Goal: Task Accomplishment & Management: Manage account settings

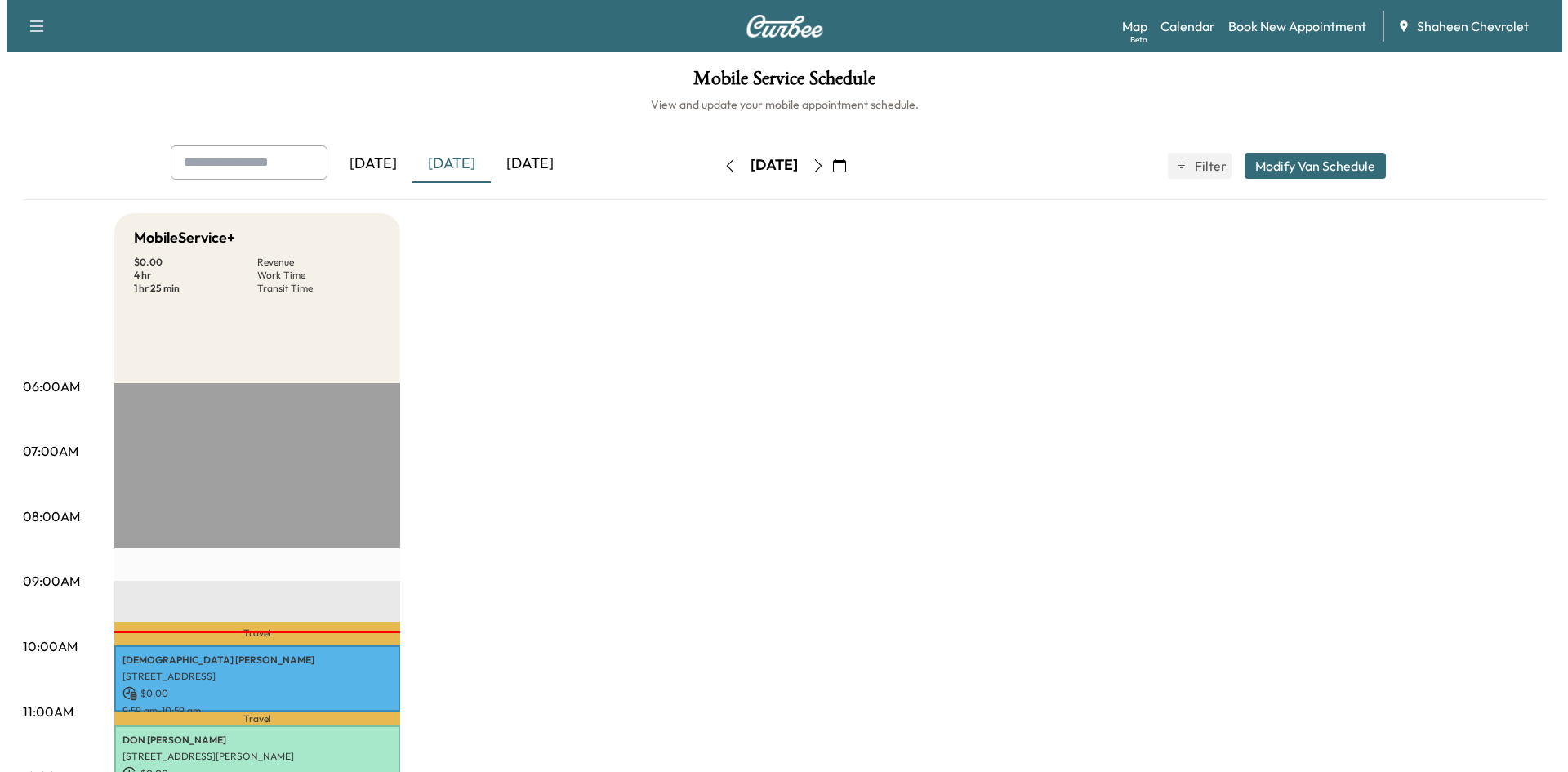
scroll to position [327, 0]
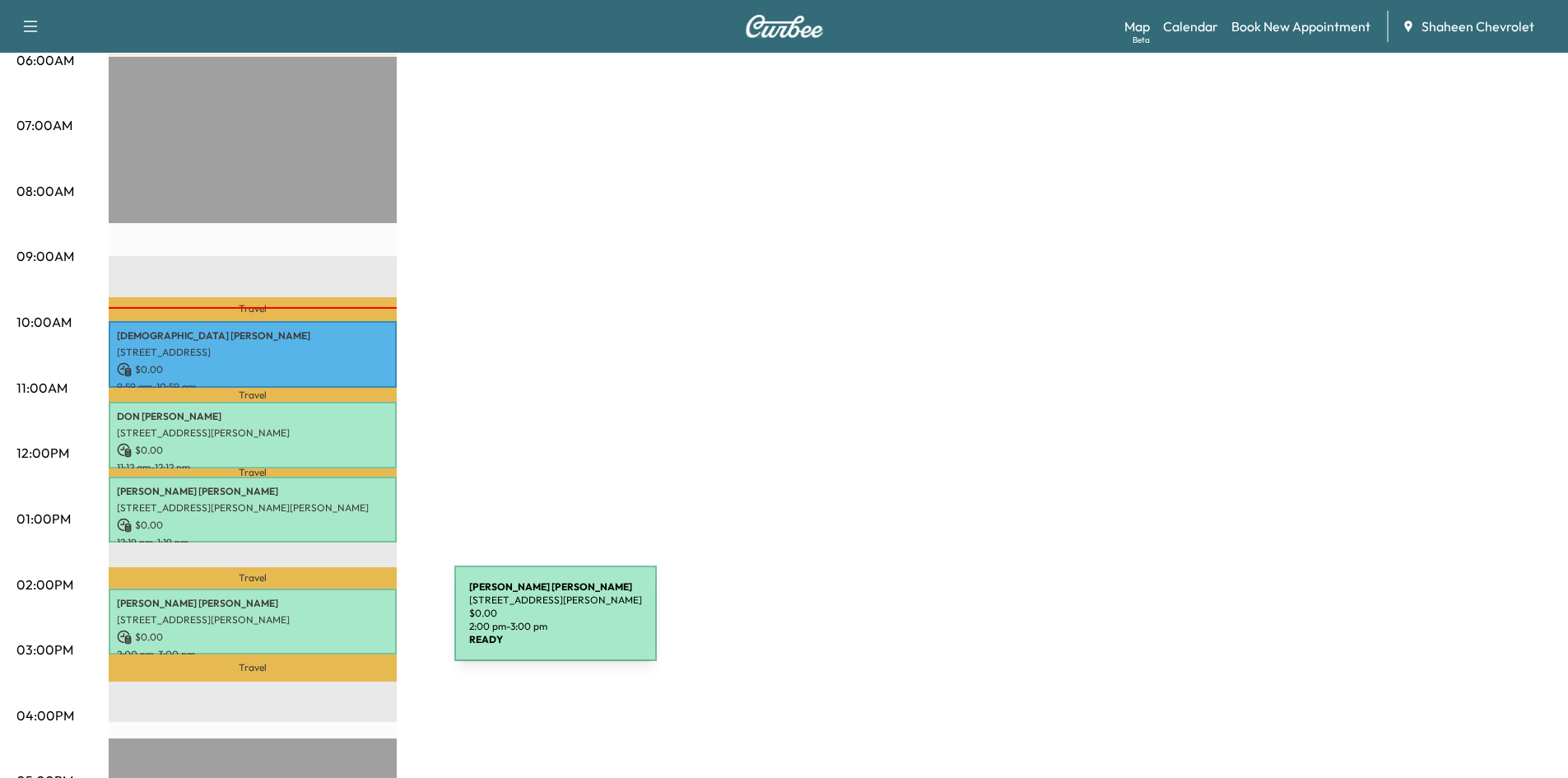
click at [331, 630] on p "$ 0.00" at bounding box center [252, 637] width 272 height 15
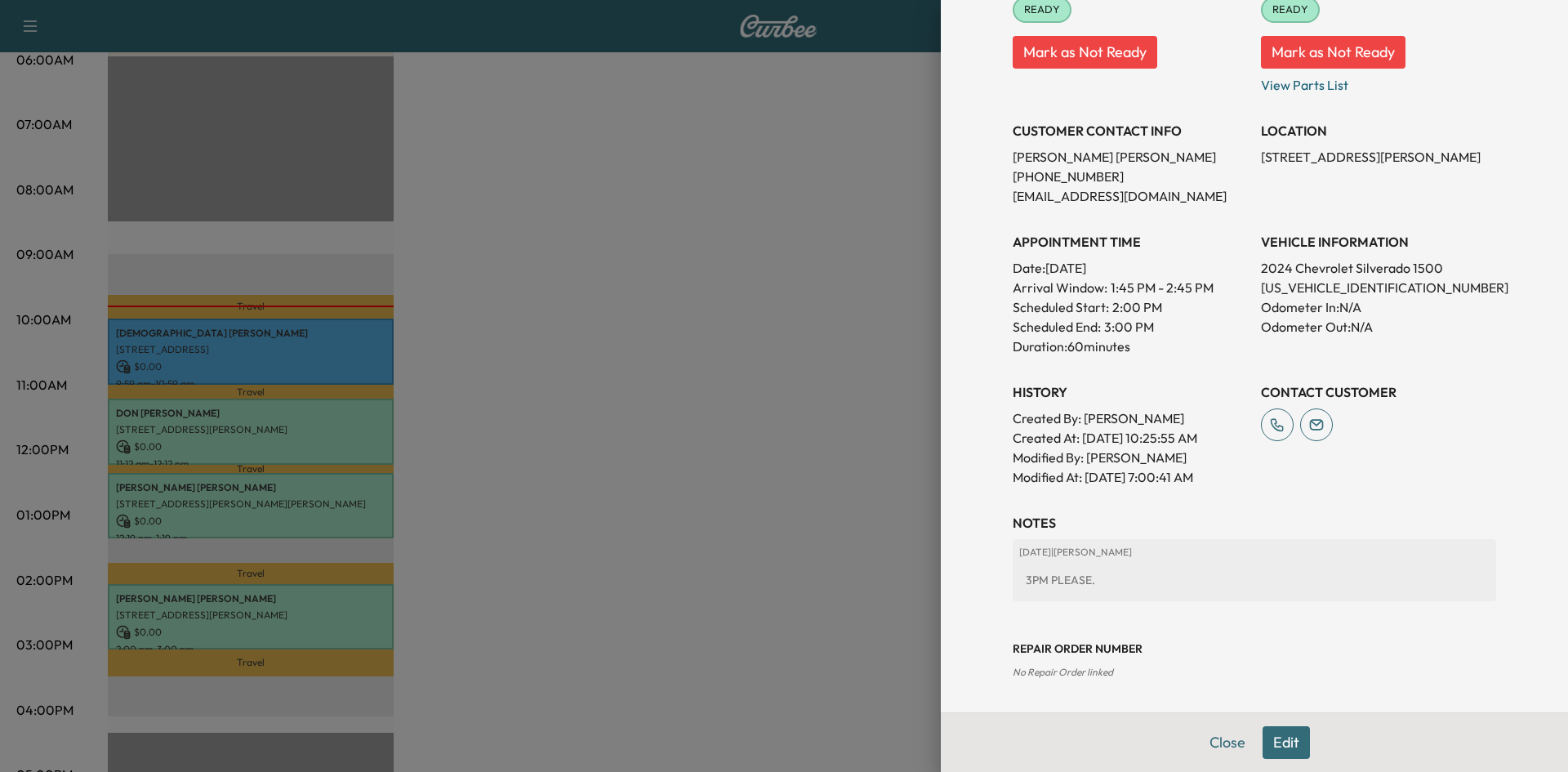
click at [1268, 747] on button "Edit" at bounding box center [1286, 742] width 47 height 33
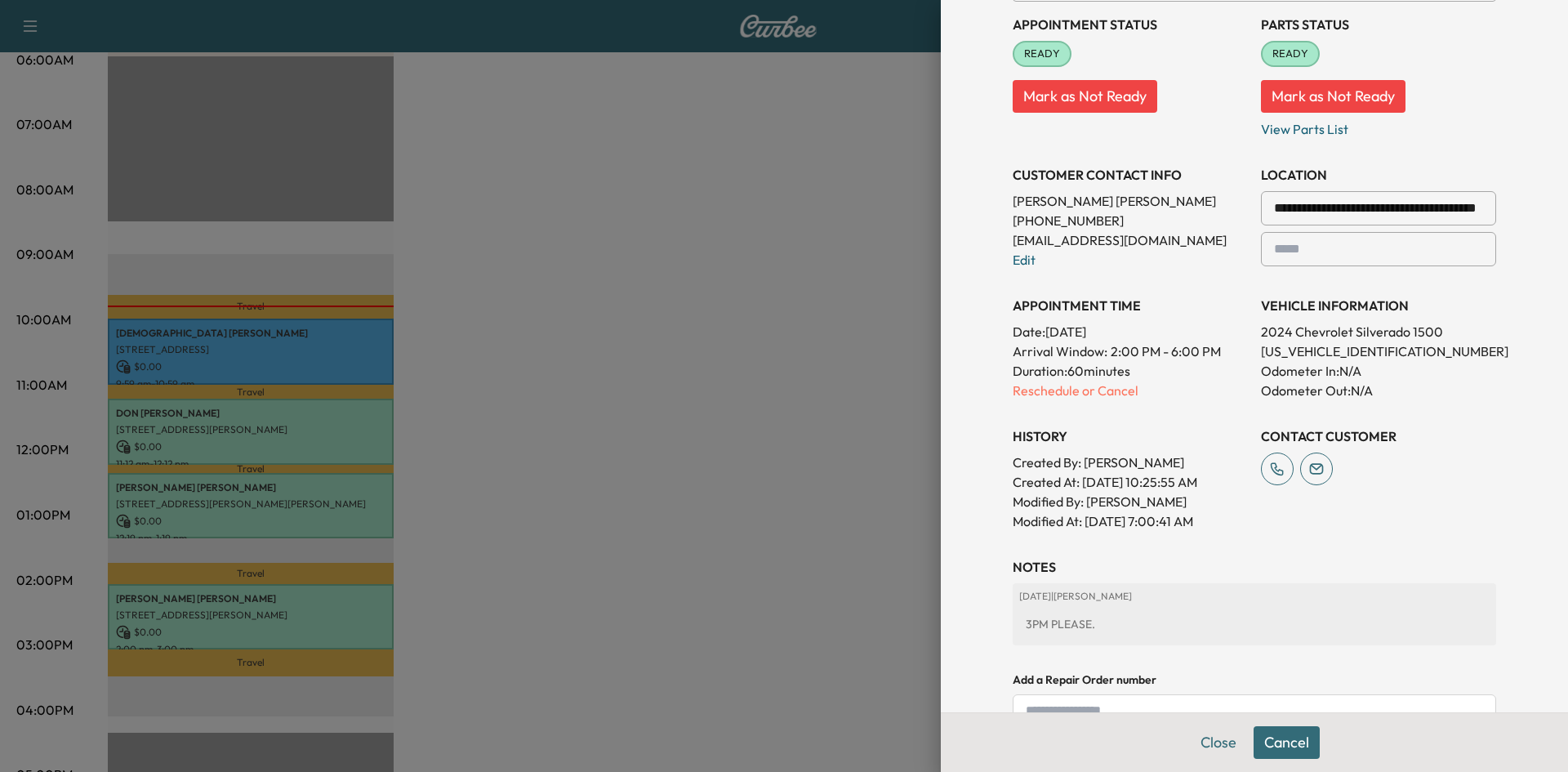
scroll to position [187, 0]
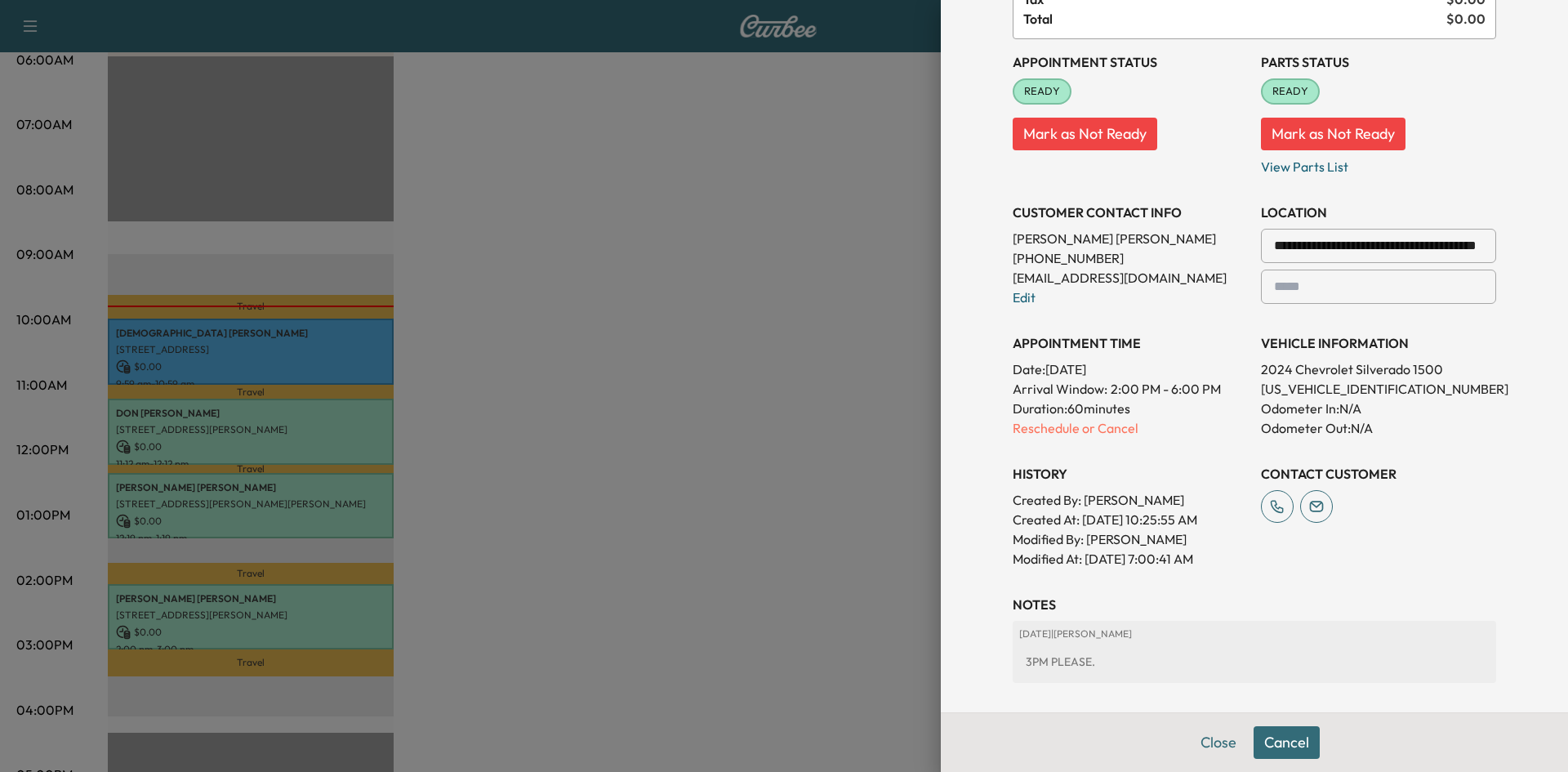
click at [1328, 243] on input "**********" at bounding box center [1378, 245] width 236 height 34
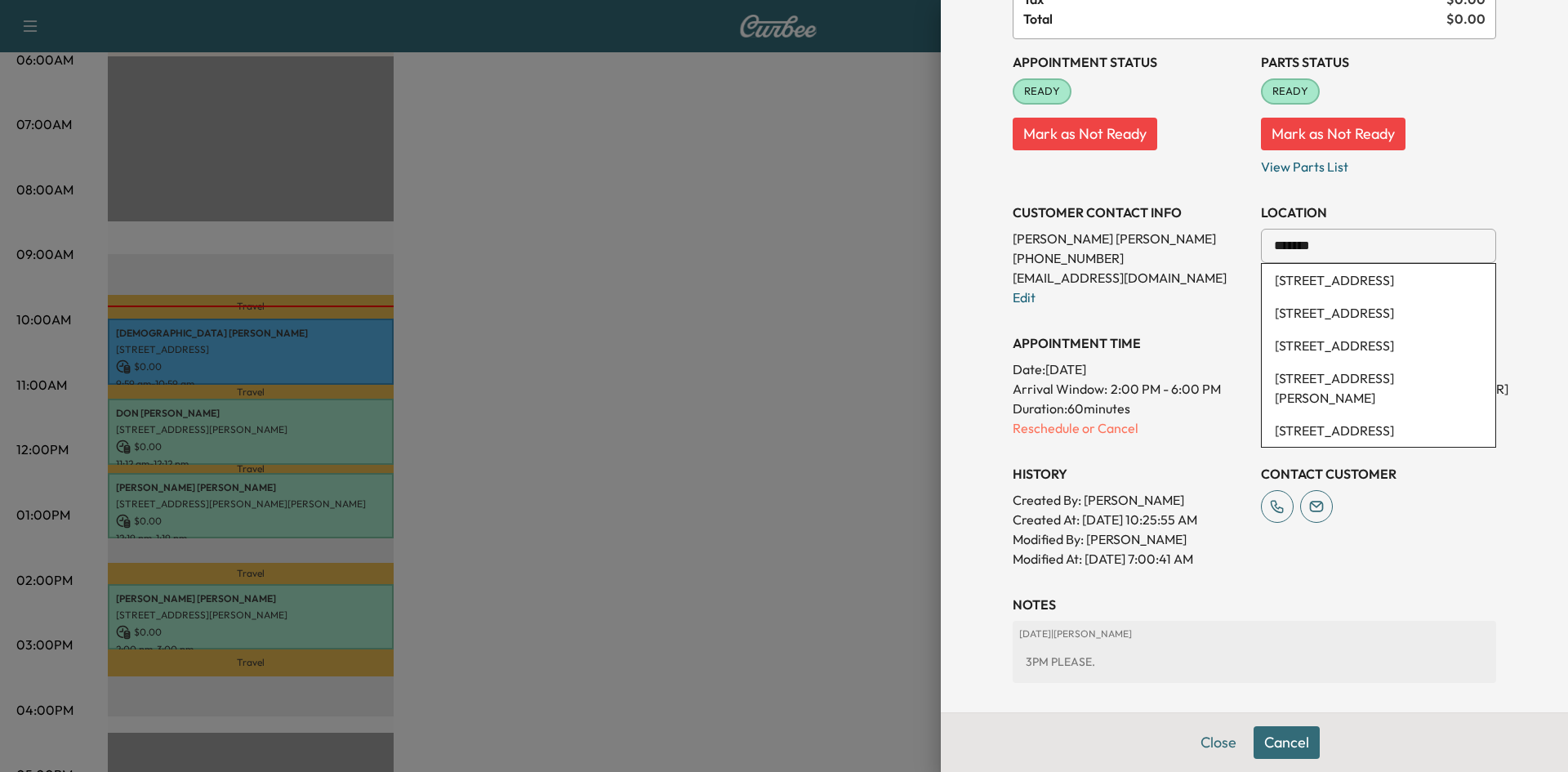
click at [1322, 280] on li "[STREET_ADDRESS]" at bounding box center [1378, 280] width 234 height 33
type input "**********"
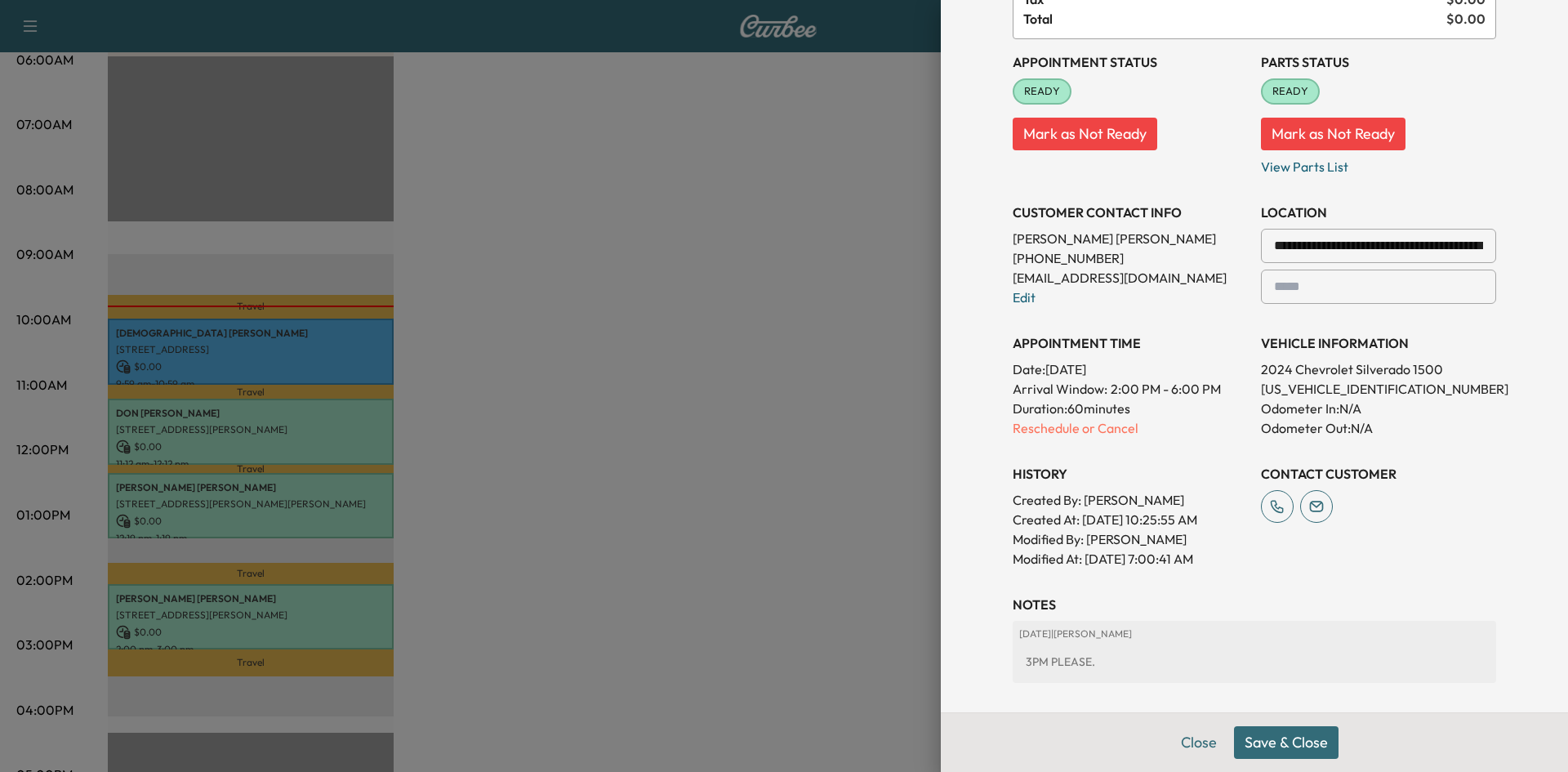
click at [1281, 741] on button "Save & Close" at bounding box center [1286, 742] width 104 height 33
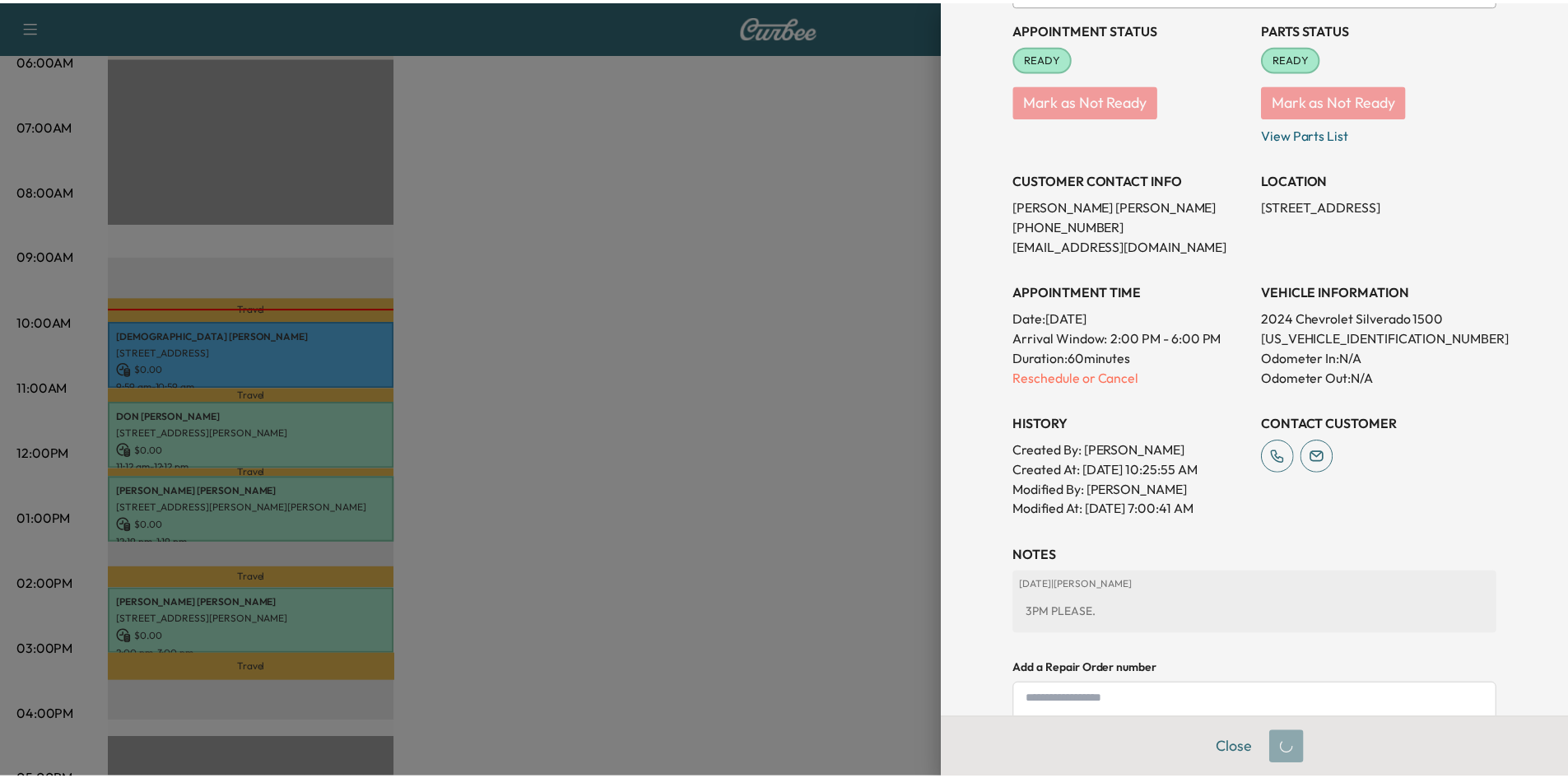
scroll to position [154, 0]
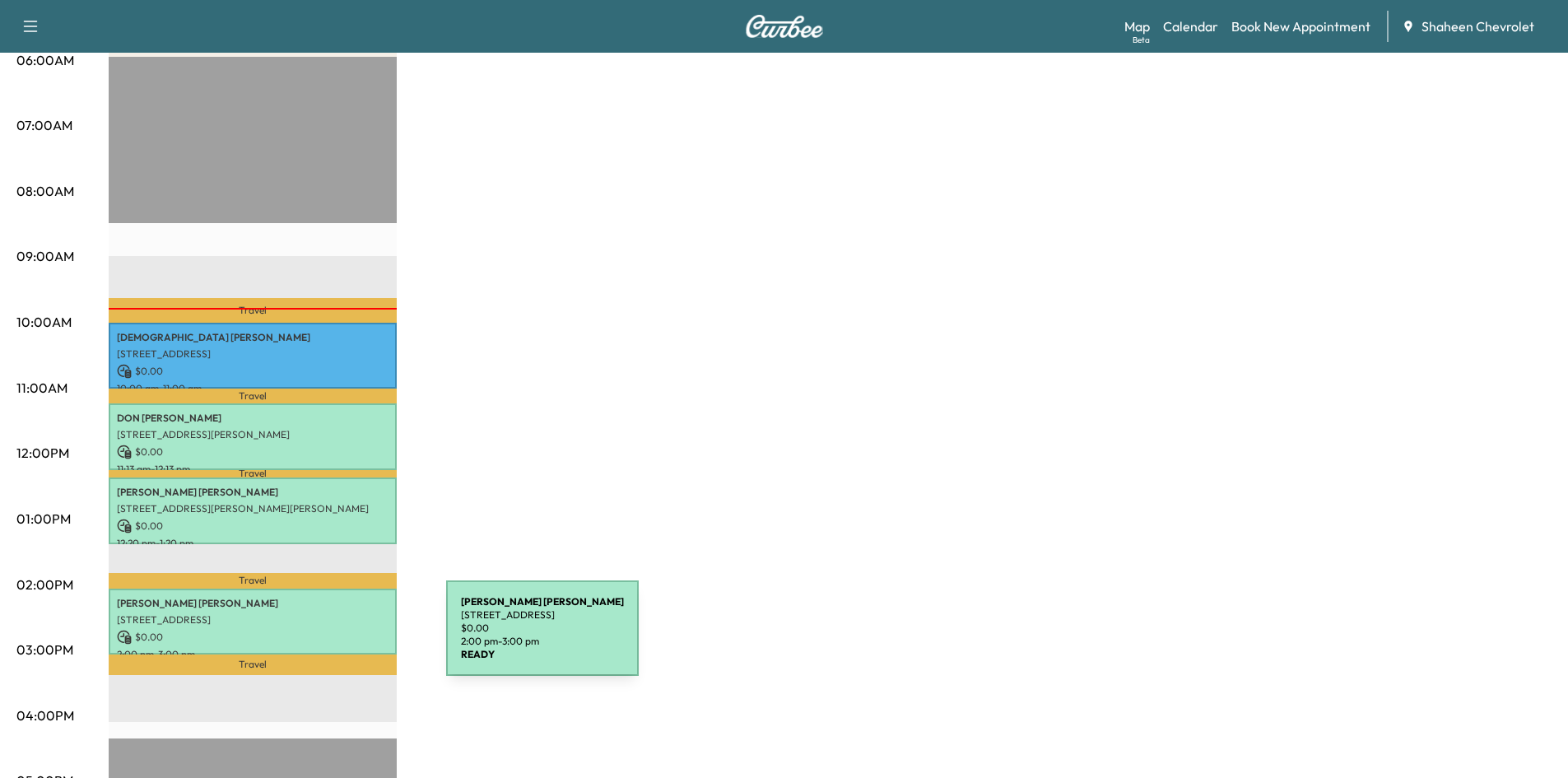
click at [322, 638] on p "$ 0.00" at bounding box center [252, 637] width 272 height 15
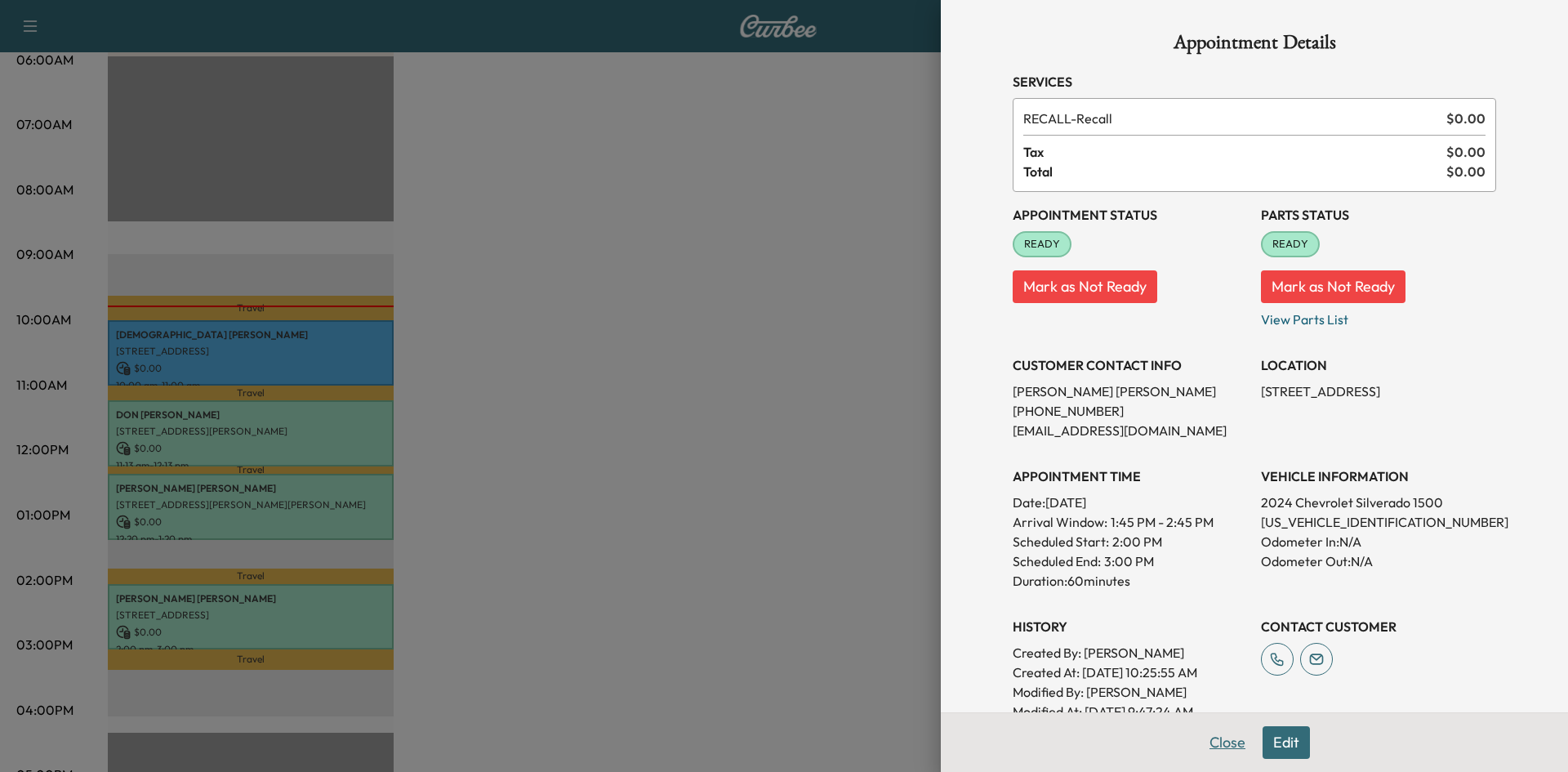
click at [1220, 744] on button "Close" at bounding box center [1227, 742] width 57 height 33
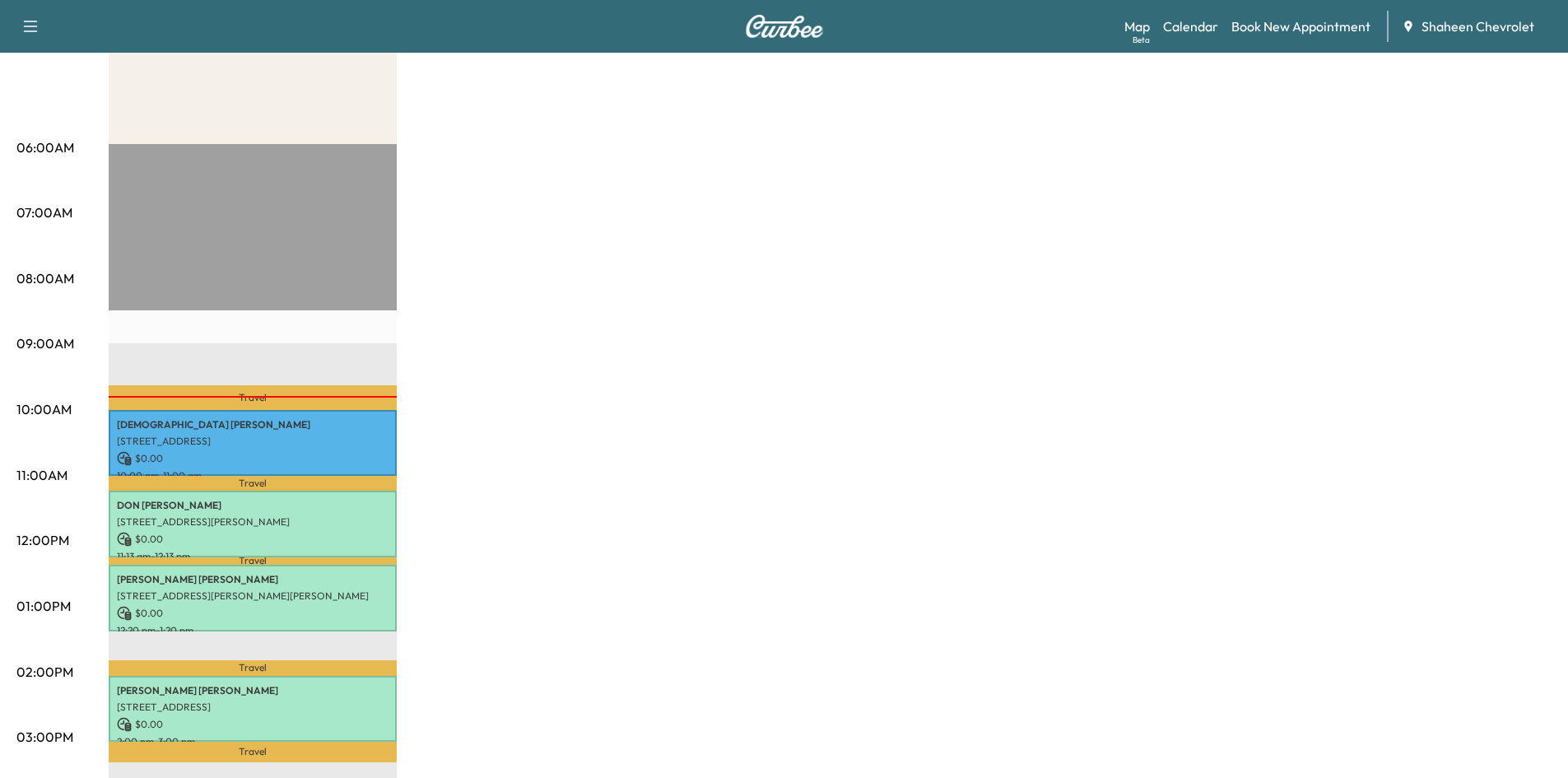
scroll to position [412, 0]
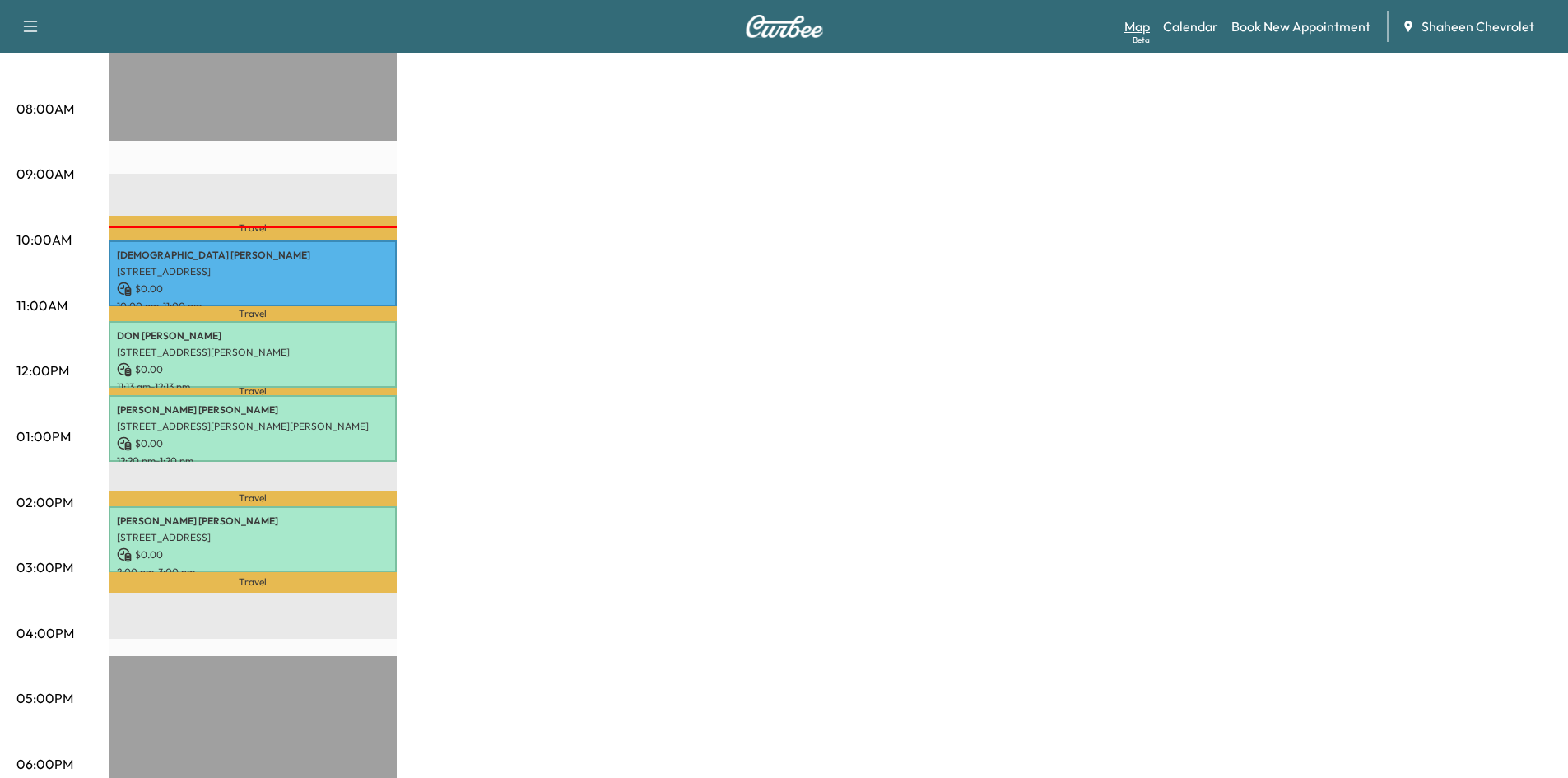
click at [1141, 25] on link "Map Beta" at bounding box center [1136, 26] width 25 height 20
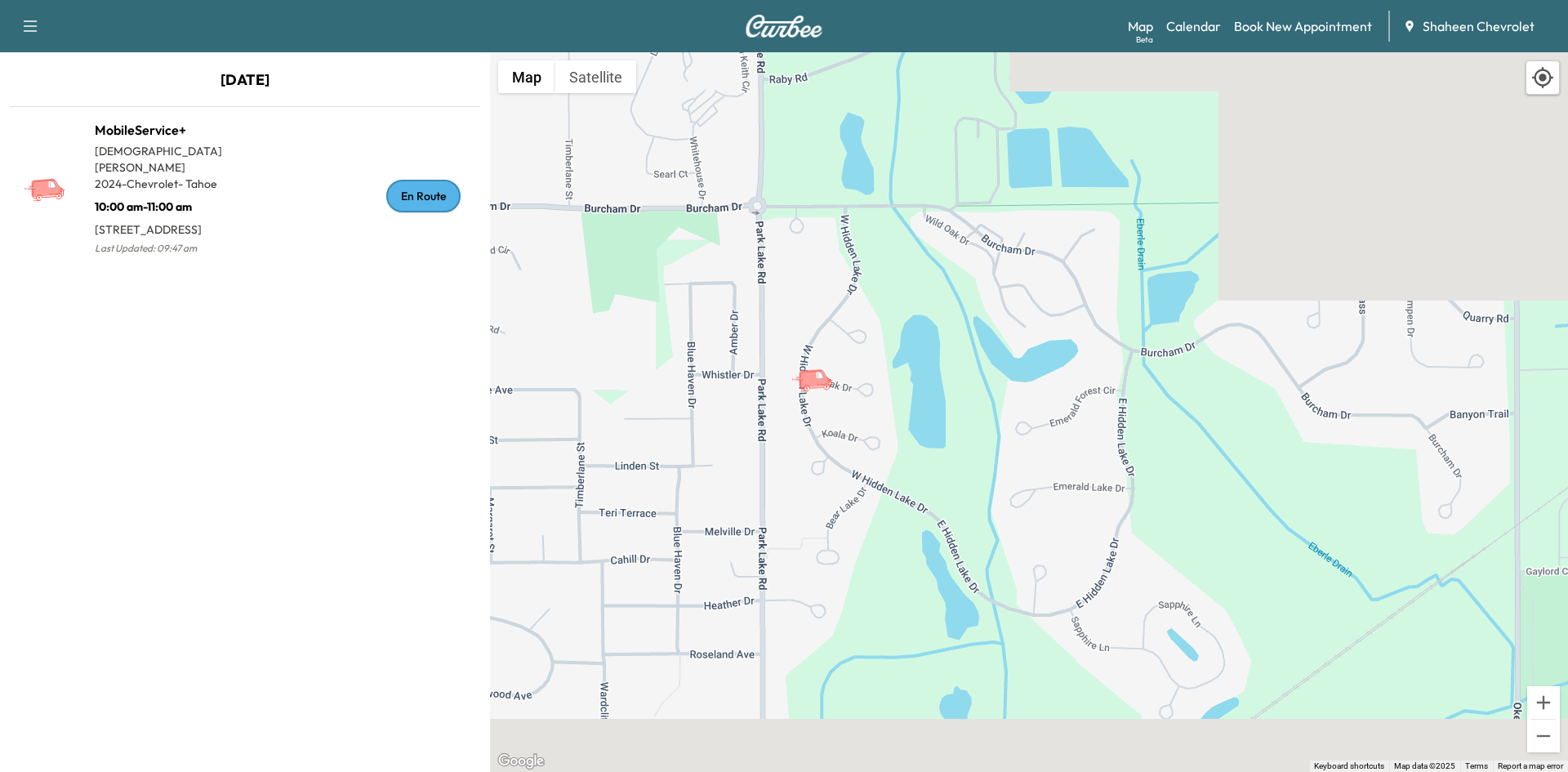
drag, startPoint x: 842, startPoint y: 580, endPoint x: 838, endPoint y: 409, distance: 171.0
click at [838, 409] on div "To activate drag with keyboard, press Alt + Enter. Once in keyboard drag state,…" at bounding box center [1029, 412] width 1078 height 720
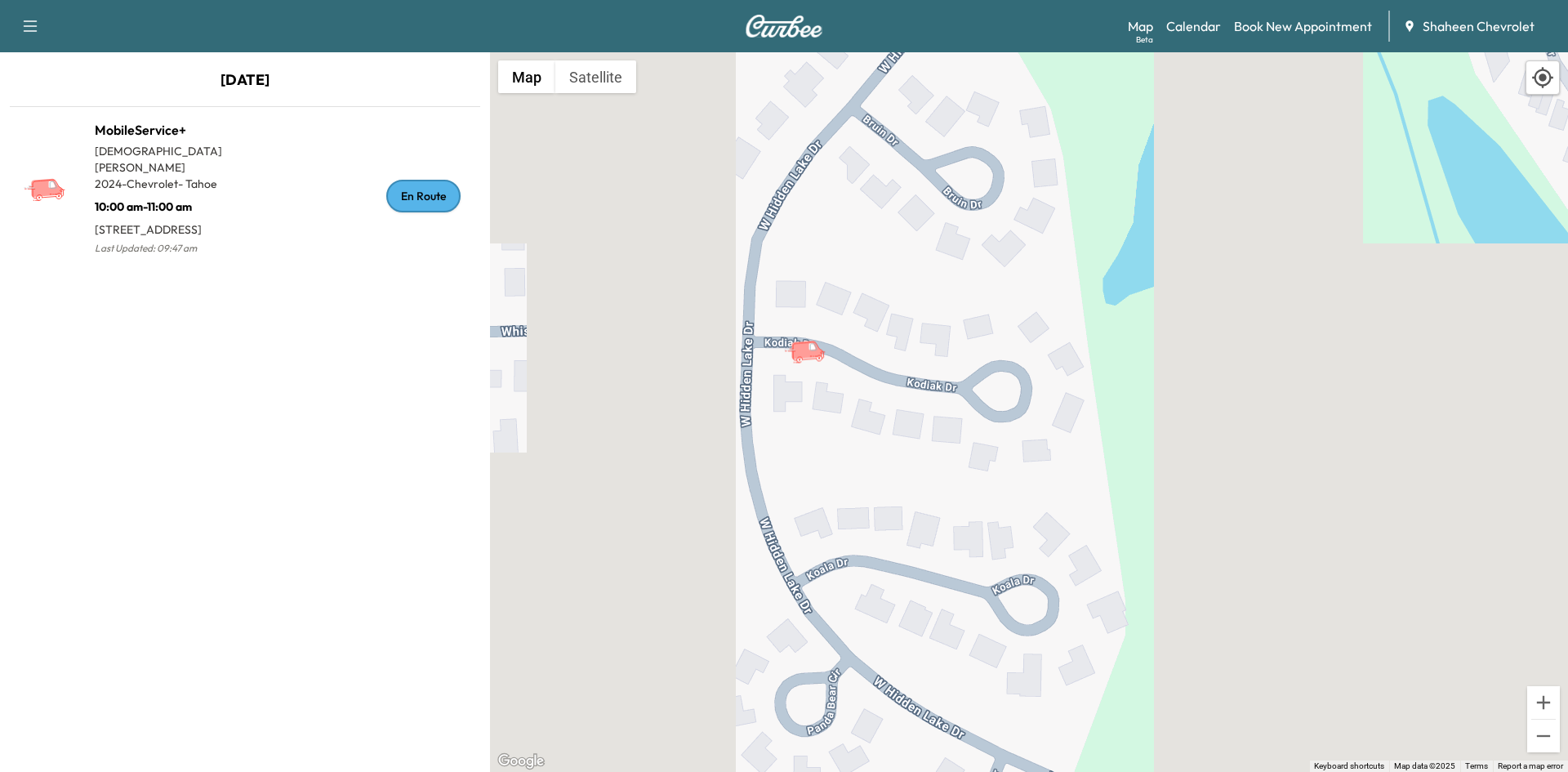
drag, startPoint x: 725, startPoint y: 340, endPoint x: 820, endPoint y: 396, distance: 110.3
click at [820, 396] on div "To activate drag with keyboard, press Alt + Enter. Once in keyboard drag state,…" at bounding box center [1029, 412] width 1078 height 720
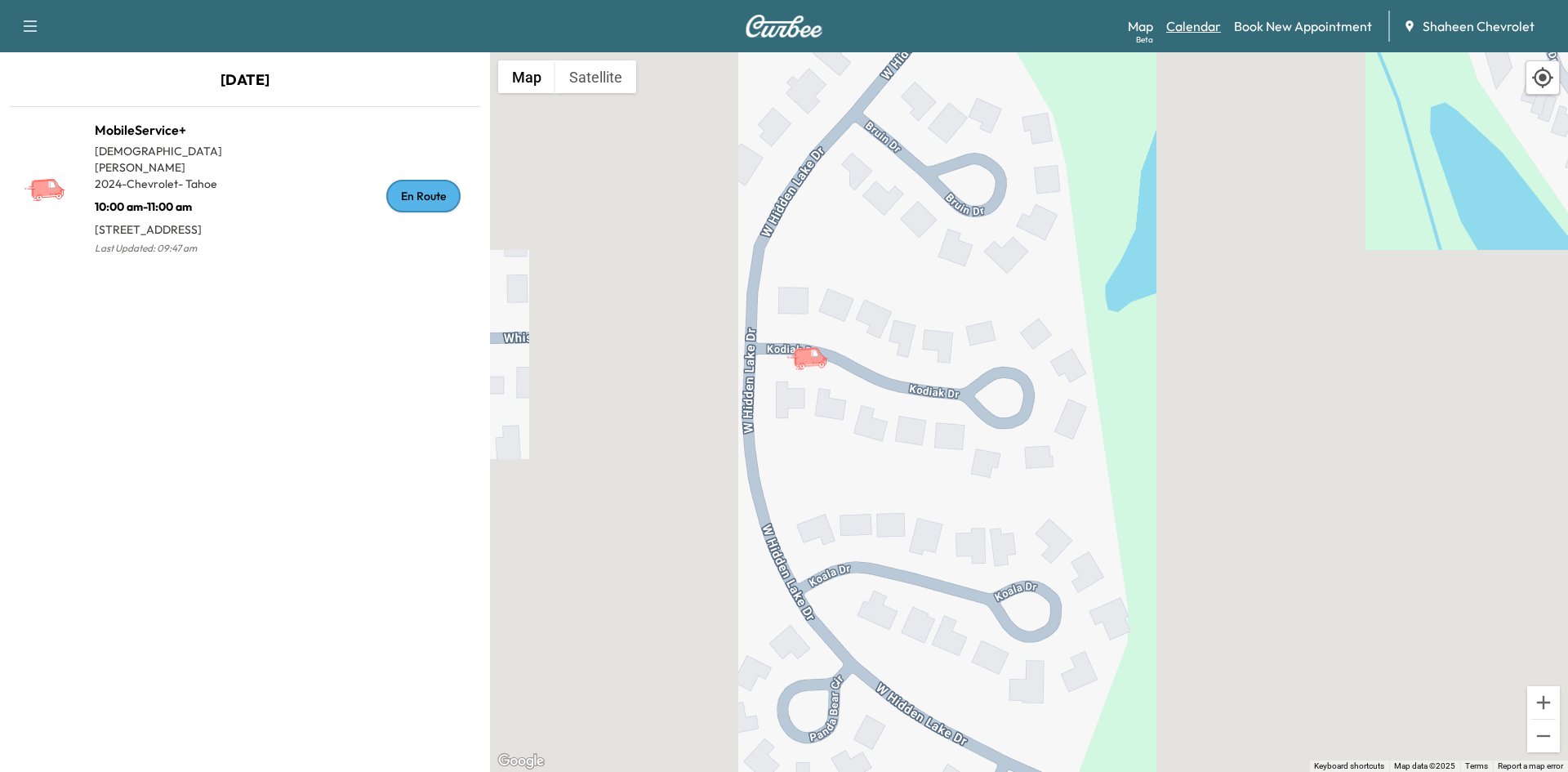
click at [1196, 30] on link "Calendar" at bounding box center [1193, 26] width 55 height 20
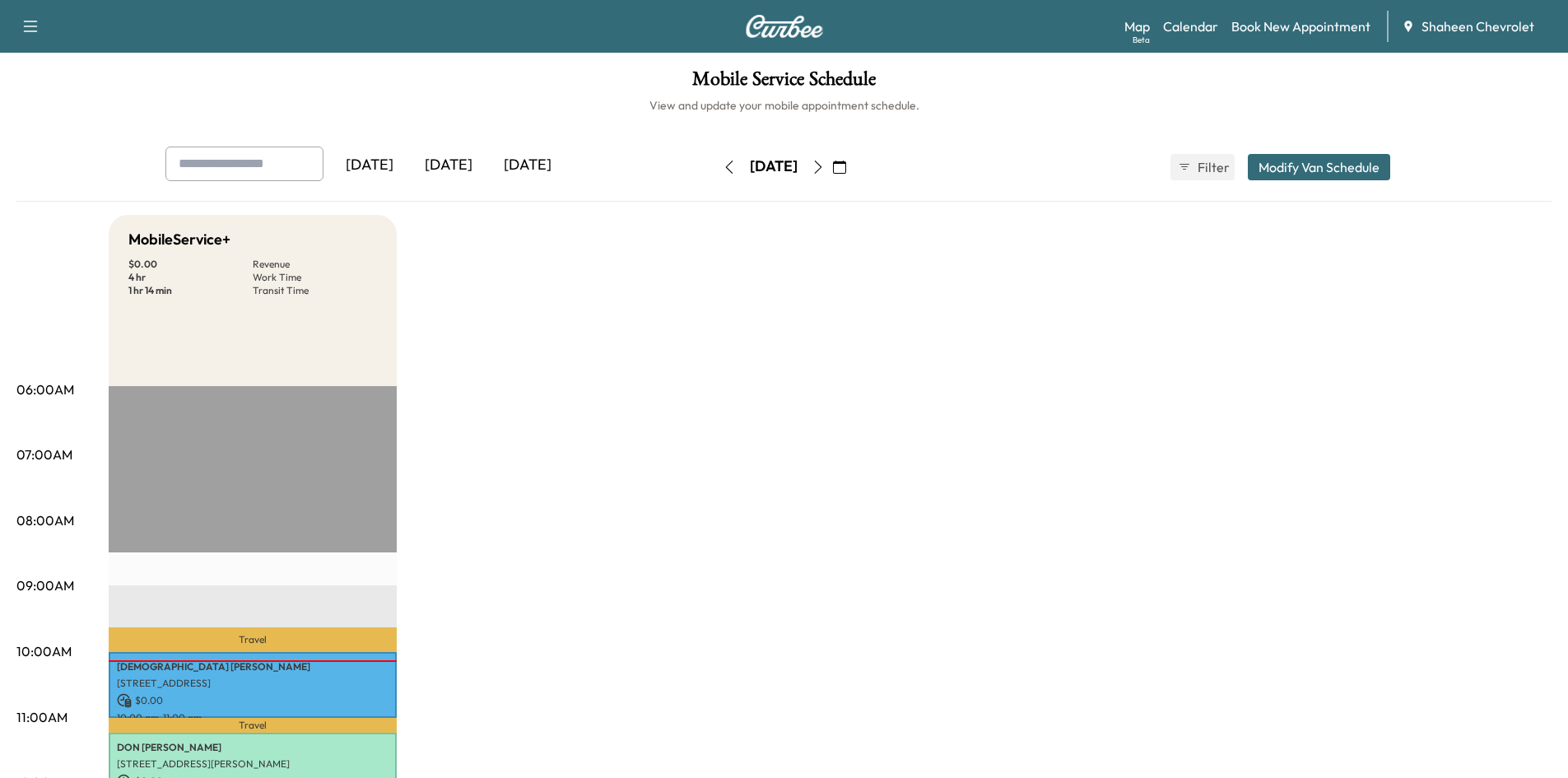
click at [523, 173] on div "[DATE]" at bounding box center [527, 165] width 79 height 38
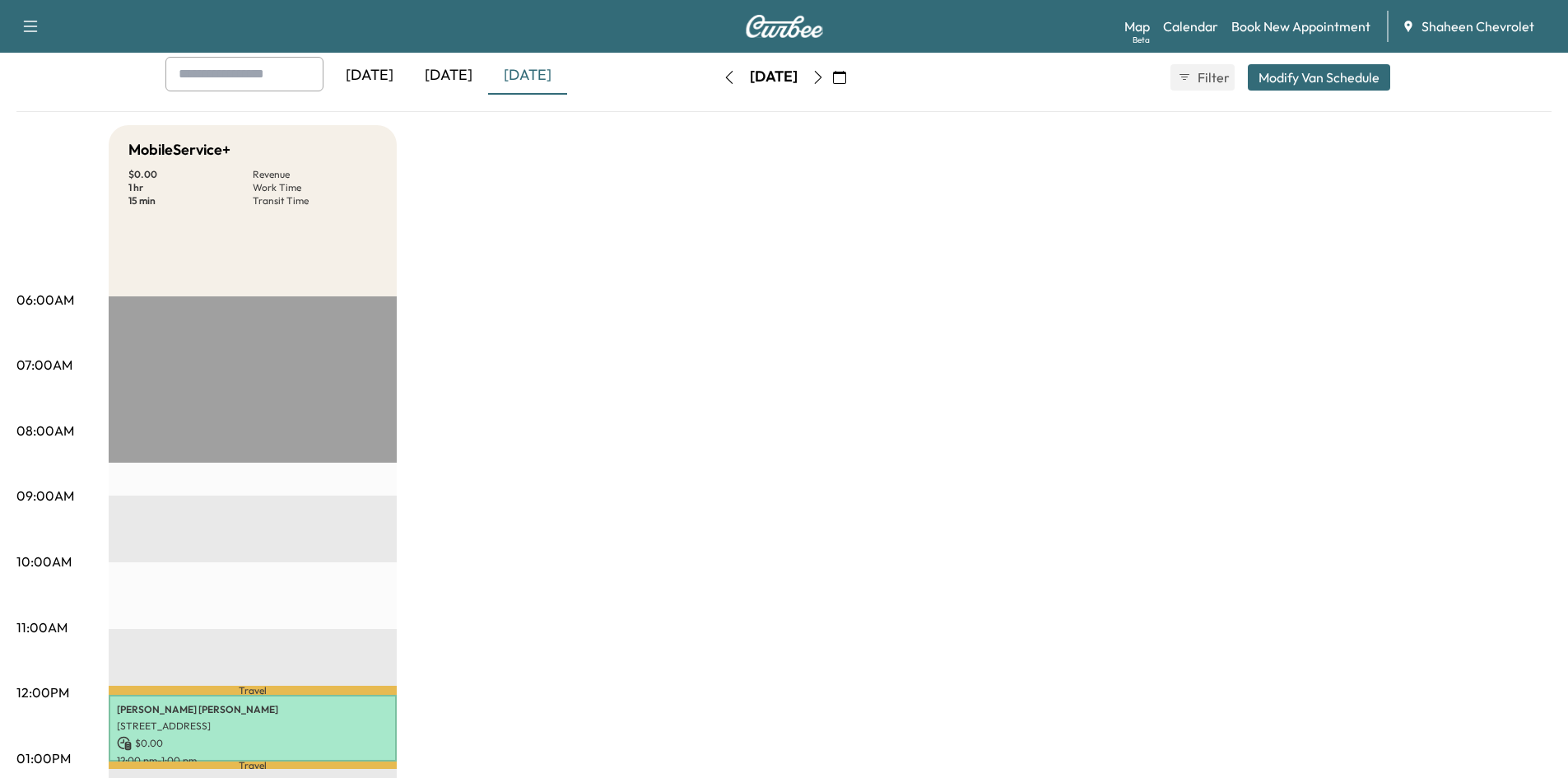
scroll to position [82, 0]
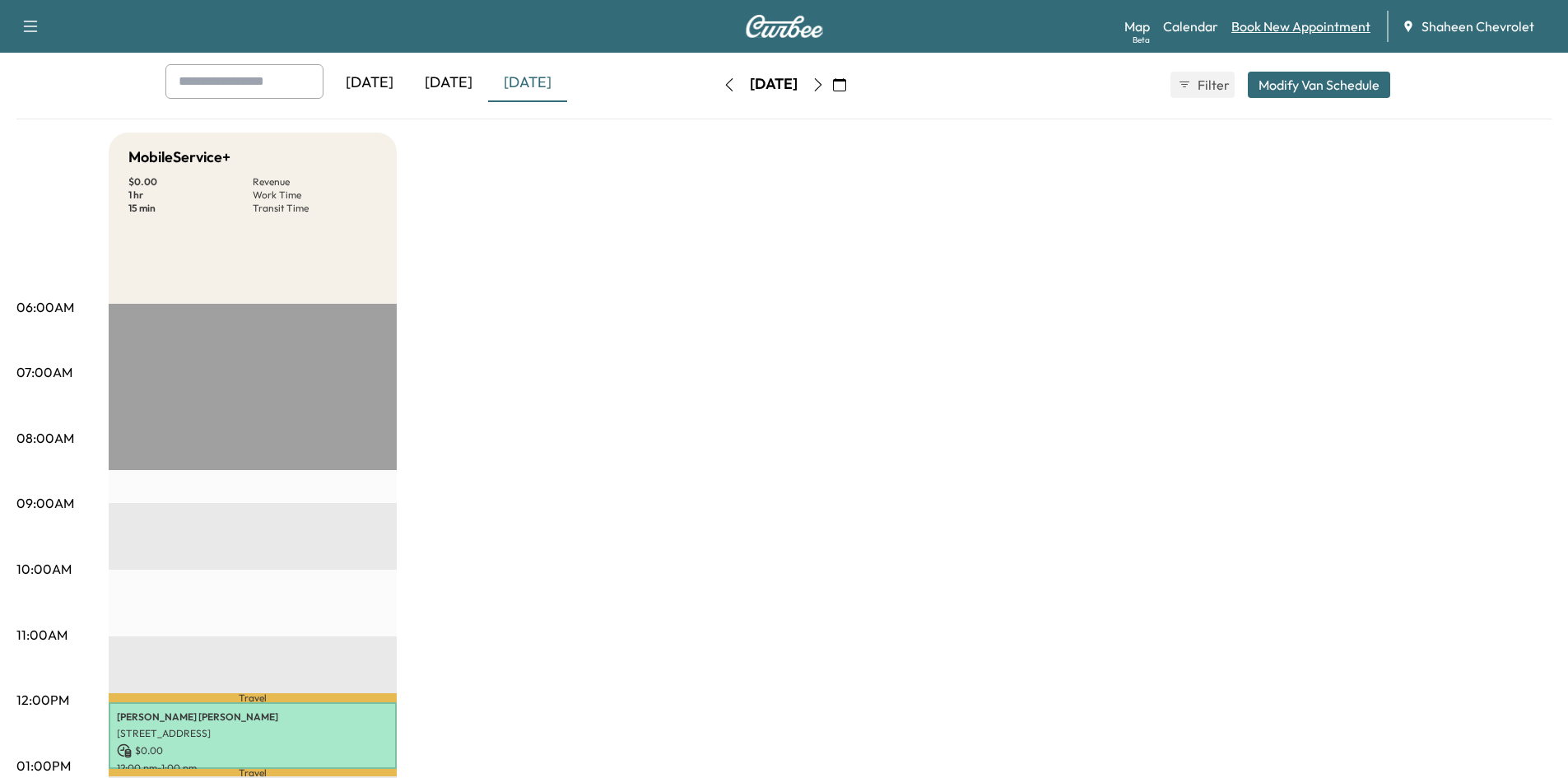
click at [1290, 23] on link "Book New Appointment" at bounding box center [1300, 26] width 139 height 20
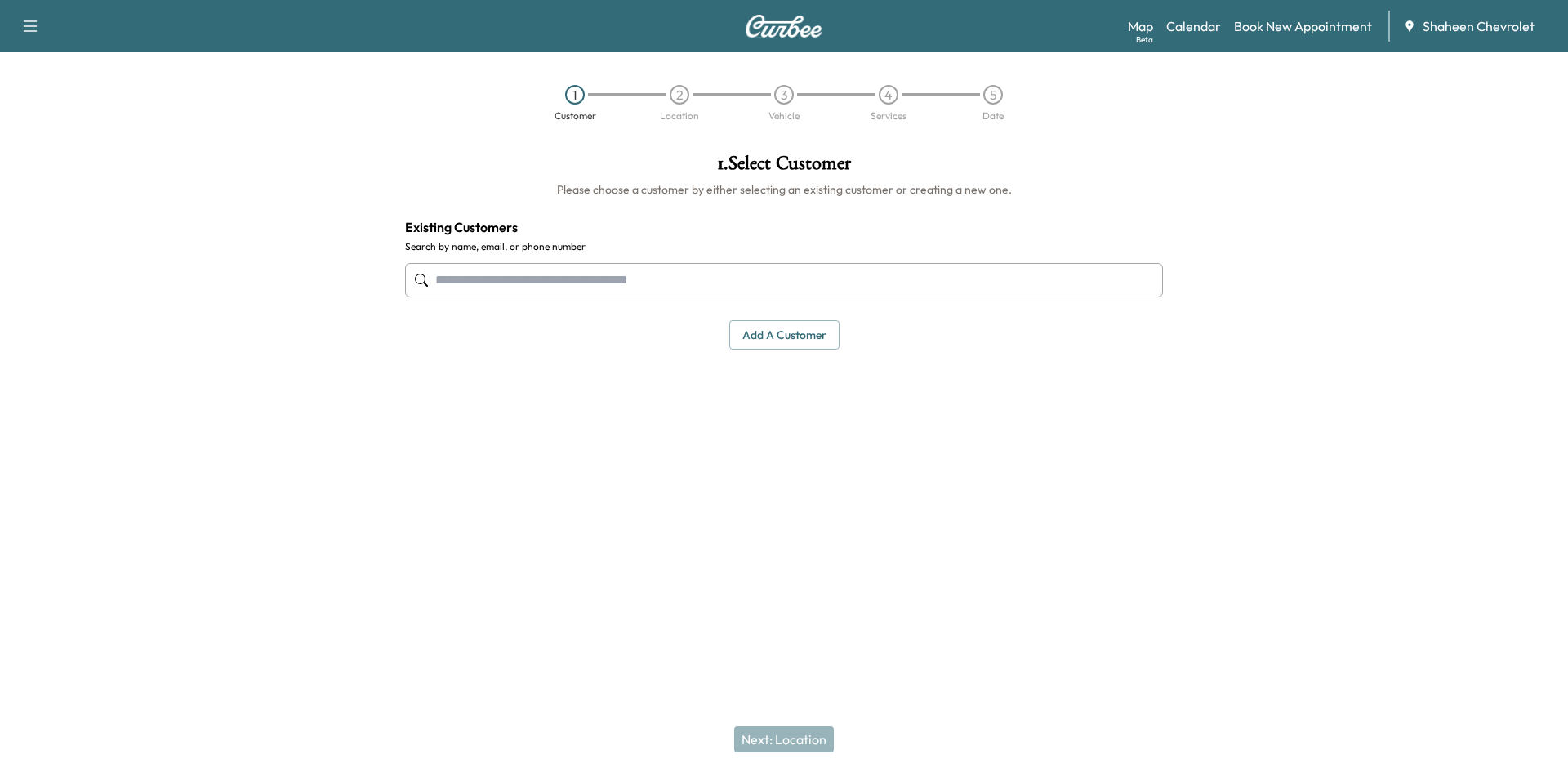
click at [755, 327] on button "Add a customer" at bounding box center [784, 335] width 110 height 30
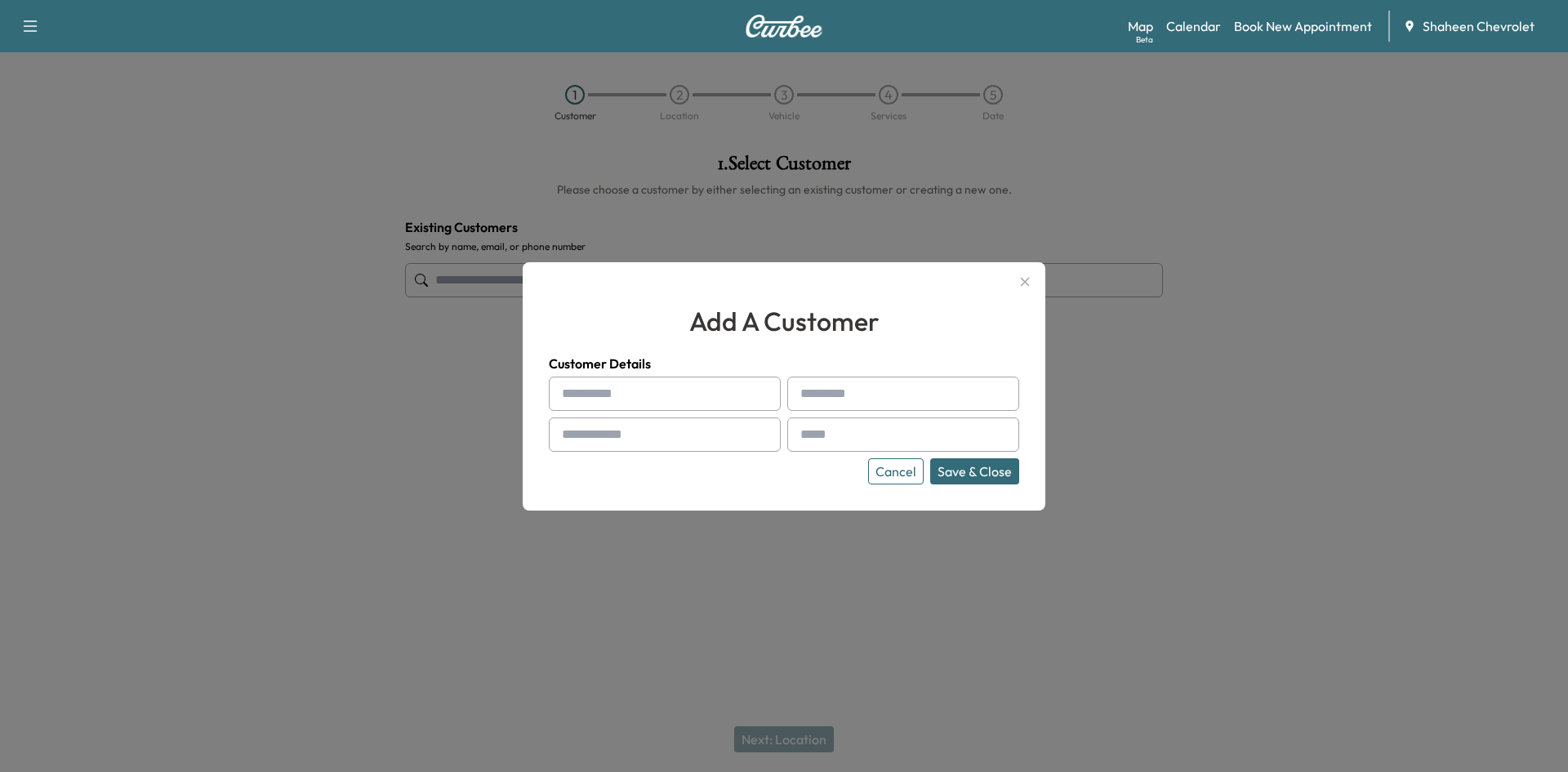
click at [583, 395] on input "text" at bounding box center [664, 393] width 232 height 34
type input "*"
type input "***"
type input "********"
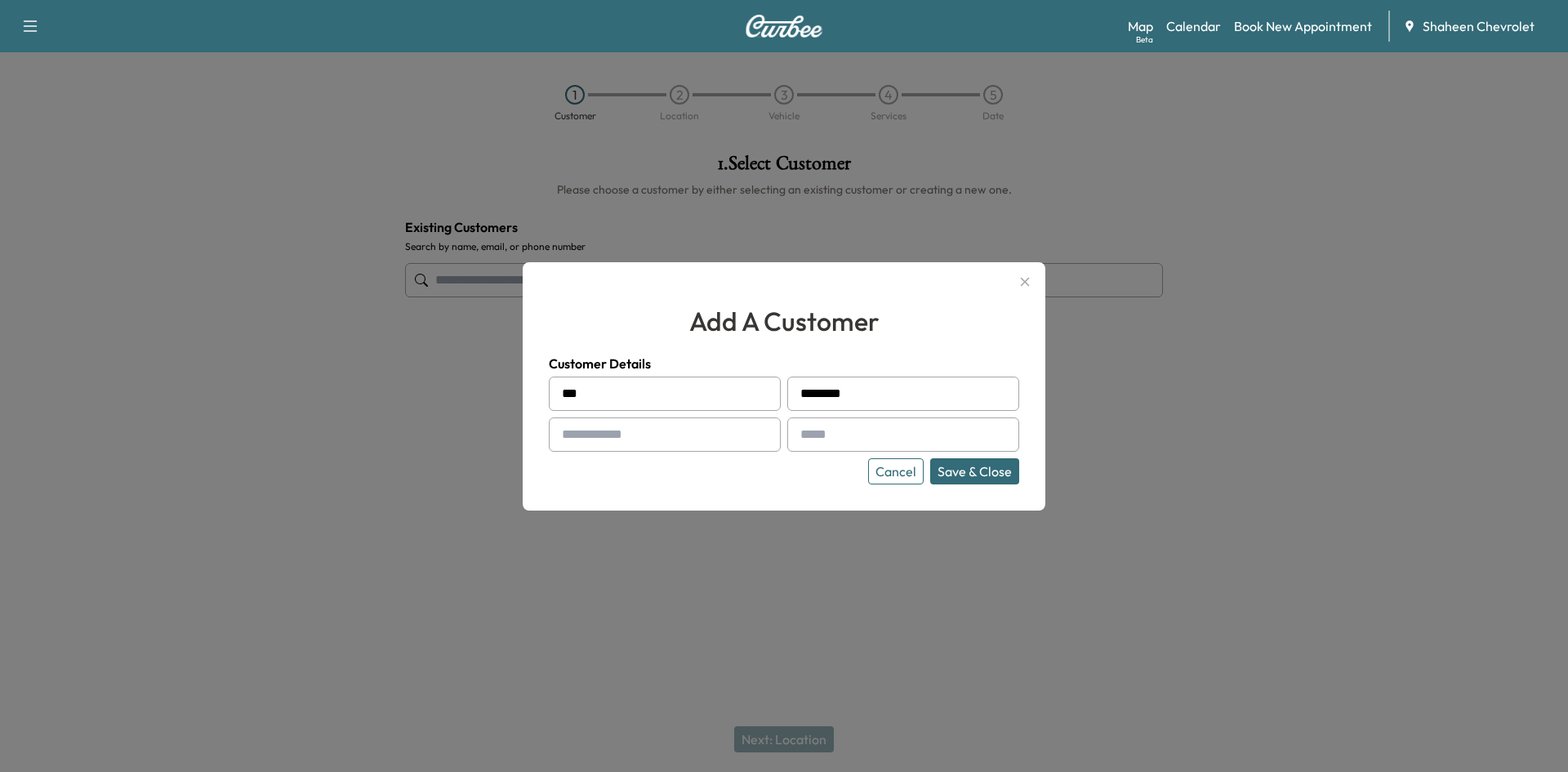
click at [583, 395] on input "***" at bounding box center [664, 393] width 232 height 34
drag, startPoint x: 634, startPoint y: 403, endPoint x: 505, endPoint y: 402, distance: 129.0
click at [505, 402] on div "add a customer Customer Details ******** ******** Cancel Save & Close" at bounding box center [784, 386] width 1568 height 772
type input "********"
click at [581, 427] on input "text" at bounding box center [664, 434] width 232 height 34
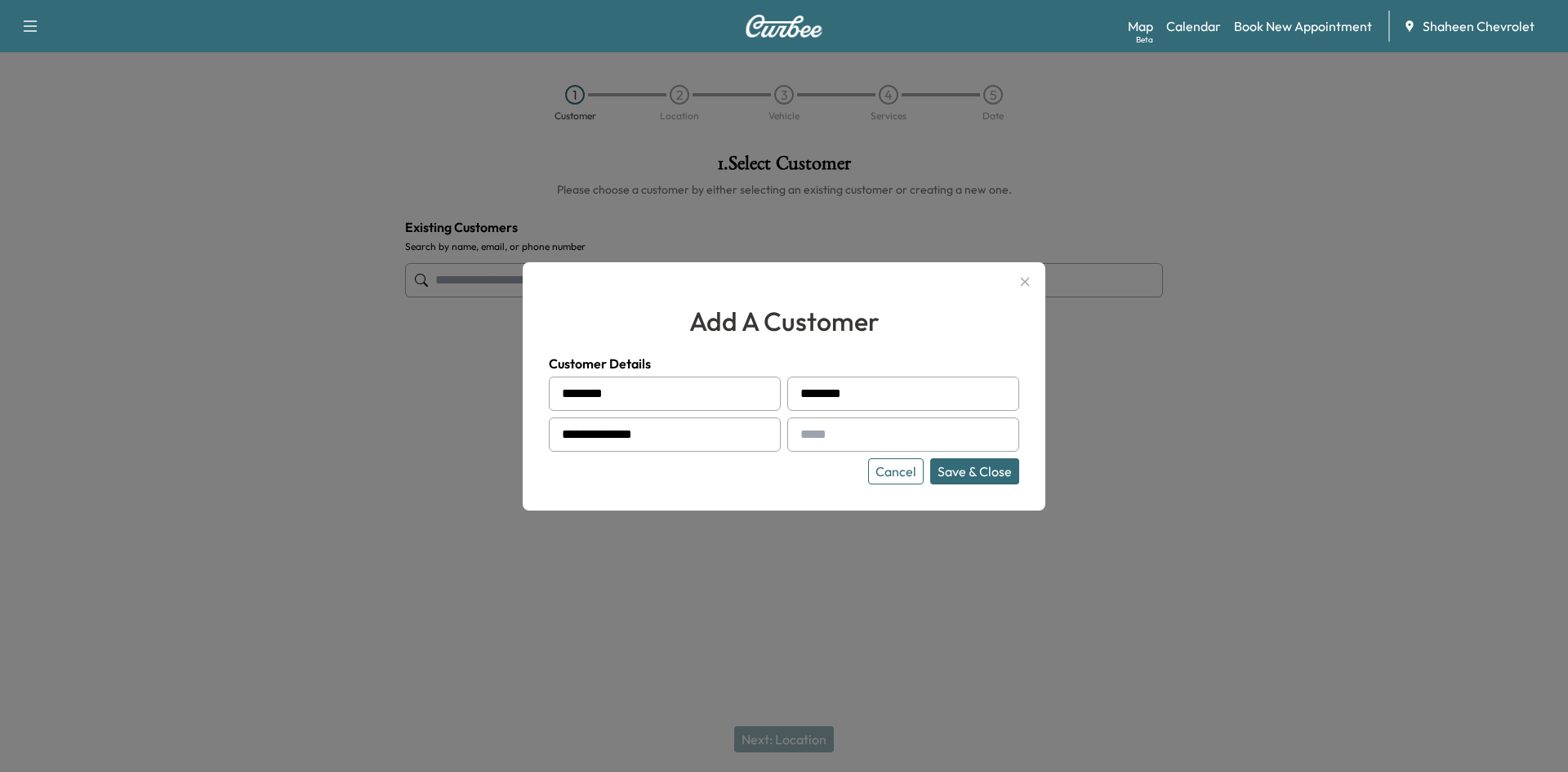
type input "**********"
click at [842, 447] on input "text" at bounding box center [903, 434] width 232 height 34
type input "**********"
click at [959, 475] on button "Save & Close" at bounding box center [974, 471] width 89 height 26
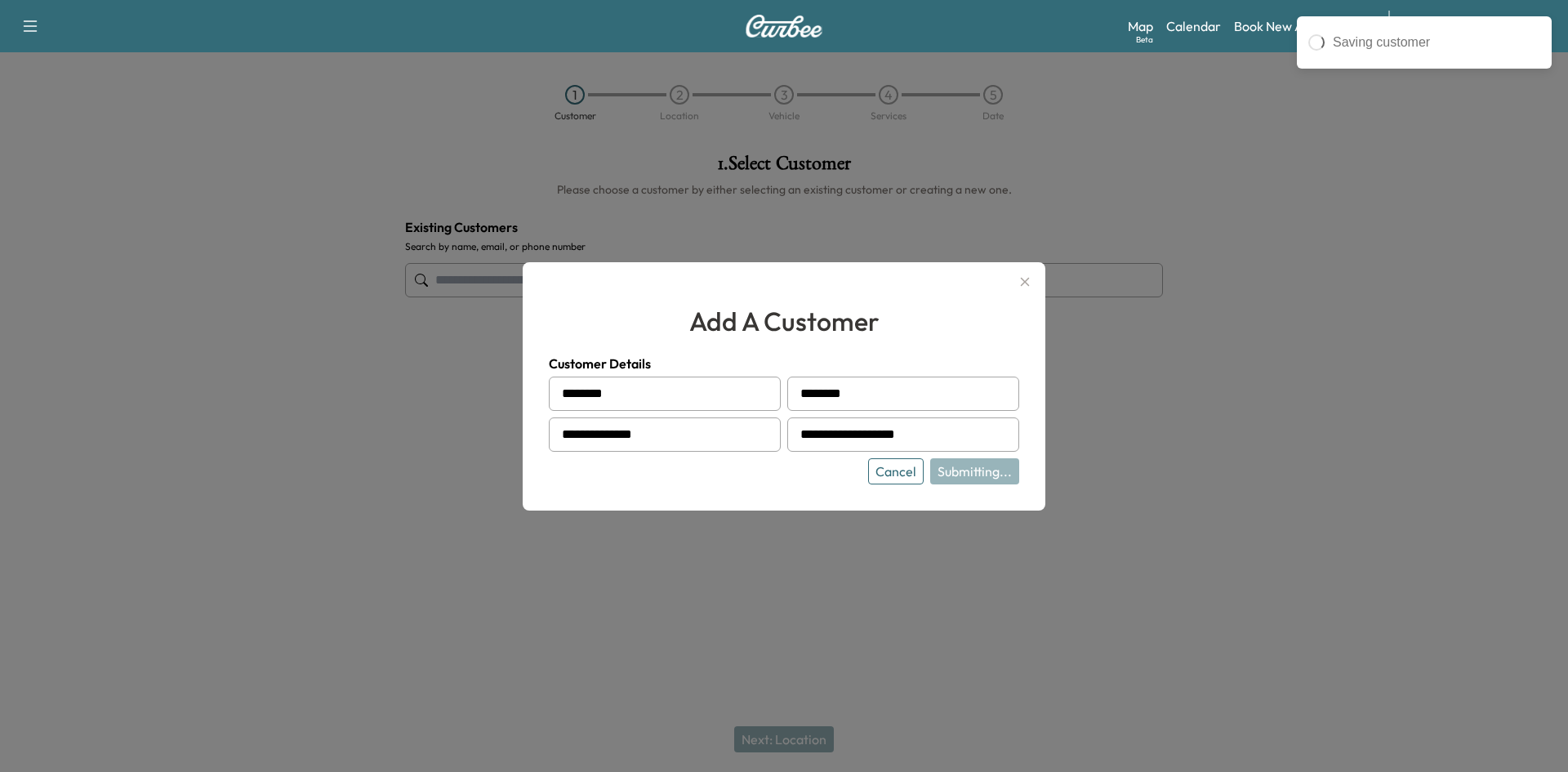
type input "**********"
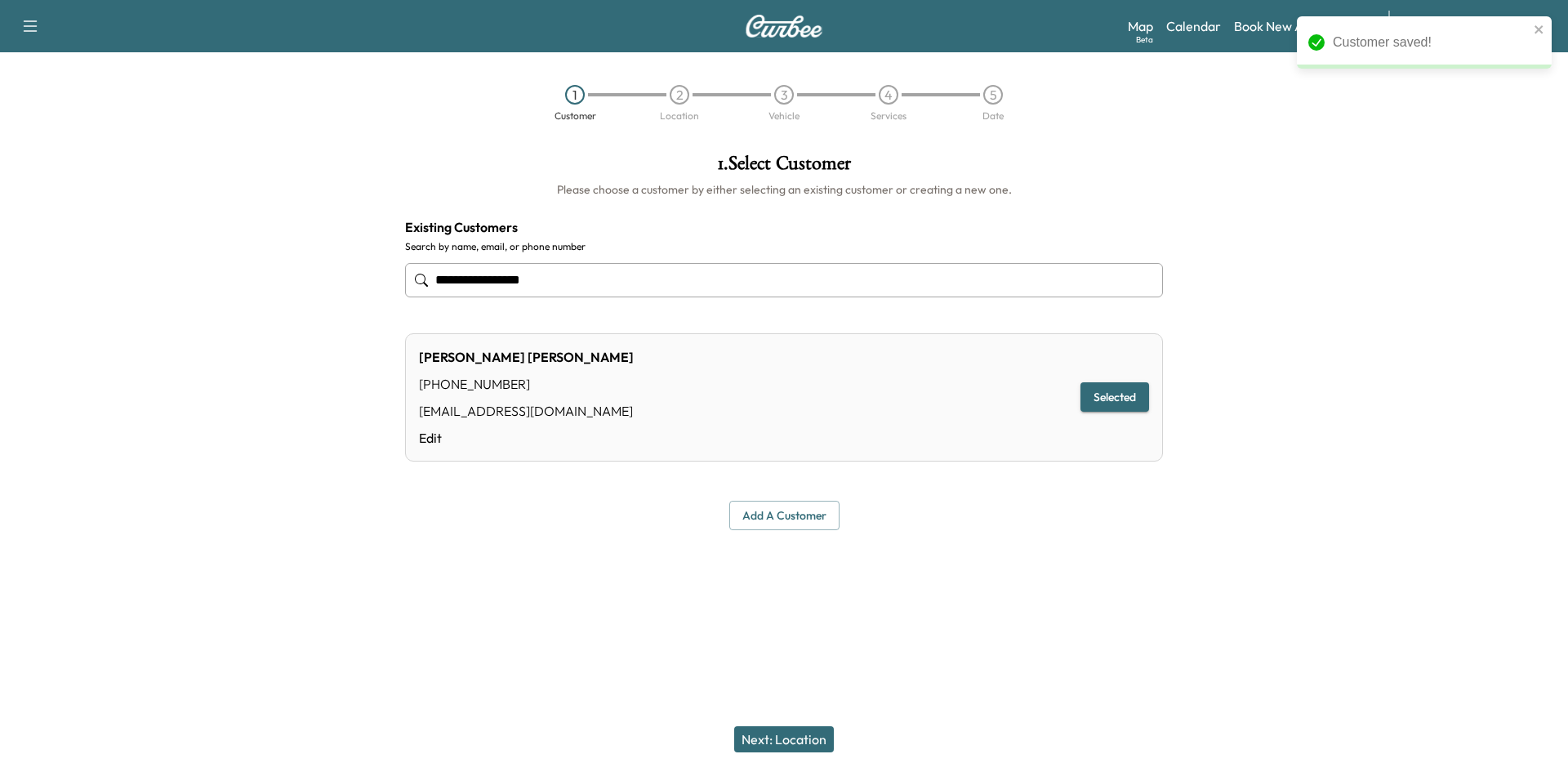
click at [777, 735] on button "Next: Location" at bounding box center [784, 739] width 100 height 26
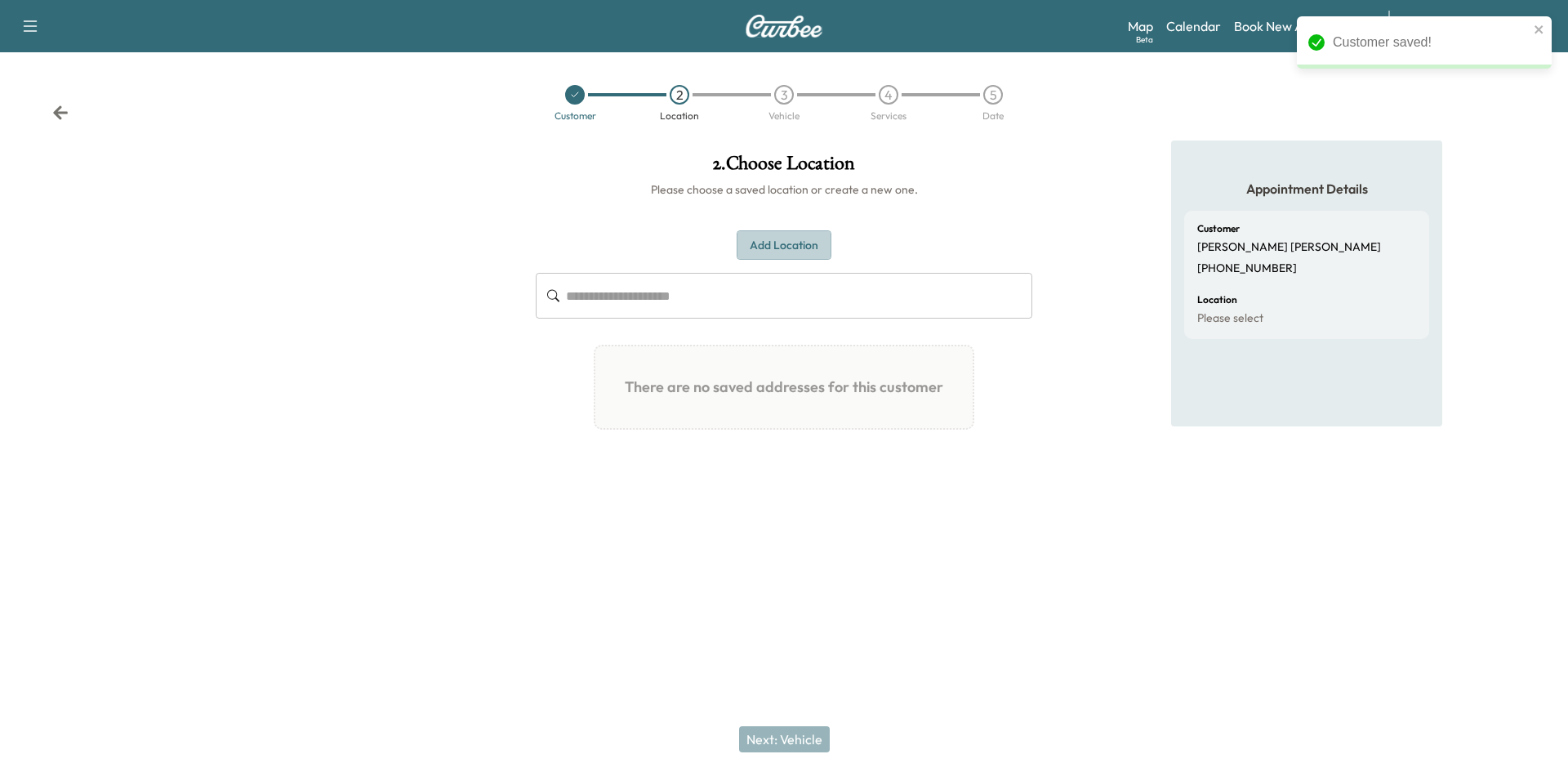
click at [774, 250] on button "Add Location" at bounding box center [783, 245] width 95 height 30
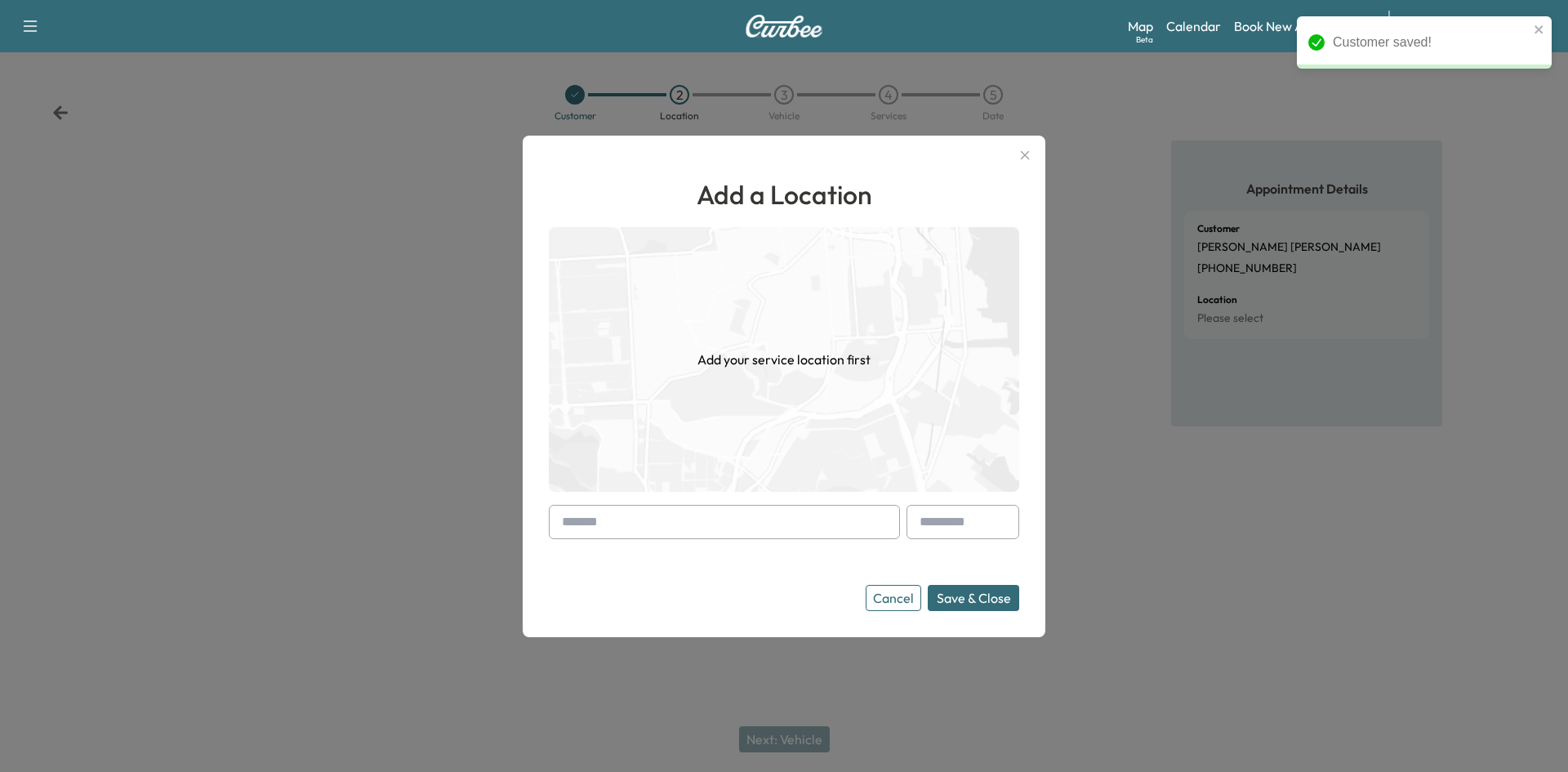
click at [692, 513] on input "text" at bounding box center [724, 522] width 351 height 34
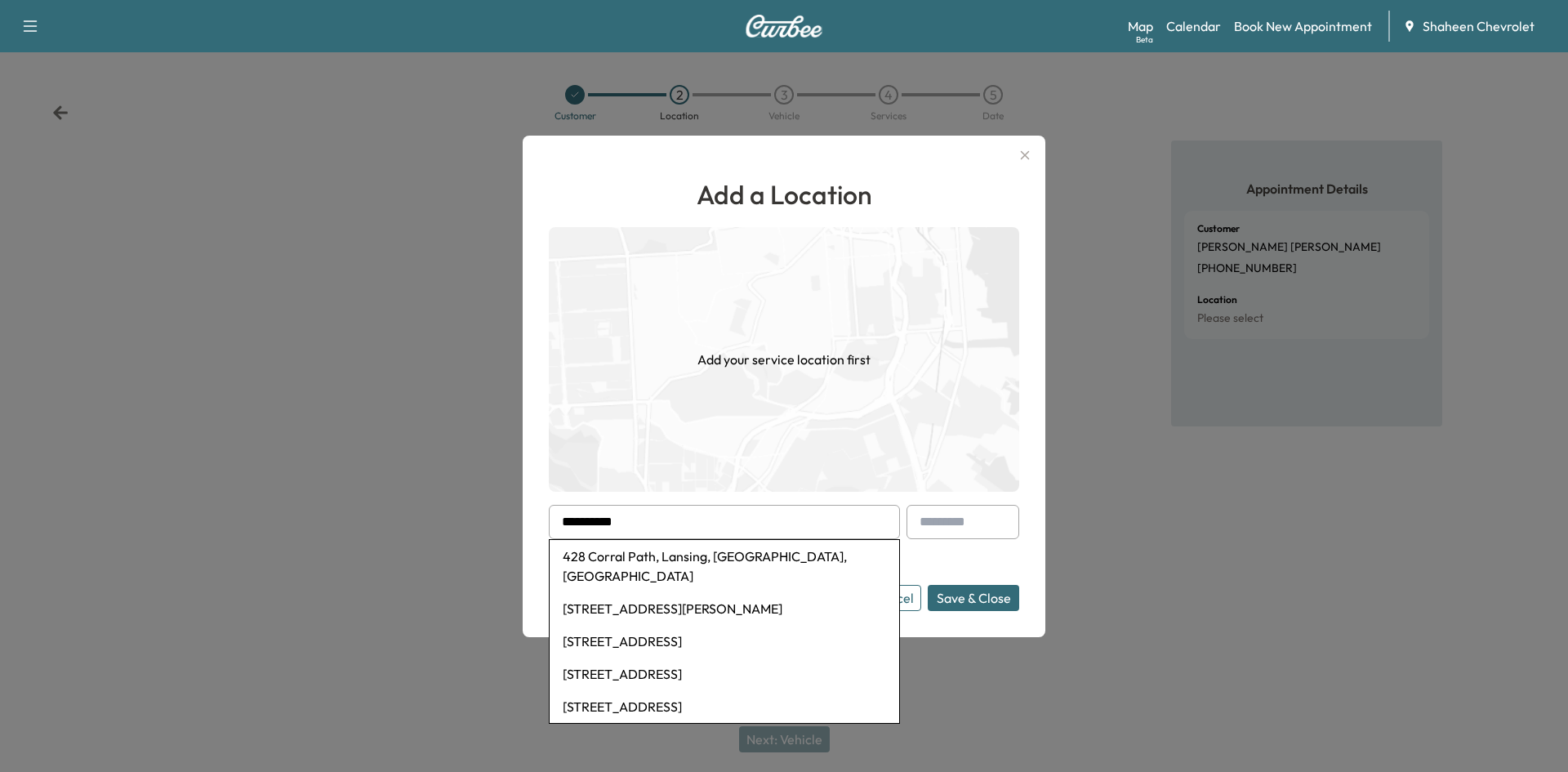
click at [665, 569] on li "428 Corral Path, Lansing, [GEOGRAPHIC_DATA], [GEOGRAPHIC_DATA]" at bounding box center [724, 566] width 349 height 52
type input "**********"
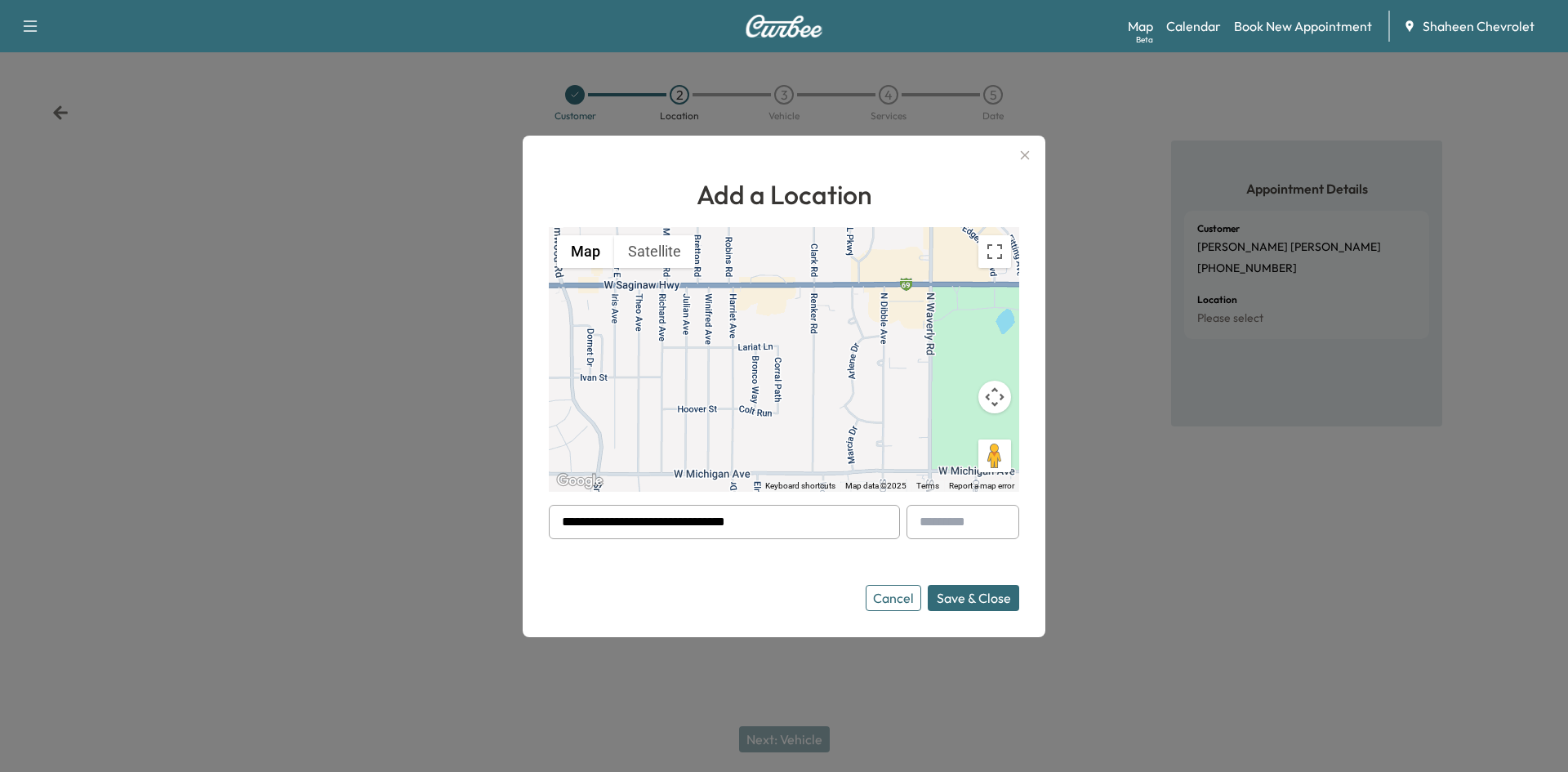
click at [953, 597] on button "Save & Close" at bounding box center [973, 598] width 91 height 26
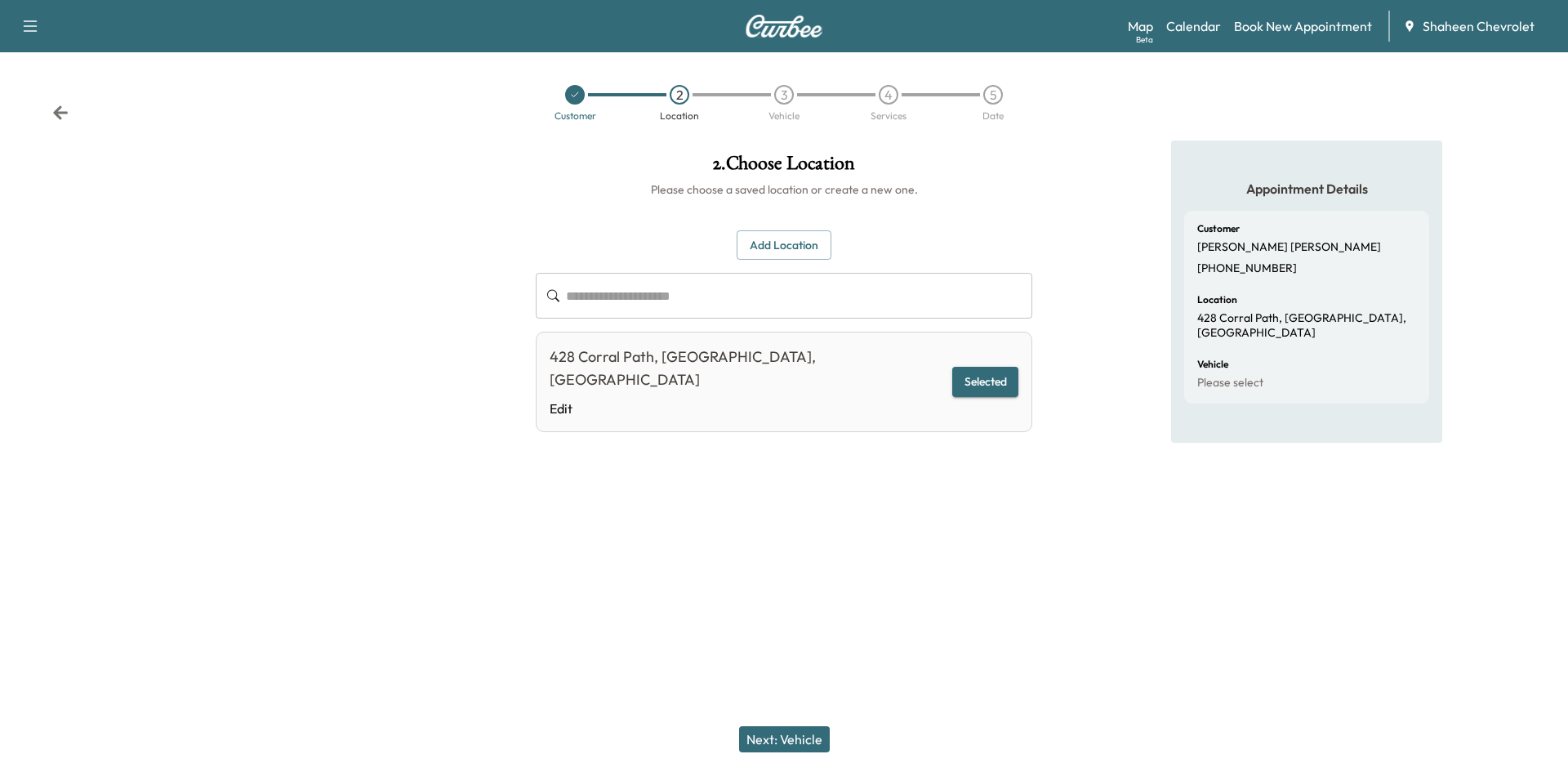
click at [798, 737] on button "Next: Vehicle" at bounding box center [784, 739] width 90 height 26
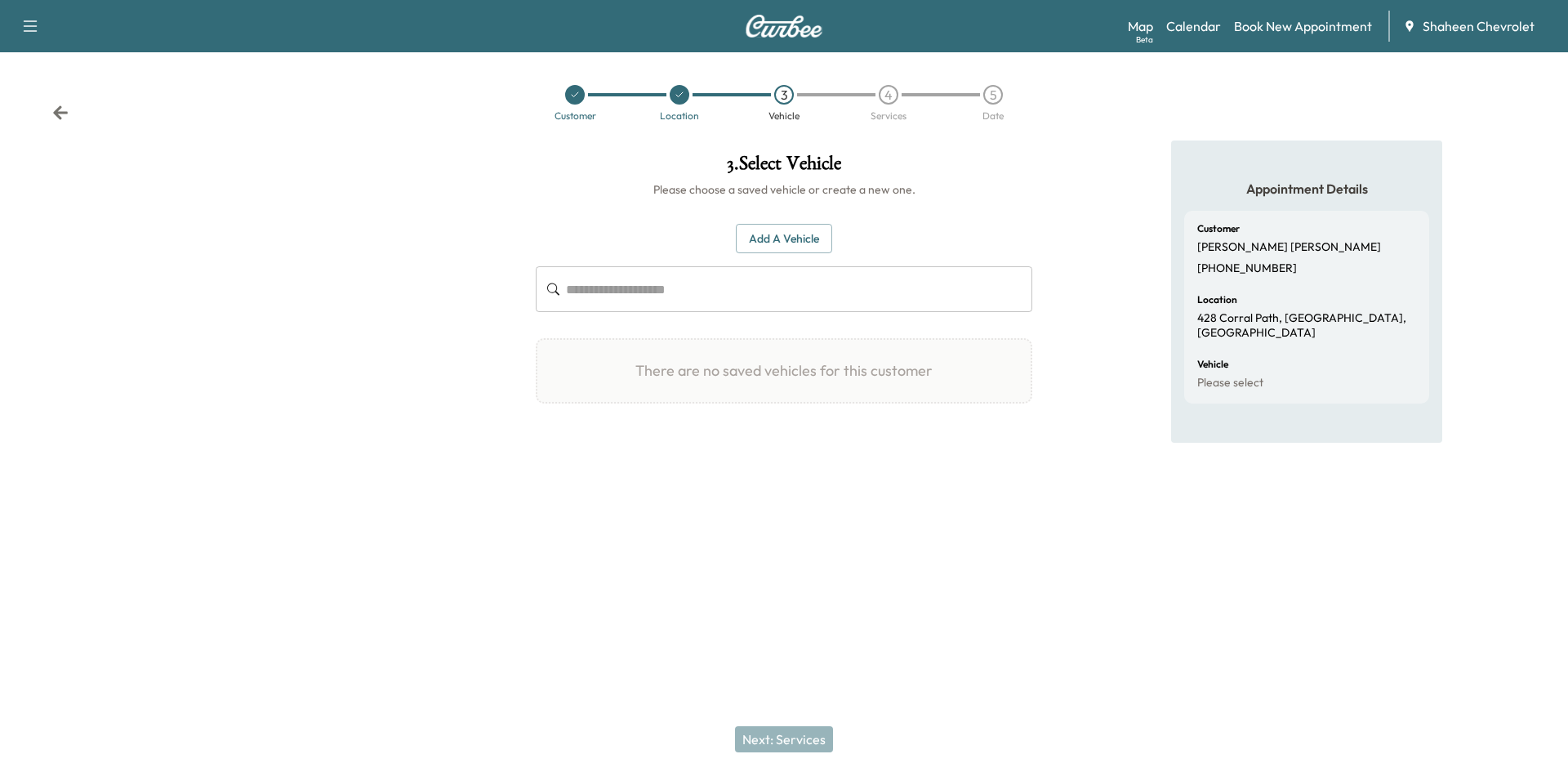
click at [675, 290] on input "text" at bounding box center [799, 289] width 466 height 46
drag, startPoint x: 674, startPoint y: 290, endPoint x: 763, endPoint y: 235, distance: 104.6
click at [763, 235] on button "Add a Vehicle" at bounding box center [783, 238] width 96 height 30
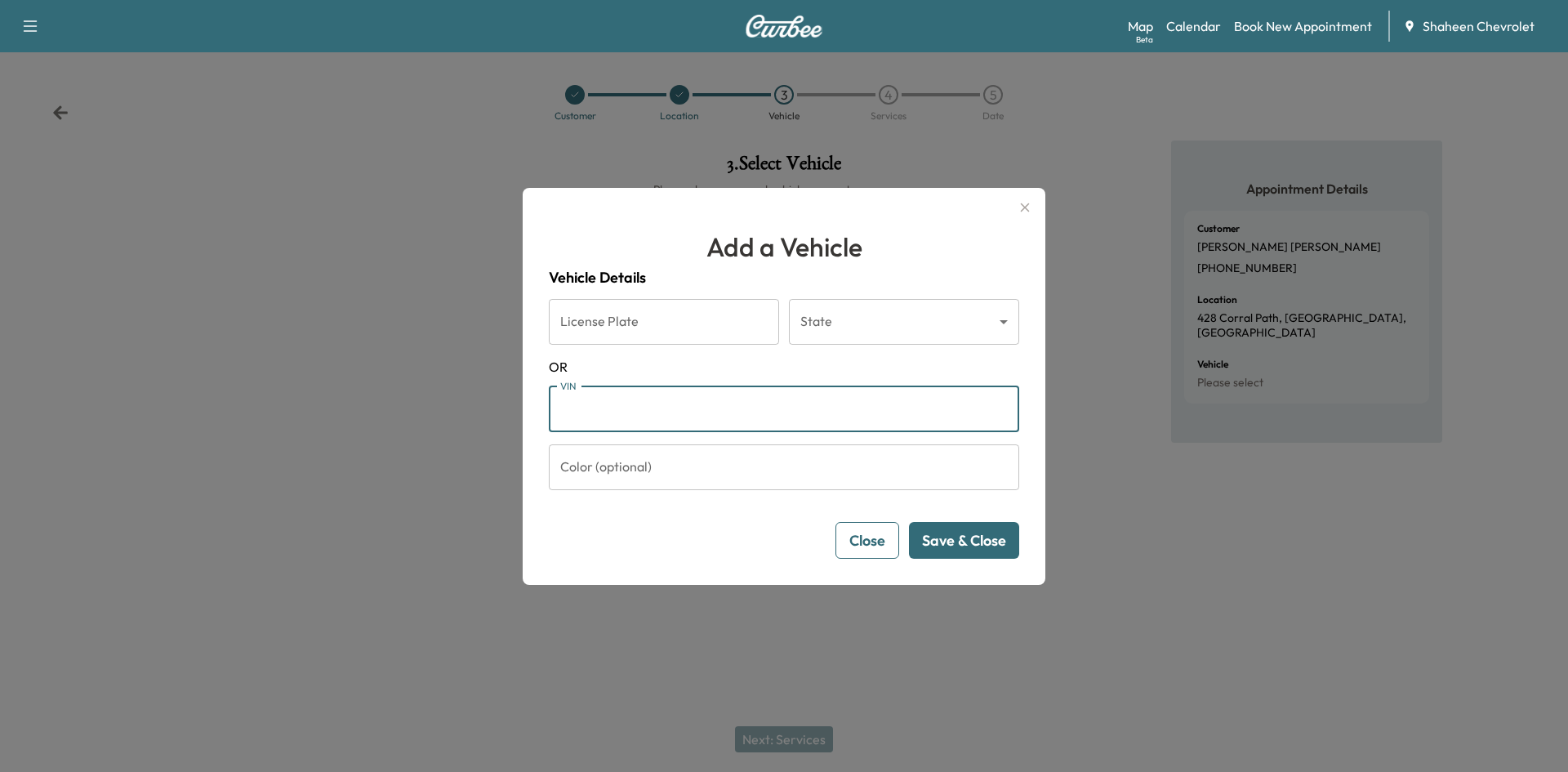
paste input "**********"
type input "**********"
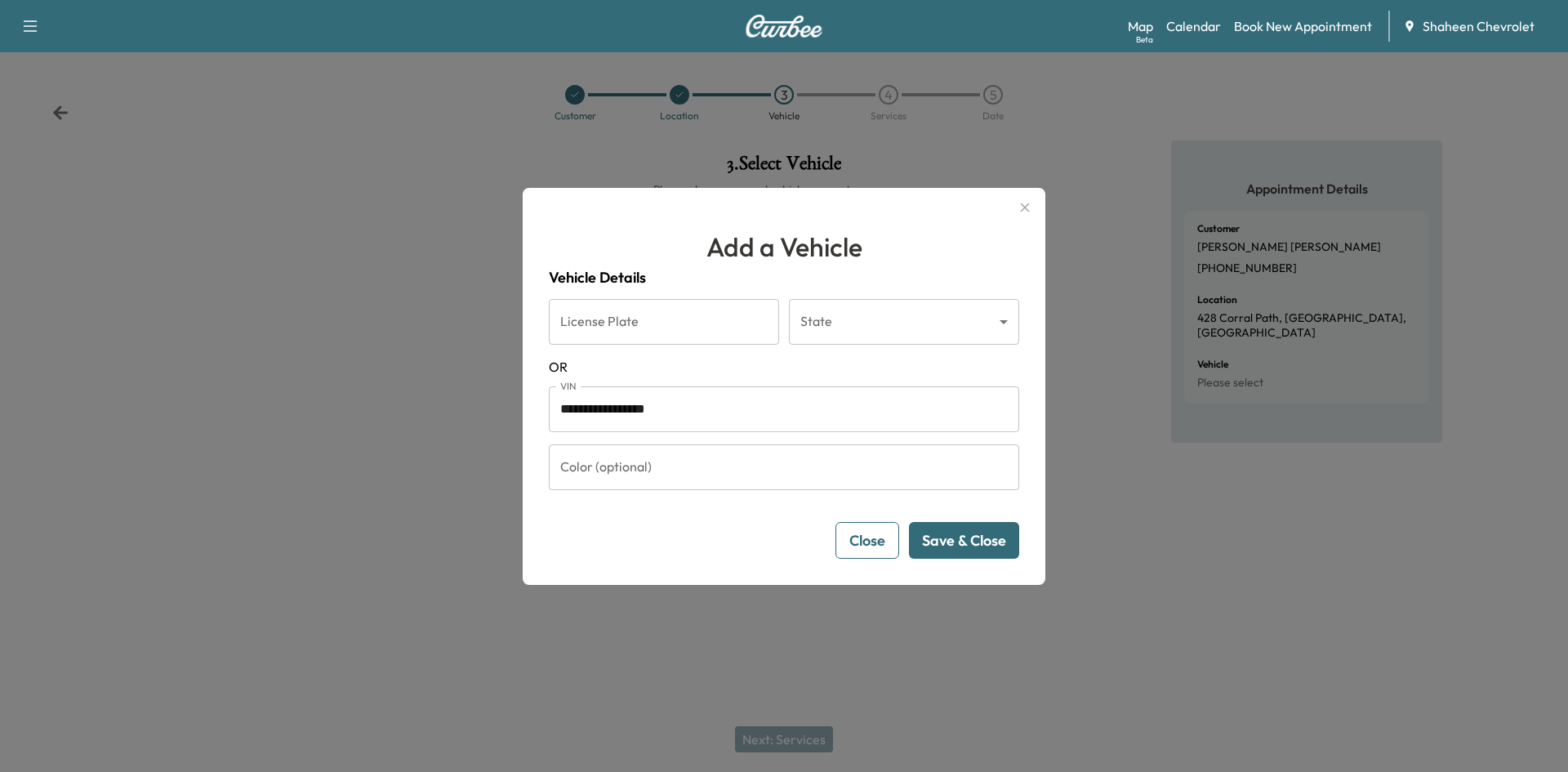
click at [963, 546] on button "Save & Close" at bounding box center [964, 540] width 110 height 37
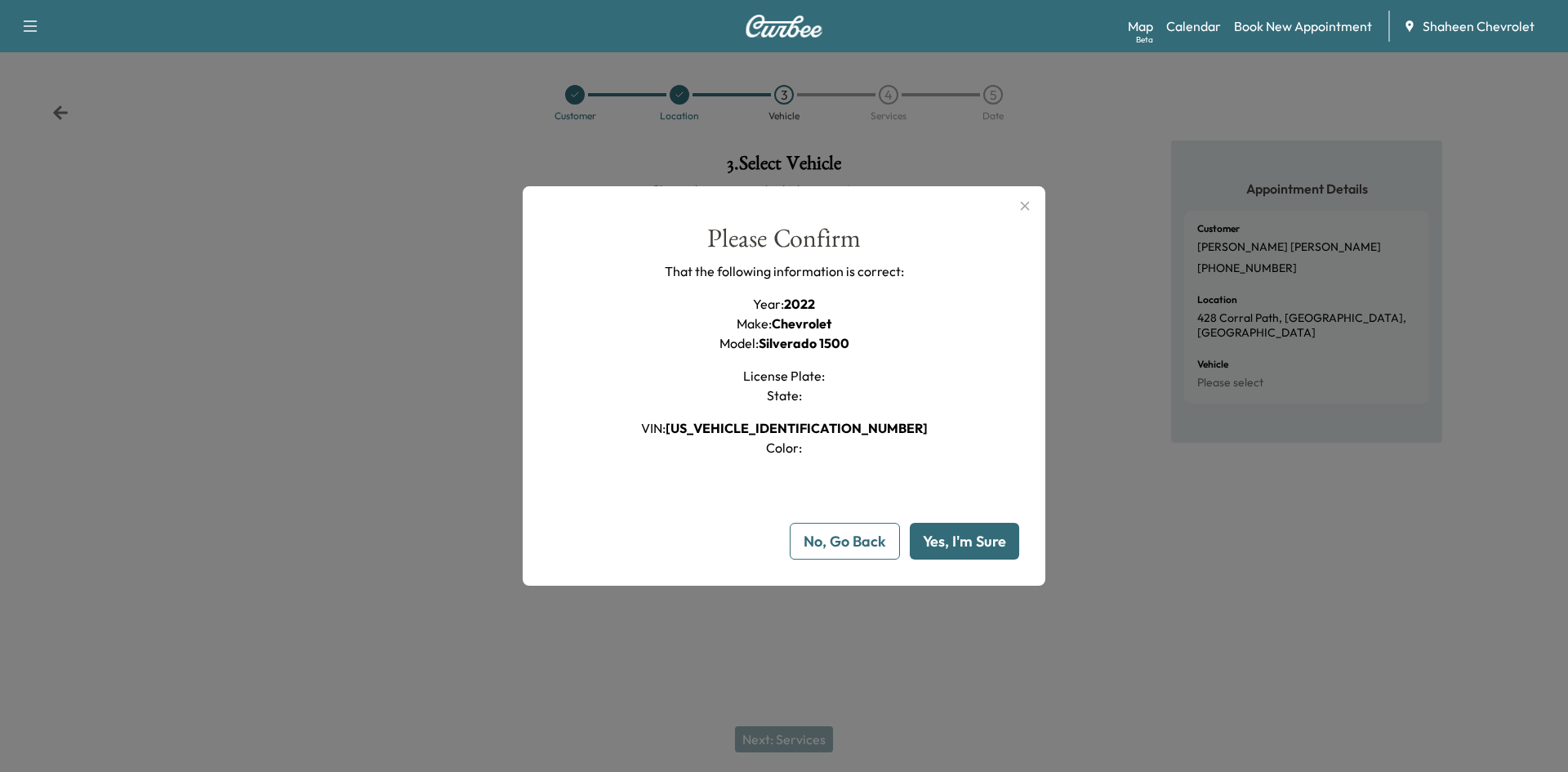
click at [938, 546] on button "Yes, I'm Sure" at bounding box center [964, 541] width 110 height 37
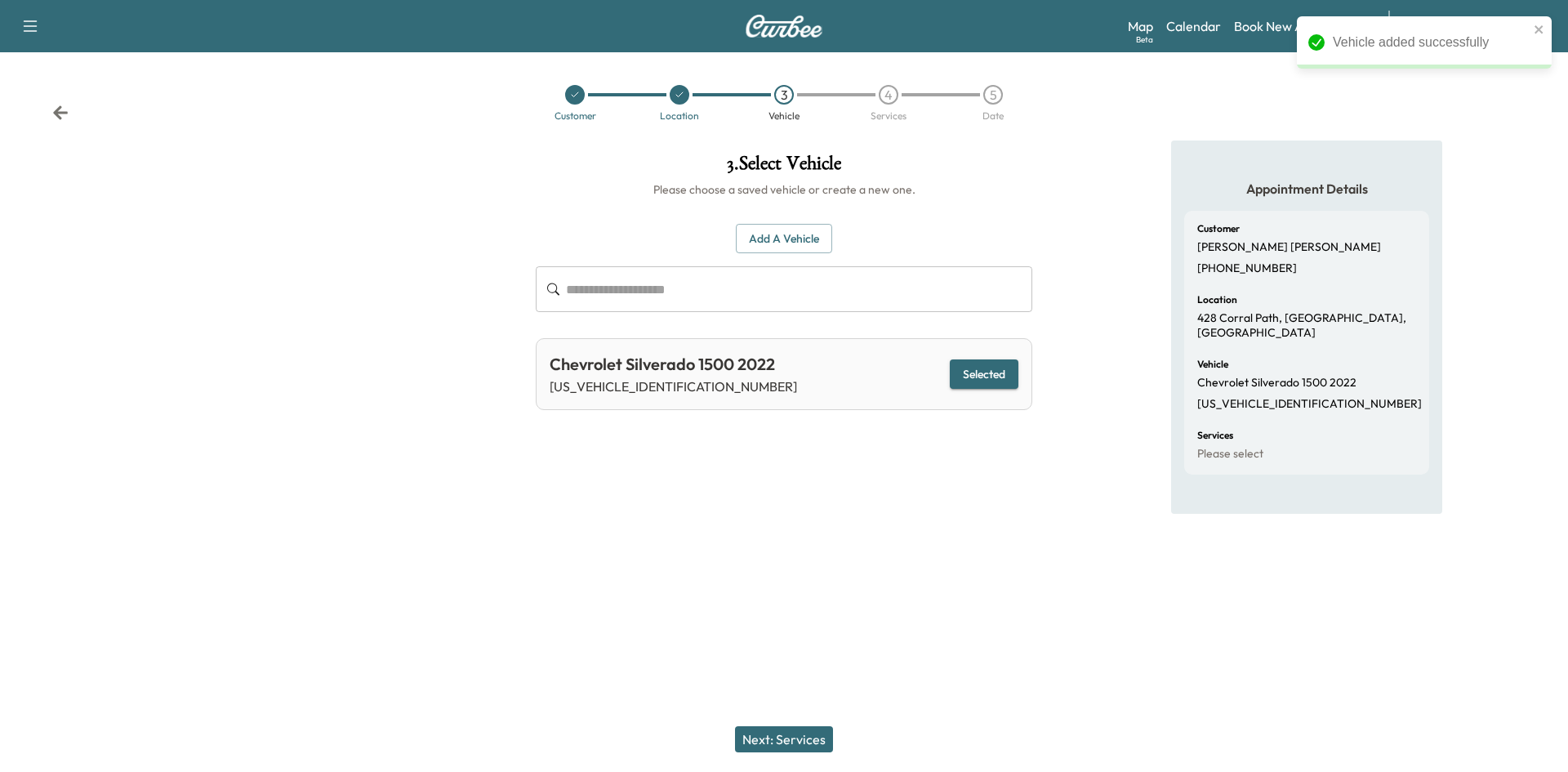
click at [788, 744] on button "Next: Services" at bounding box center [783, 739] width 98 height 26
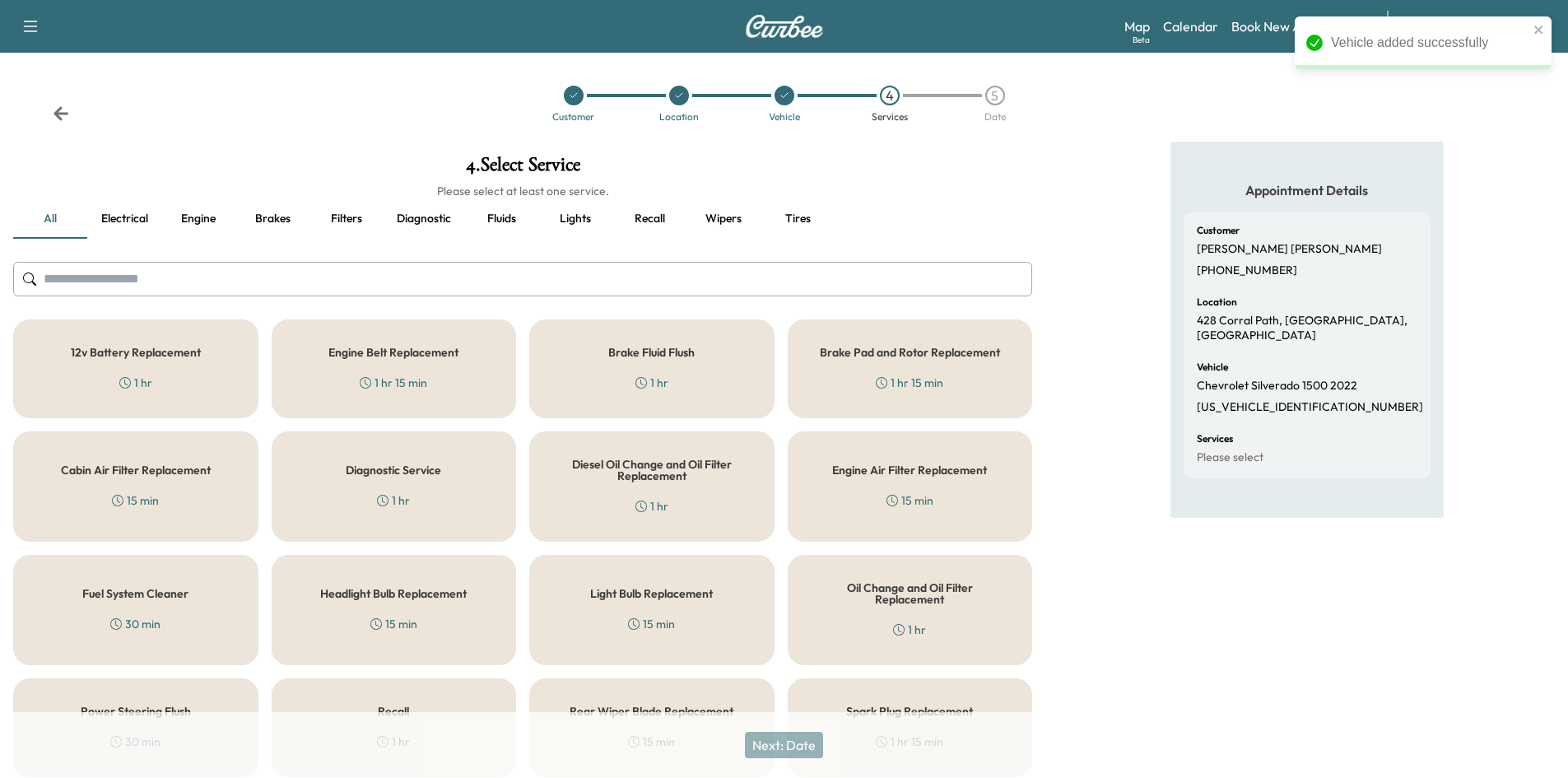
click at [126, 285] on input "text" at bounding box center [522, 279] width 1019 height 34
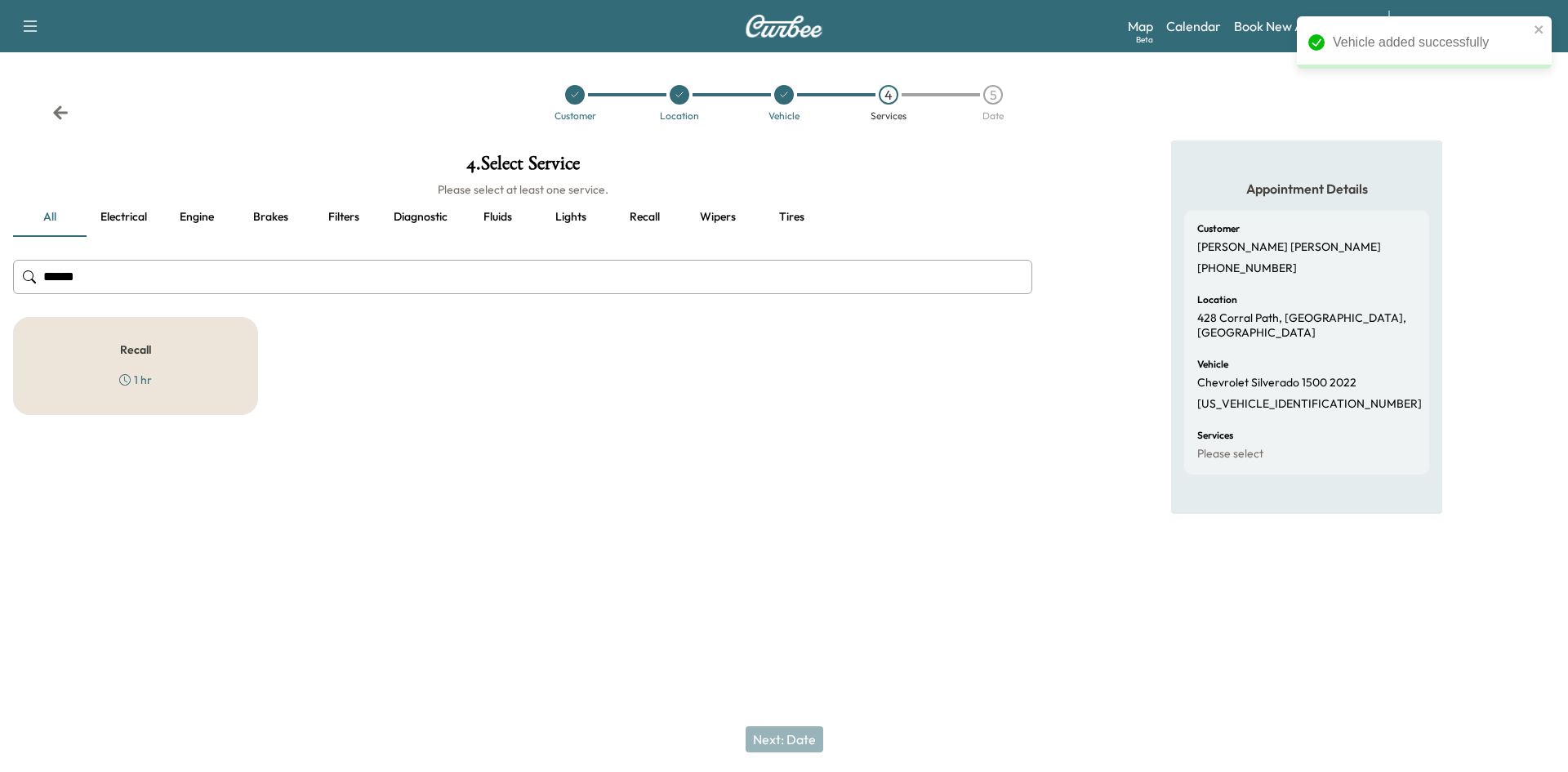
type input "******"
click at [108, 353] on div "Recall 1 hr" at bounding box center [136, 365] width 245 height 98
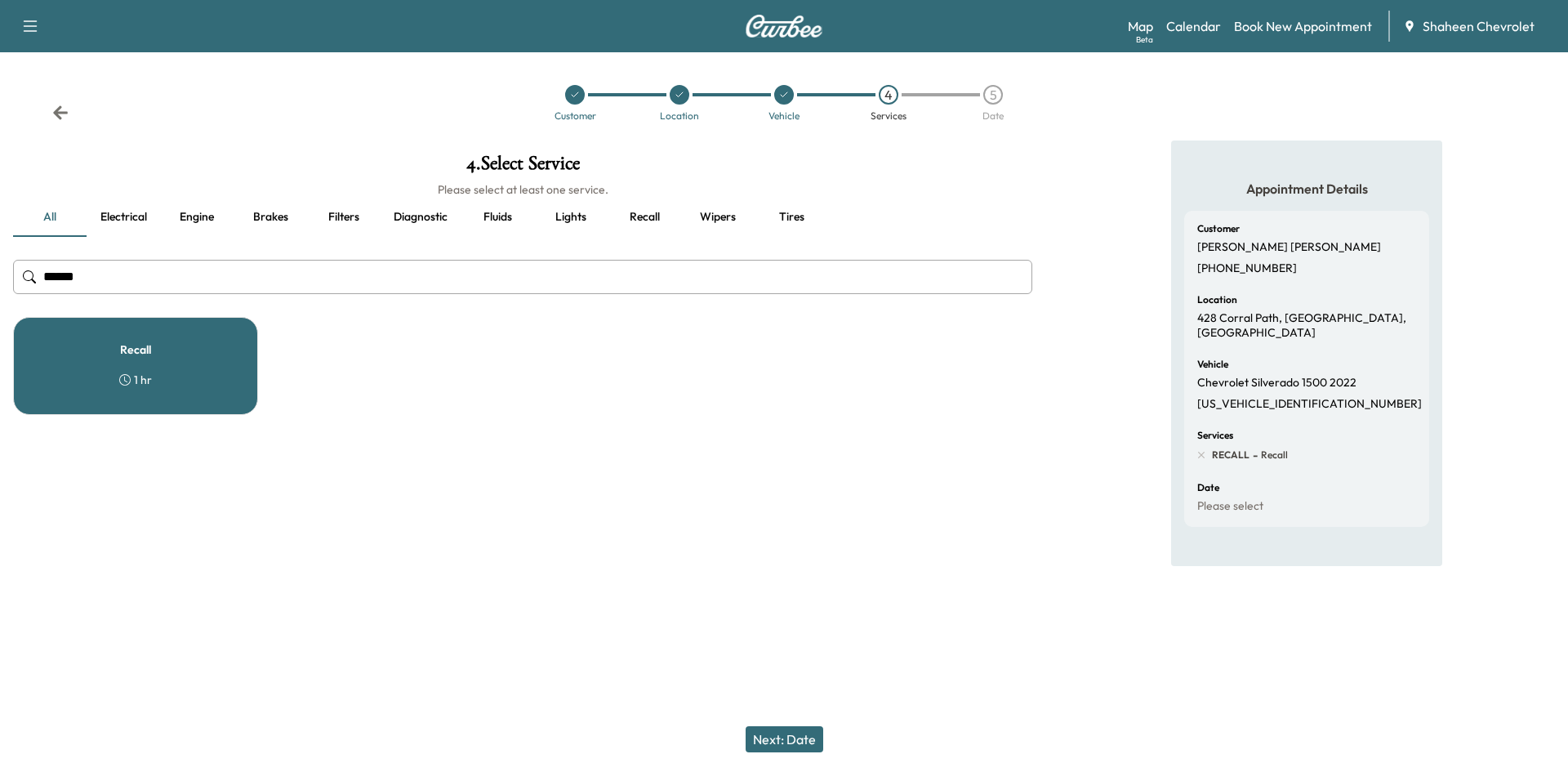
click at [797, 740] on button "Next: Date" at bounding box center [784, 739] width 77 height 26
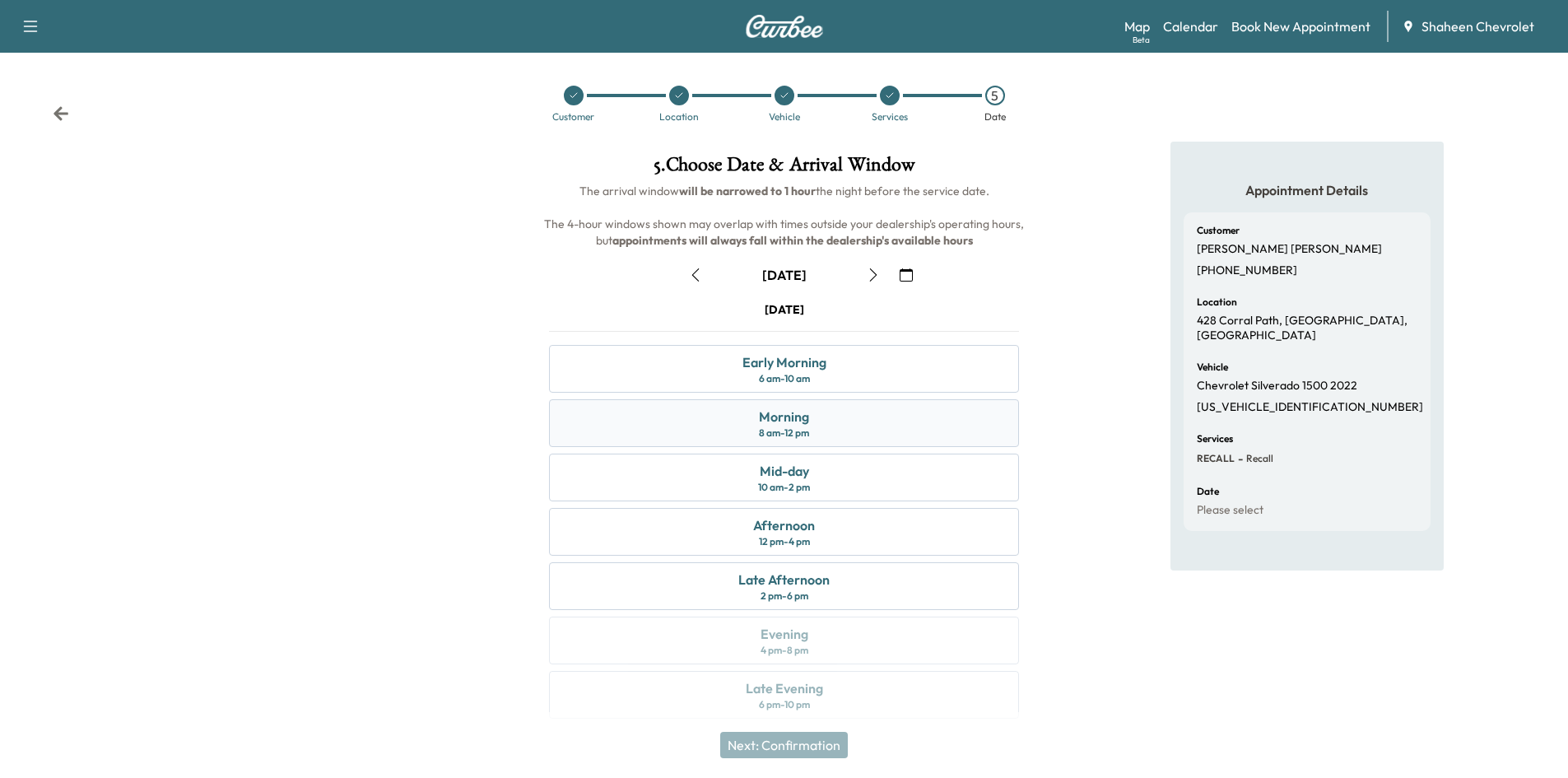
click at [828, 414] on div "Morning 8 am - 12 pm" at bounding box center [784, 423] width 470 height 47
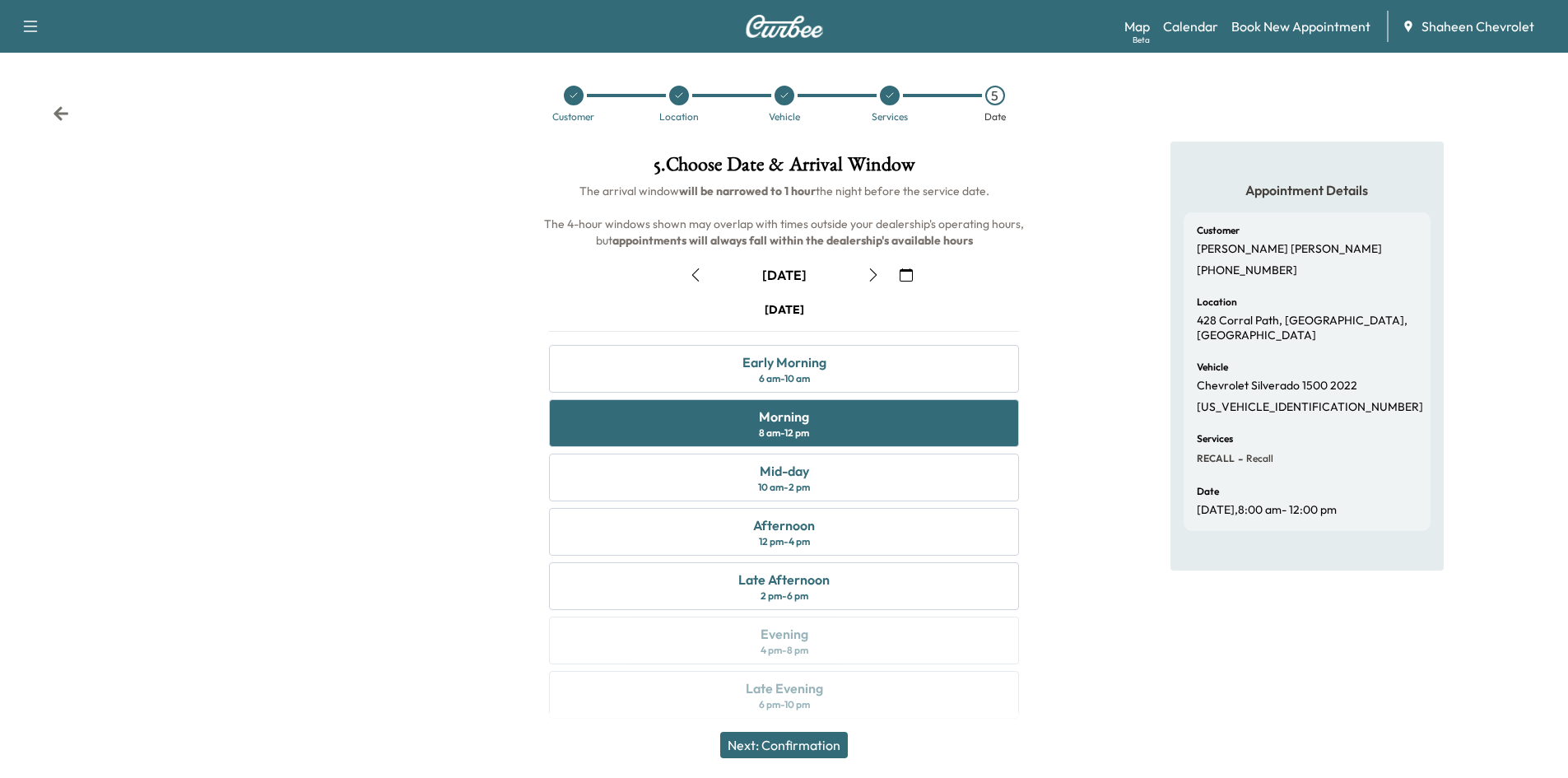
click at [800, 739] on button "Next: Confirmation" at bounding box center [784, 745] width 128 height 26
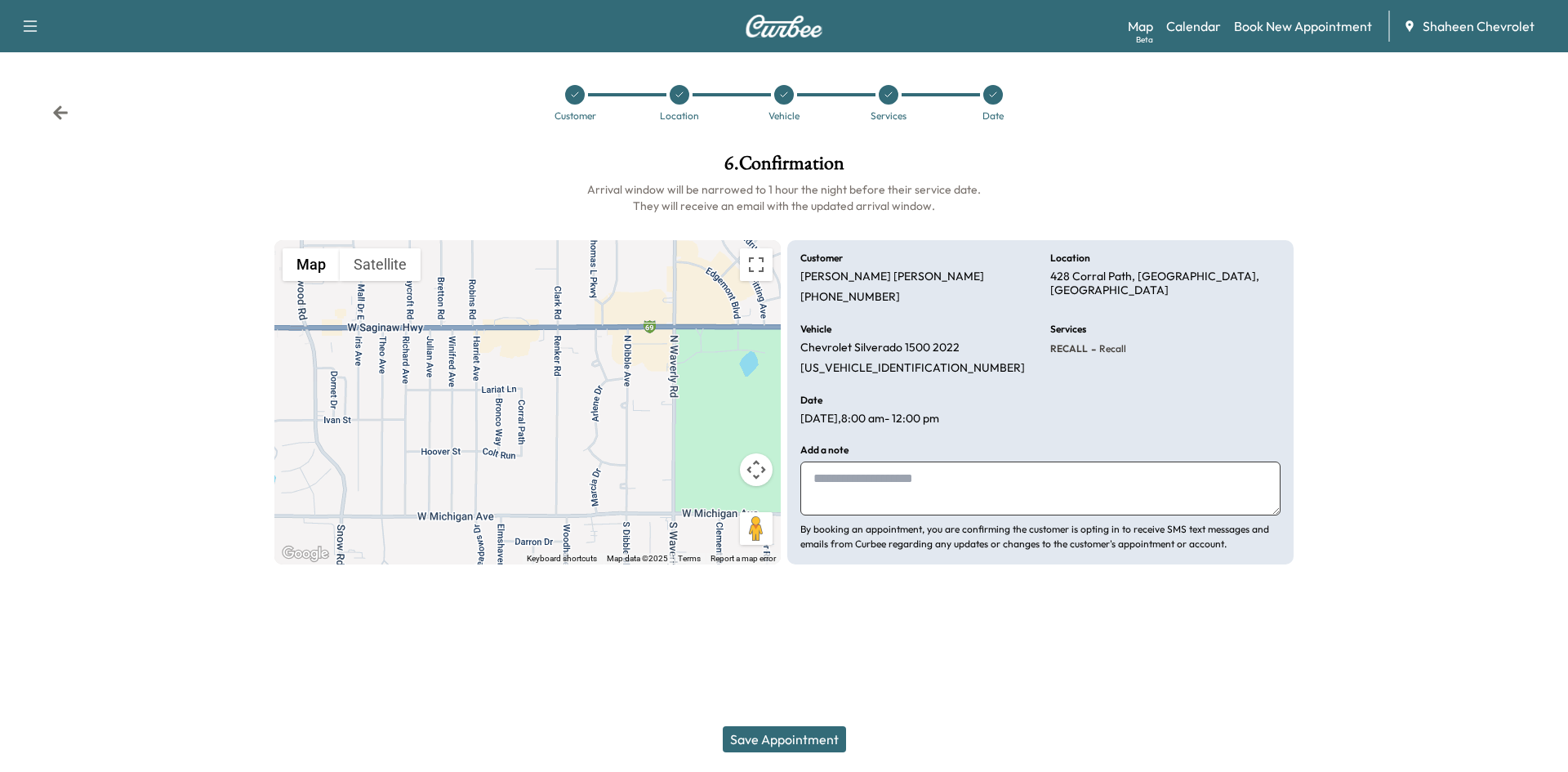
click at [815, 741] on button "Save Appointment" at bounding box center [784, 739] width 123 height 26
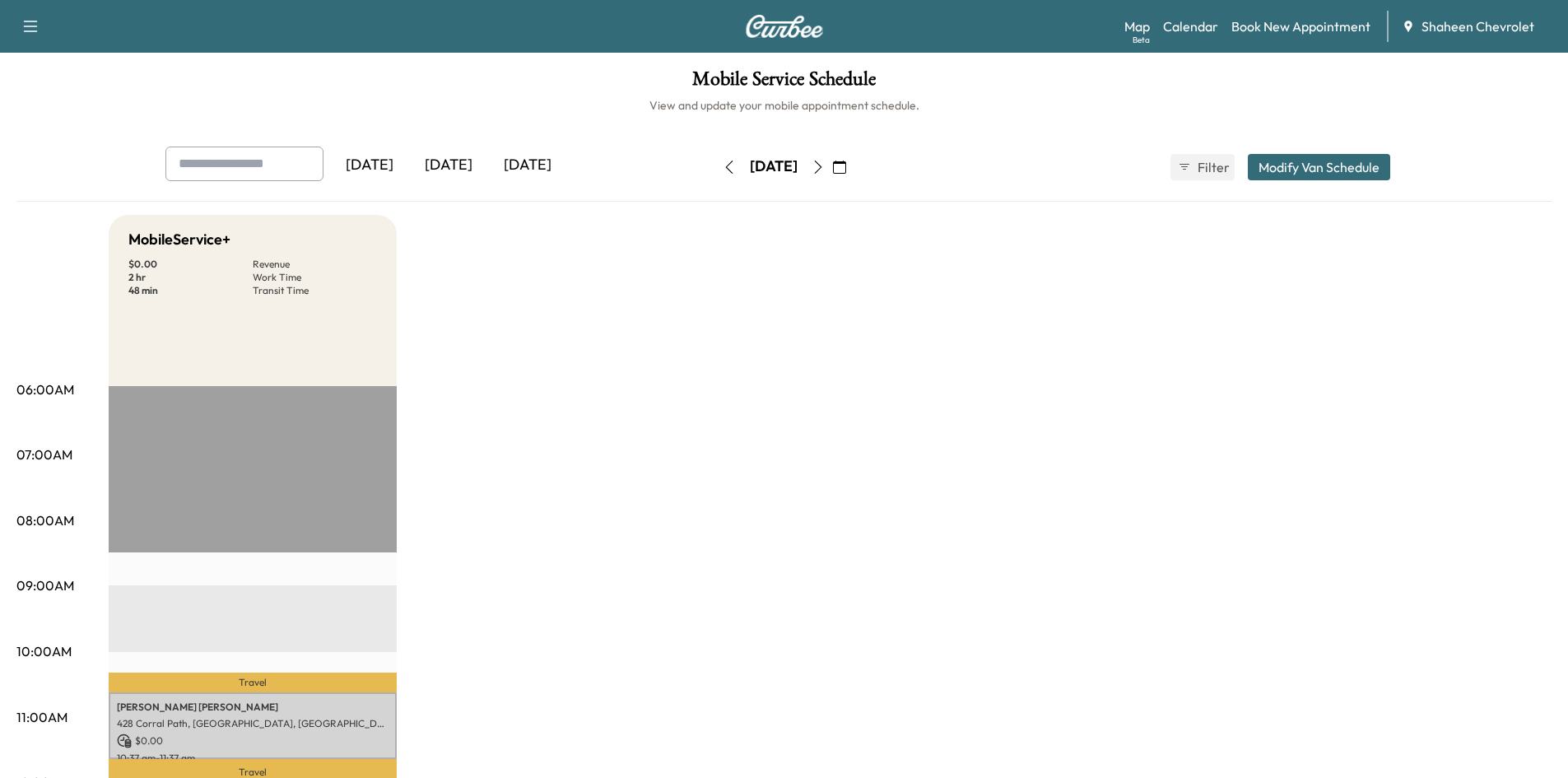
click at [1322, 161] on button "Modify Van Schedule" at bounding box center [1318, 167] width 143 height 26
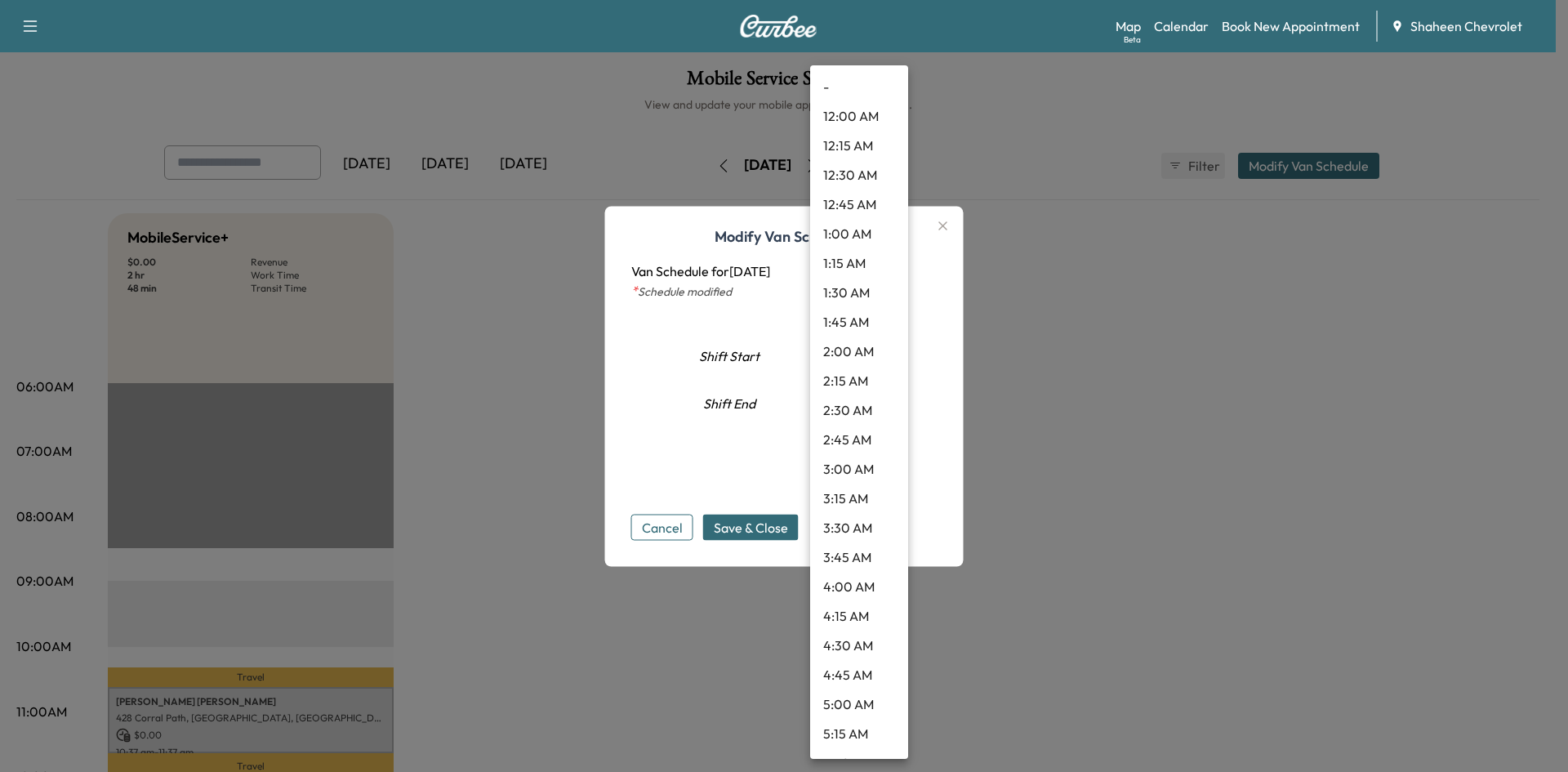
click at [890, 400] on body "Support Log Out Map Beta Calendar Book New Appointment Shaheen Chevrolet Mobile…" at bounding box center [784, 386] width 1568 height 772
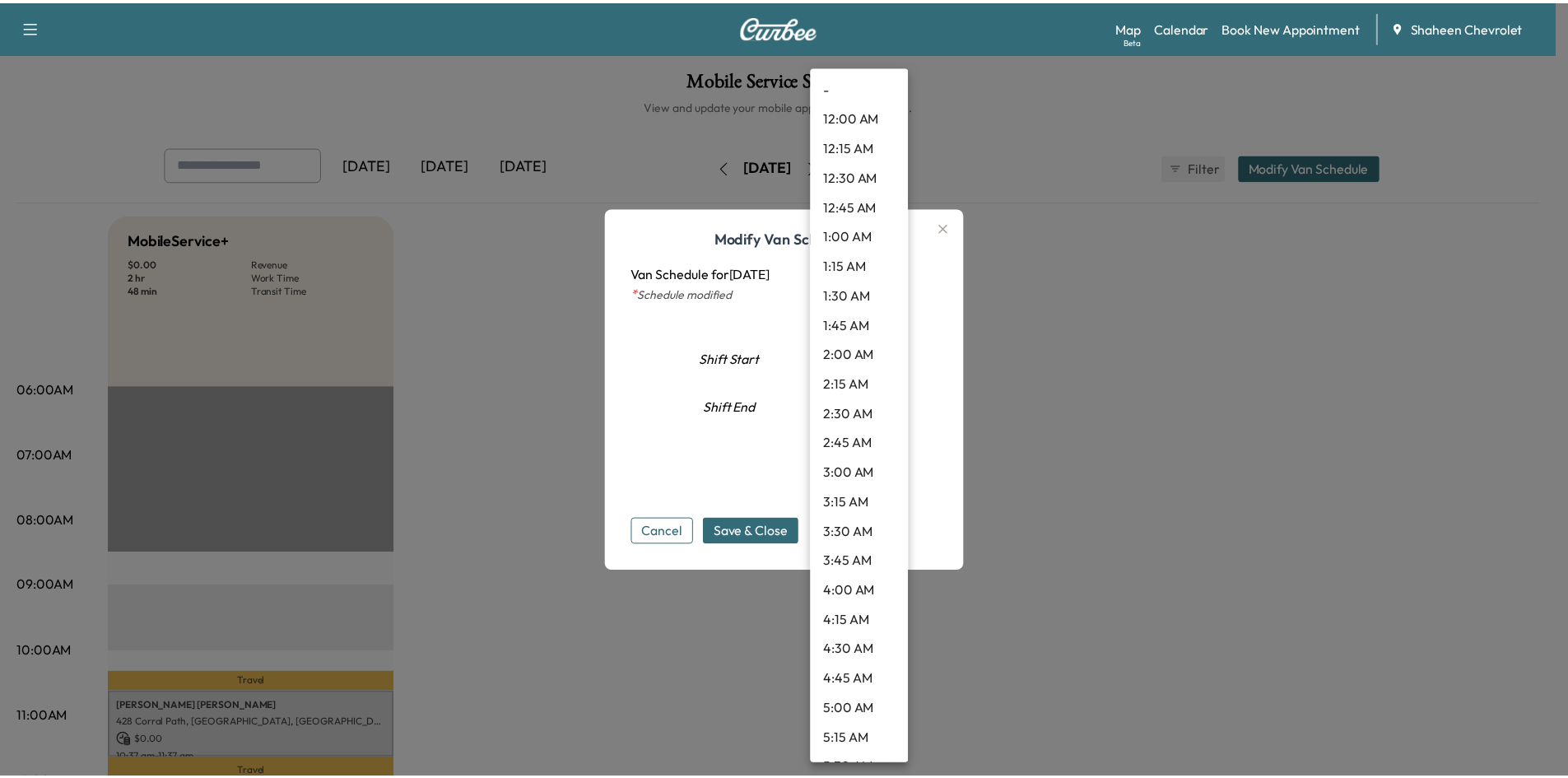
scroll to position [1628, 0]
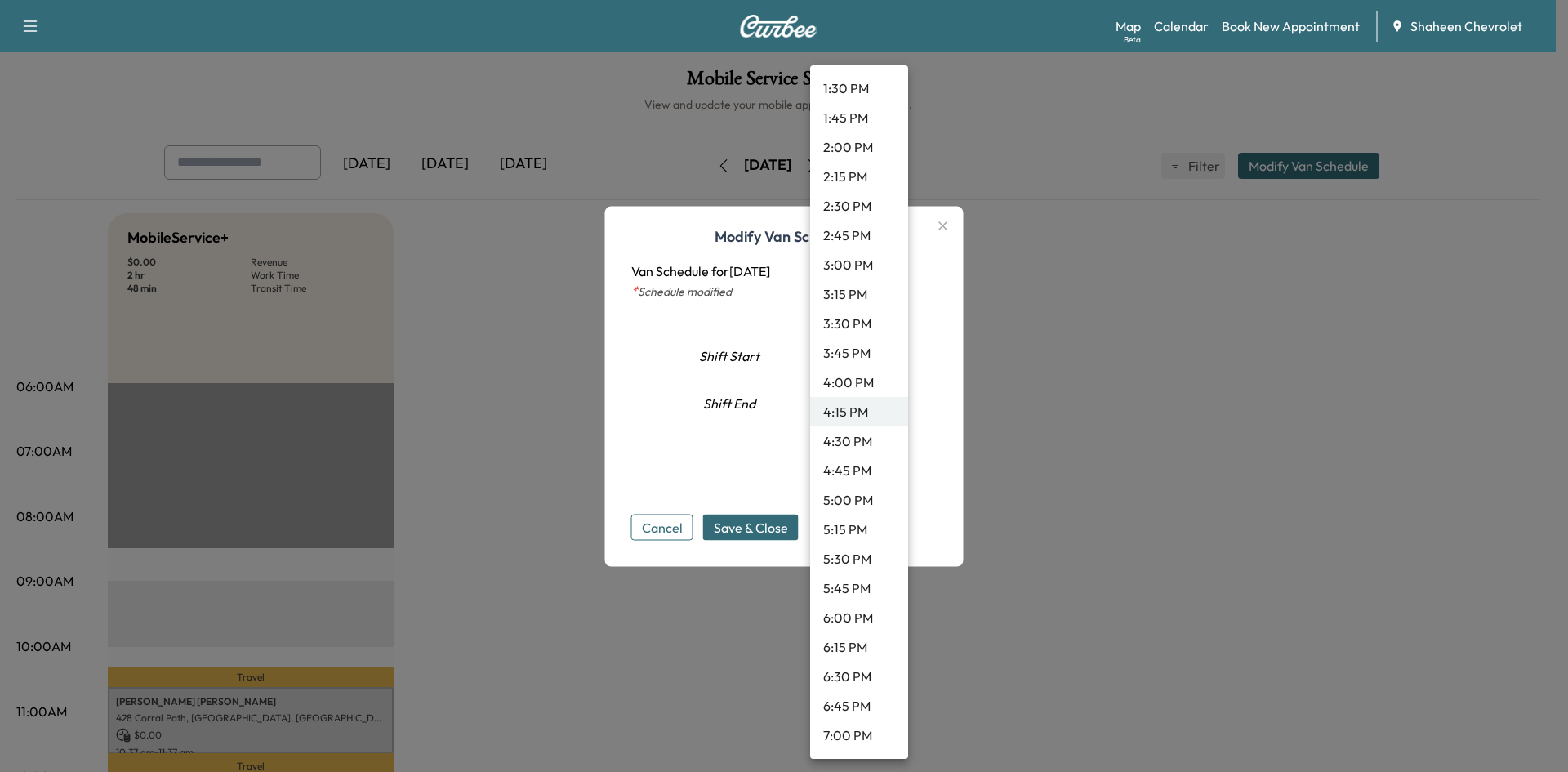
click at [859, 380] on li "4:00 PM" at bounding box center [859, 383] width 98 height 30
type input "**"
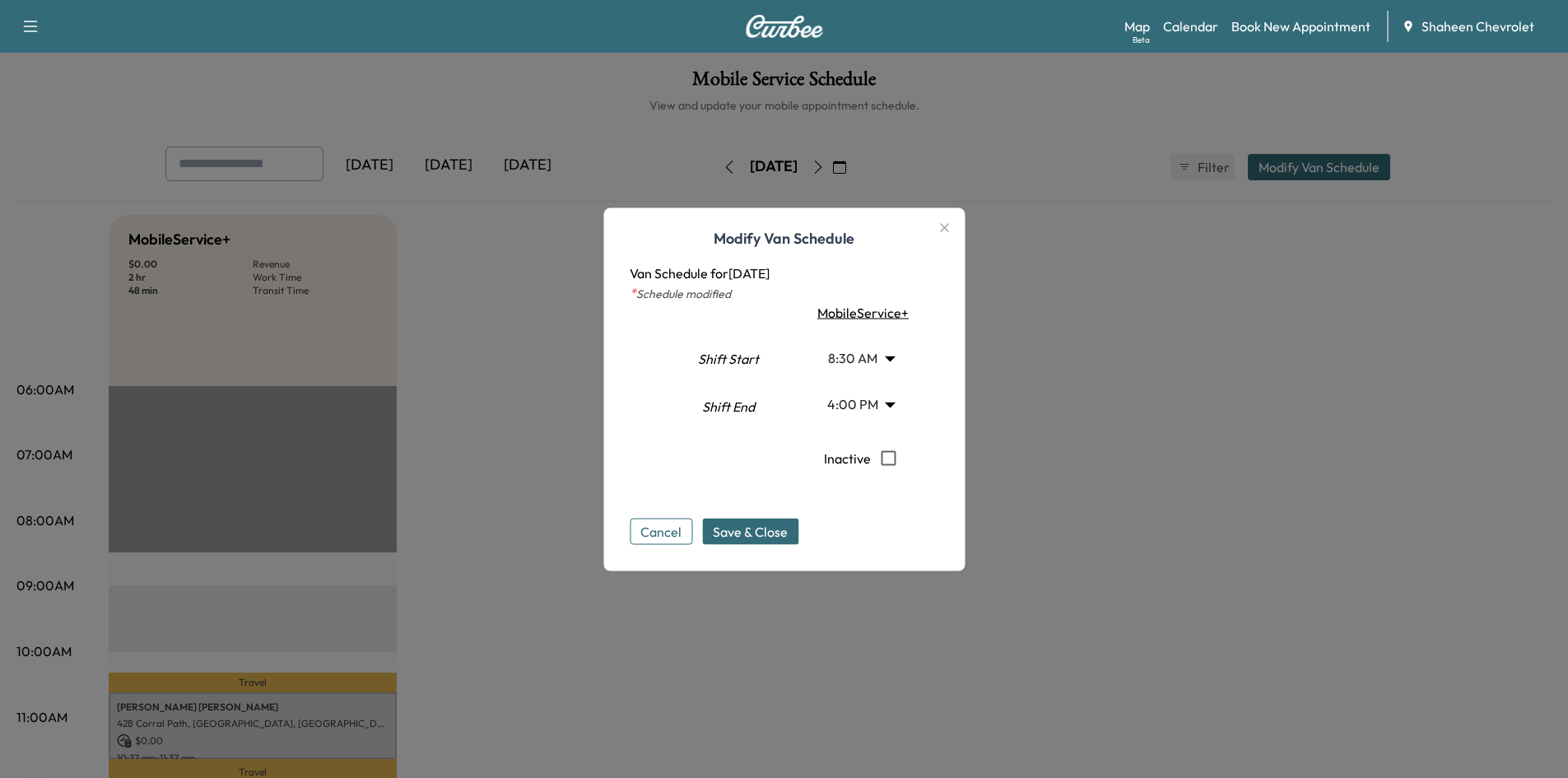
click at [1079, 398] on div at bounding box center [784, 389] width 1568 height 778
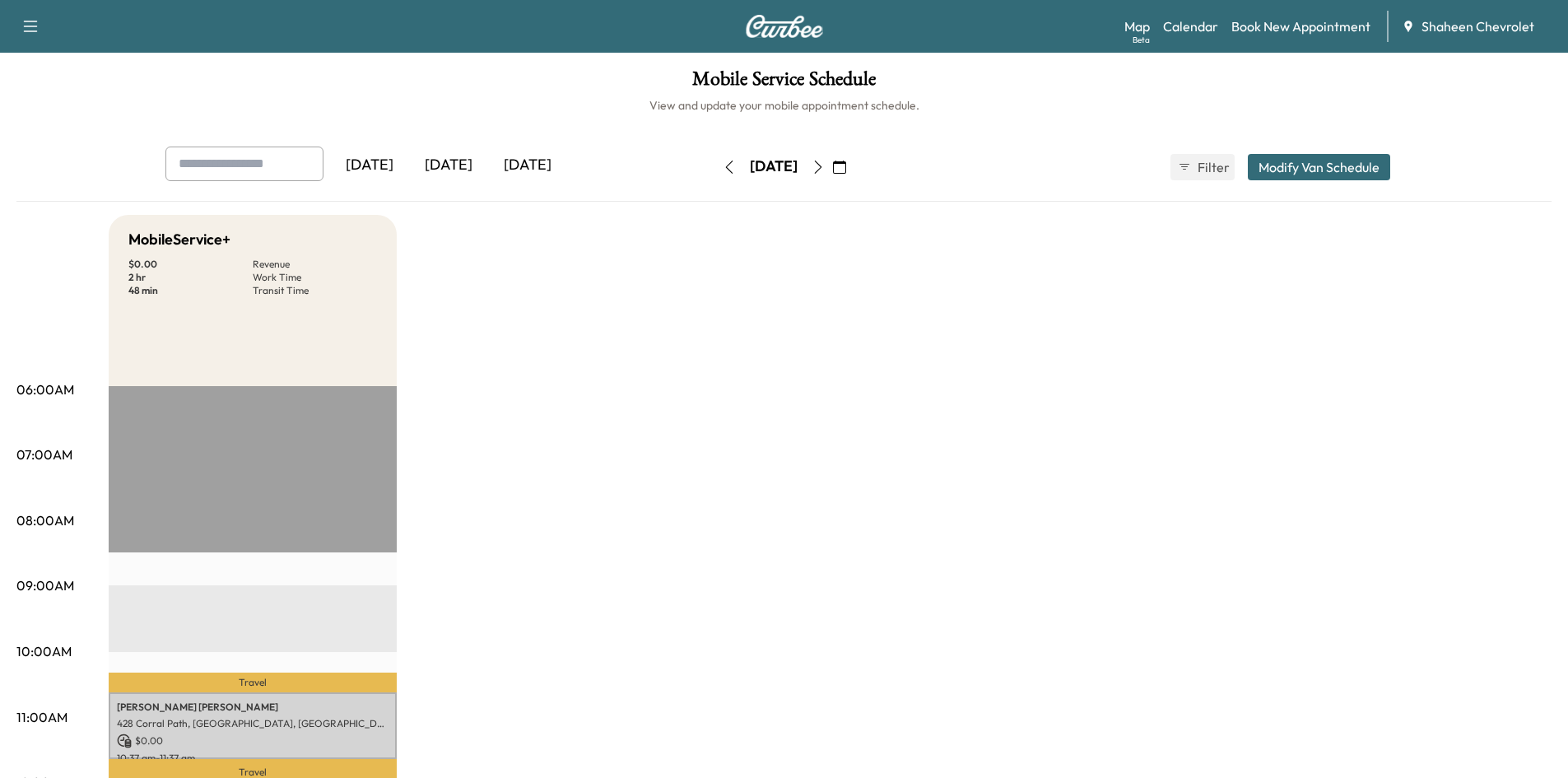
click at [1303, 159] on button "Modify Van Schedule" at bounding box center [1318, 167] width 143 height 26
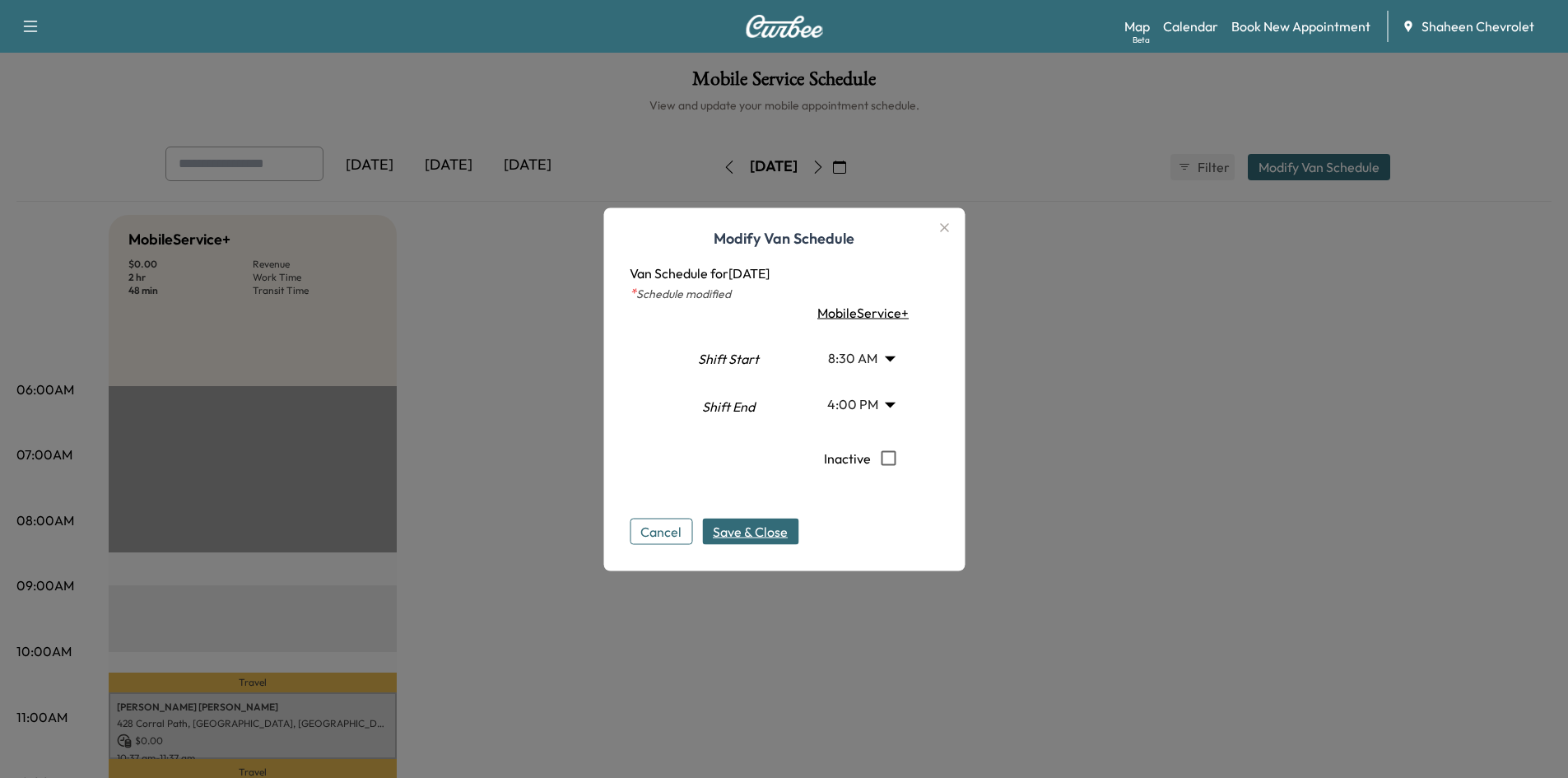
click at [734, 533] on span "Save & Close" at bounding box center [750, 531] width 74 height 20
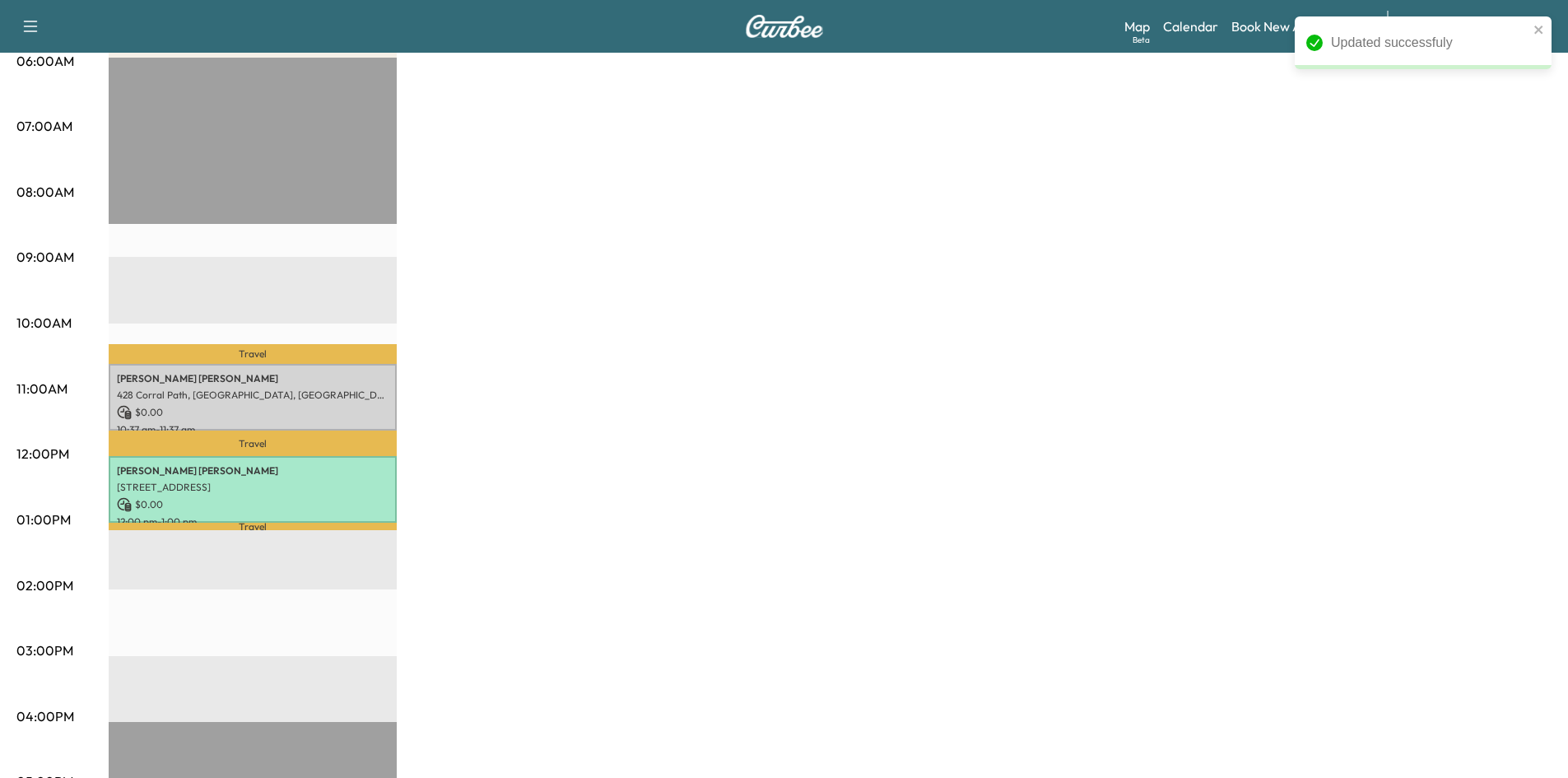
scroll to position [329, 0]
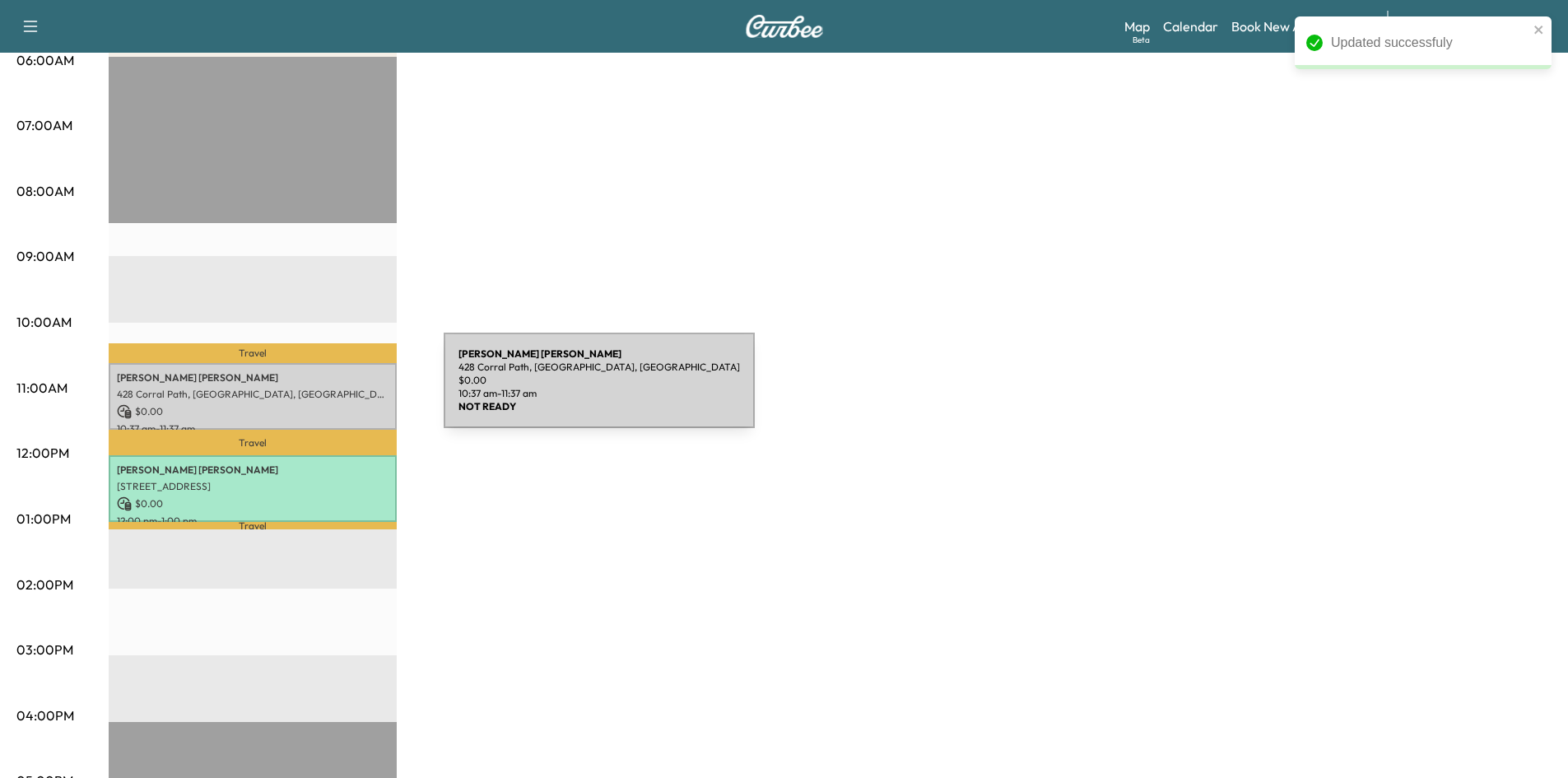
click at [305, 378] on p "[PERSON_NAME]" at bounding box center [252, 378] width 272 height 13
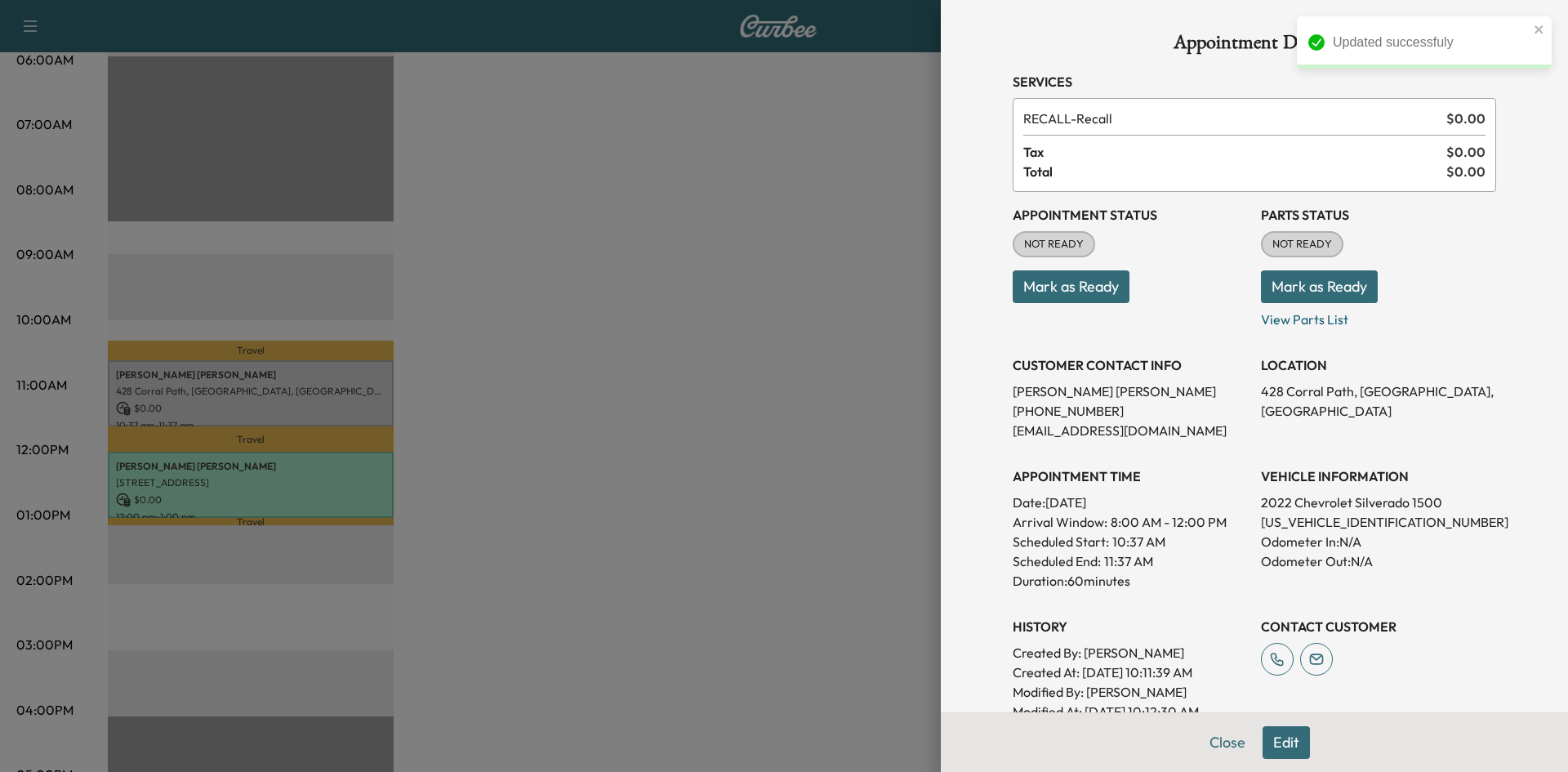
click at [1048, 298] on button "Mark as Ready" at bounding box center [1071, 287] width 116 height 33
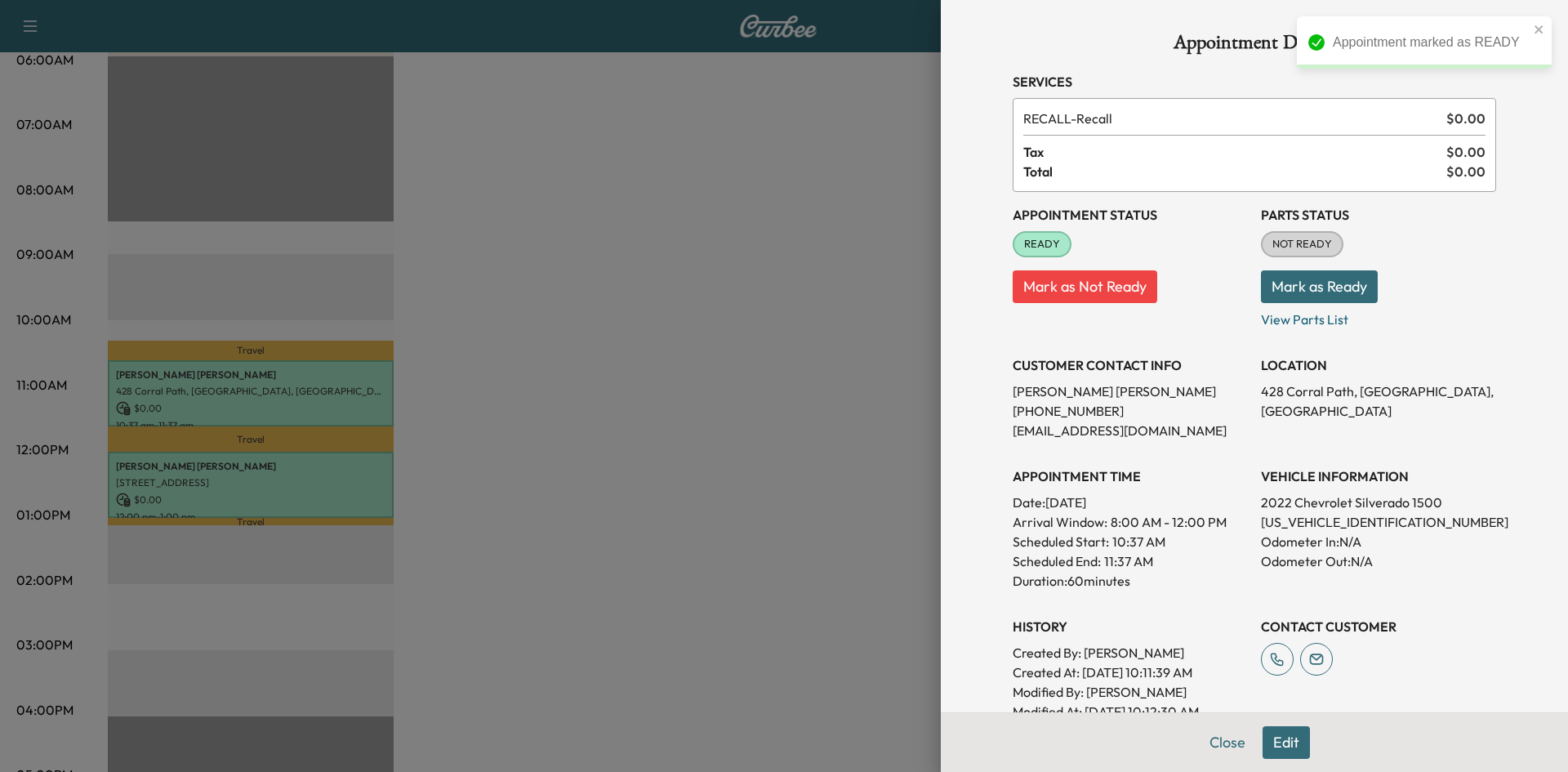
click at [1318, 287] on button "Mark as Ready" at bounding box center [1319, 287] width 116 height 33
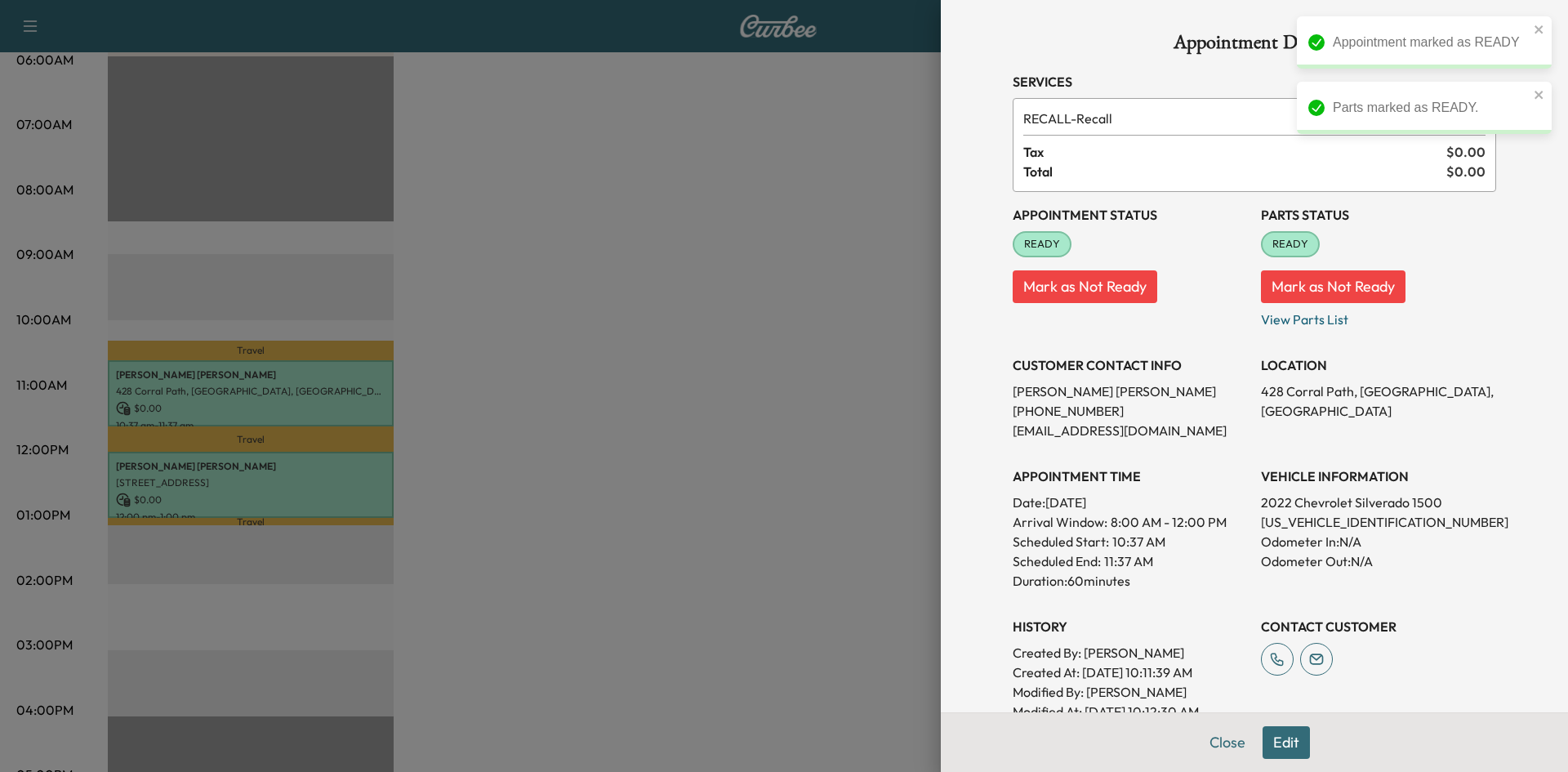
click at [956, 467] on div "Appointment Details Services RECALL - Recall $ 0.00 Tax $ 0.00 Total $ 0.00 App…" at bounding box center [1253, 386] width 627 height 772
click at [813, 436] on div at bounding box center [784, 386] width 1568 height 772
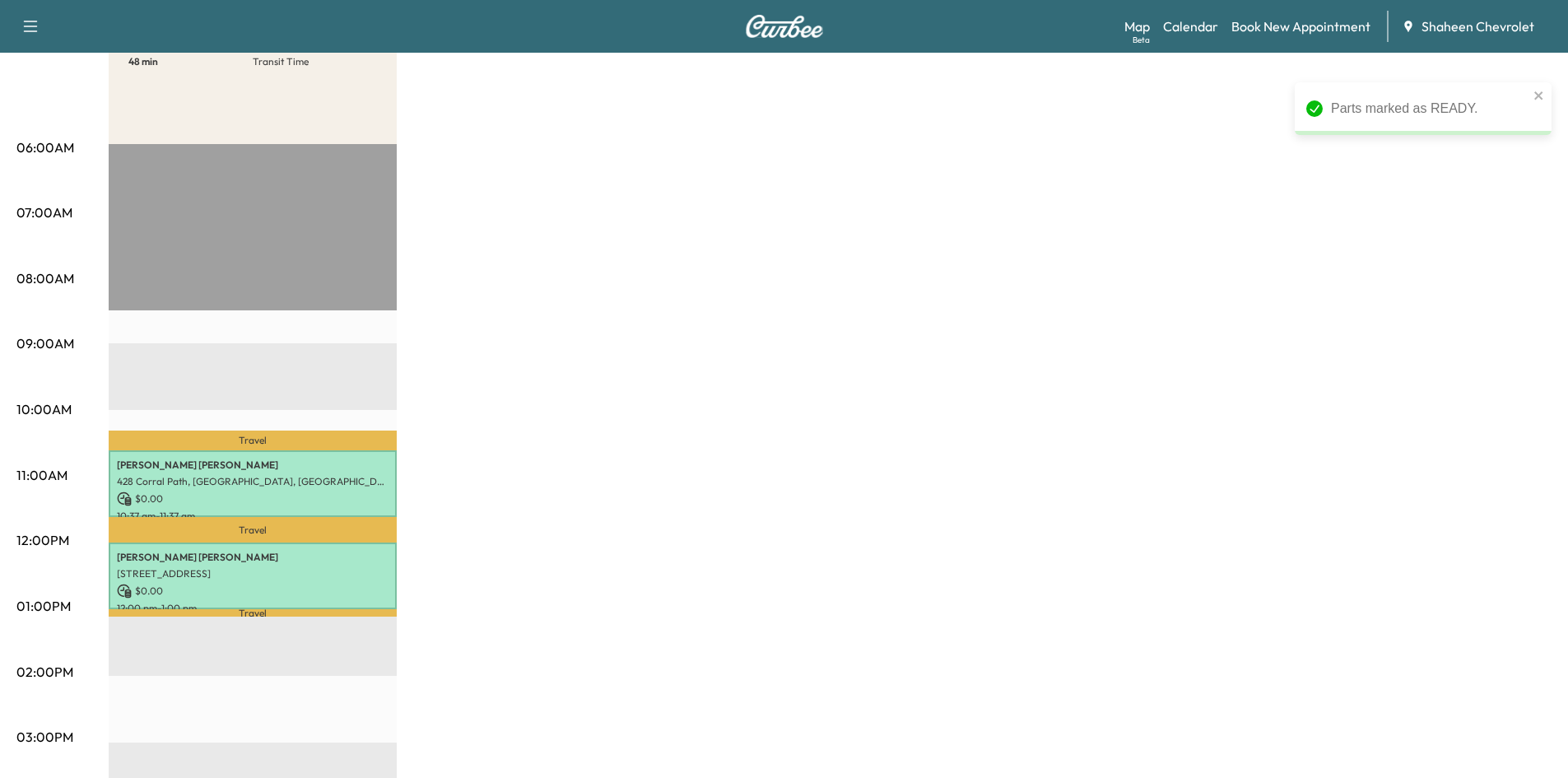
scroll to position [247, 0]
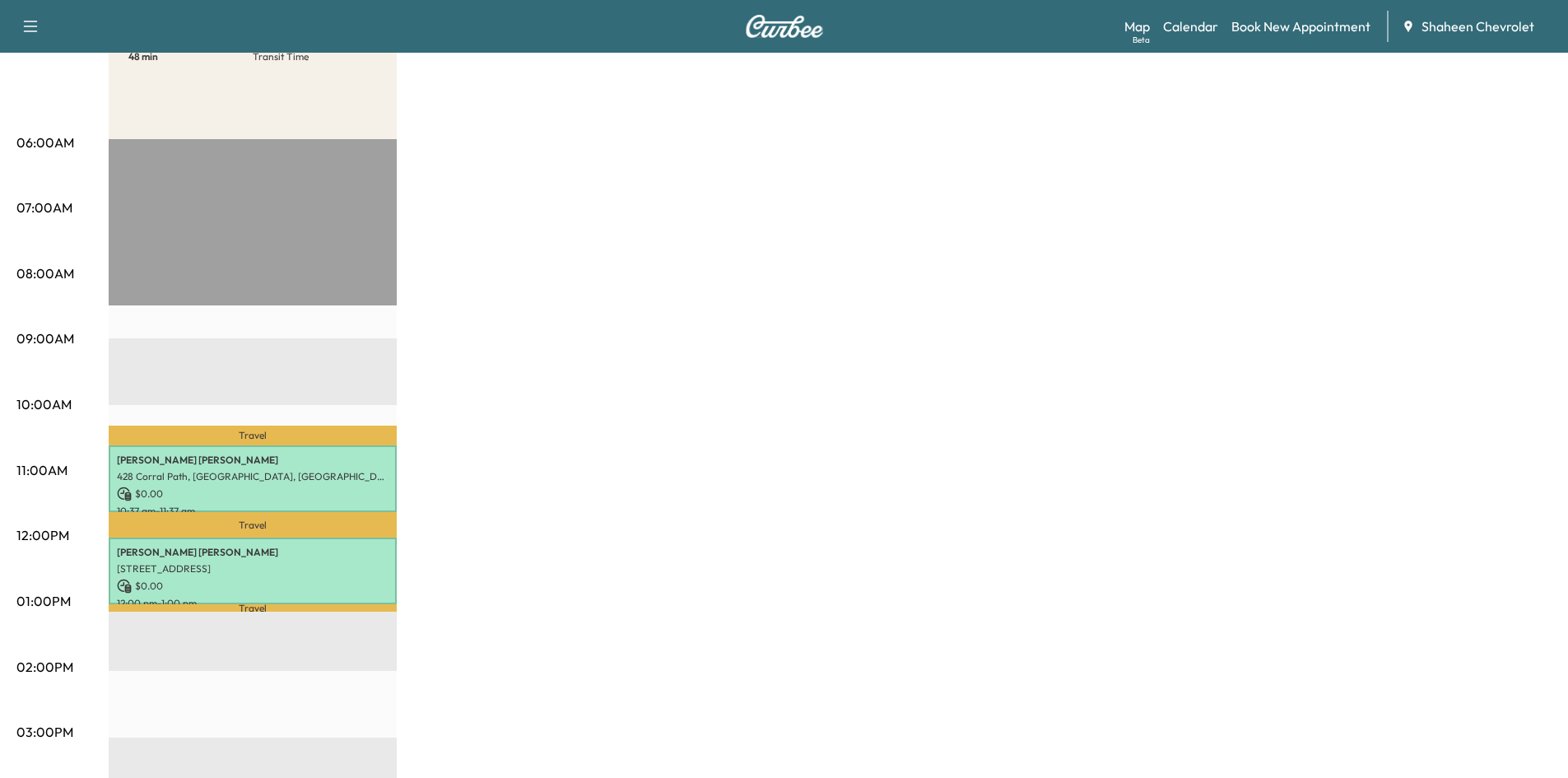
click at [380, 479] on p "428 Corral Path, [GEOGRAPHIC_DATA], [GEOGRAPHIC_DATA]" at bounding box center [252, 476] width 272 height 13
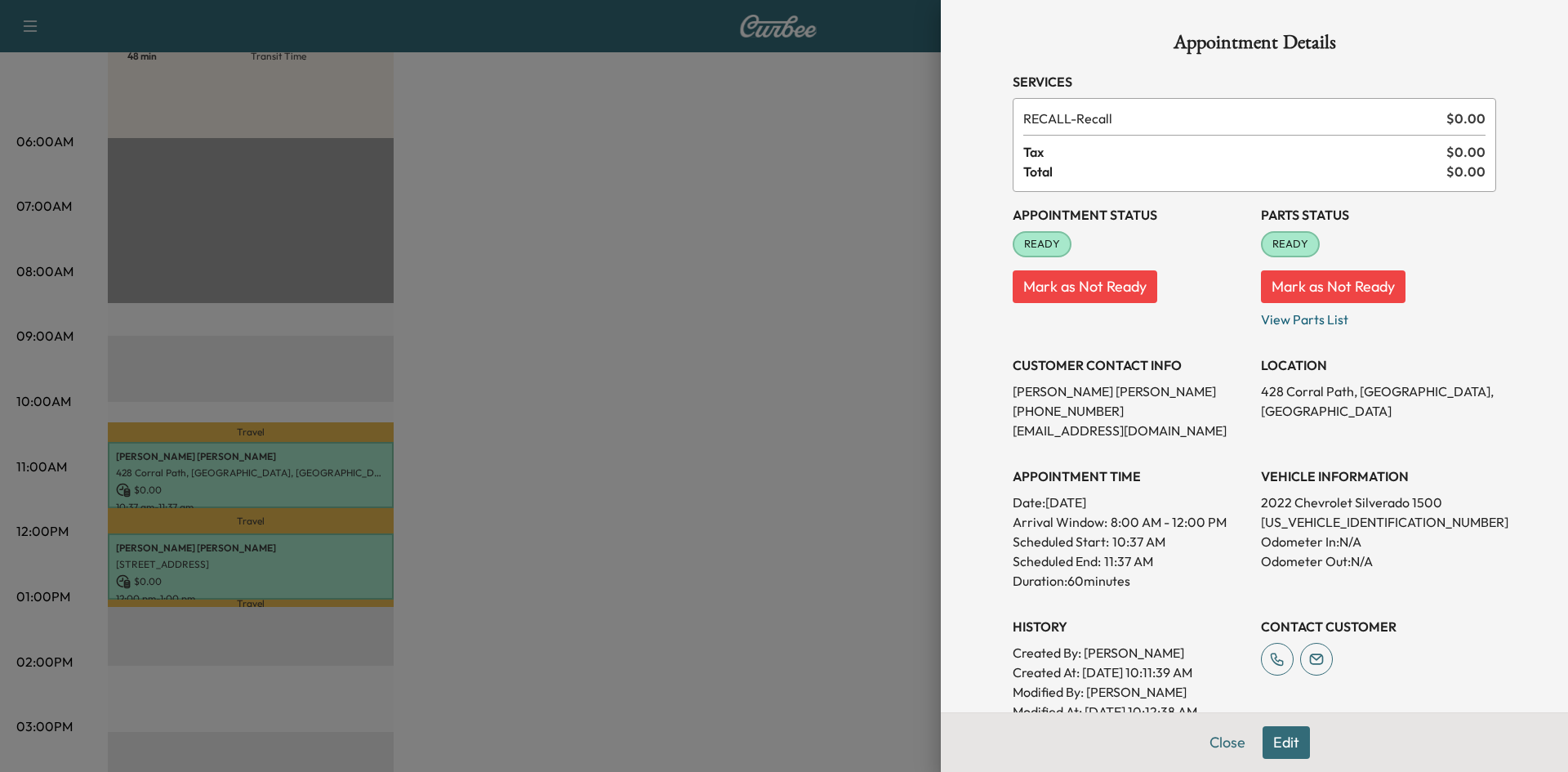
click at [614, 318] on div at bounding box center [784, 386] width 1568 height 772
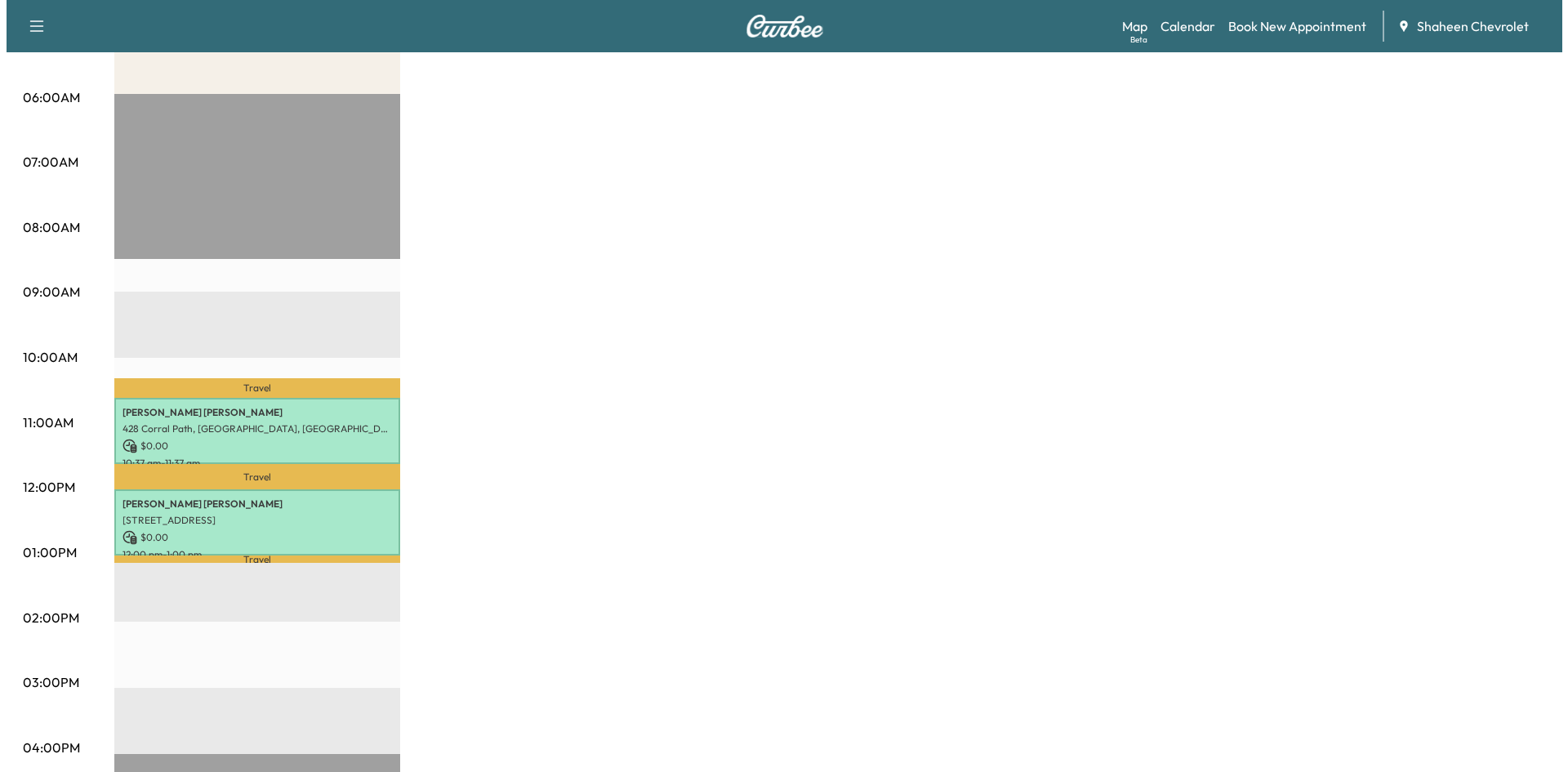
scroll to position [327, 0]
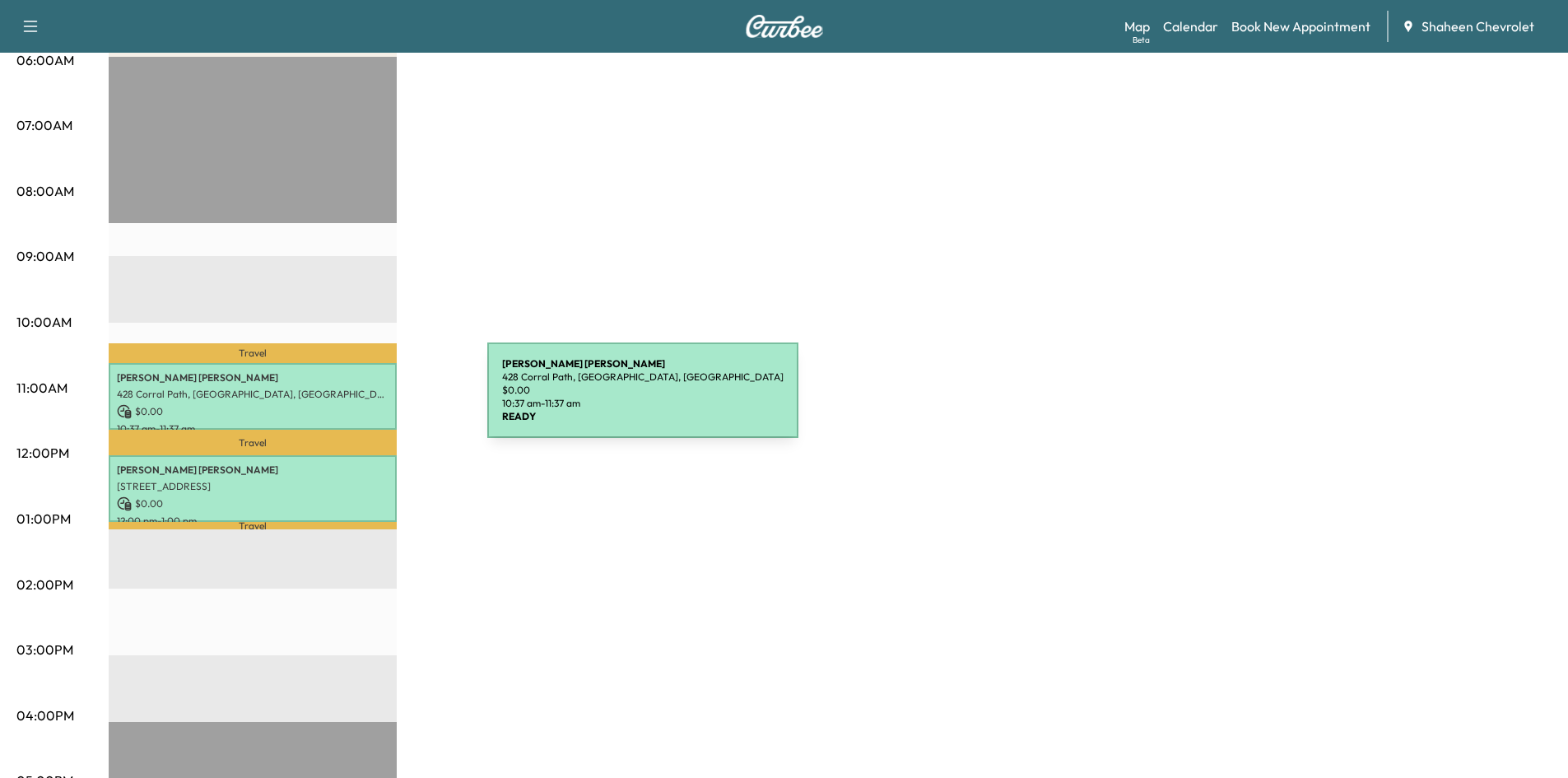
click at [364, 400] on div "[PERSON_NAME] 428 [PERSON_NAME] Path, [GEOGRAPHIC_DATA], [GEOGRAPHIC_DATA] $ 0.…" at bounding box center [252, 396] width 288 height 67
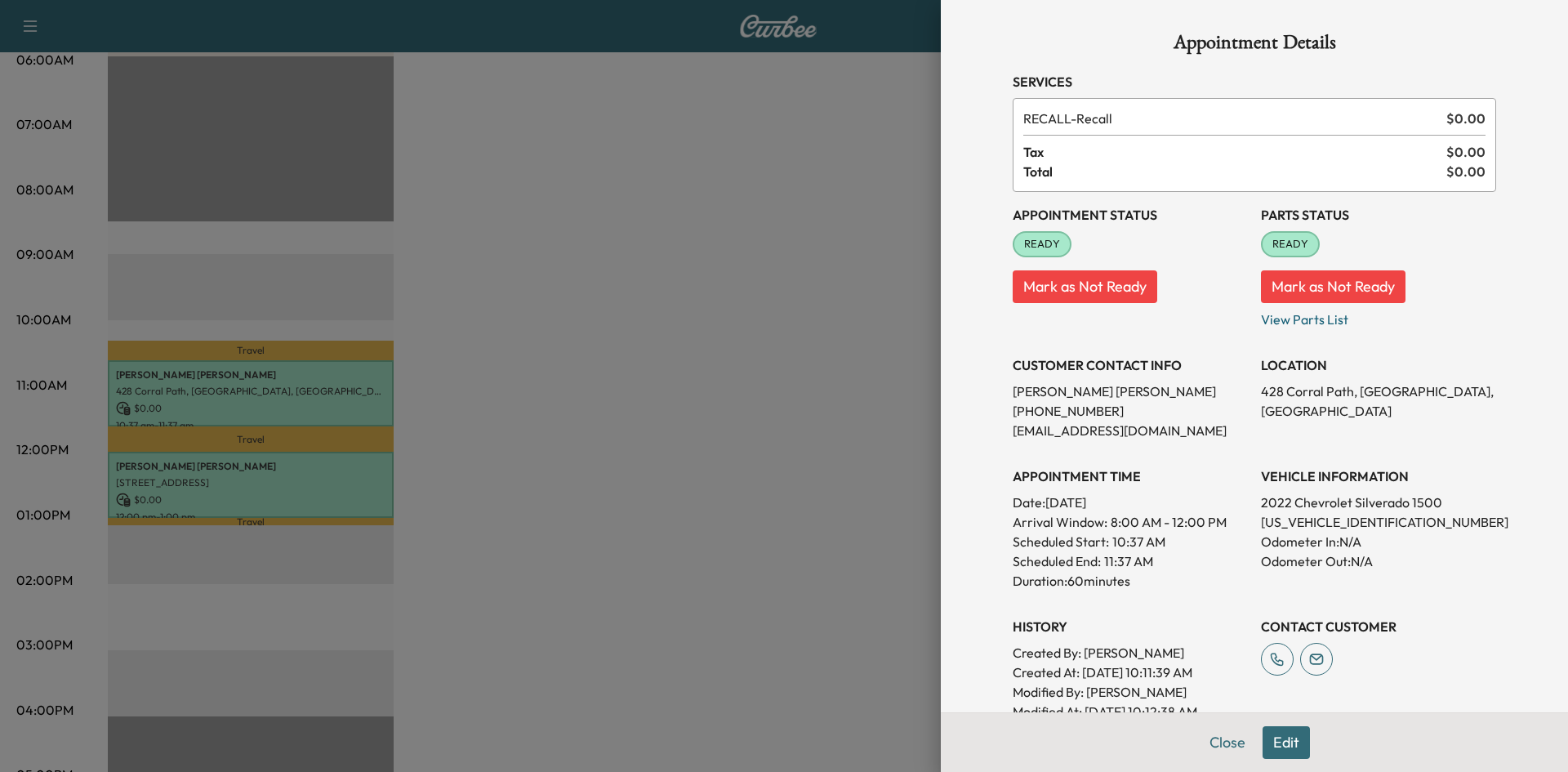
scroll to position [82, 0]
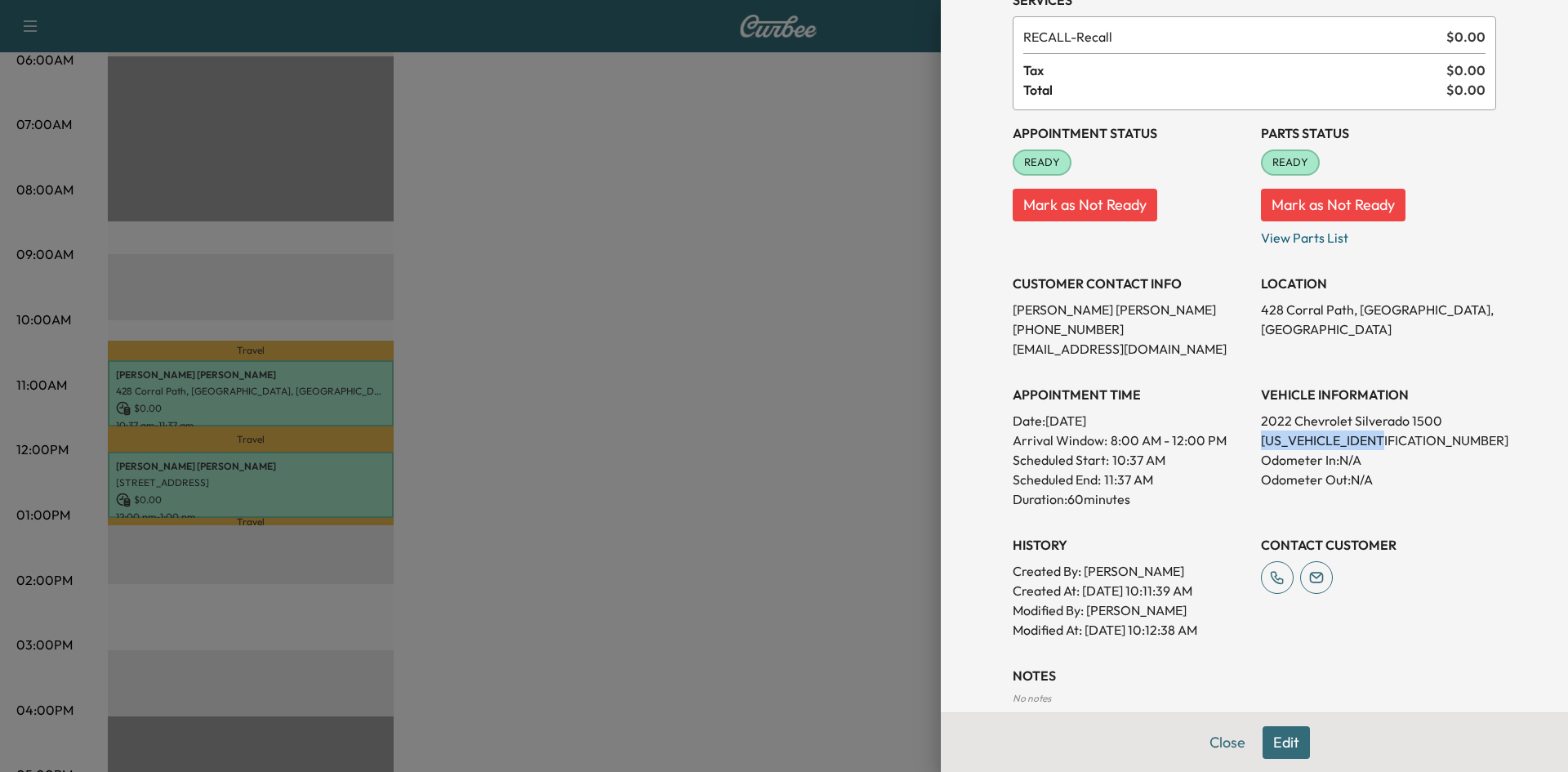
drag, startPoint x: 1387, startPoint y: 438, endPoint x: 1251, endPoint y: 441, distance: 136.0
click at [1260, 441] on p "[US_VEHICLE_IDENTIFICATION_NUMBER]" at bounding box center [1378, 440] width 236 height 20
copy p "[US_VEHICLE_IDENTIFICATION_NUMBER]"
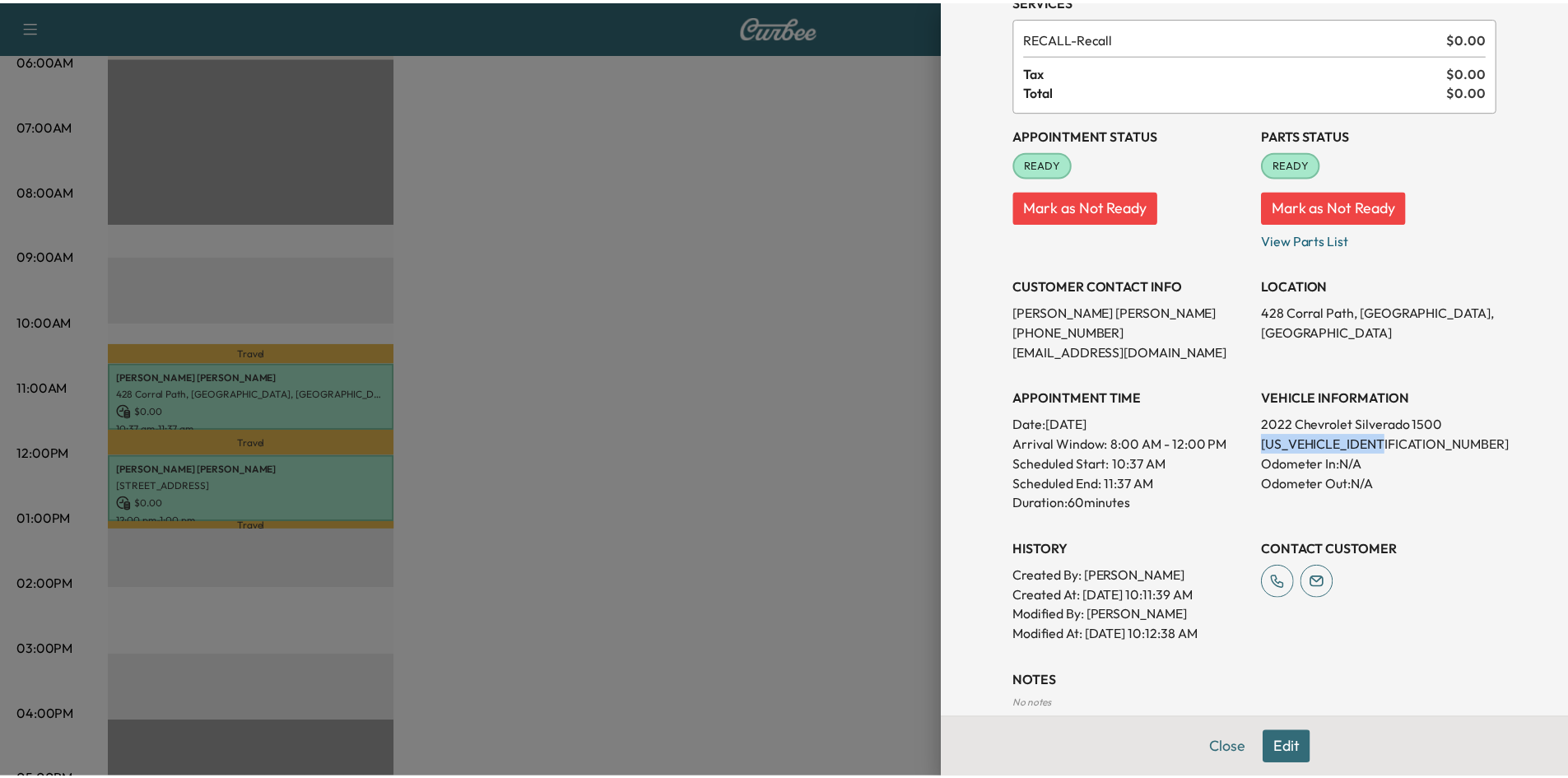
scroll to position [0, 0]
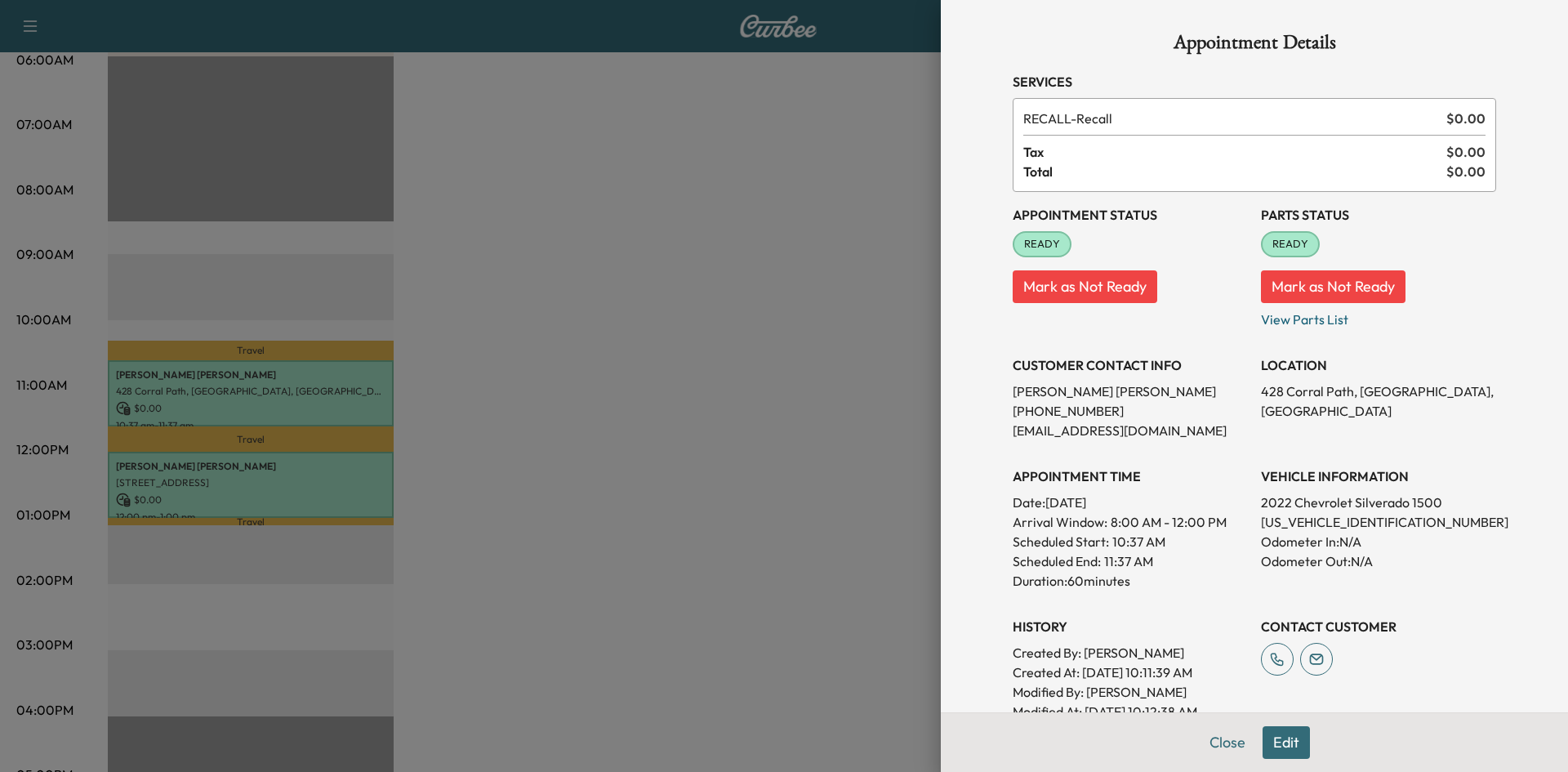
click at [773, 396] on div at bounding box center [784, 386] width 1568 height 772
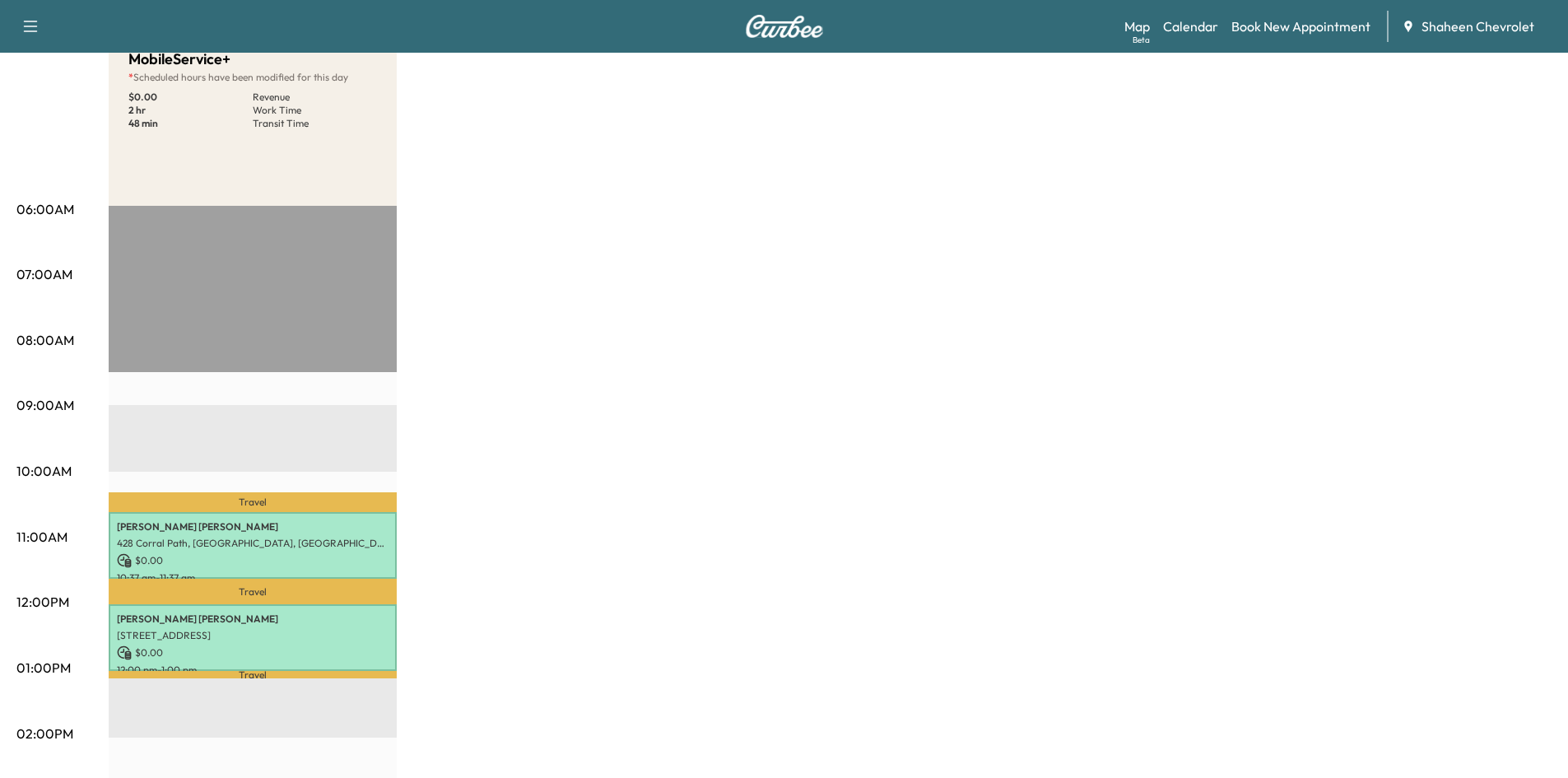
scroll to position [329, 0]
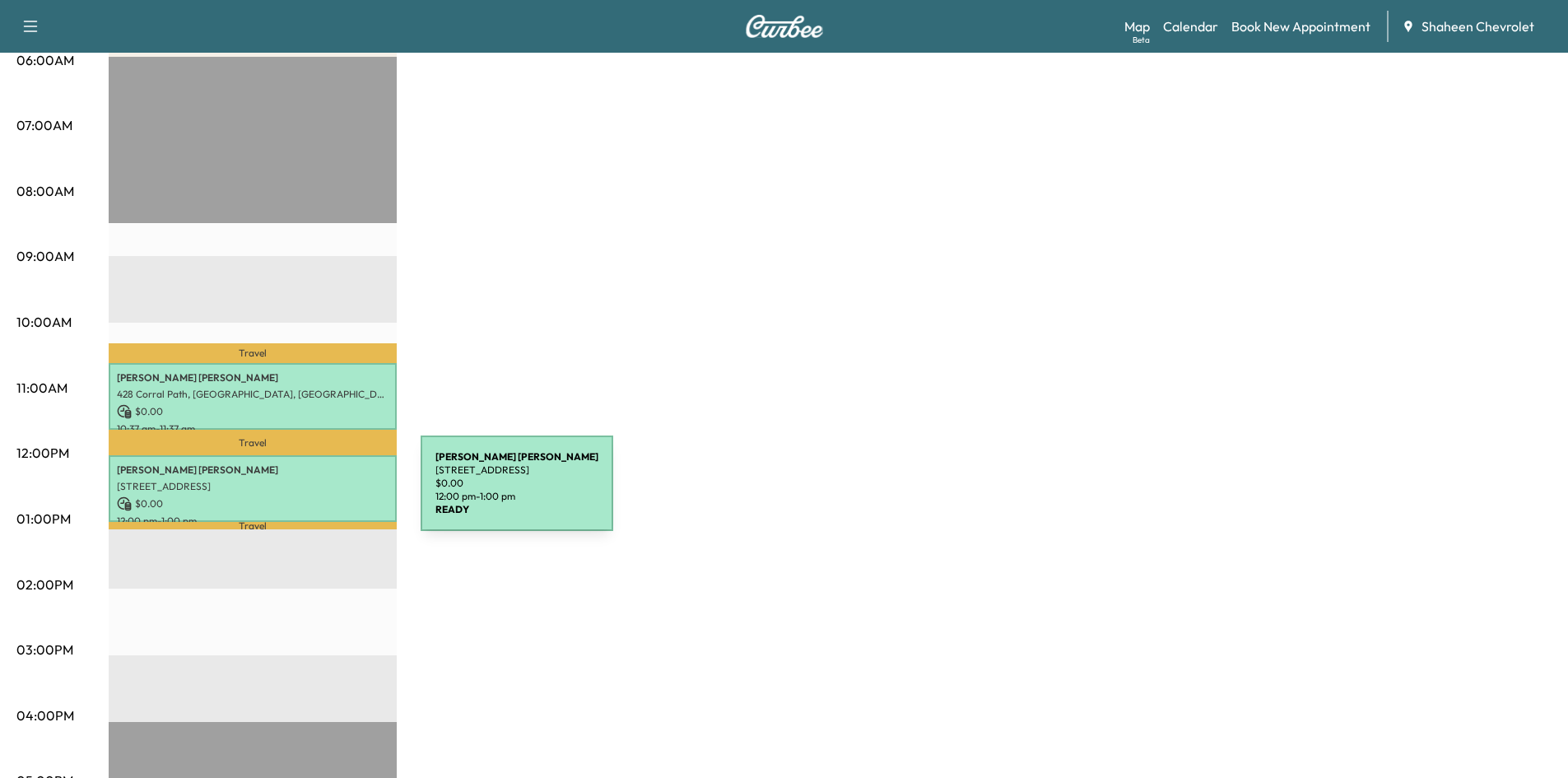
click at [297, 496] on p "$ 0.00" at bounding box center [252, 503] width 272 height 15
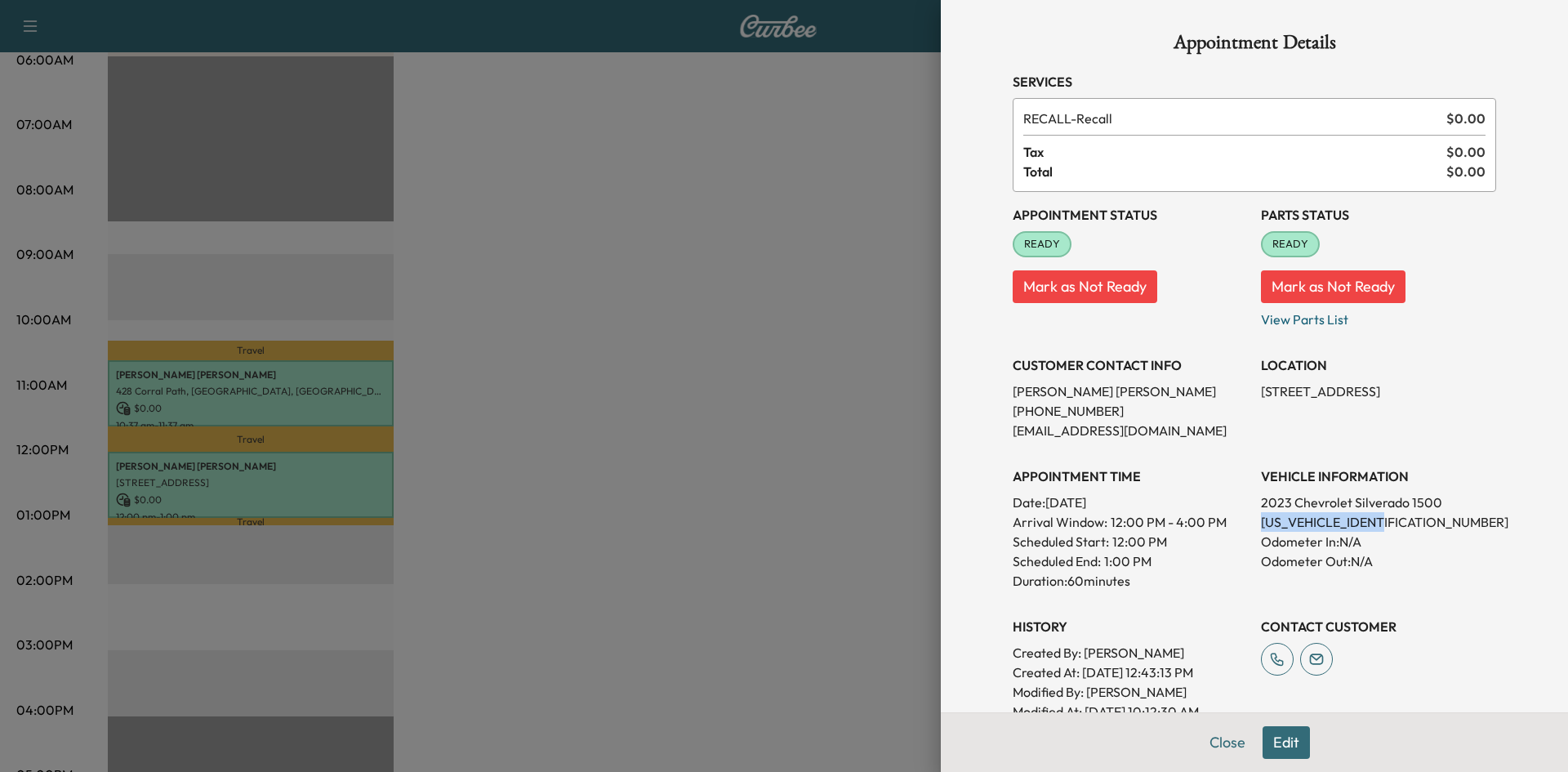
drag, startPoint x: 1381, startPoint y: 520, endPoint x: 1252, endPoint y: 520, distance: 129.0
click at [1260, 520] on p "[US_VEHICLE_IDENTIFICATION_NUMBER]" at bounding box center [1378, 522] width 236 height 20
copy p "[US_VEHICLE_IDENTIFICATION_NUMBER]"
click at [816, 340] on div at bounding box center [784, 386] width 1568 height 772
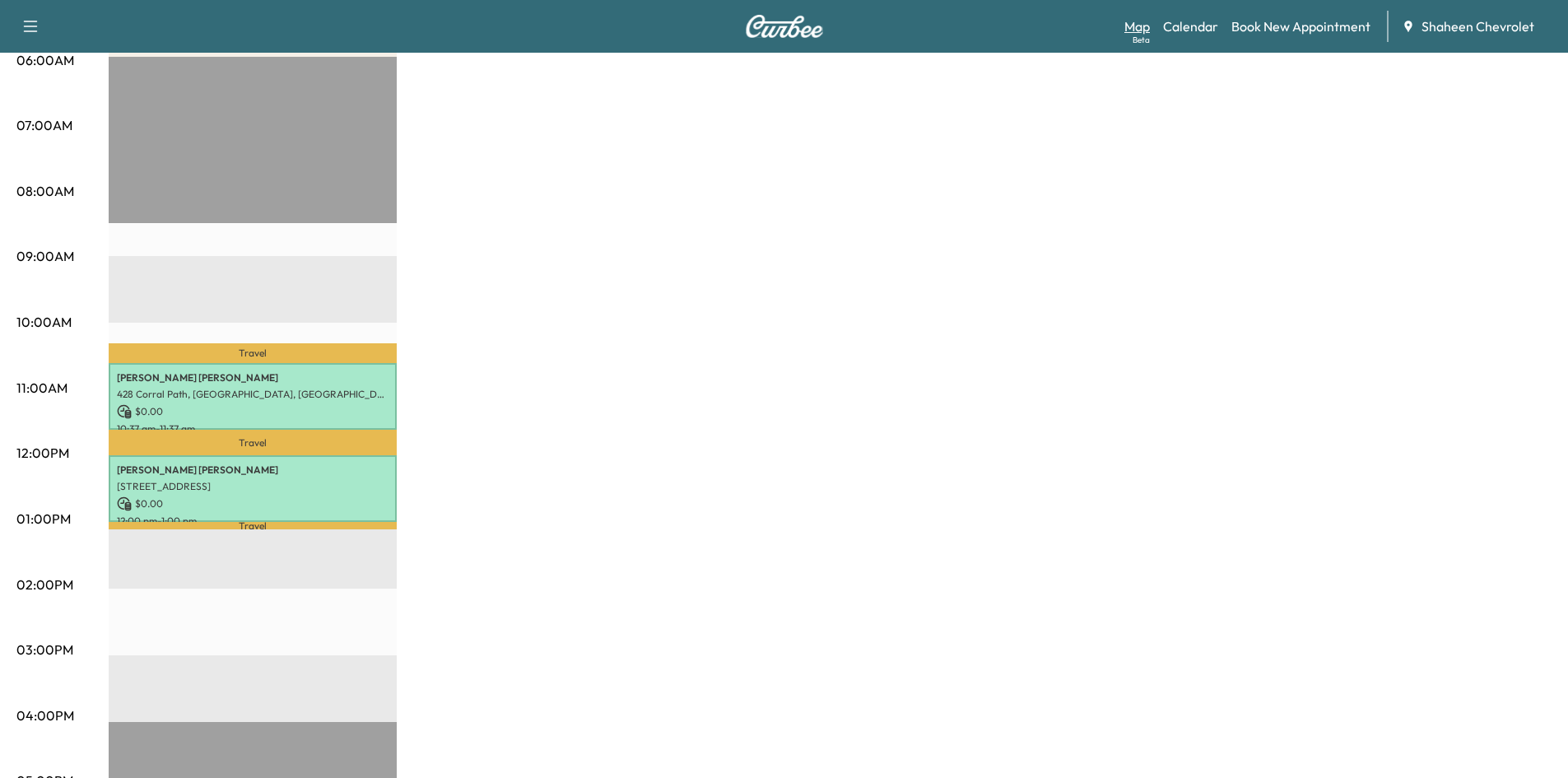
click at [1133, 30] on link "Map Beta" at bounding box center [1136, 26] width 25 height 20
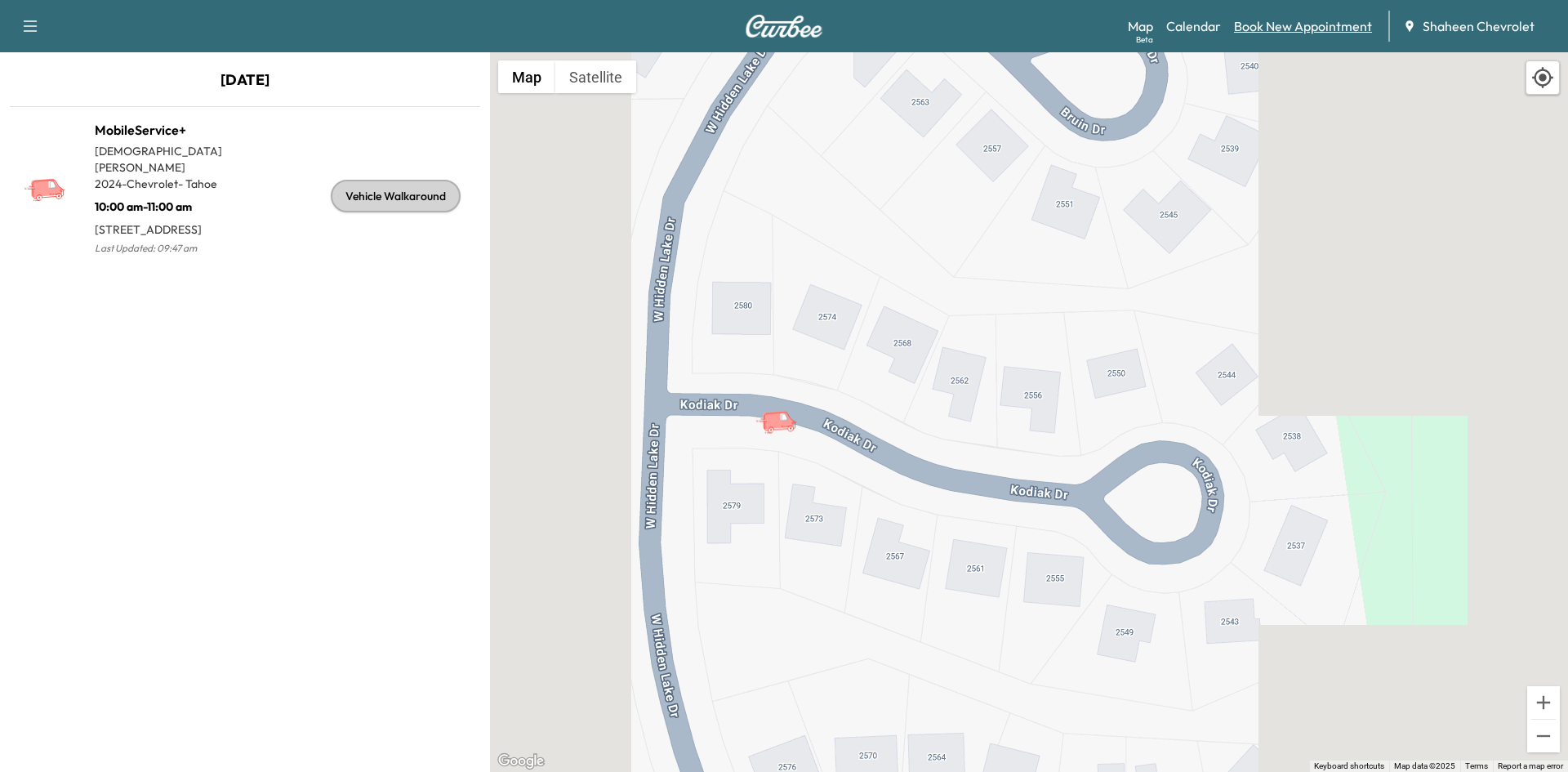
click at [1325, 35] on link "Book New Appointment" at bounding box center [1302, 26] width 138 height 20
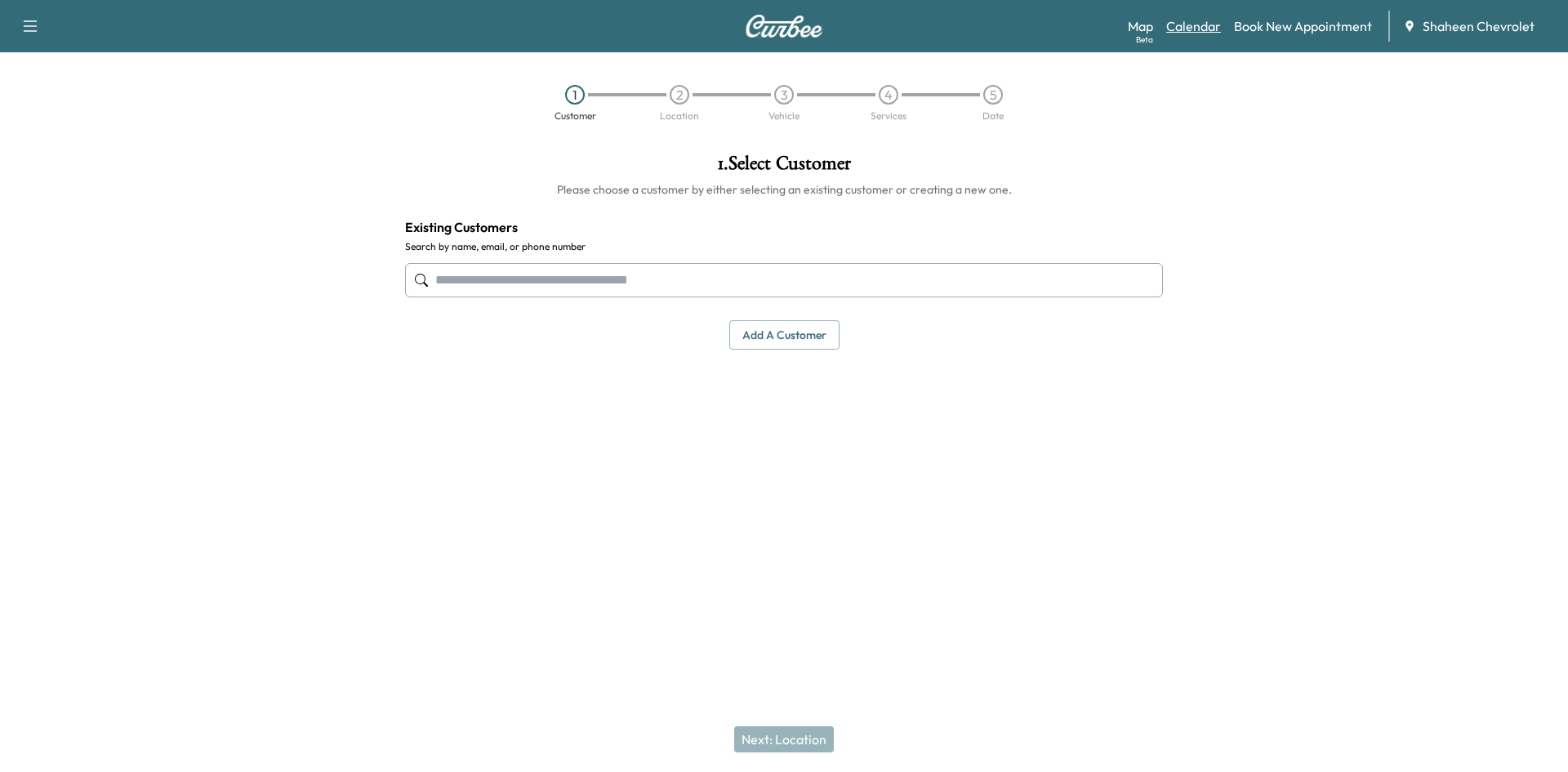
click at [1174, 31] on link "Calendar" at bounding box center [1193, 26] width 55 height 20
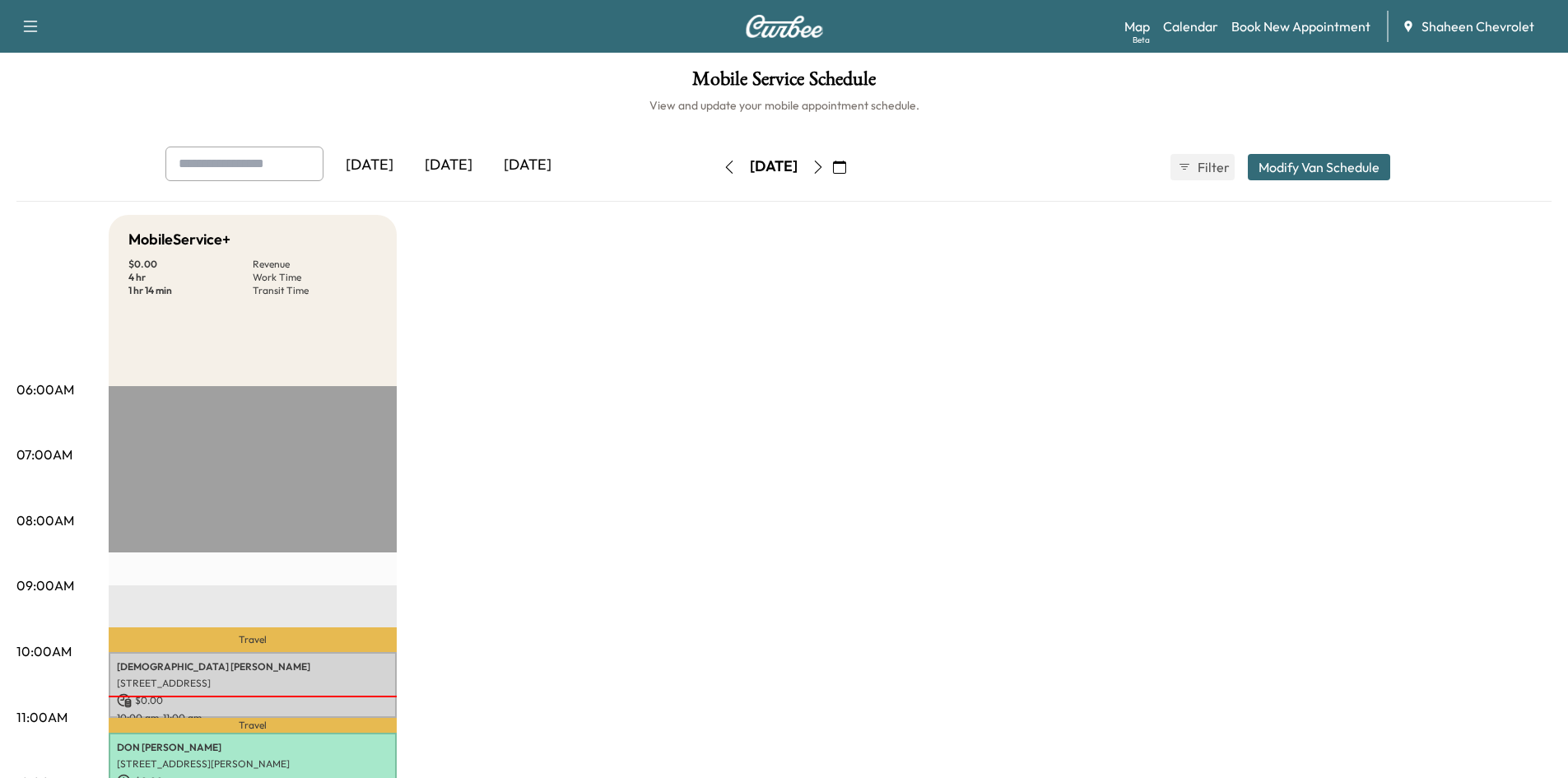
click at [538, 165] on div "[DATE]" at bounding box center [527, 165] width 79 height 38
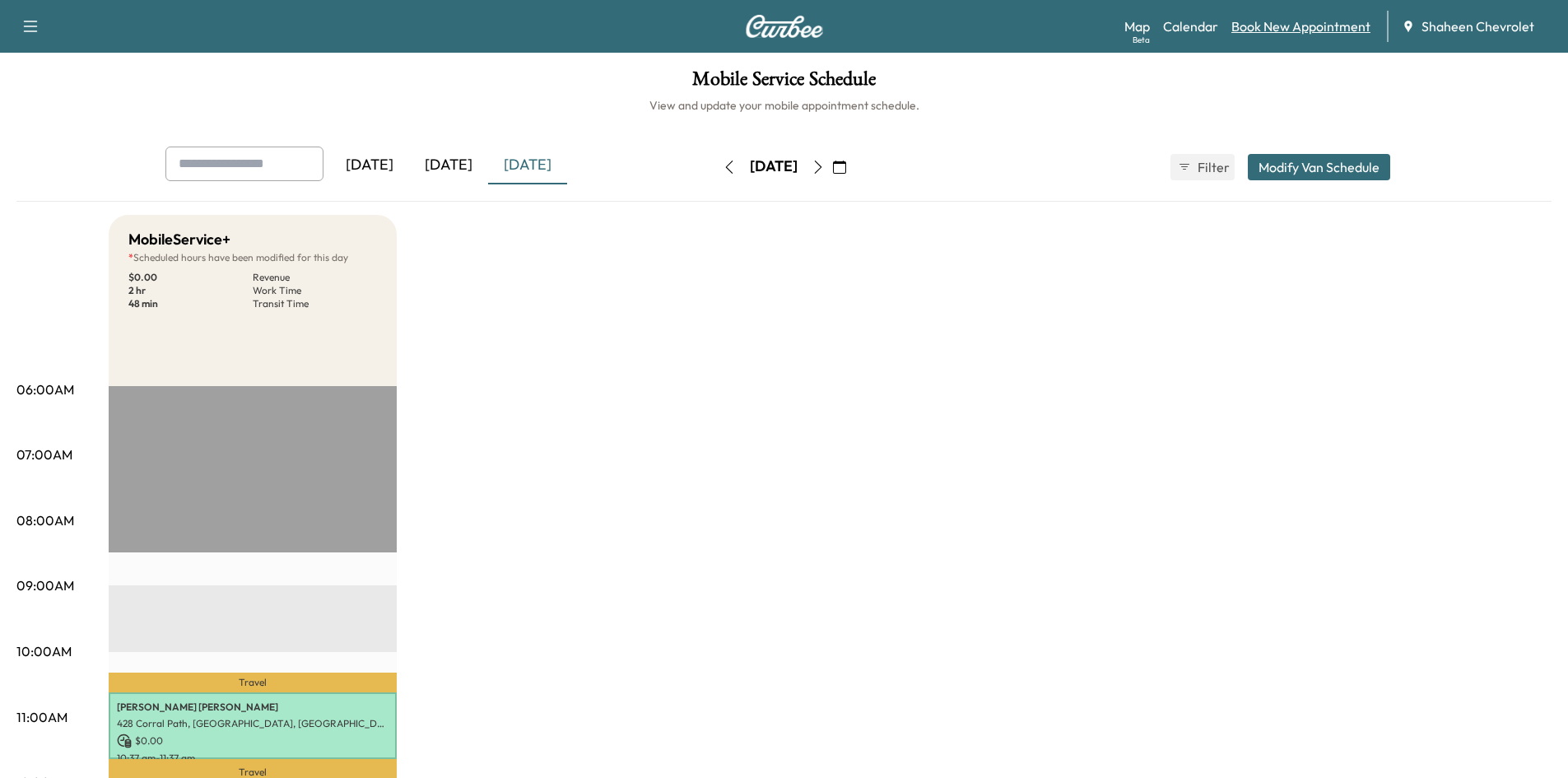
click at [1296, 30] on link "Book New Appointment" at bounding box center [1300, 26] width 139 height 20
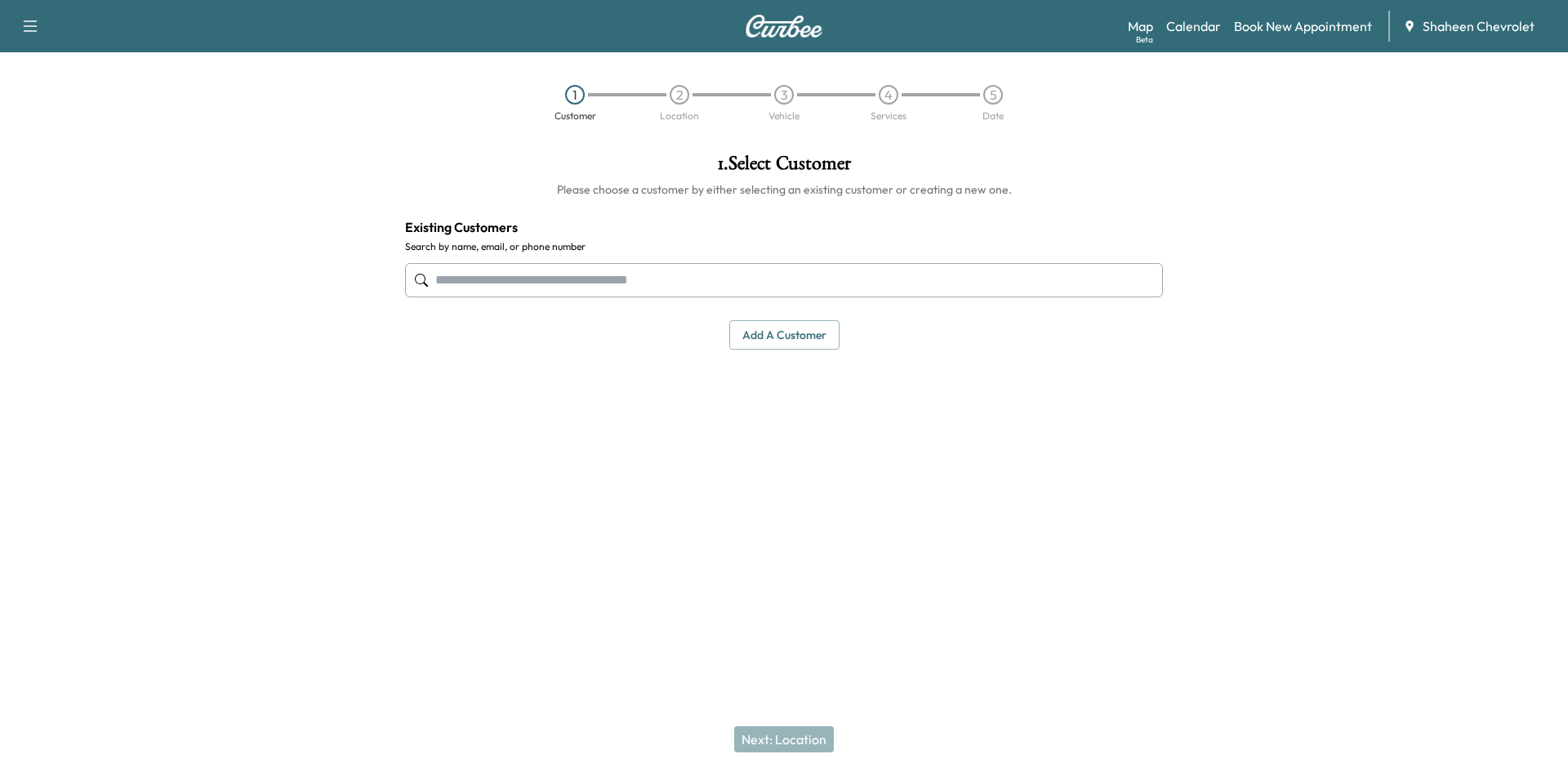
click at [773, 330] on button "Add a customer" at bounding box center [784, 335] width 110 height 30
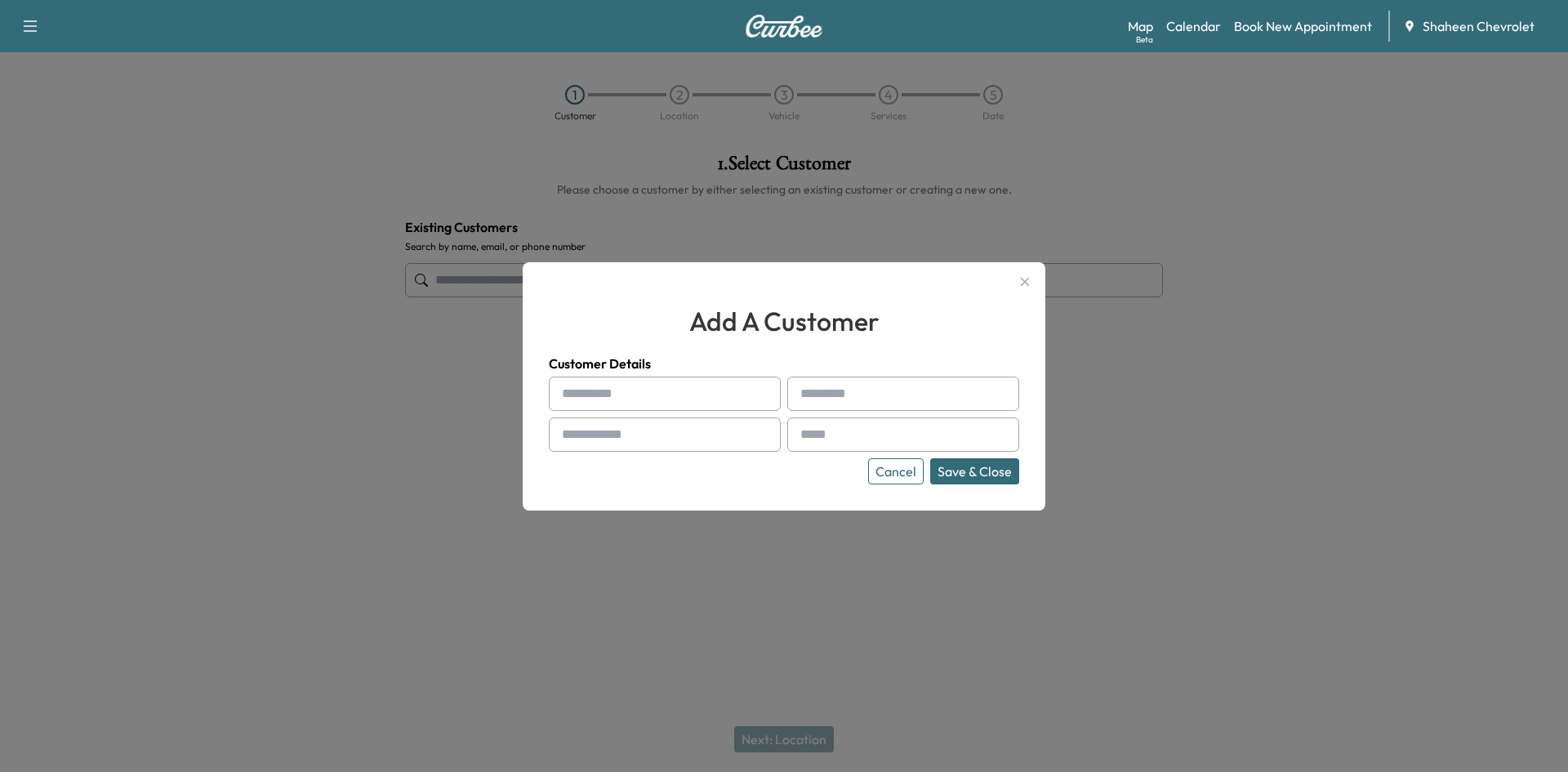
click at [646, 378] on input "text" at bounding box center [664, 393] width 232 height 34
type input "*"
type input "******"
type input "*********"
click at [610, 445] on input "text" at bounding box center [664, 434] width 232 height 34
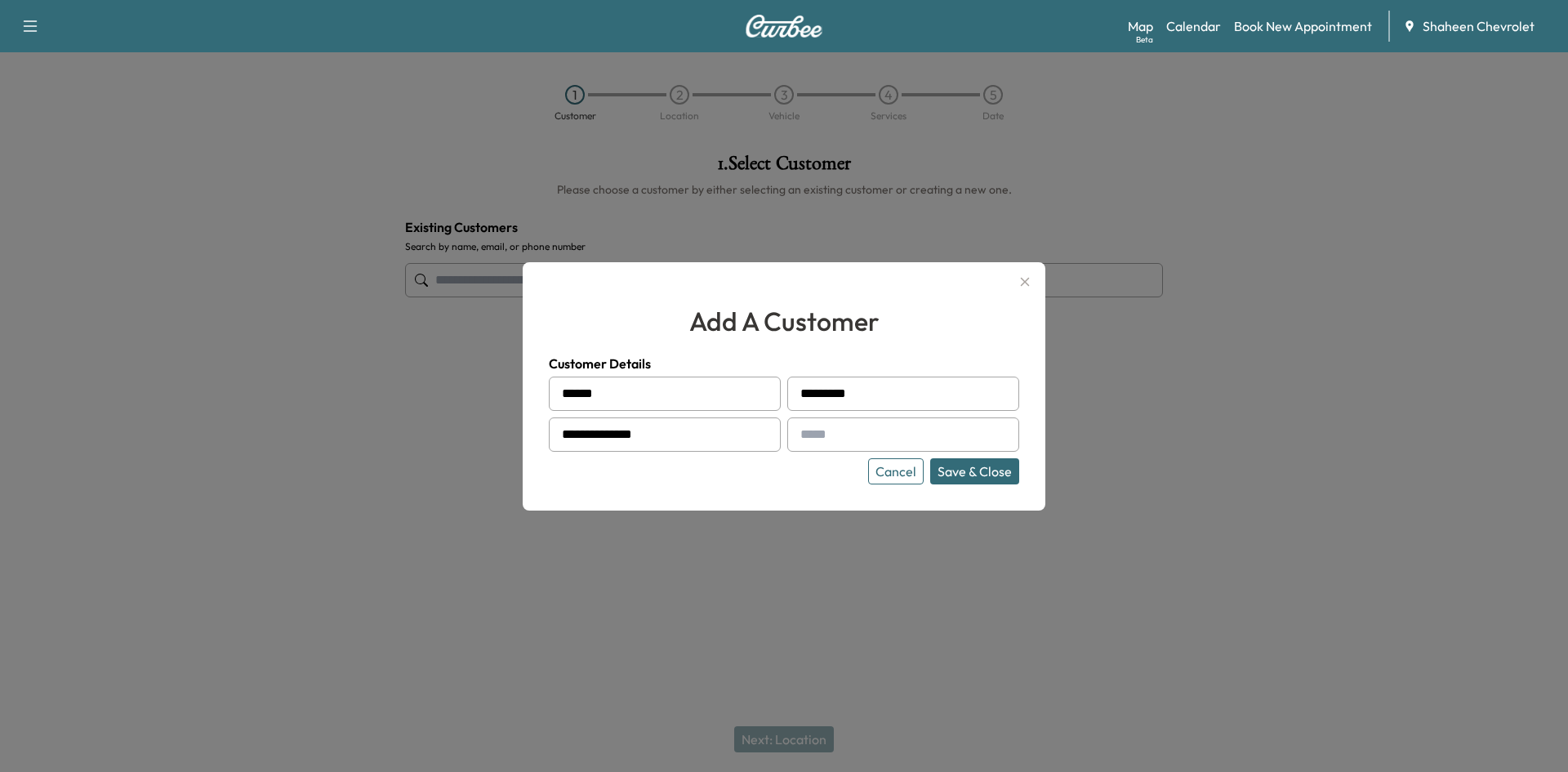
type input "**********"
click at [866, 426] on input "text" at bounding box center [903, 434] width 232 height 34
click at [854, 436] on input "text" at bounding box center [903, 434] width 232 height 34
click at [853, 443] on input "text" at bounding box center [903, 434] width 232 height 34
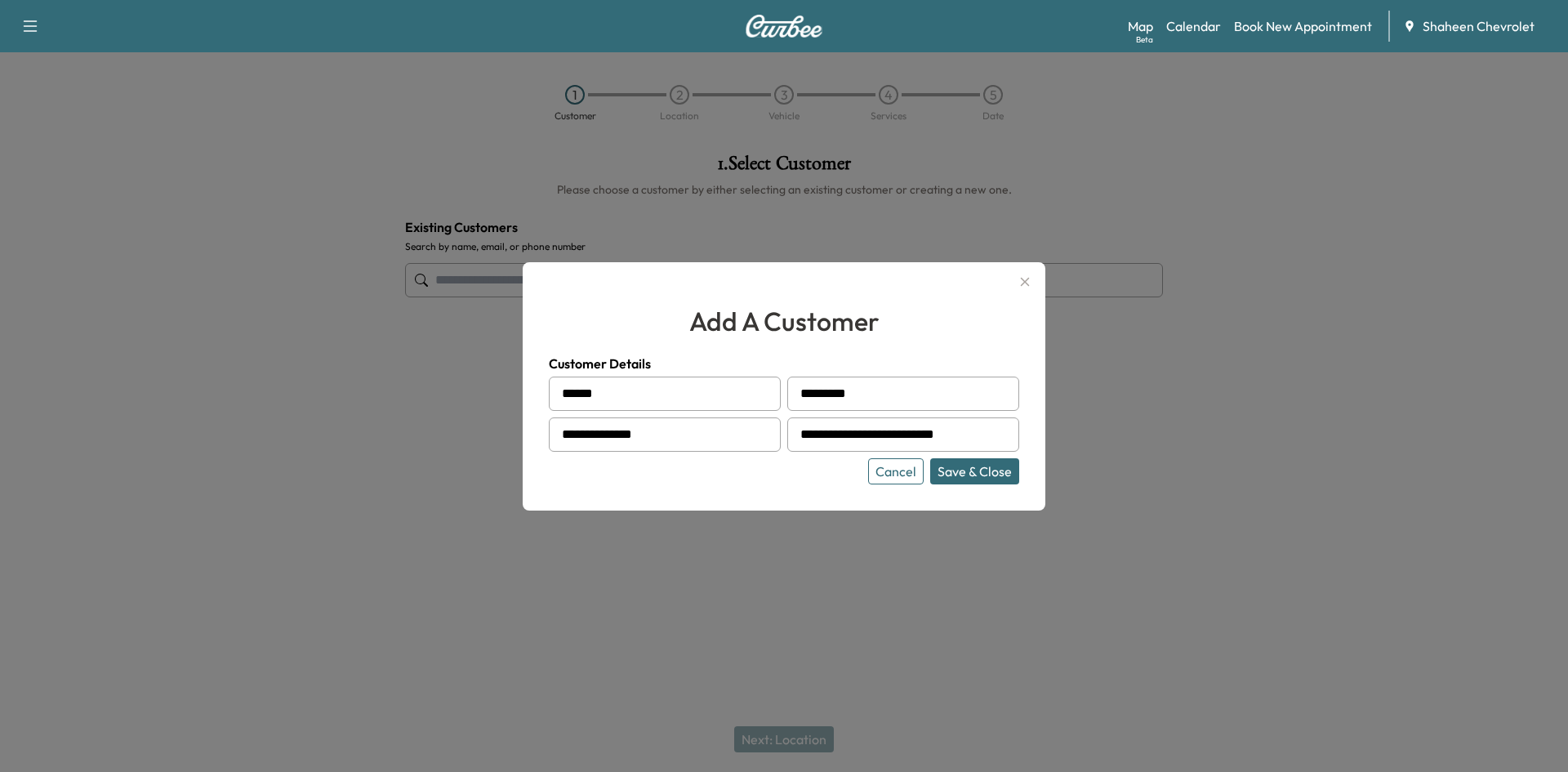
type input "**********"
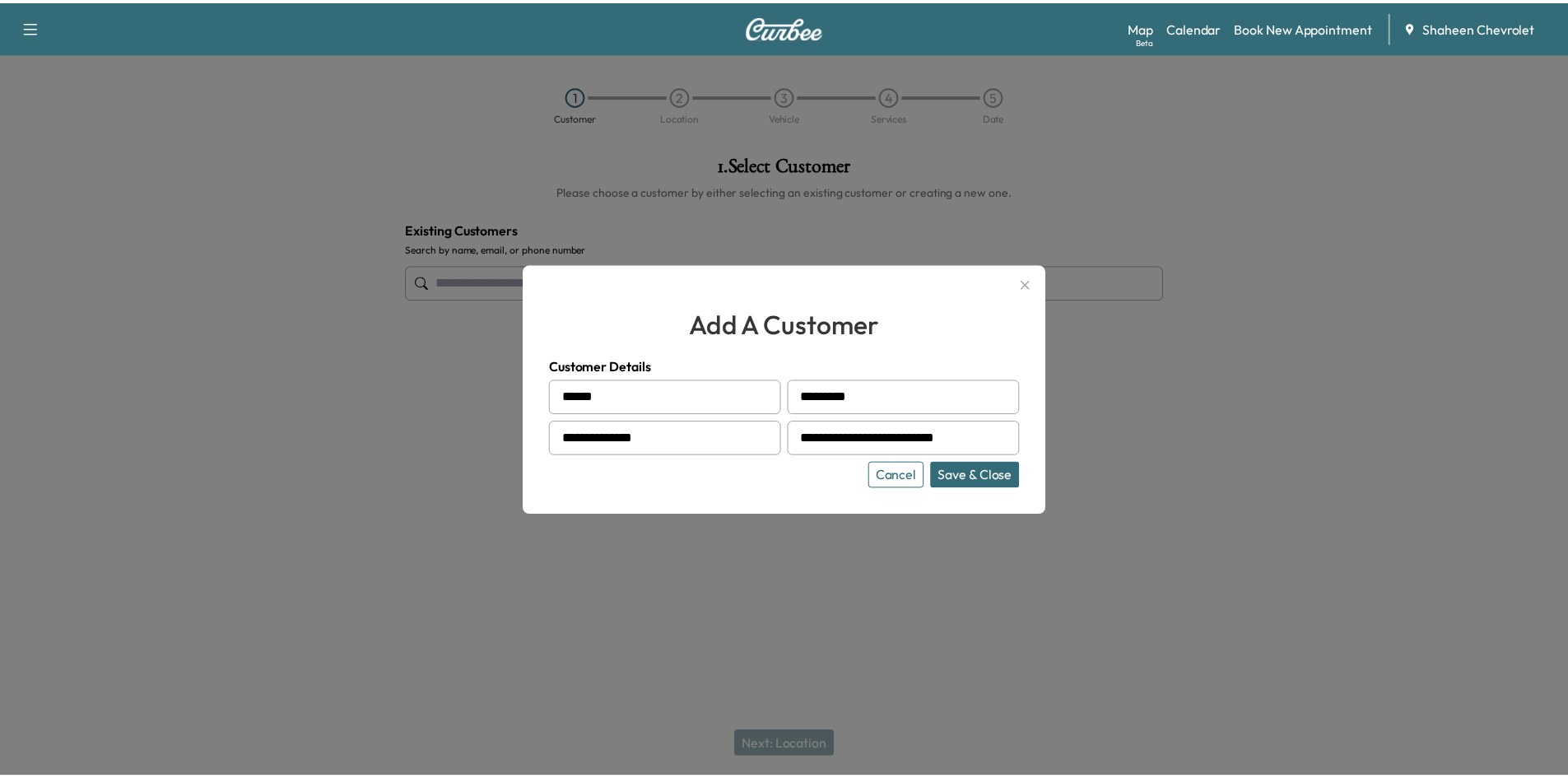
scroll to position [0, 0]
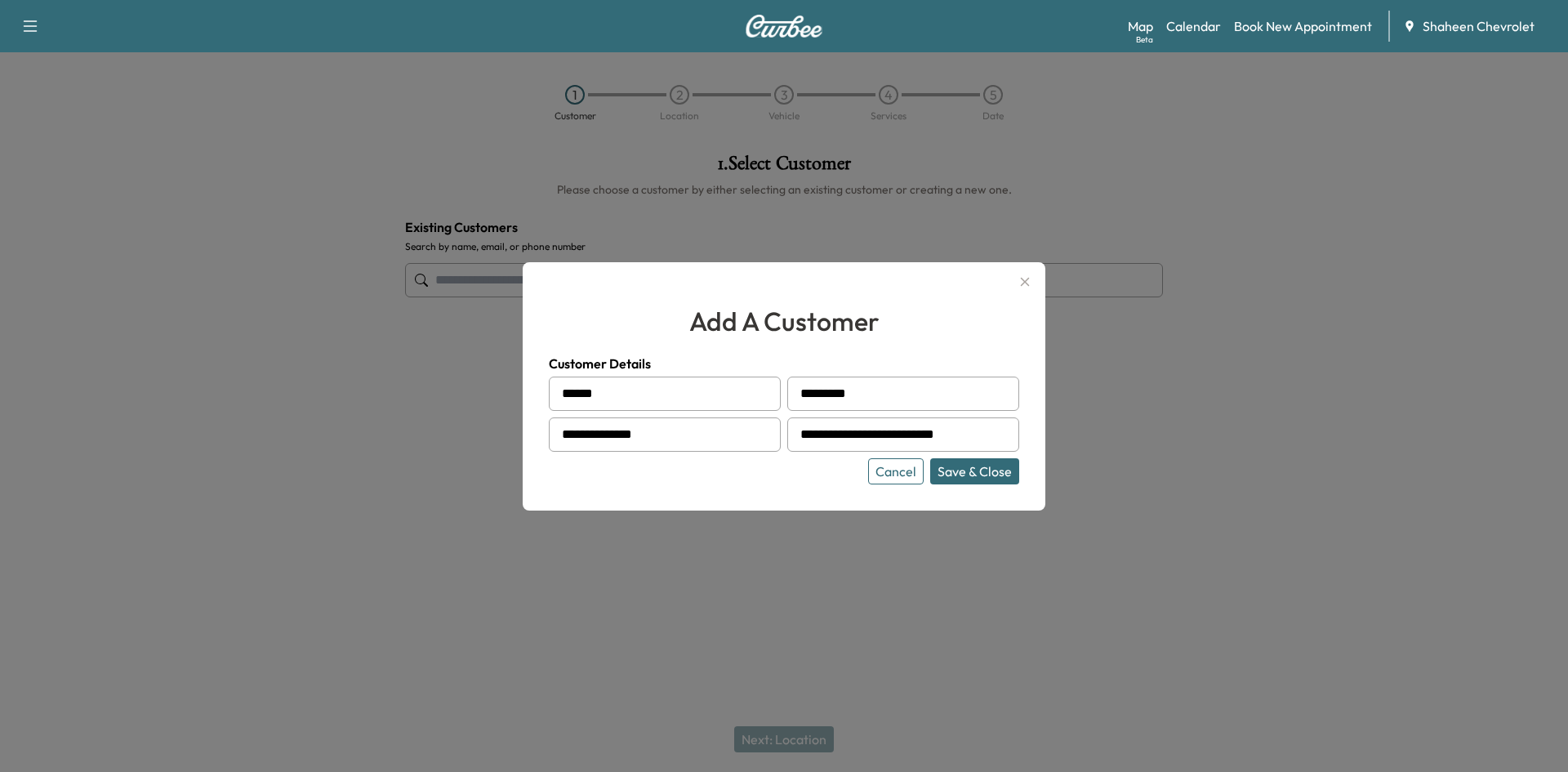
click at [976, 471] on button "Save & Close" at bounding box center [974, 471] width 89 height 26
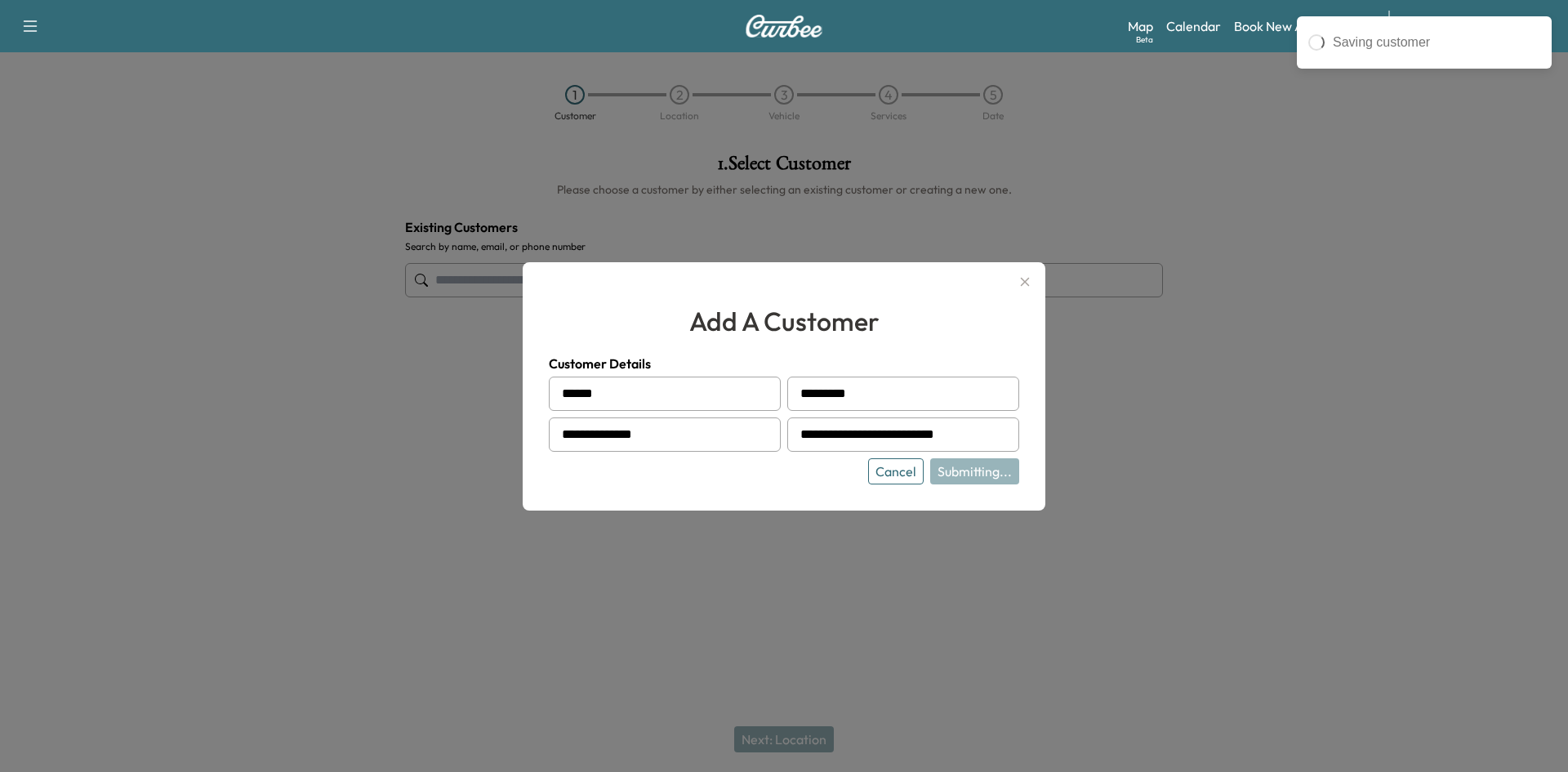
type input "**********"
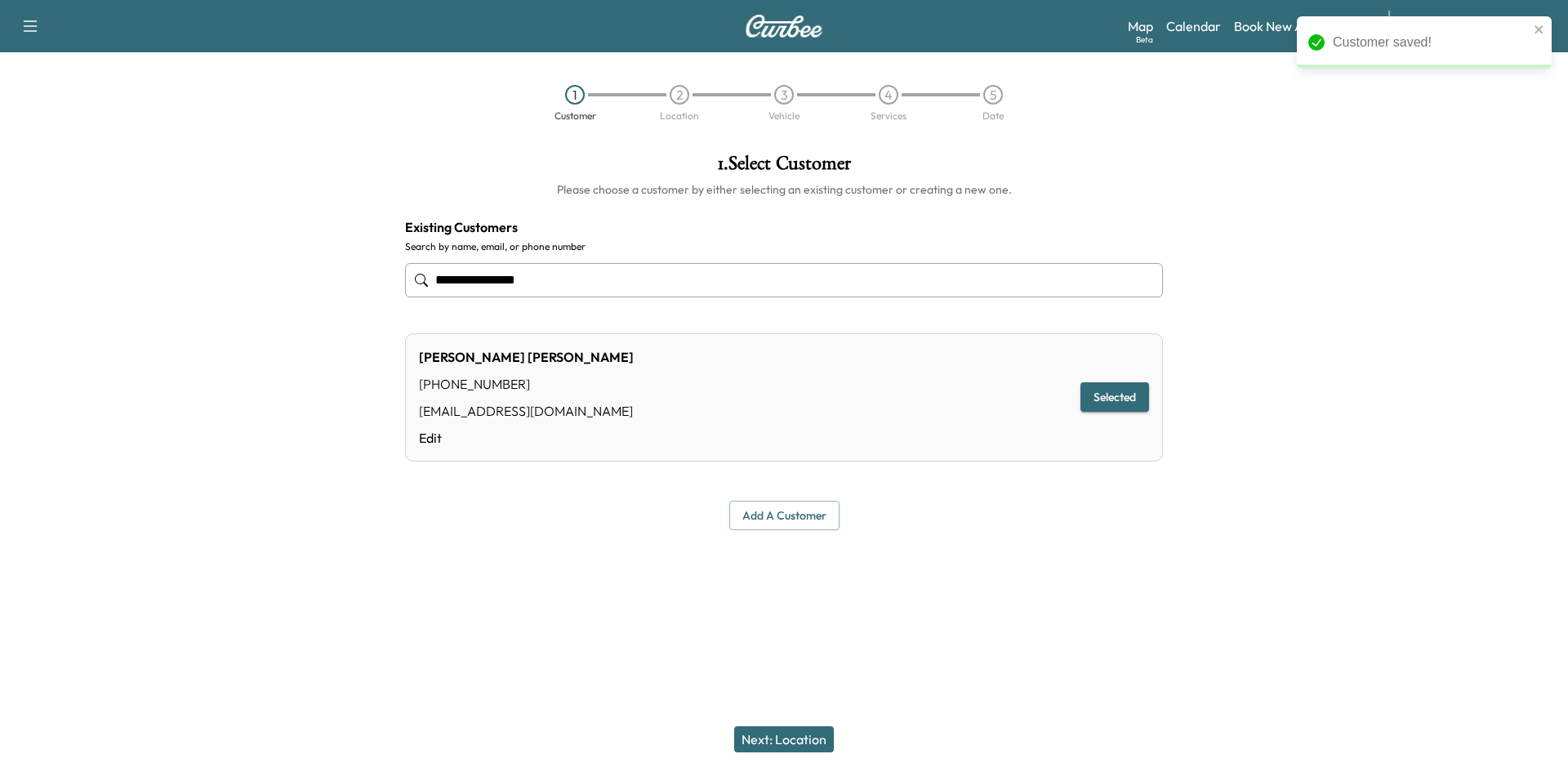
click at [799, 735] on button "Next: Location" at bounding box center [784, 739] width 100 height 26
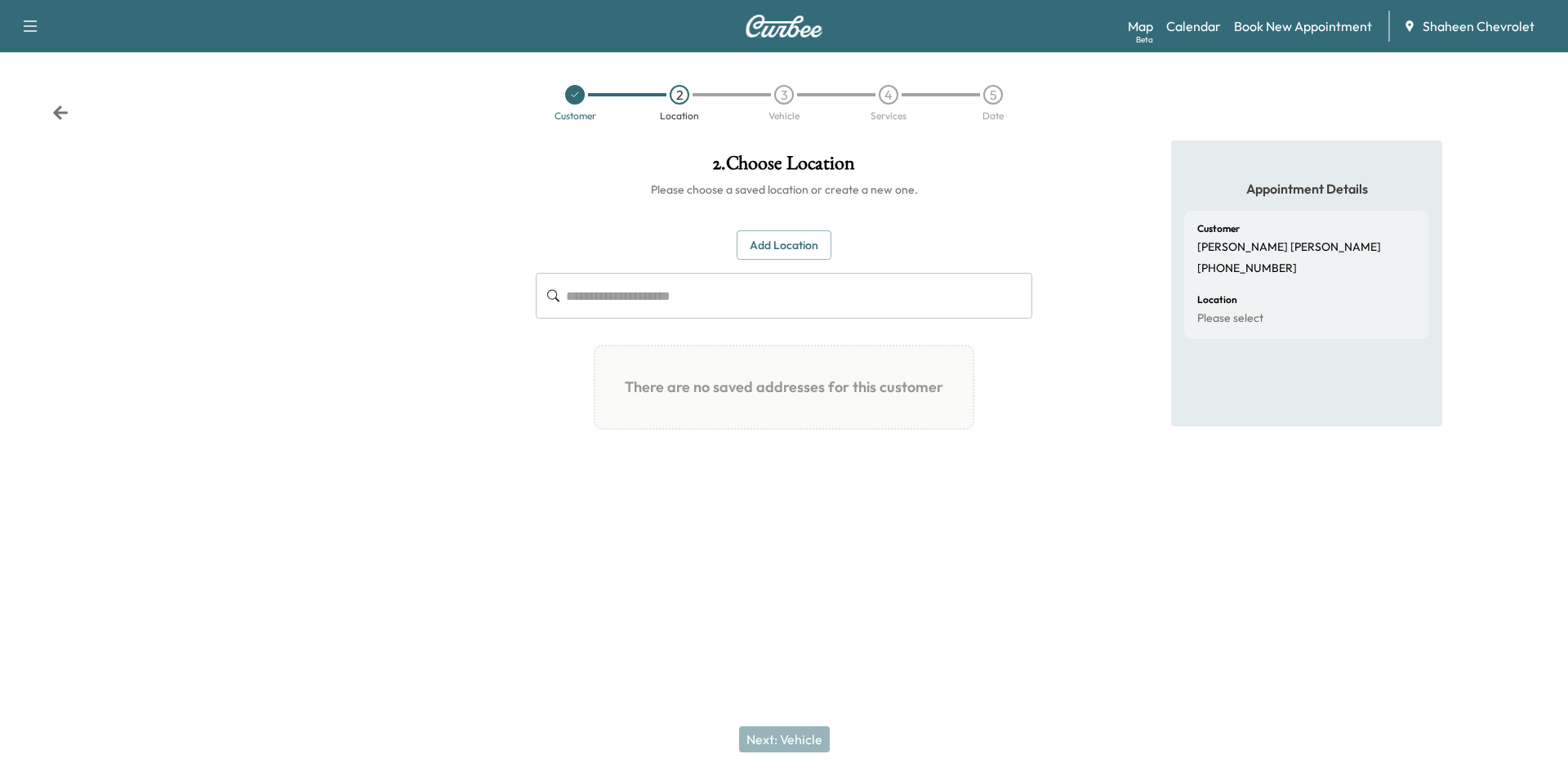
click at [773, 250] on button "Add Location" at bounding box center [783, 245] width 95 height 30
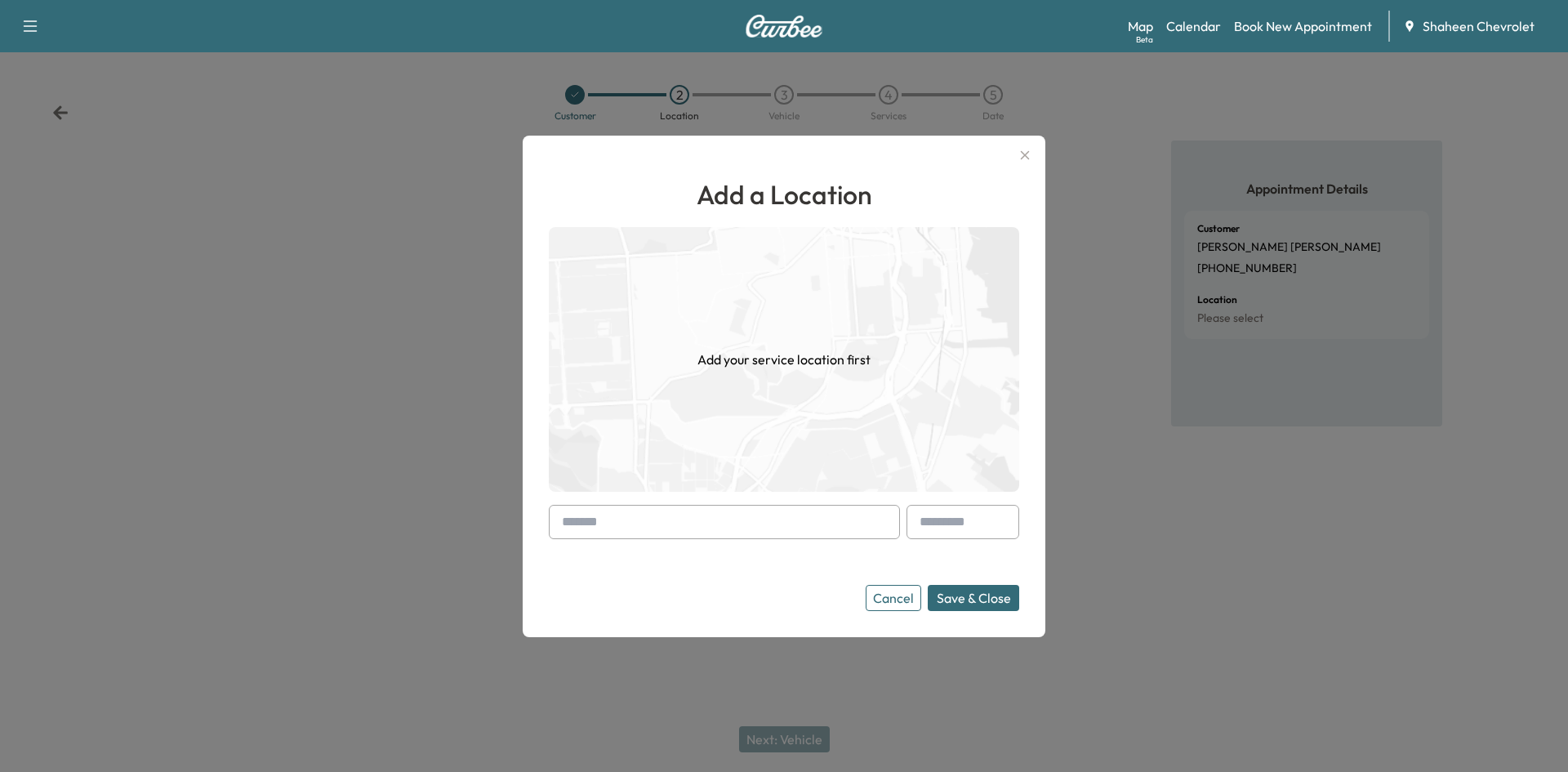
click at [625, 518] on input "text" at bounding box center [724, 522] width 351 height 34
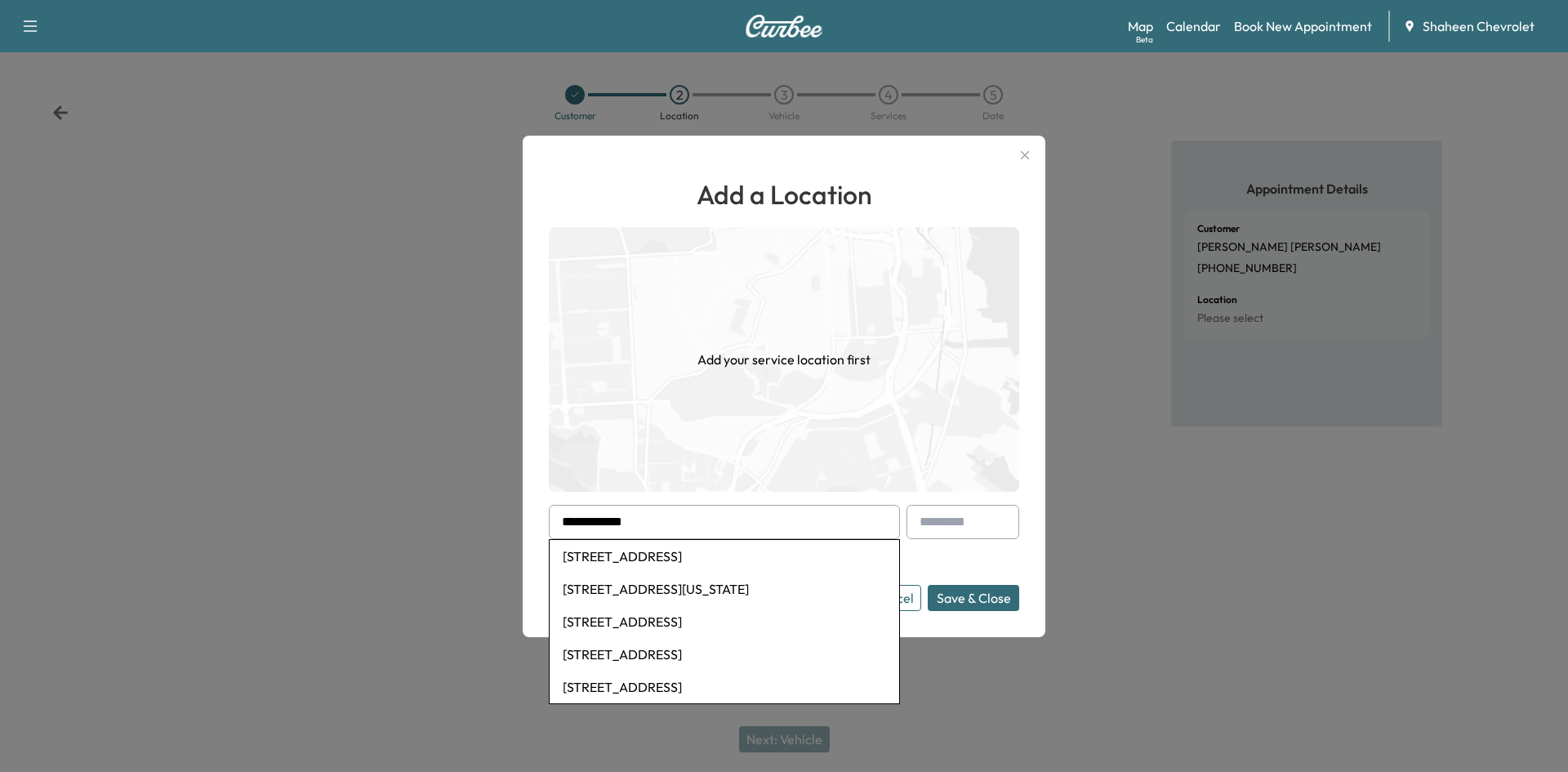
click at [657, 554] on li "[STREET_ADDRESS]" at bounding box center [724, 556] width 349 height 33
type input "**********"
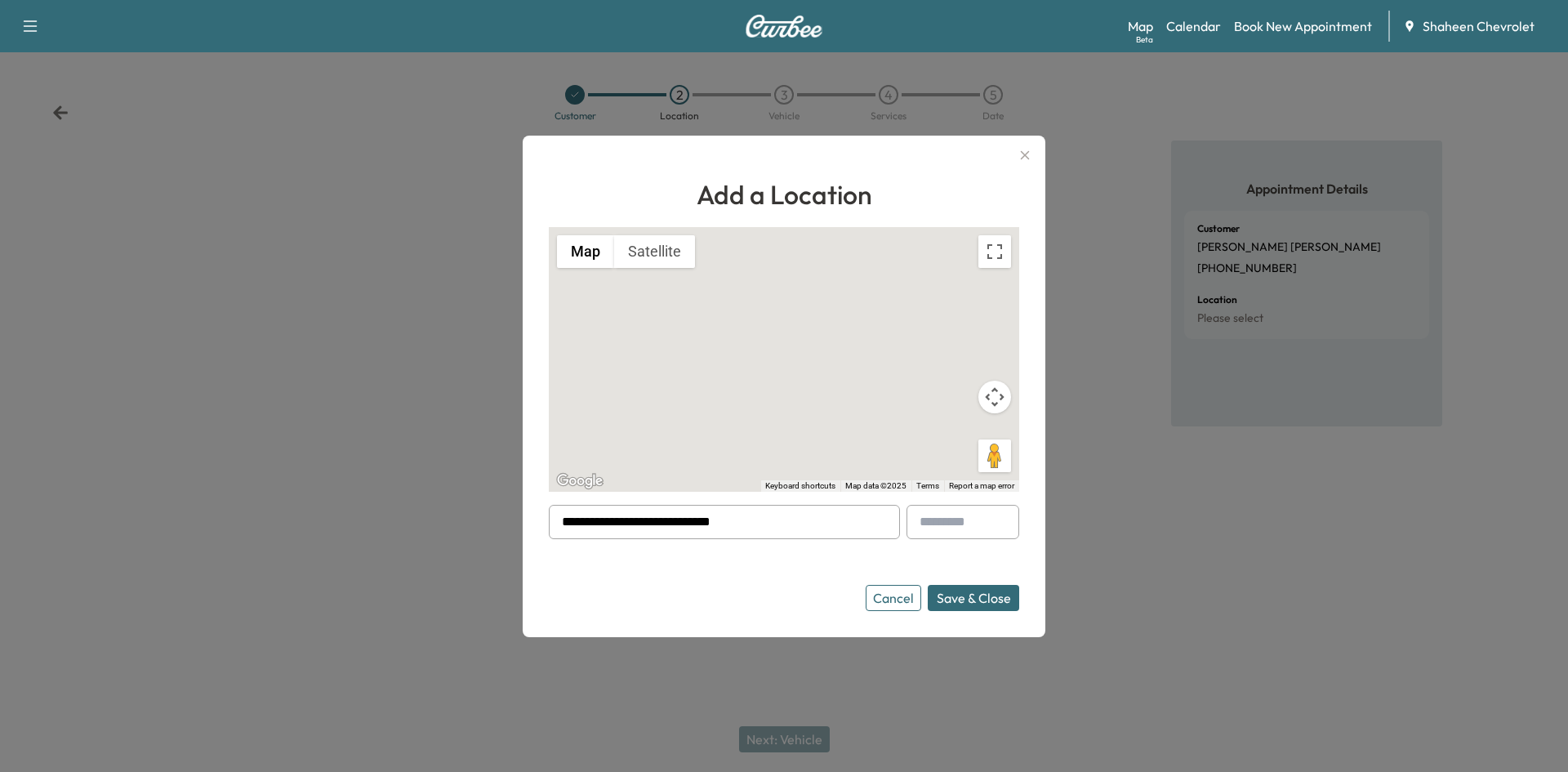
click at [976, 595] on button "Save & Close" at bounding box center [973, 598] width 91 height 26
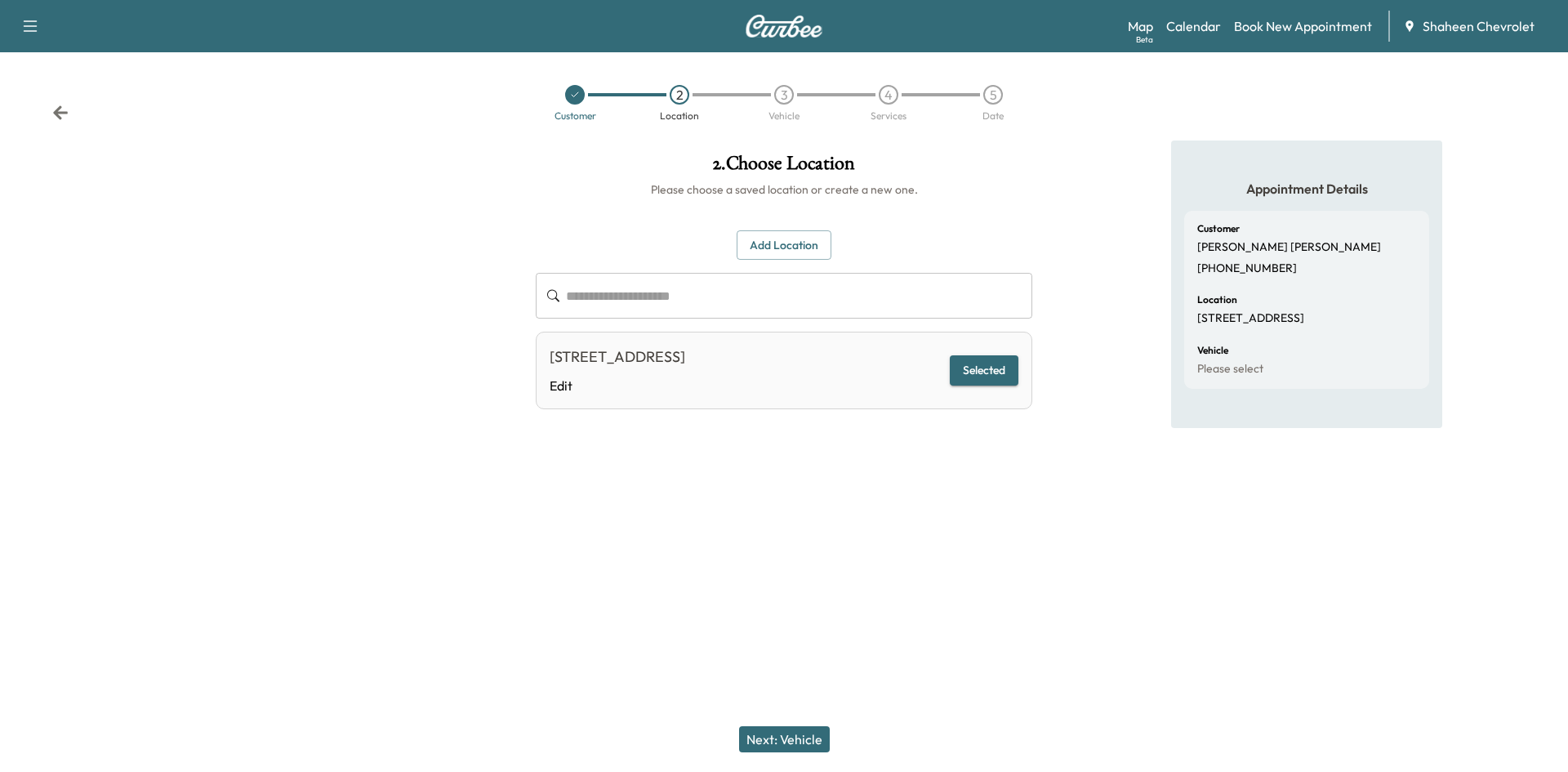
click at [799, 747] on button "Next: Vehicle" at bounding box center [784, 739] width 90 height 26
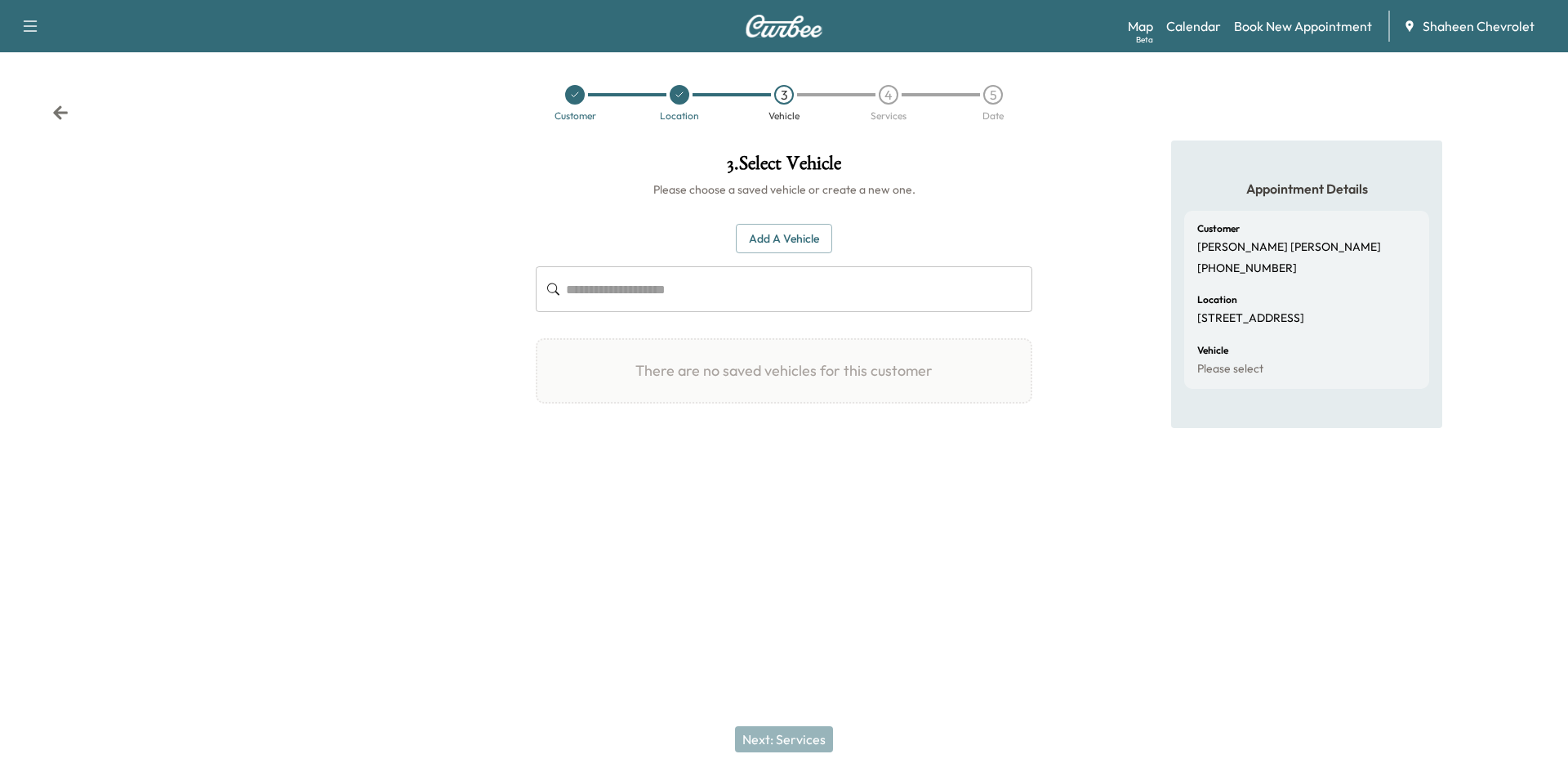
click at [821, 240] on button "Add a Vehicle" at bounding box center [783, 238] width 96 height 30
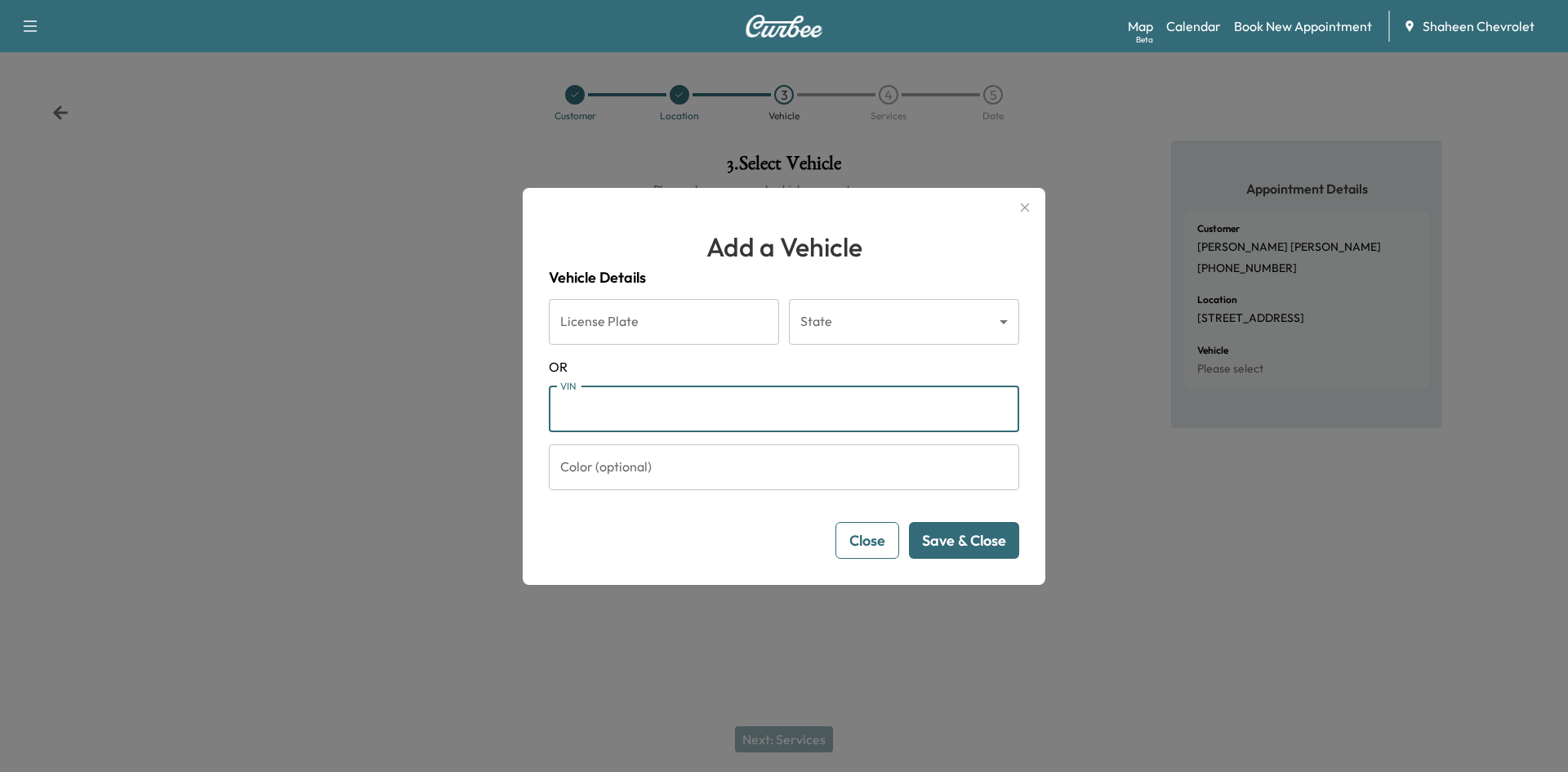
paste input "**********"
type input "**********"
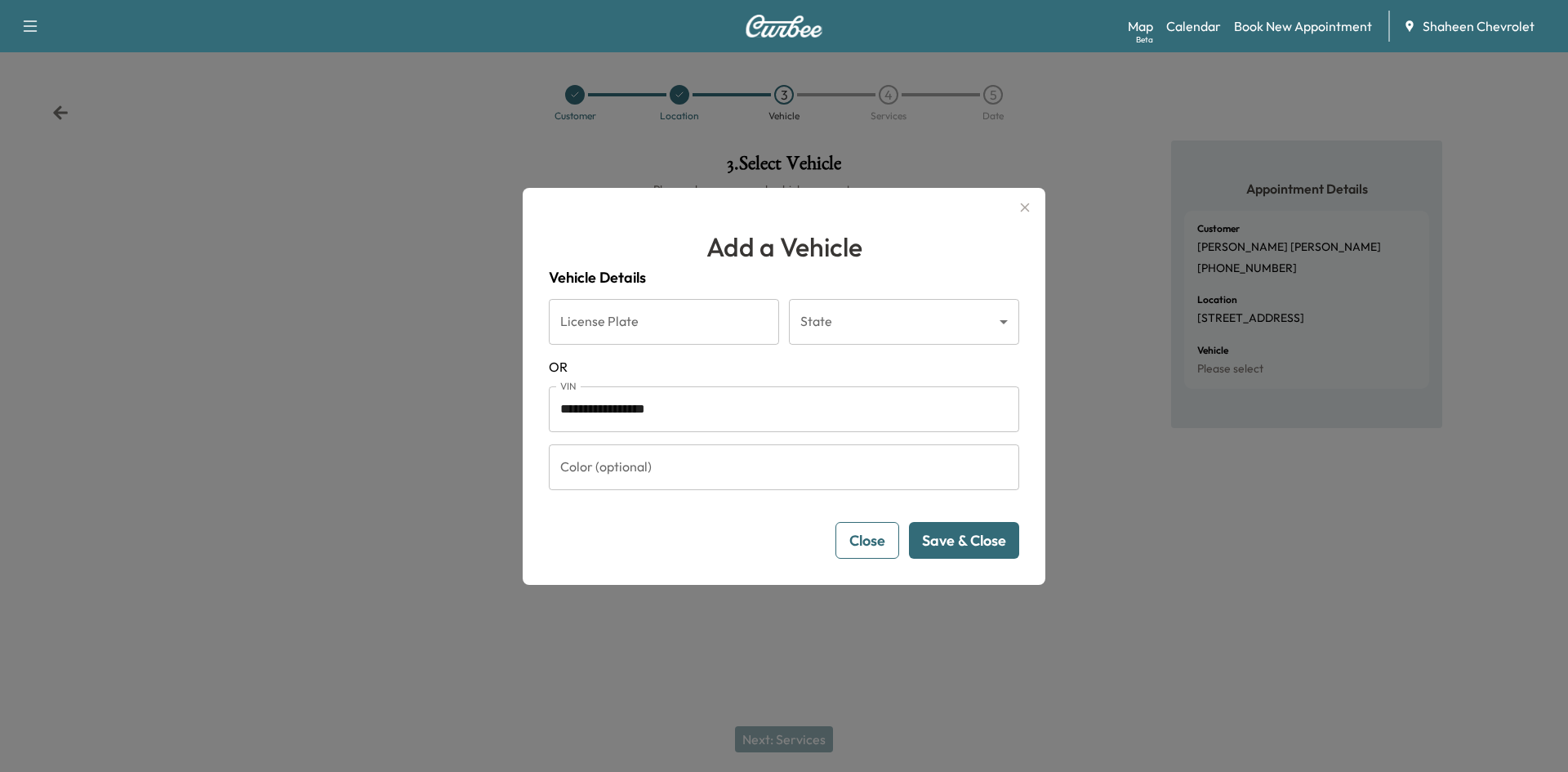
click at [979, 536] on button "Save & Close" at bounding box center [964, 540] width 110 height 37
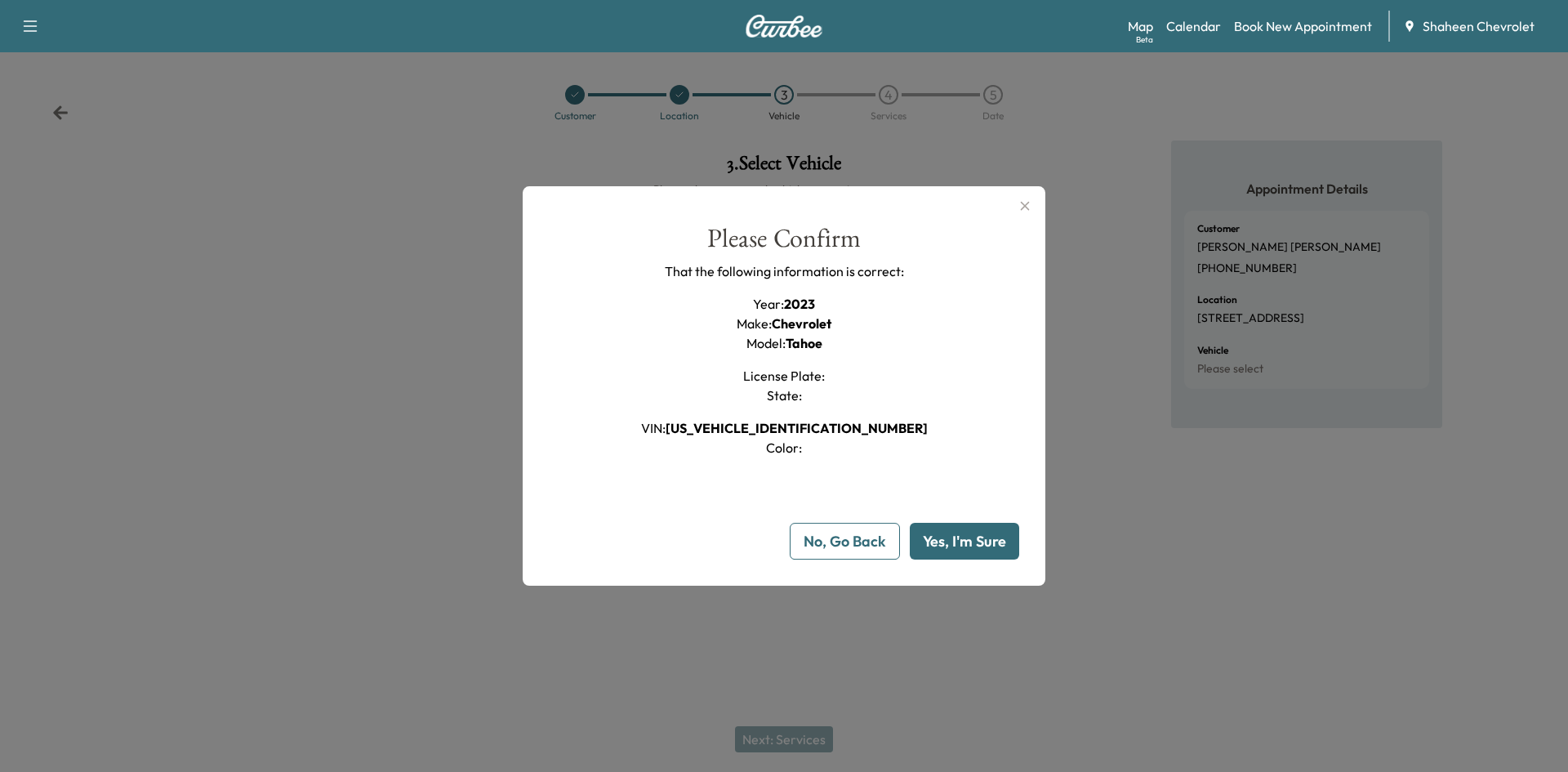
click at [979, 536] on button "Yes, I'm Sure" at bounding box center [964, 541] width 110 height 37
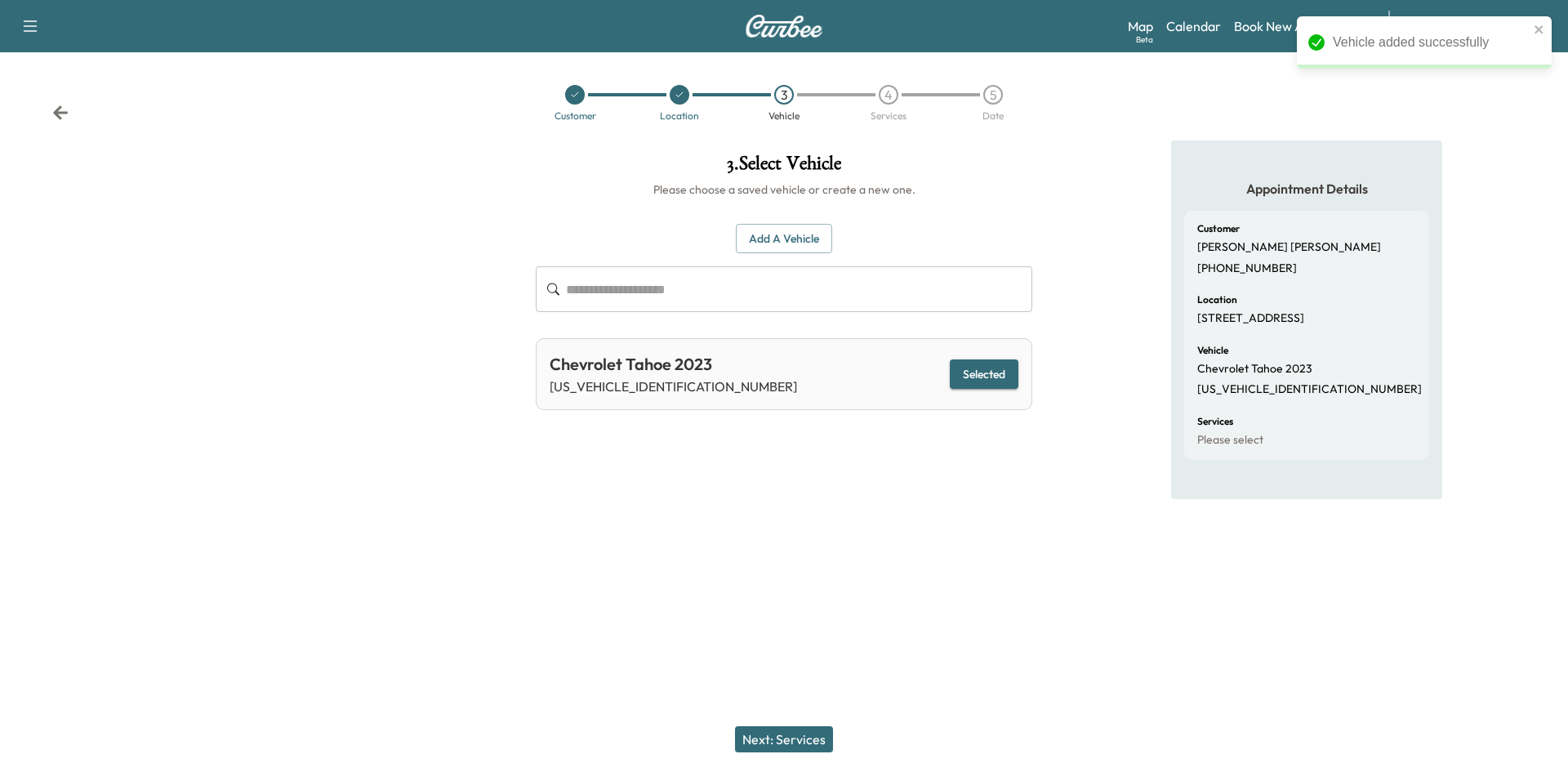
click at [789, 736] on button "Next: Services" at bounding box center [783, 739] width 98 height 26
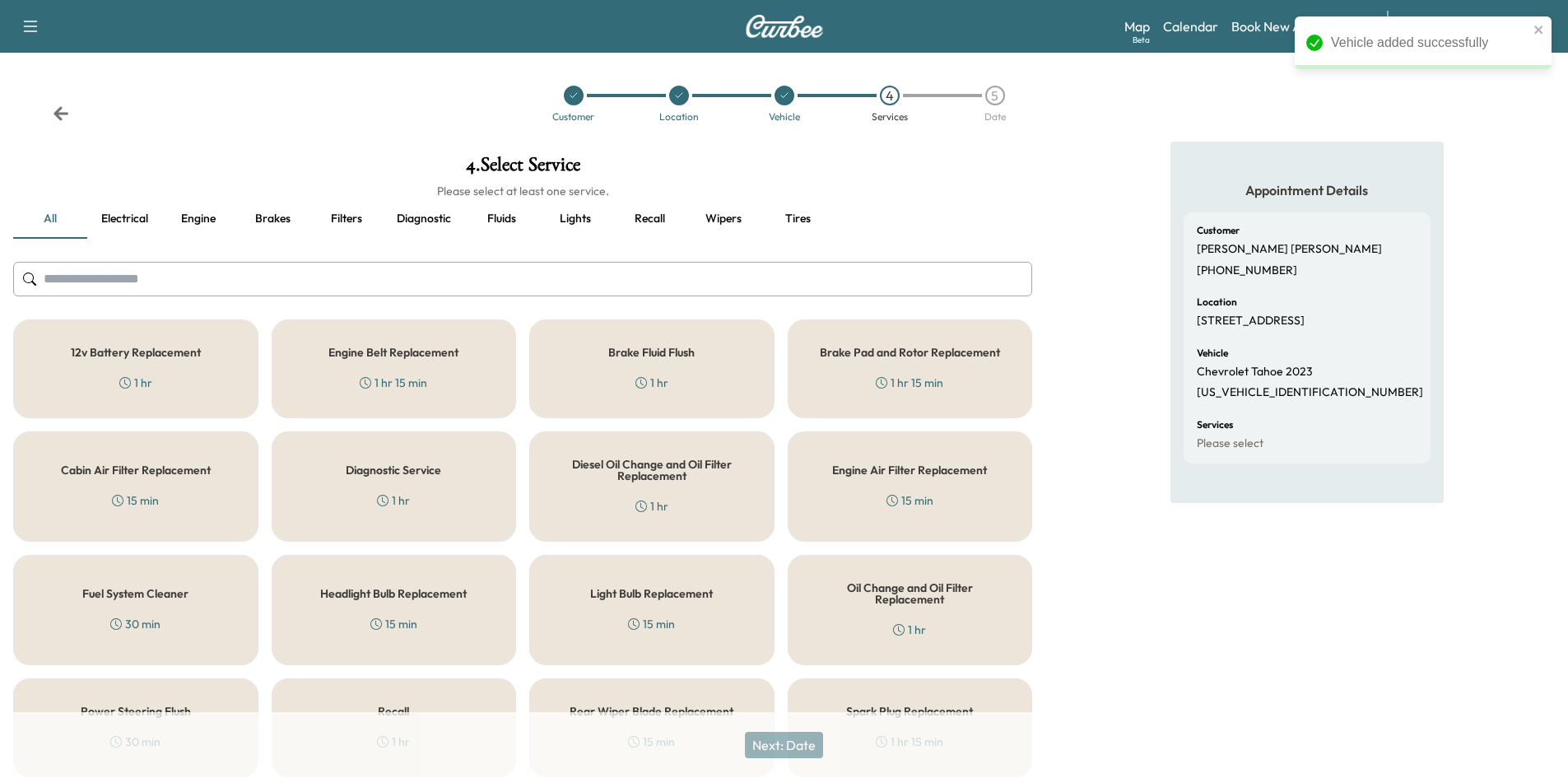
click at [265, 273] on input "text" at bounding box center [522, 279] width 1019 height 34
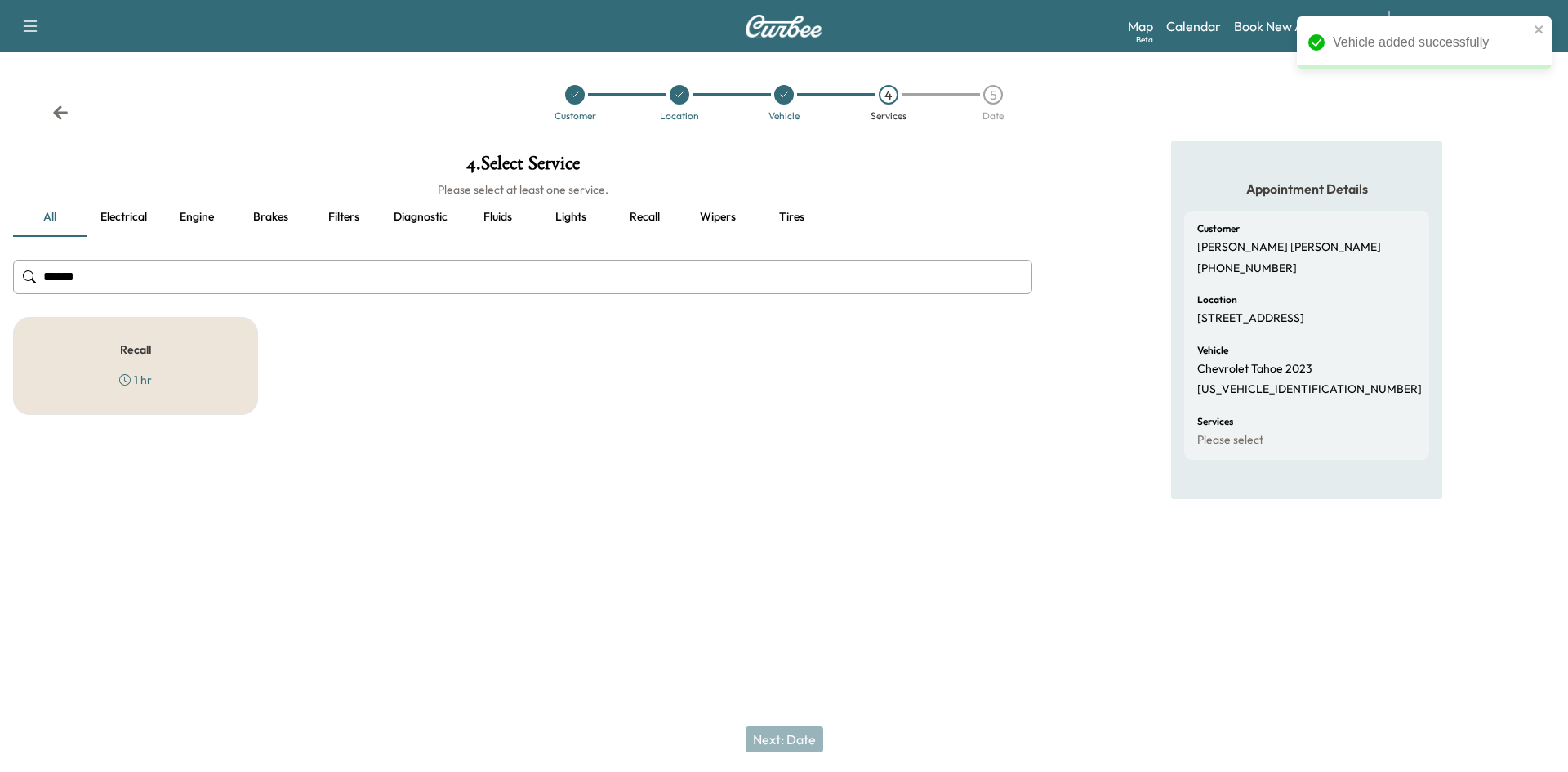
type input "******"
click at [174, 409] on div "Recall 1 hr" at bounding box center [136, 365] width 245 height 98
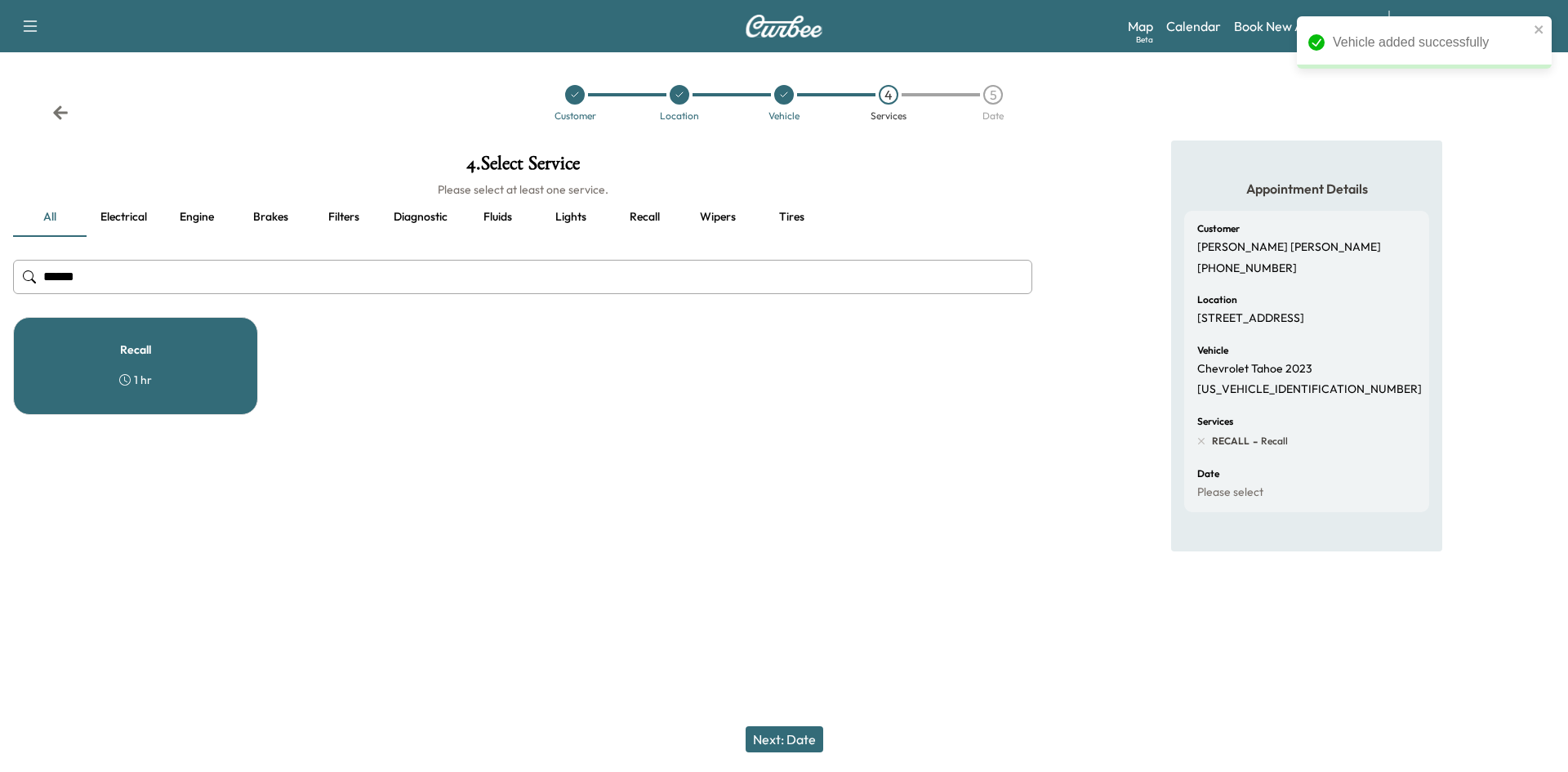
click at [803, 744] on button "Next: Date" at bounding box center [784, 739] width 77 height 26
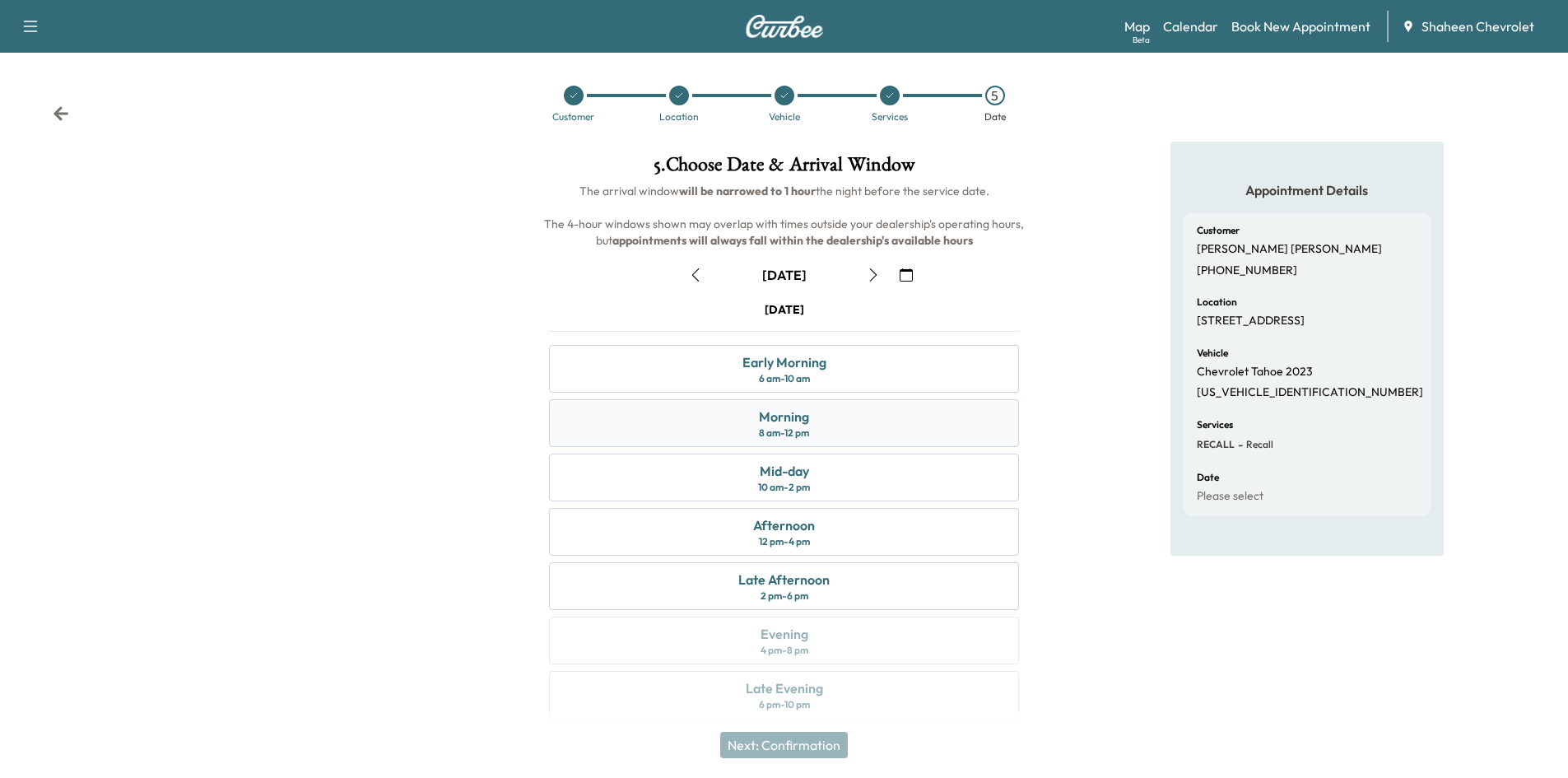
click at [744, 425] on div "Morning 8 am - 12 pm" at bounding box center [784, 423] width 470 height 47
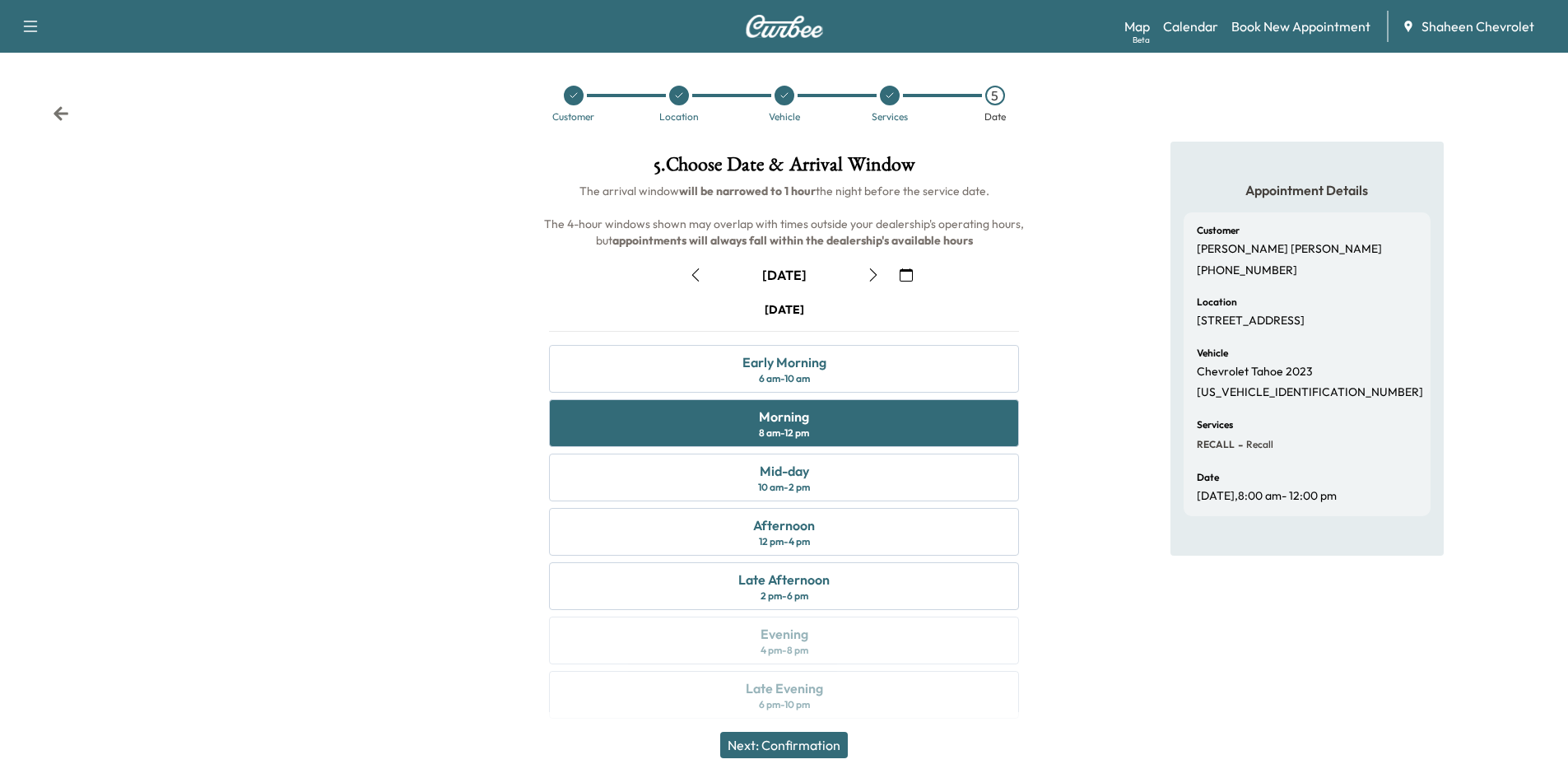
click at [824, 753] on button "Next: Confirmation" at bounding box center [784, 745] width 128 height 26
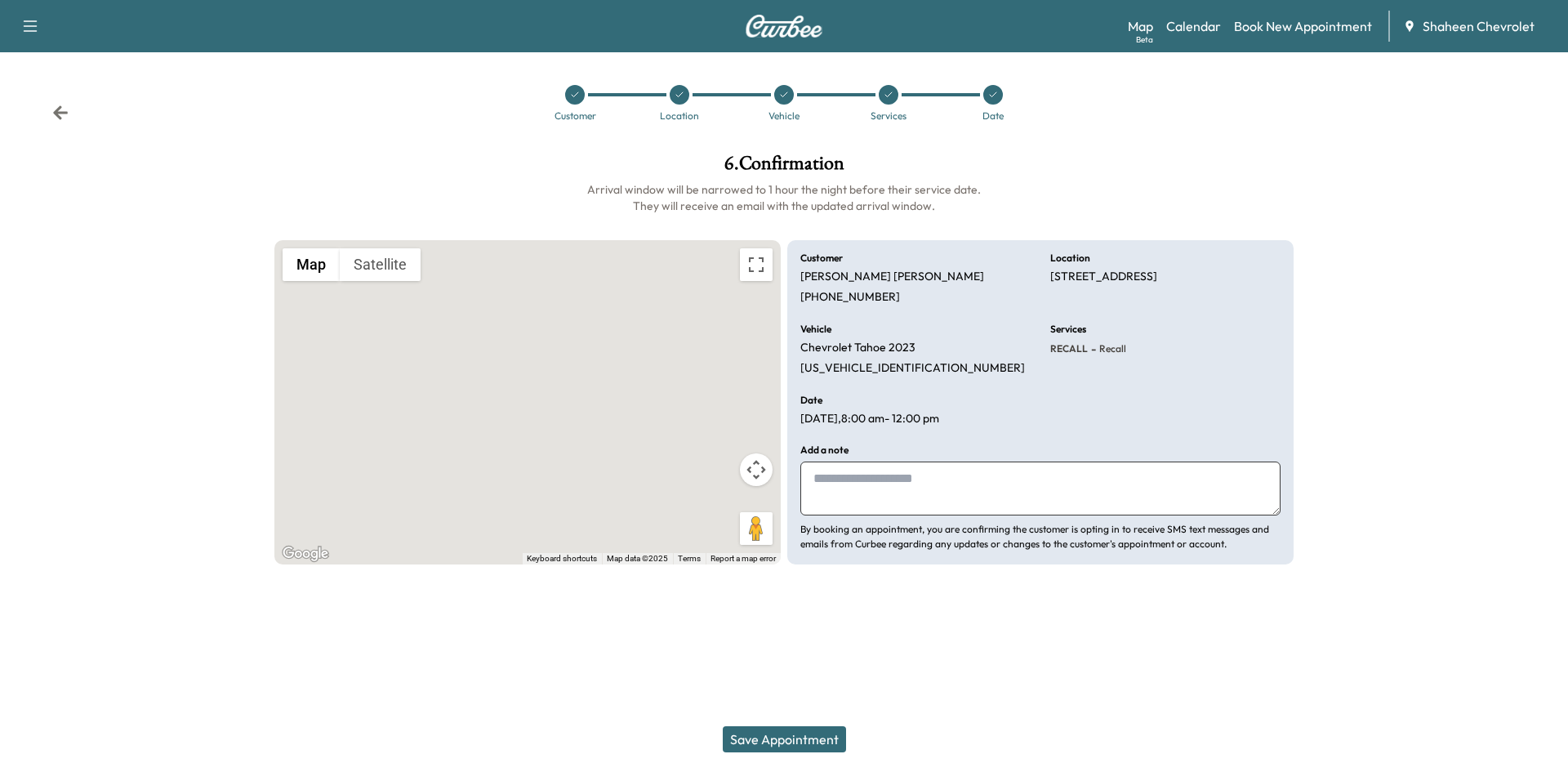
click at [860, 495] on textarea at bounding box center [1040, 489] width 480 height 54
type textarea "**********"
click at [807, 736] on button "Save Appointment" at bounding box center [784, 739] width 123 height 26
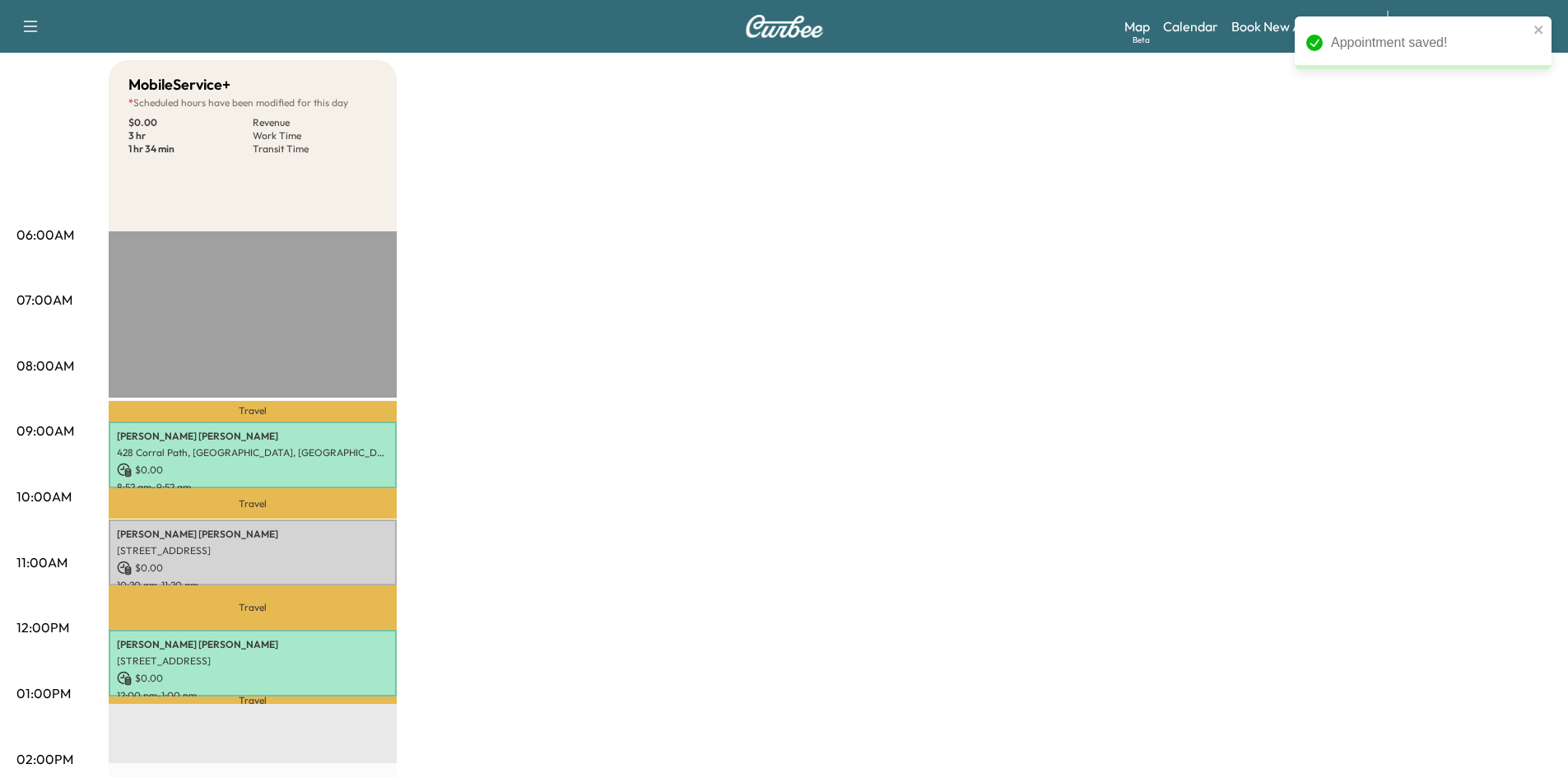
scroll to position [165, 0]
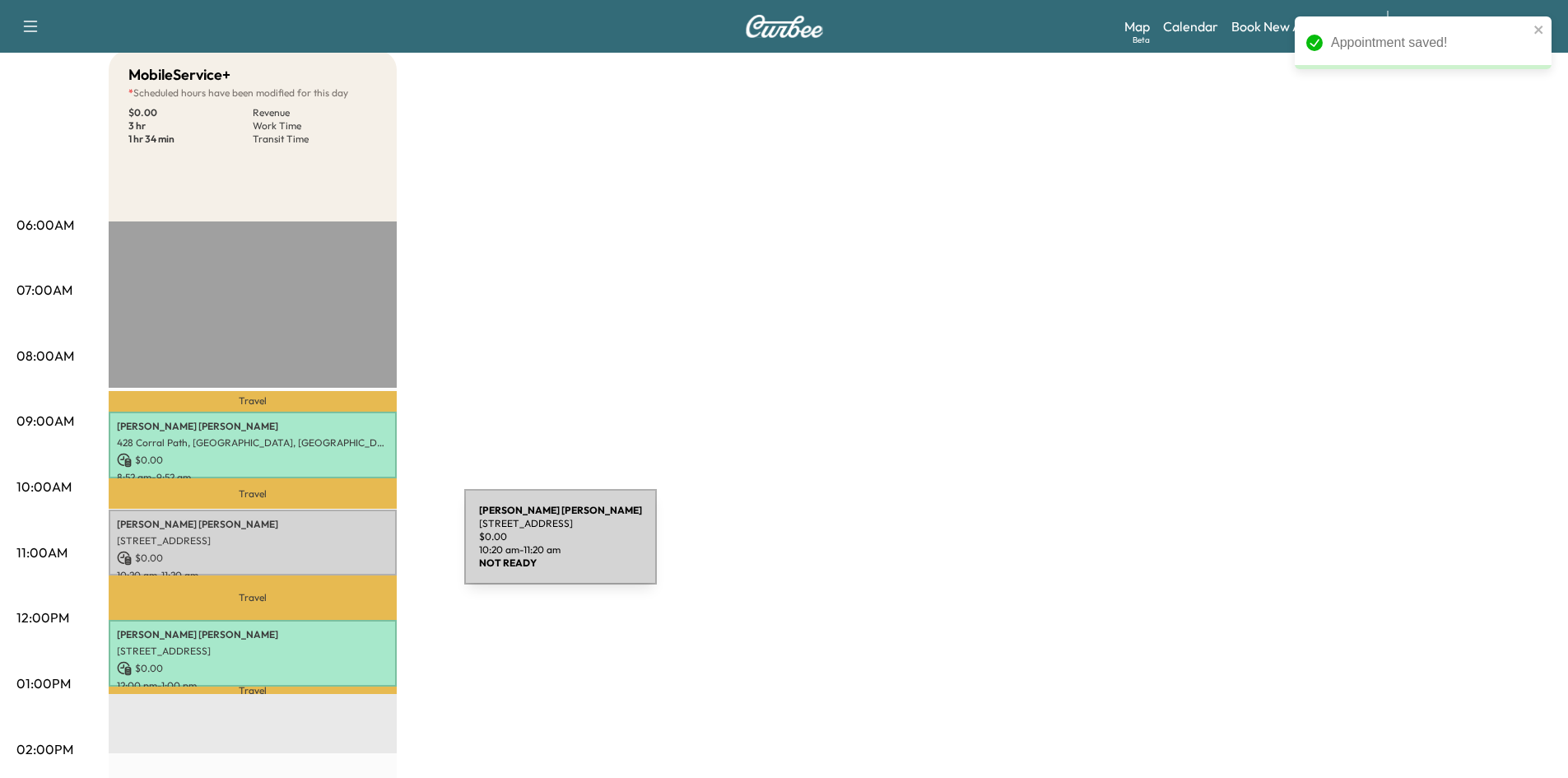
click at [341, 550] on p "$ 0.00" at bounding box center [252, 557] width 272 height 15
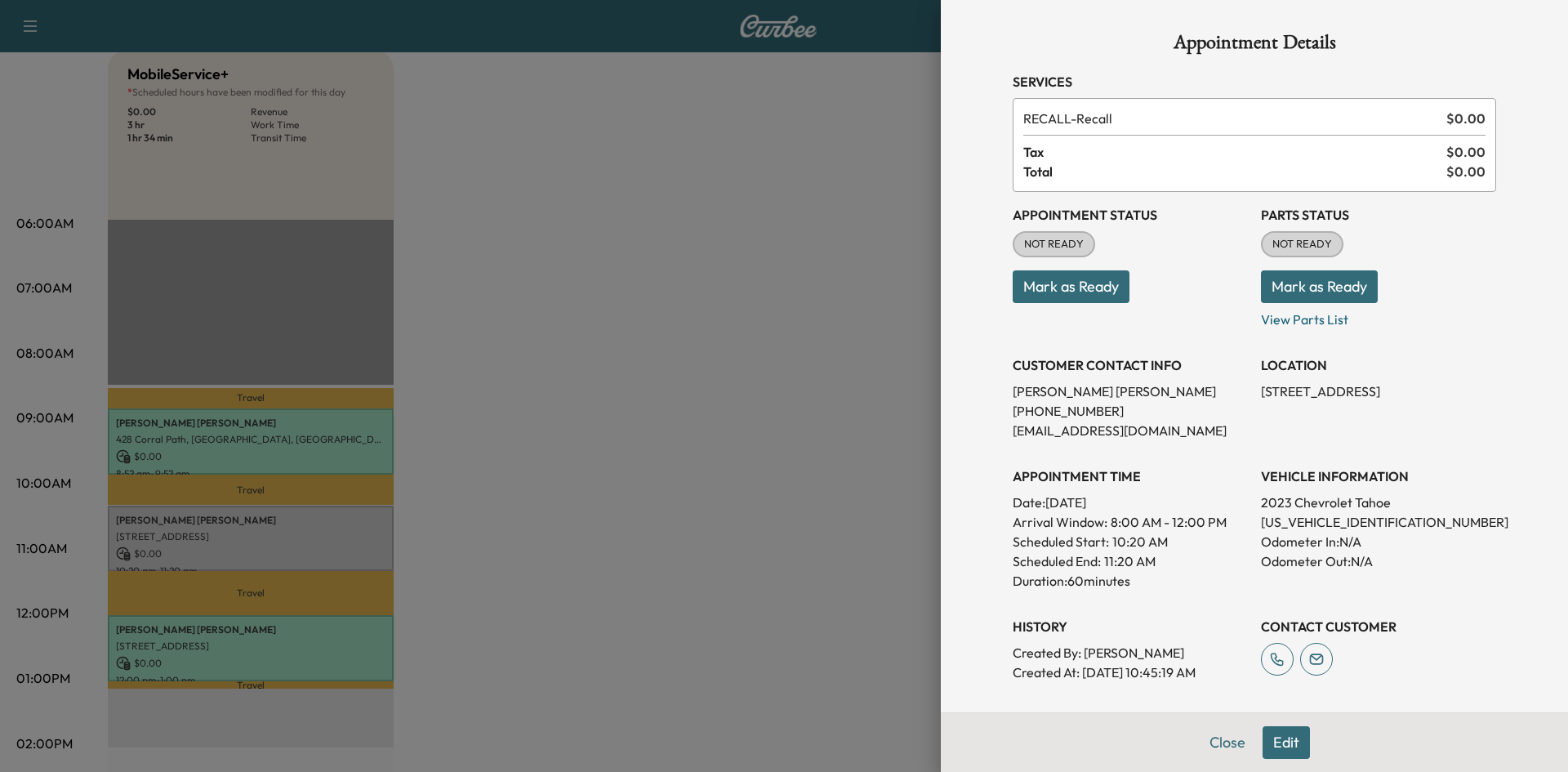
click at [1075, 294] on button "Mark as Ready" at bounding box center [1071, 287] width 116 height 33
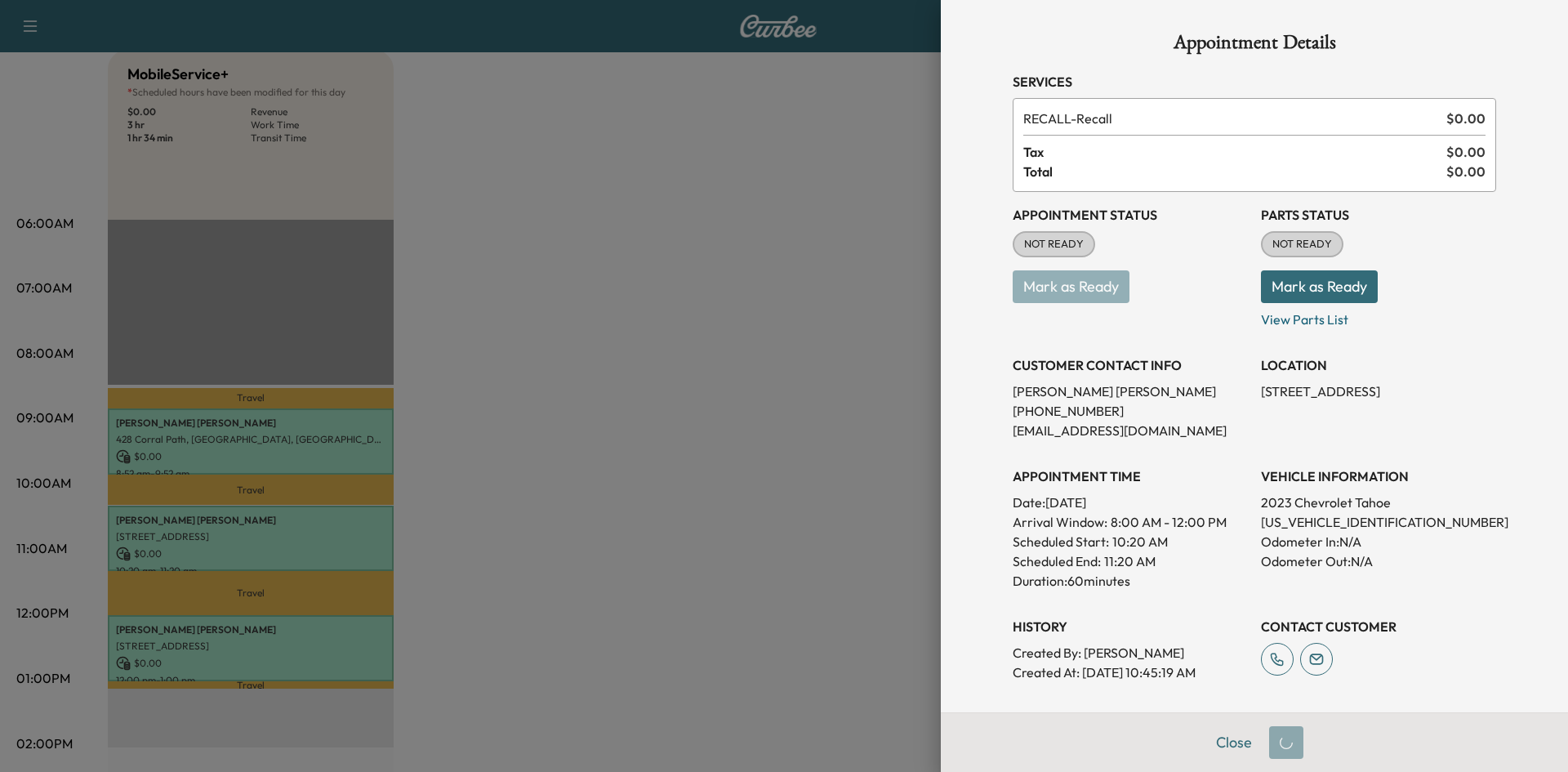
click at [1281, 287] on button "Mark as Ready" at bounding box center [1319, 287] width 116 height 33
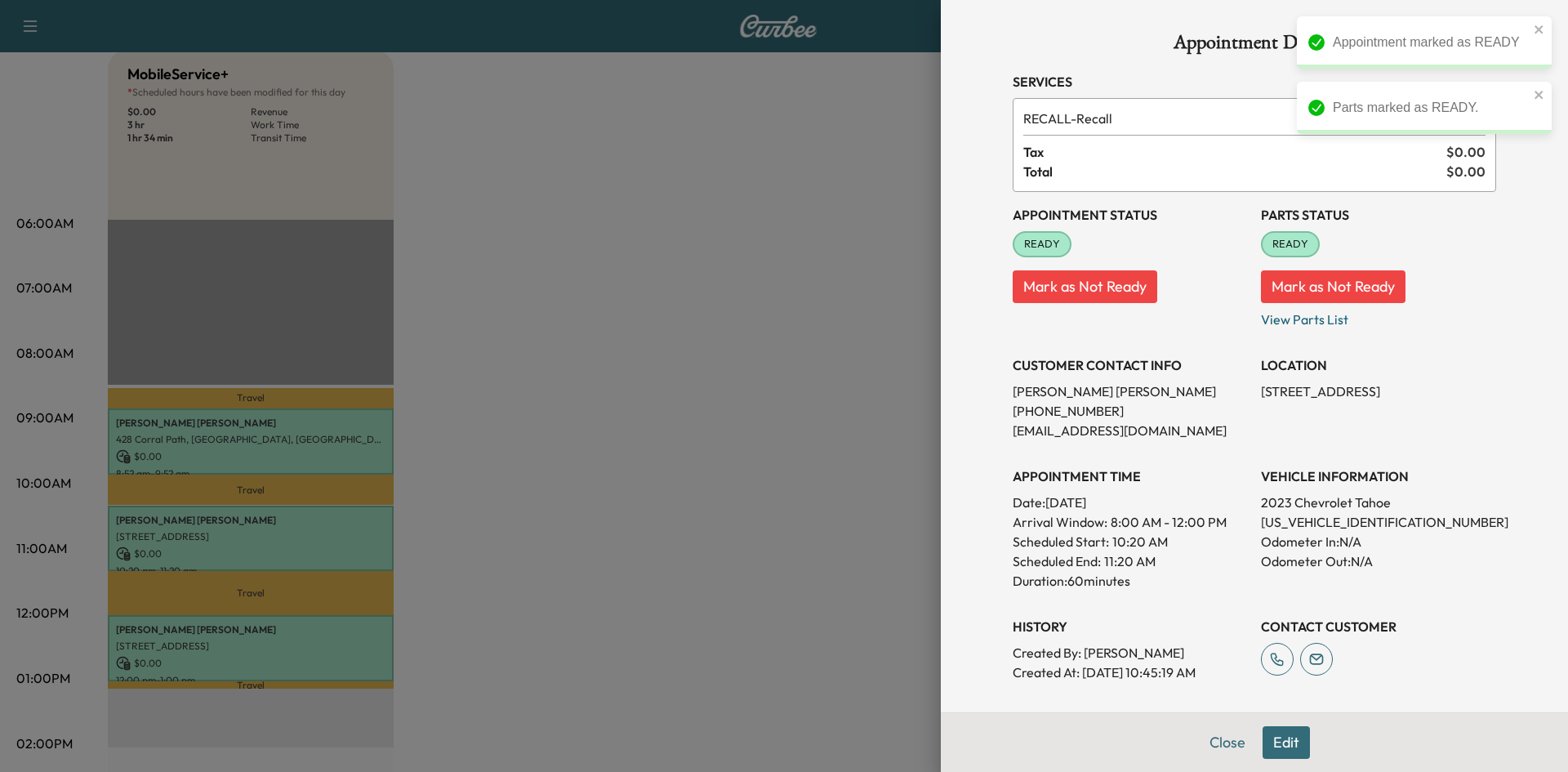
click at [848, 359] on div at bounding box center [784, 386] width 1568 height 772
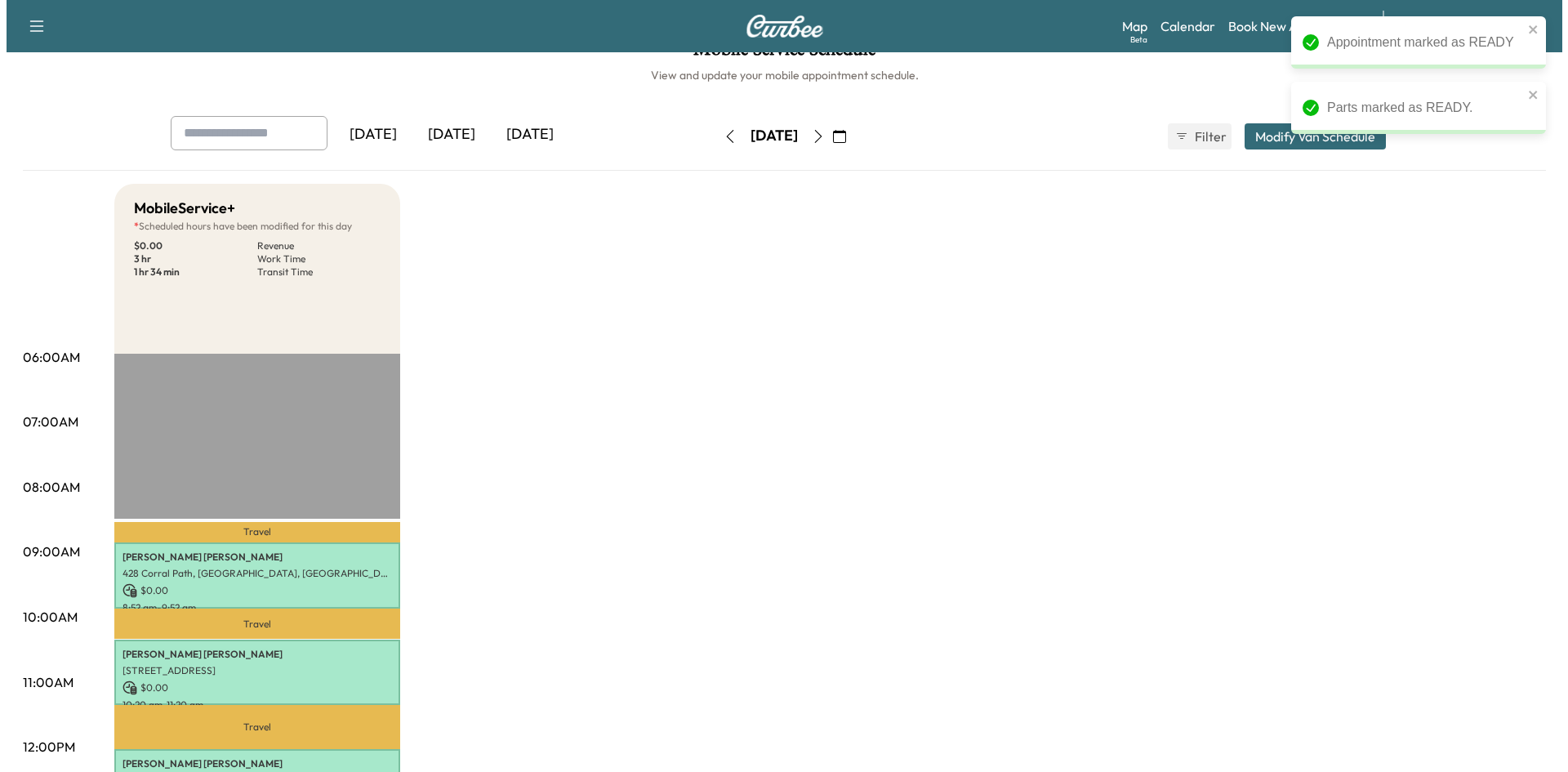
scroll to position [0, 0]
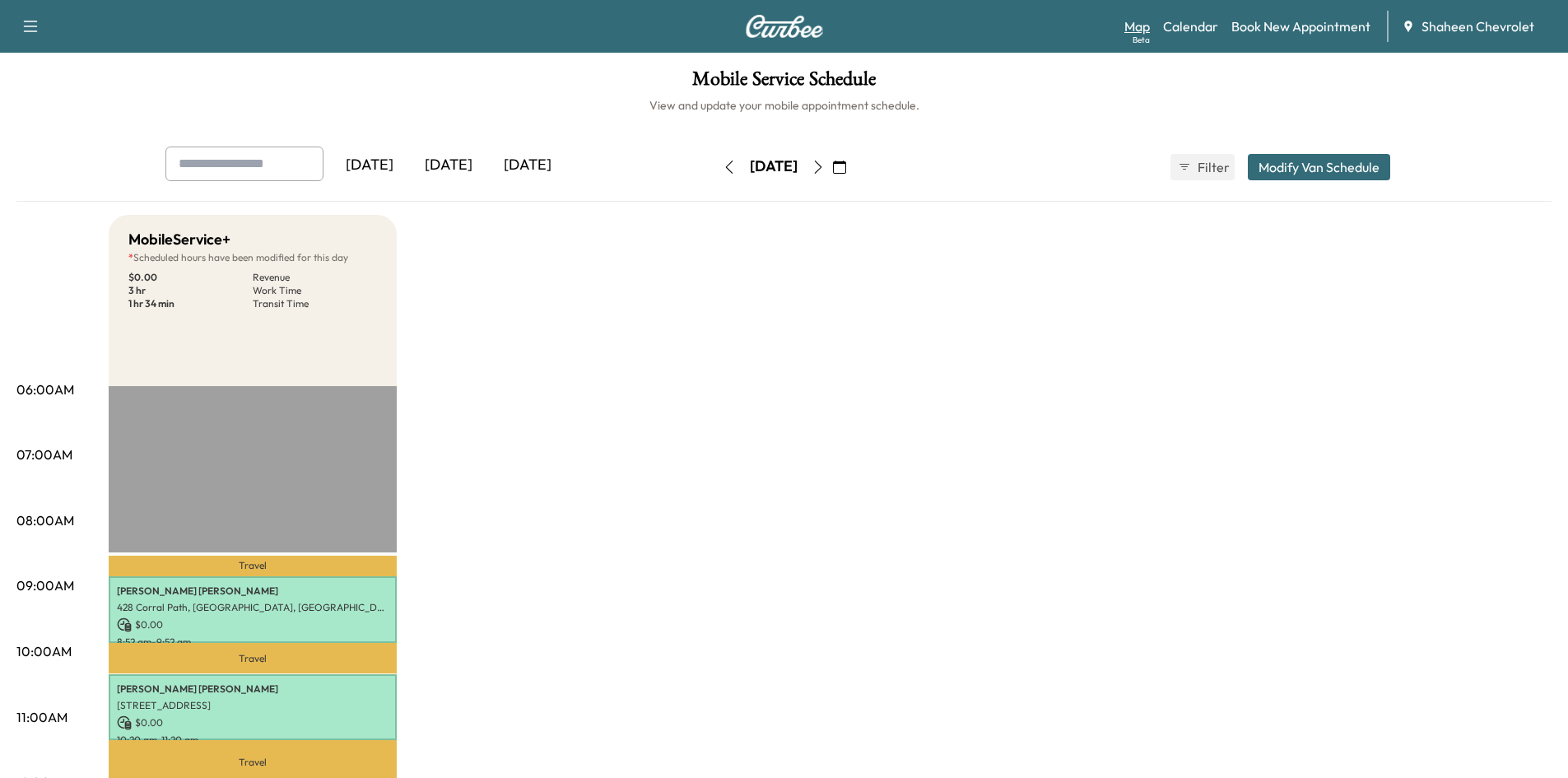
click at [1137, 29] on link "Map Beta" at bounding box center [1136, 26] width 25 height 20
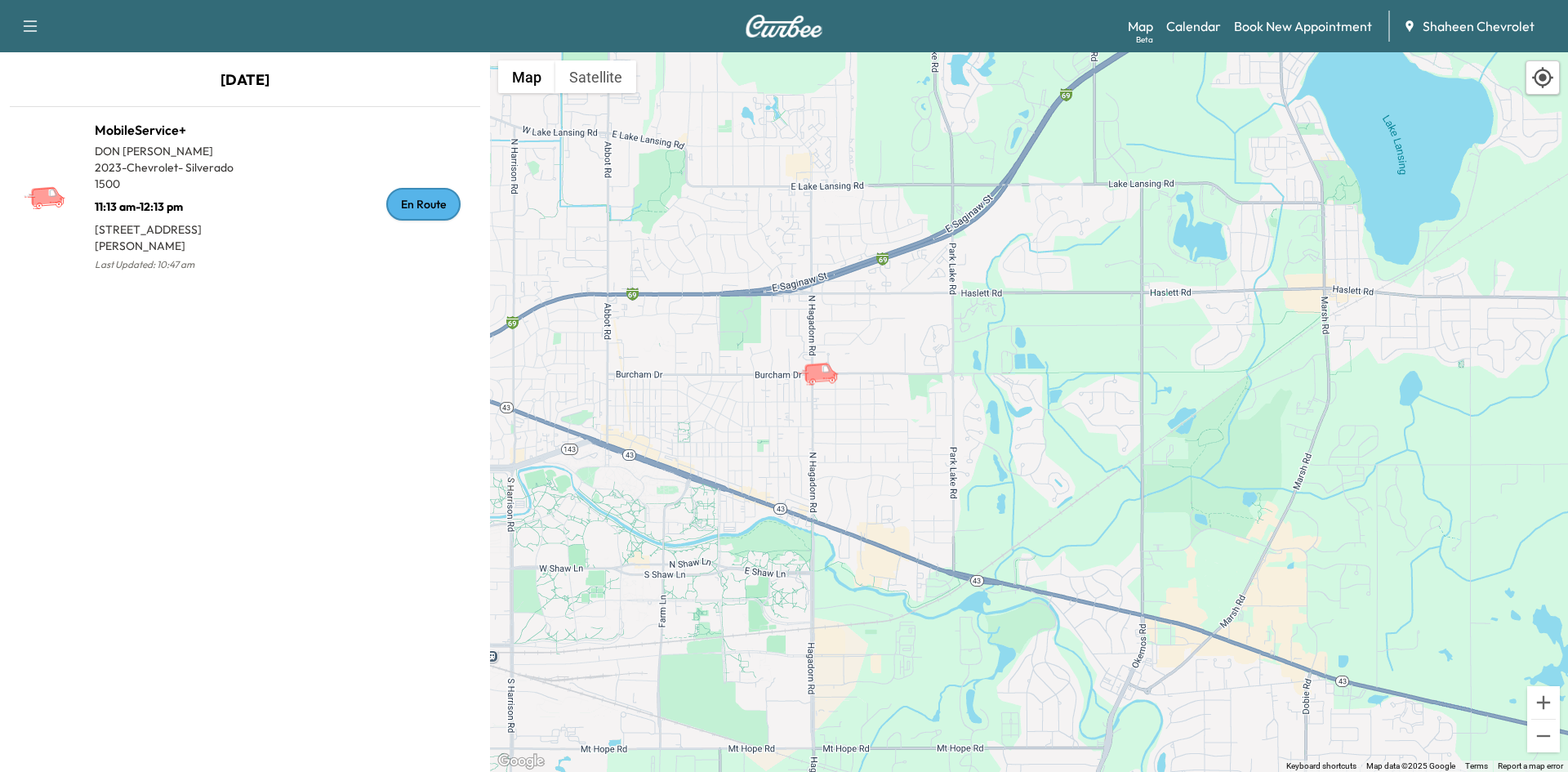
drag, startPoint x: 1071, startPoint y: 576, endPoint x: 957, endPoint y: 445, distance: 173.7
click at [957, 445] on div "To activate drag with keyboard, press Alt + Enter. Once in keyboard drag state,…" at bounding box center [1029, 412] width 1078 height 720
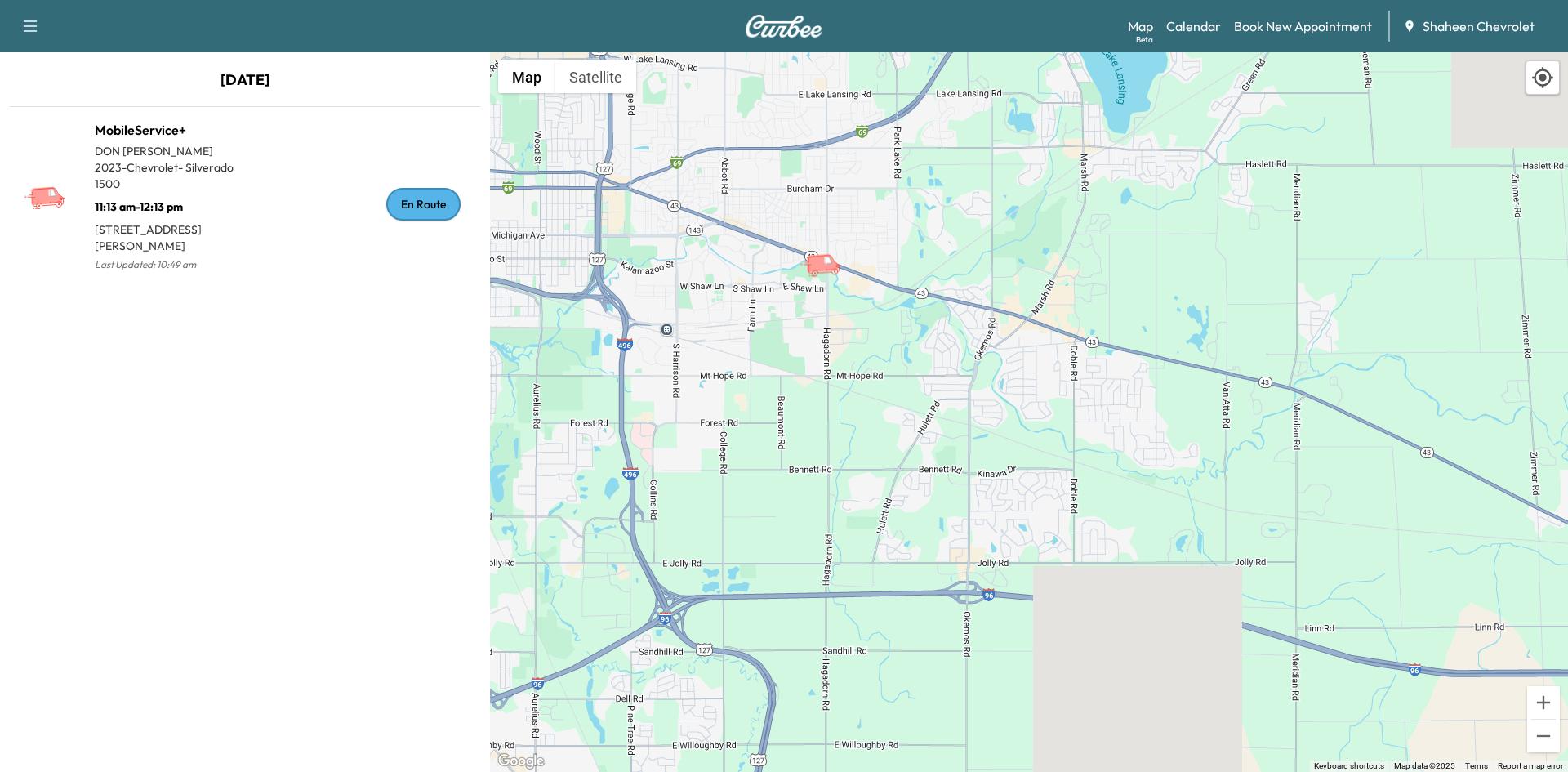
drag, startPoint x: 864, startPoint y: 596, endPoint x: 903, endPoint y: 389, distance: 210.6
click at [903, 389] on div "To activate drag with keyboard, press Alt + Enter. Once in keyboard drag state,…" at bounding box center [1029, 412] width 1078 height 720
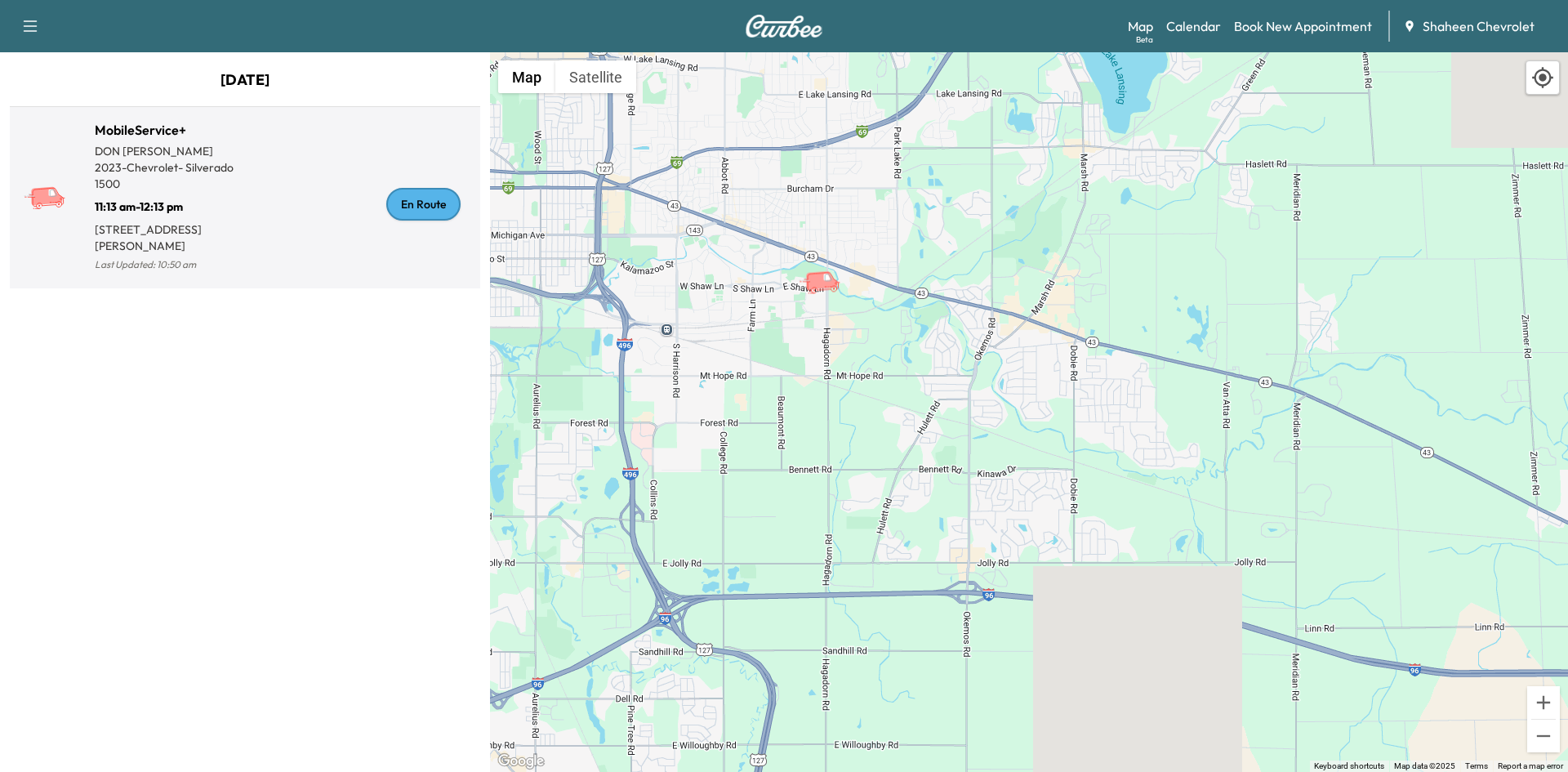
click at [240, 237] on p "[STREET_ADDRESS][PERSON_NAME]" at bounding box center [169, 234] width 150 height 39
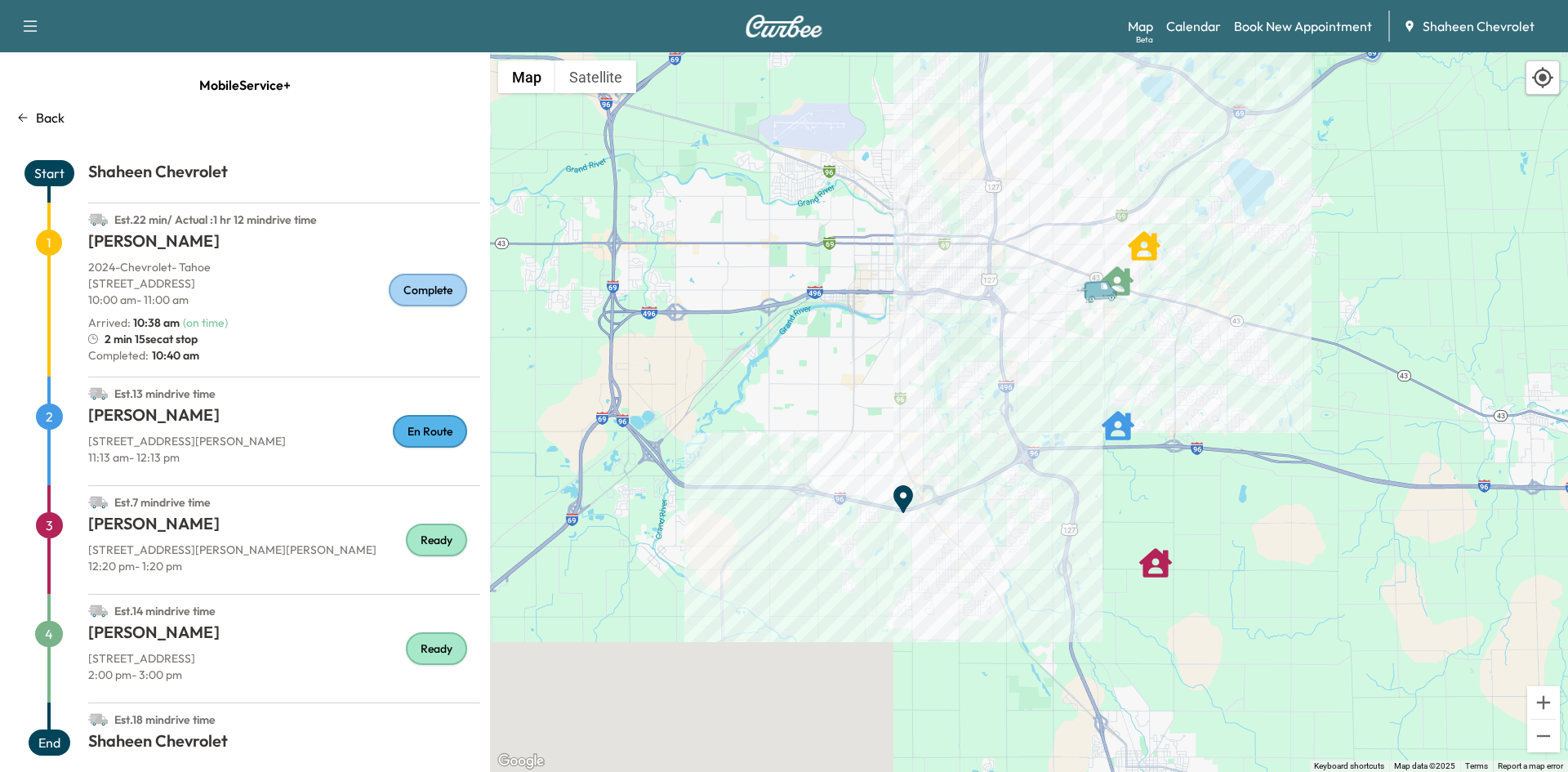
click at [264, 439] on p "[STREET_ADDRESS][PERSON_NAME]" at bounding box center [283, 441] width 392 height 17
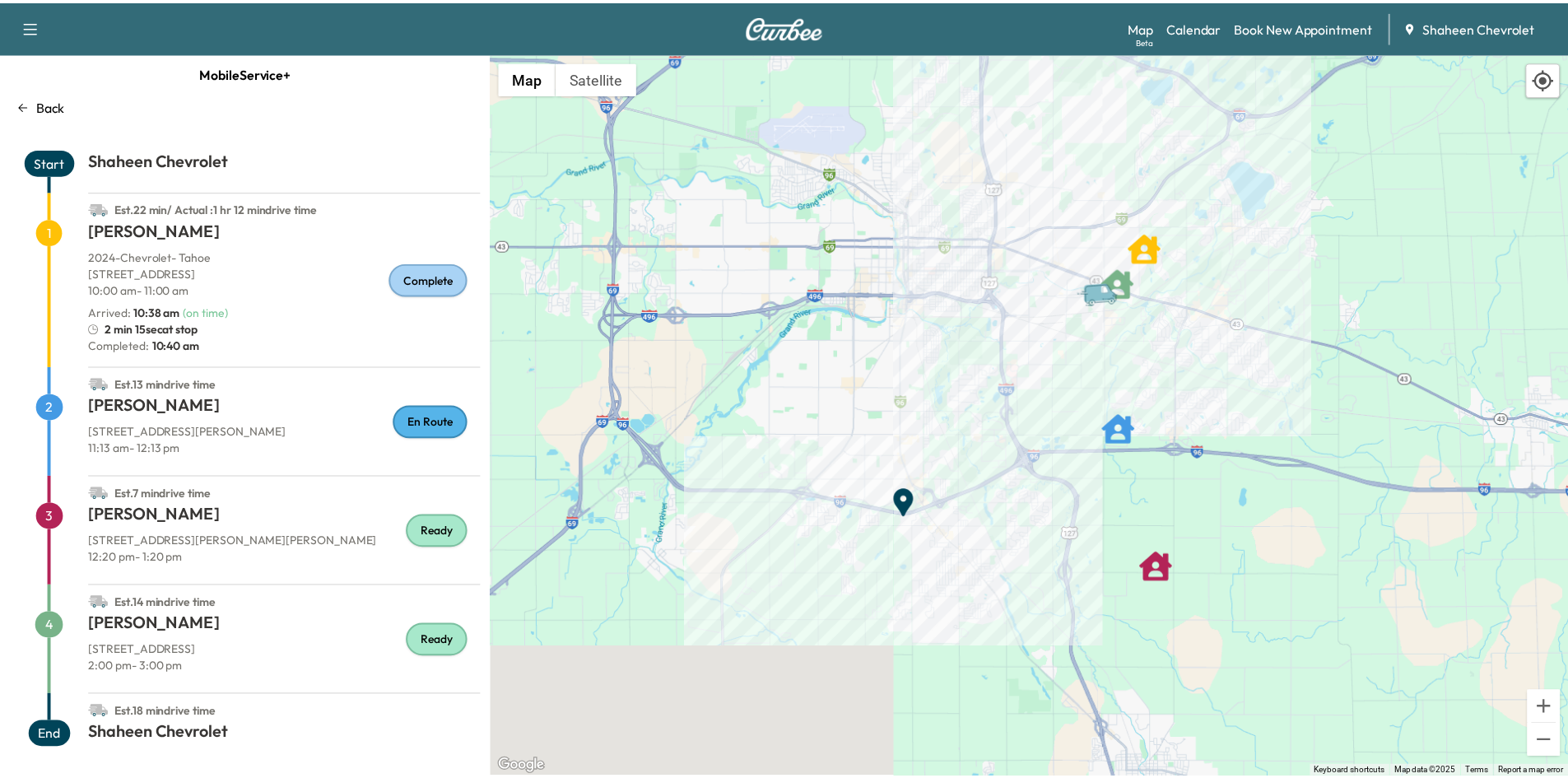
scroll to position [17, 0]
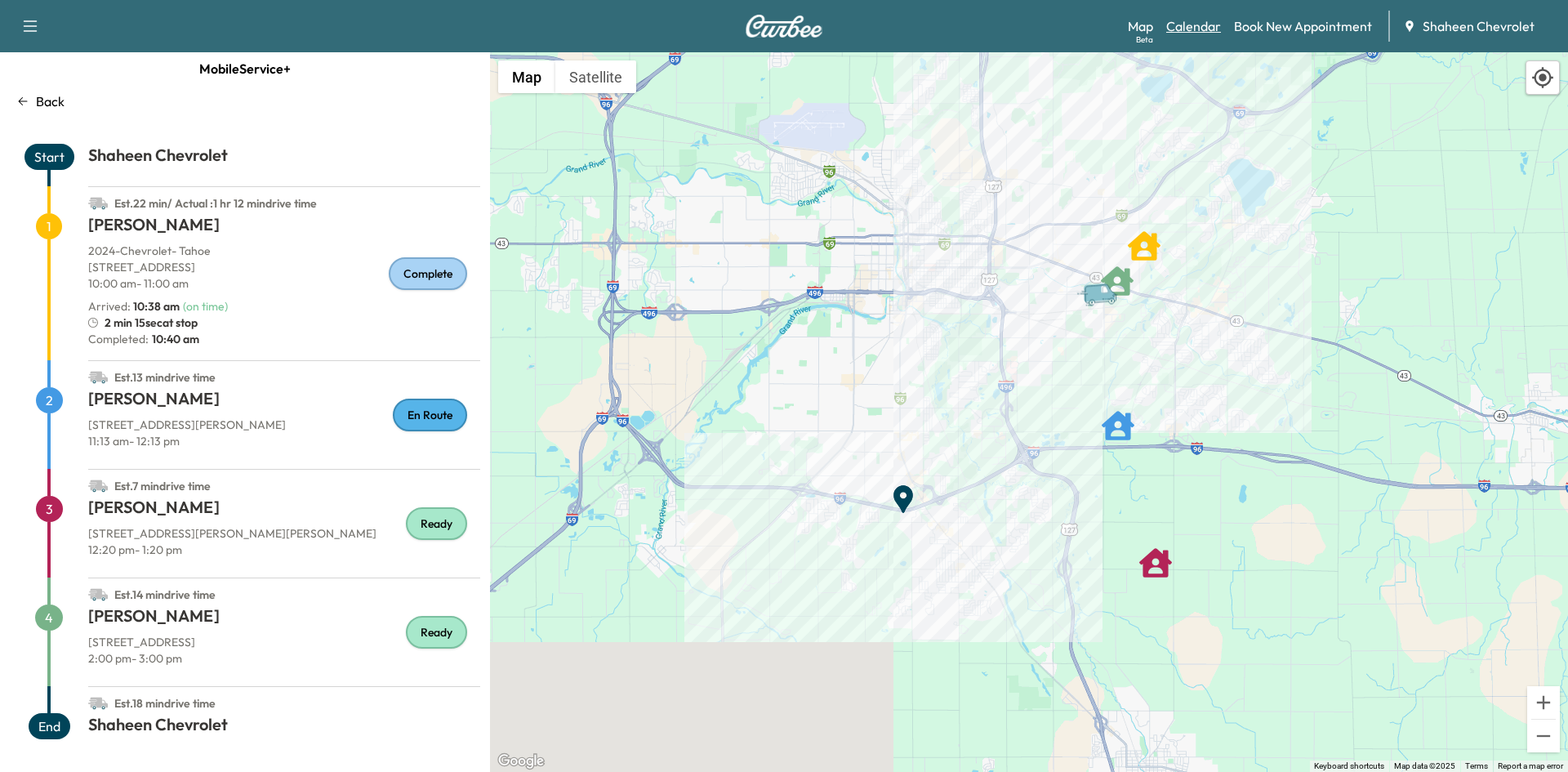
click at [1199, 29] on link "Calendar" at bounding box center [1193, 26] width 55 height 20
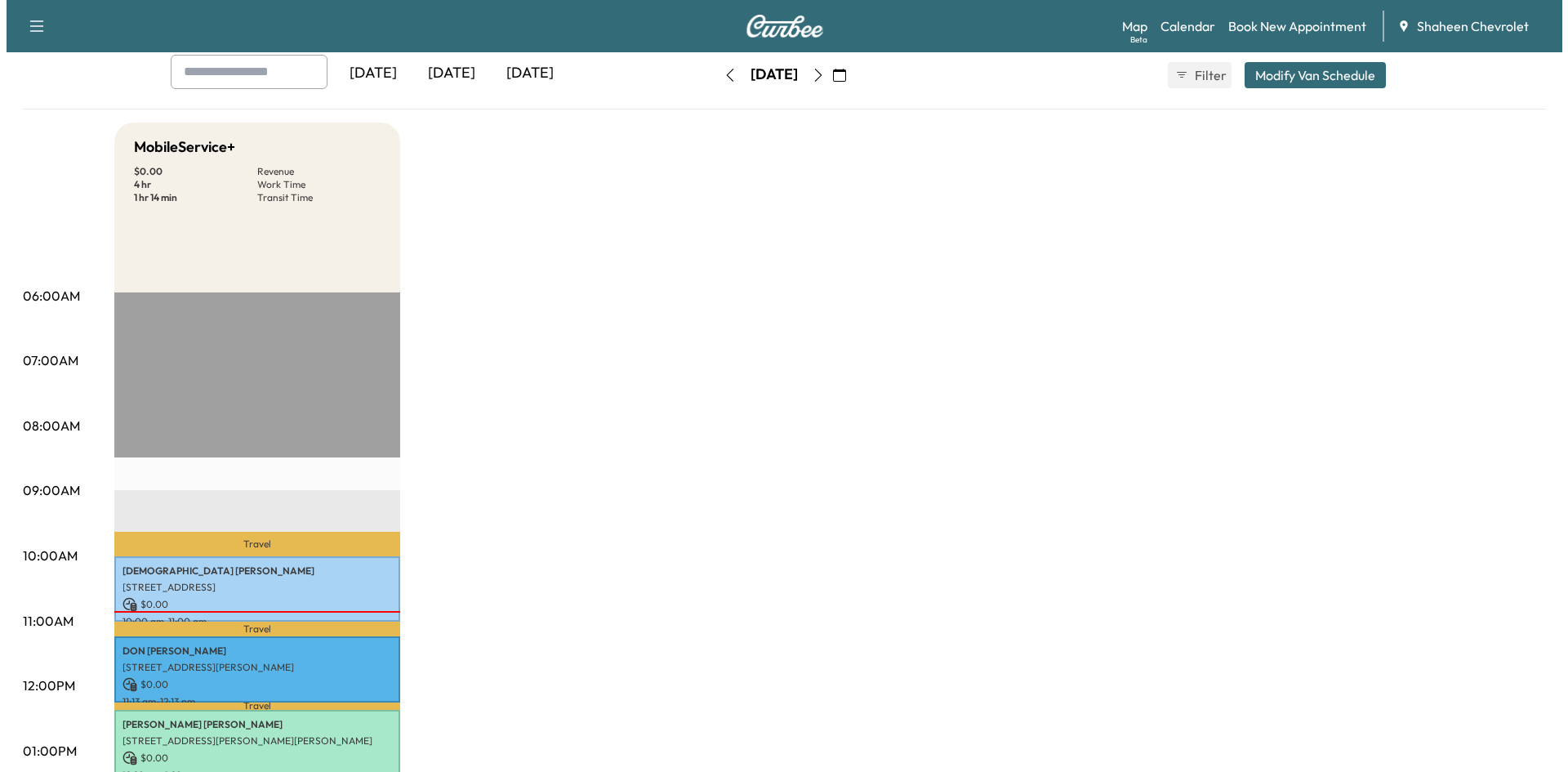
scroll to position [245, 0]
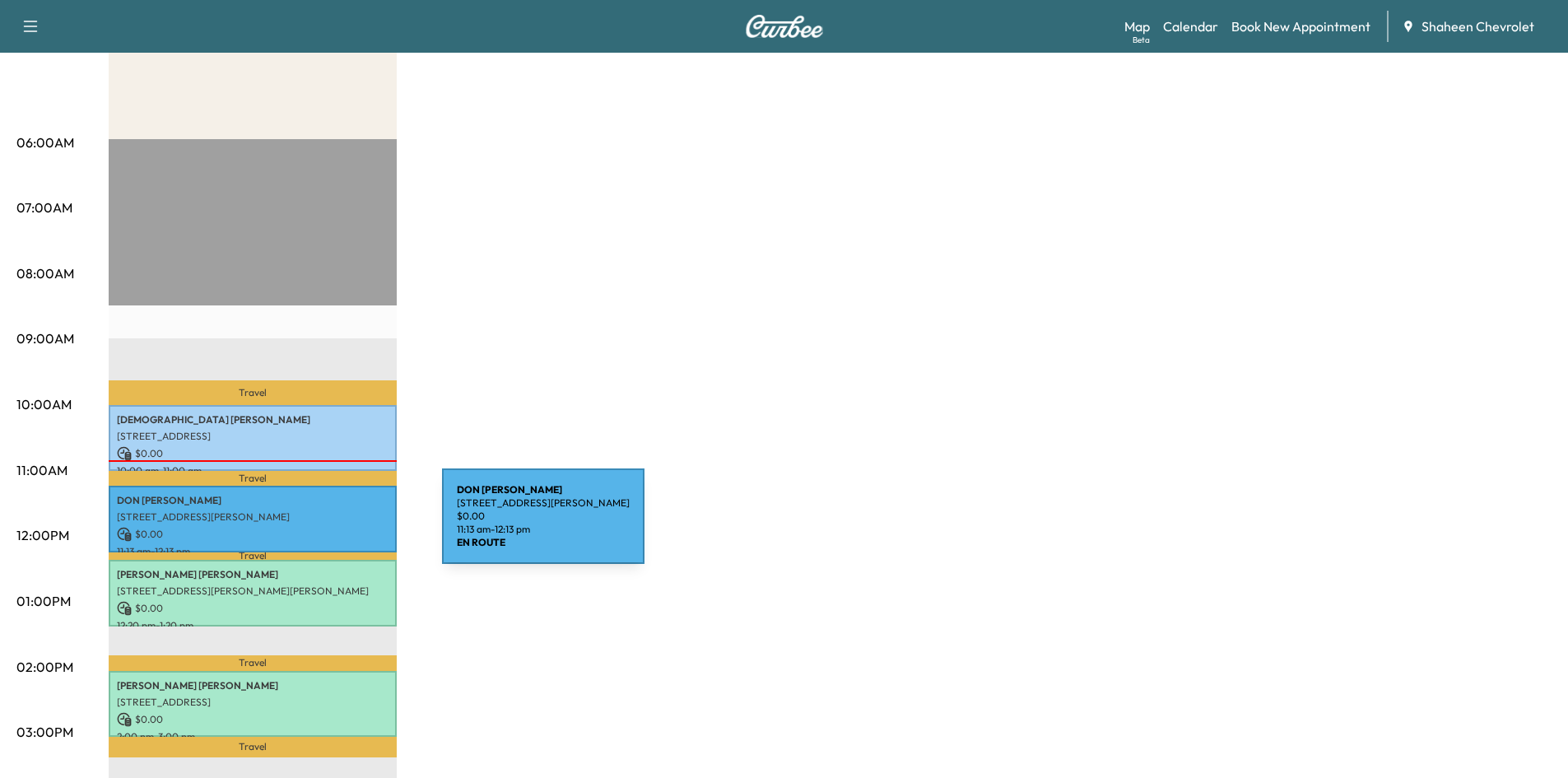
click at [319, 527] on p "$ 0.00" at bounding box center [252, 534] width 272 height 15
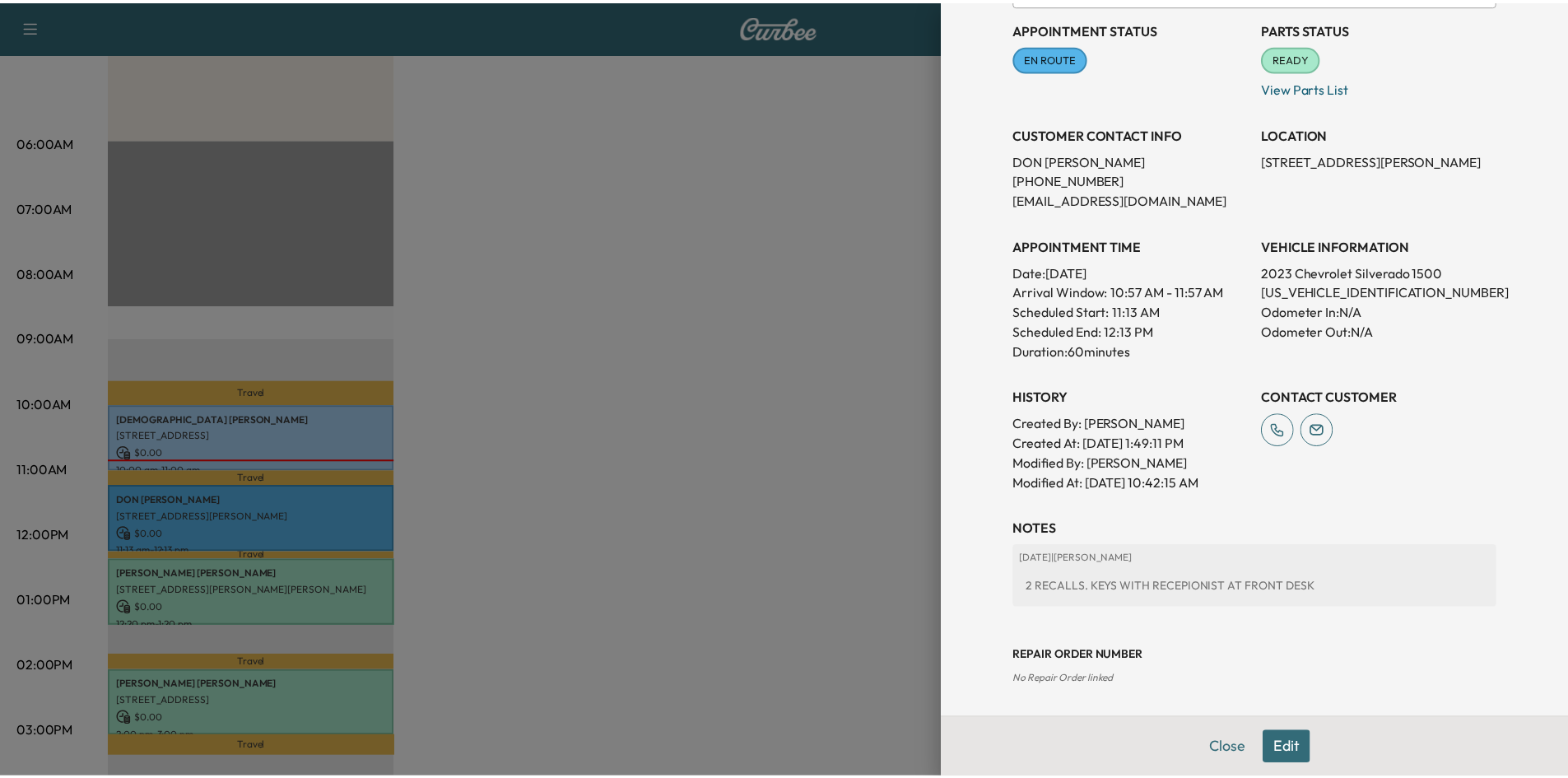
scroll to position [190, 0]
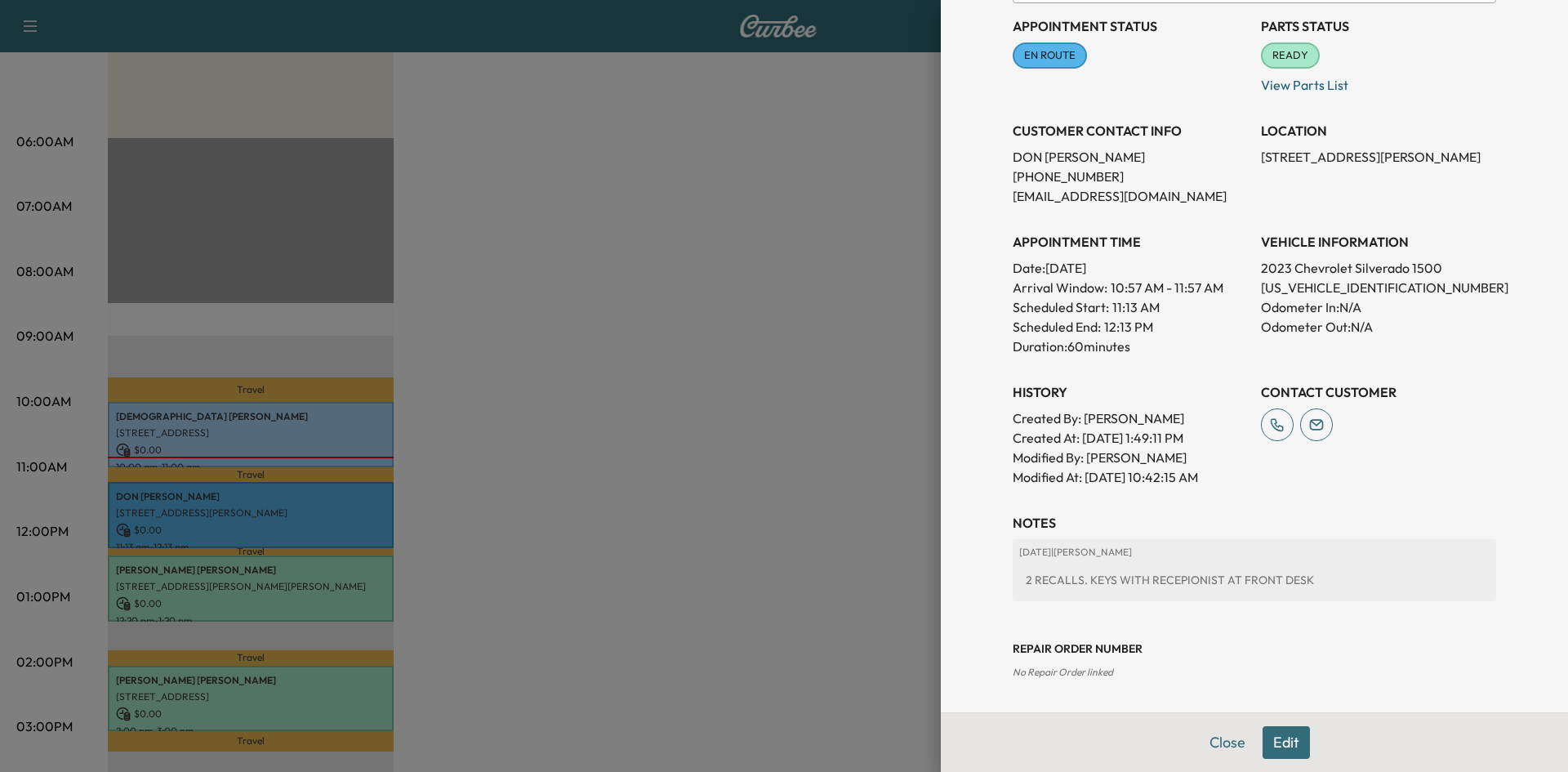
click at [708, 402] on div at bounding box center [784, 386] width 1568 height 772
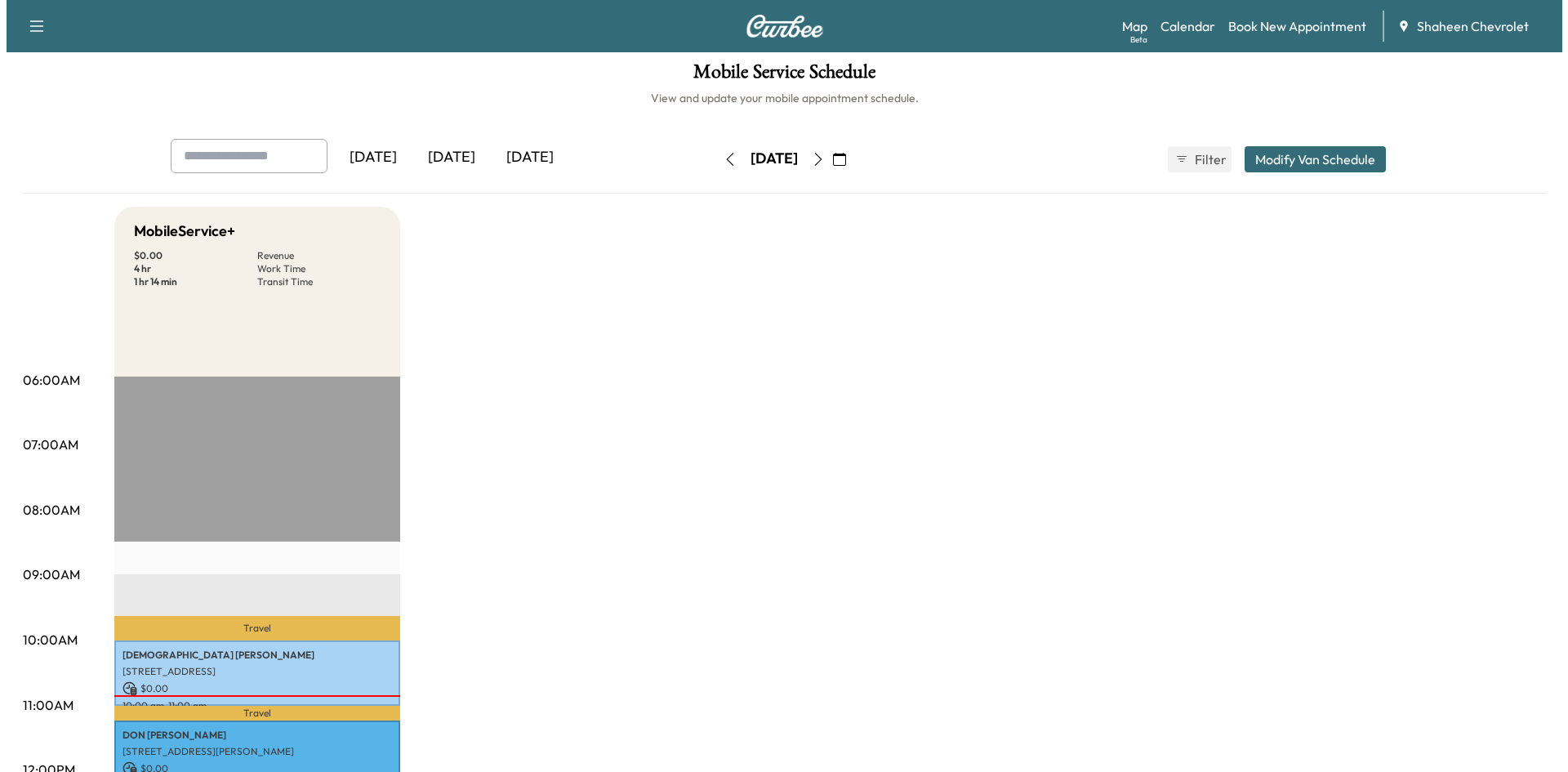
scroll to position [0, 0]
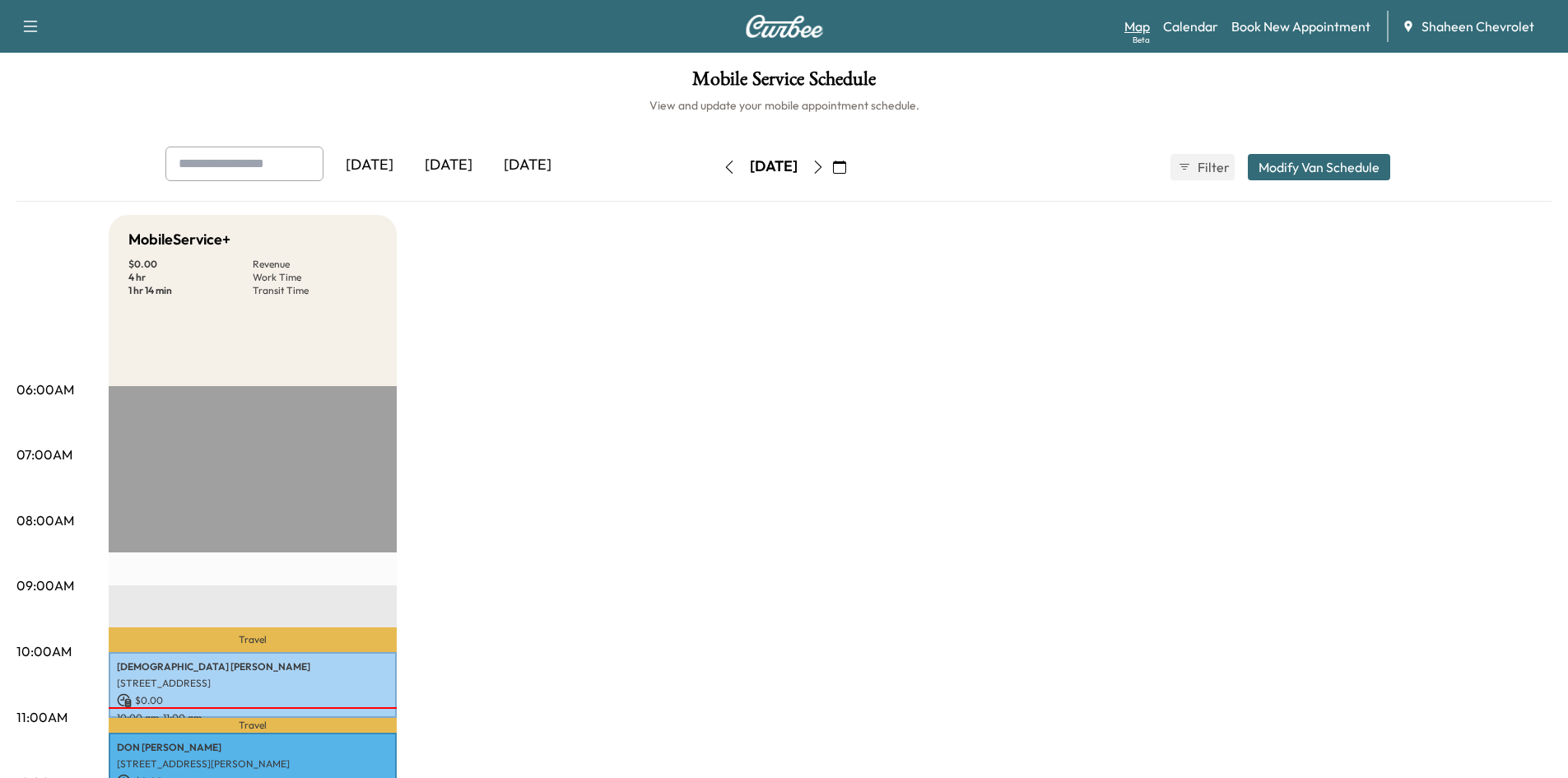
click at [1145, 25] on link "Map Beta" at bounding box center [1136, 26] width 25 height 20
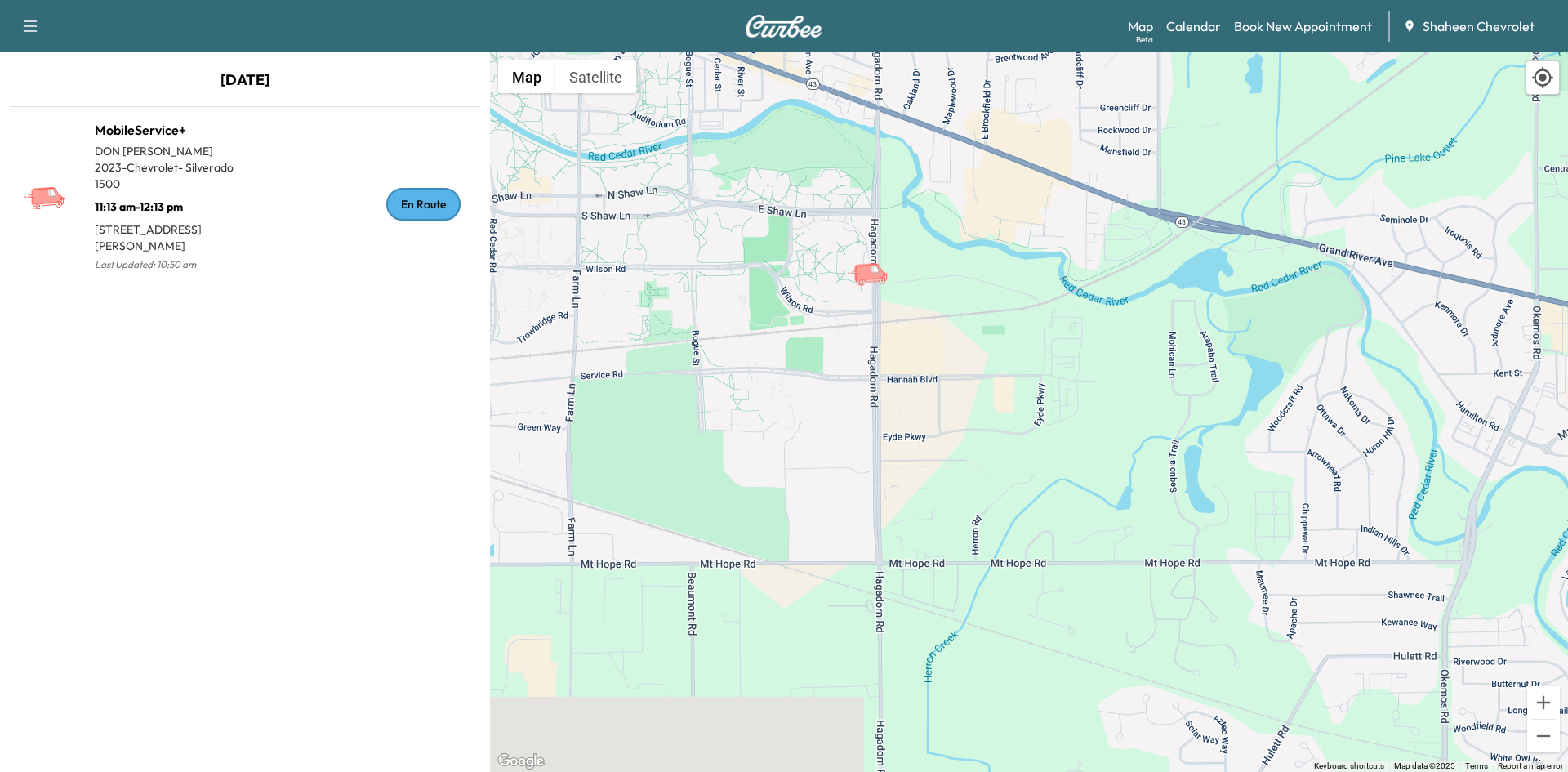
drag, startPoint x: 864, startPoint y: 613, endPoint x: 868, endPoint y: 357, distance: 256.0
click at [868, 357] on div "To activate drag with keyboard, press Alt + Enter. Once in keyboard drag state,…" at bounding box center [1029, 412] width 1078 height 720
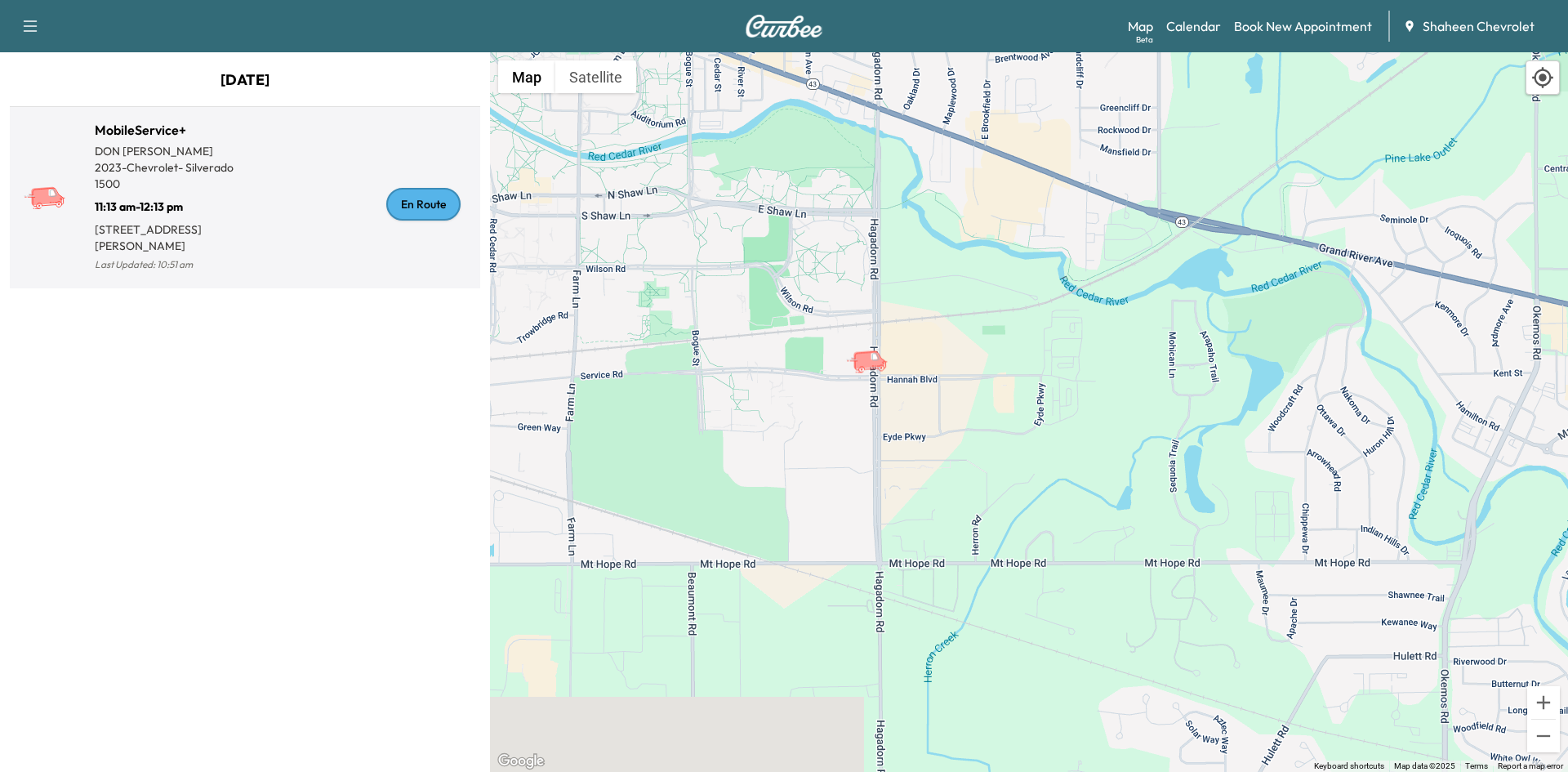
click at [423, 203] on div "En Route" at bounding box center [422, 204] width 74 height 33
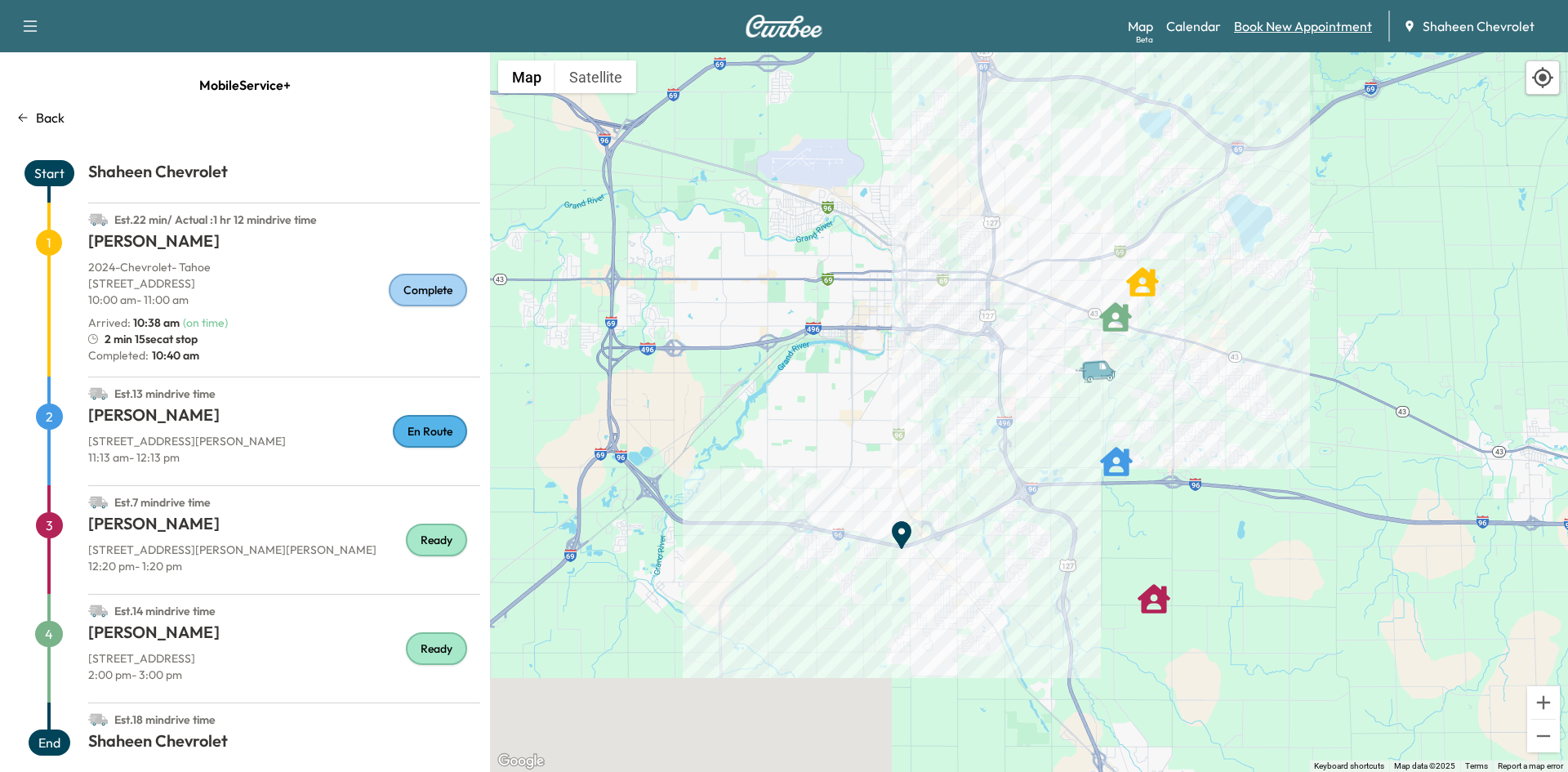
click at [1306, 28] on link "Book New Appointment" at bounding box center [1302, 26] width 138 height 20
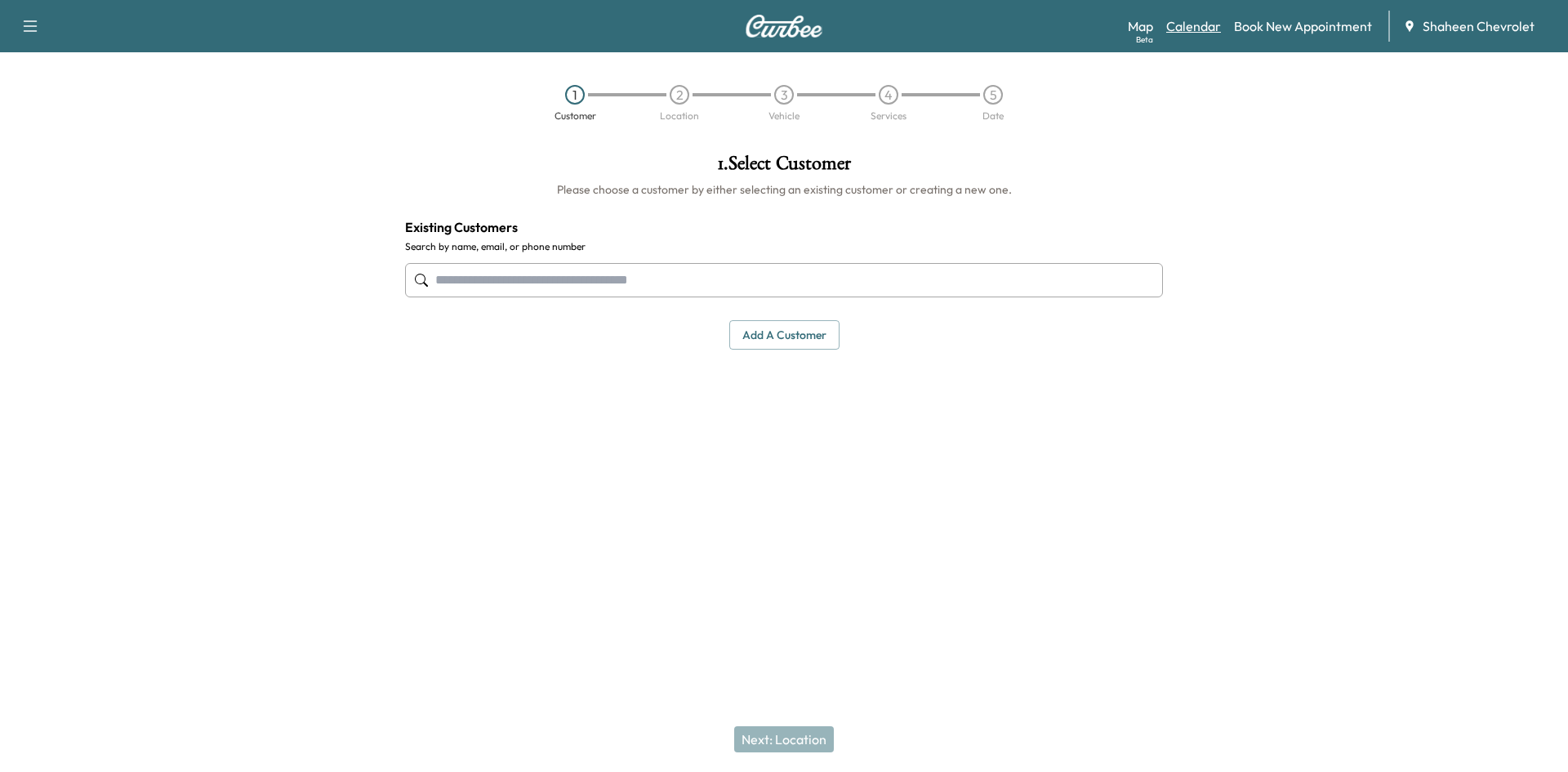
click at [1185, 27] on link "Calendar" at bounding box center [1193, 26] width 55 height 20
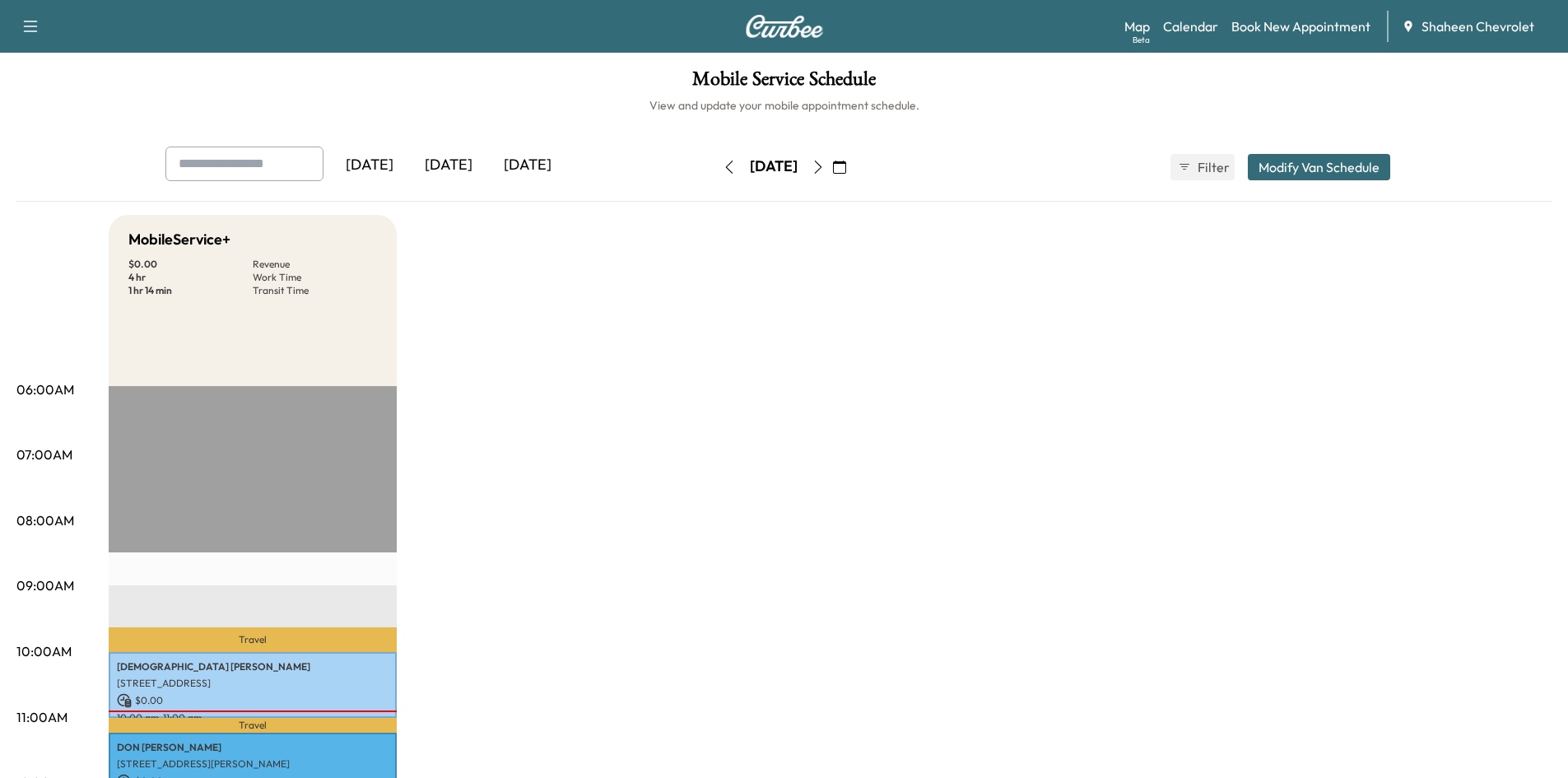
click at [824, 166] on icon "button" at bounding box center [817, 166] width 13 height 13
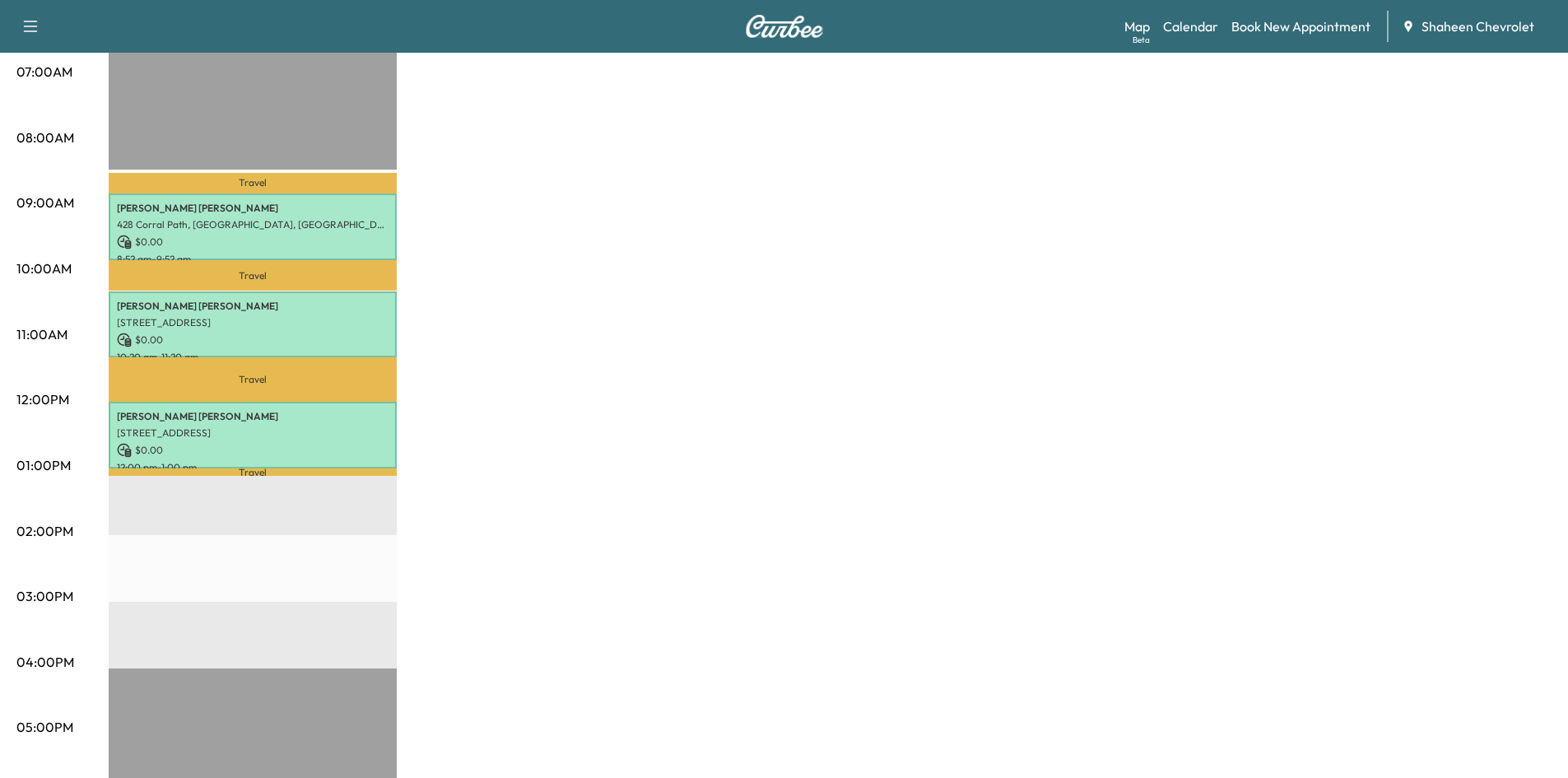
scroll to position [412, 0]
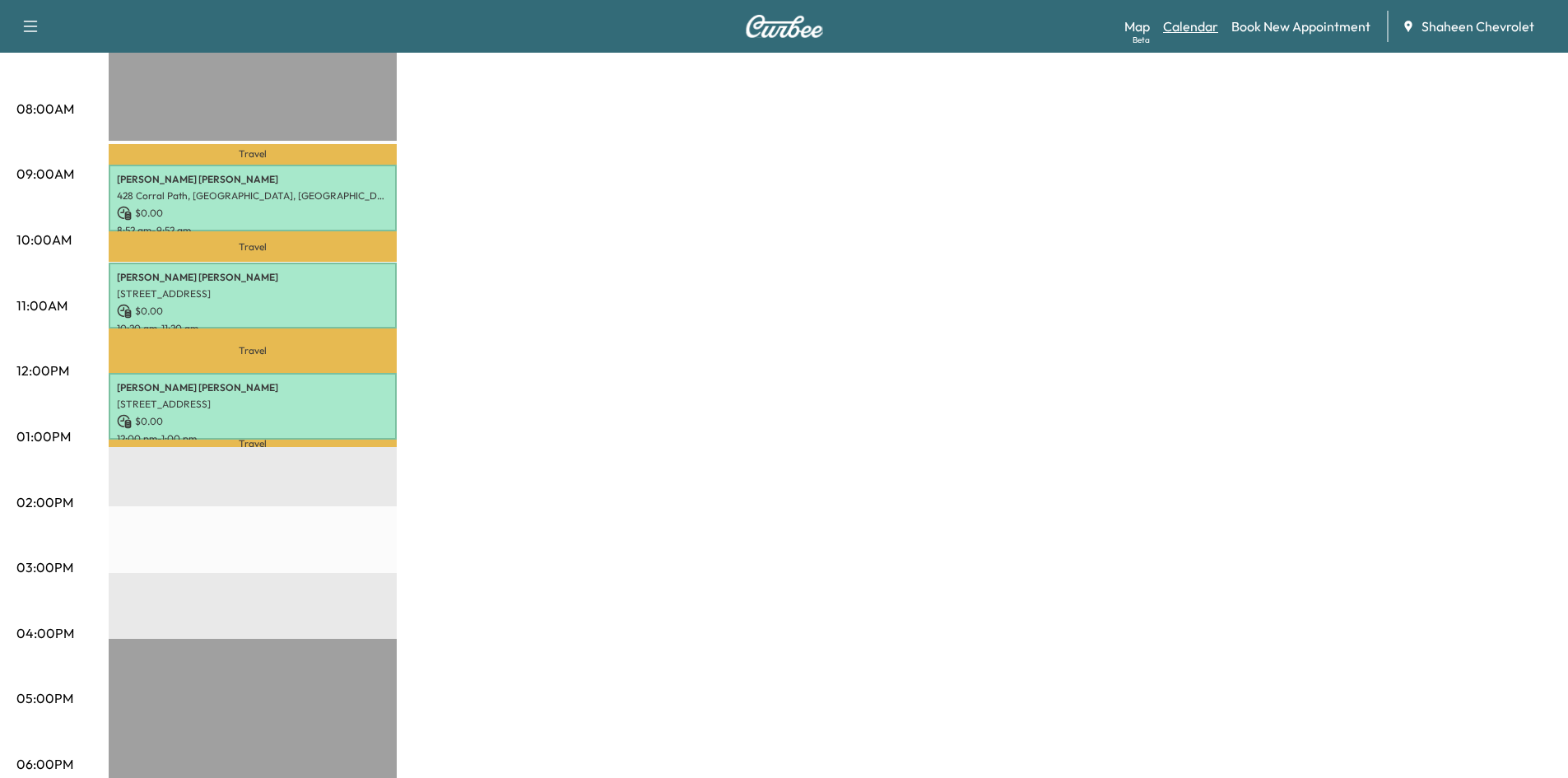
click at [1187, 19] on link "Calendar" at bounding box center [1190, 26] width 55 height 20
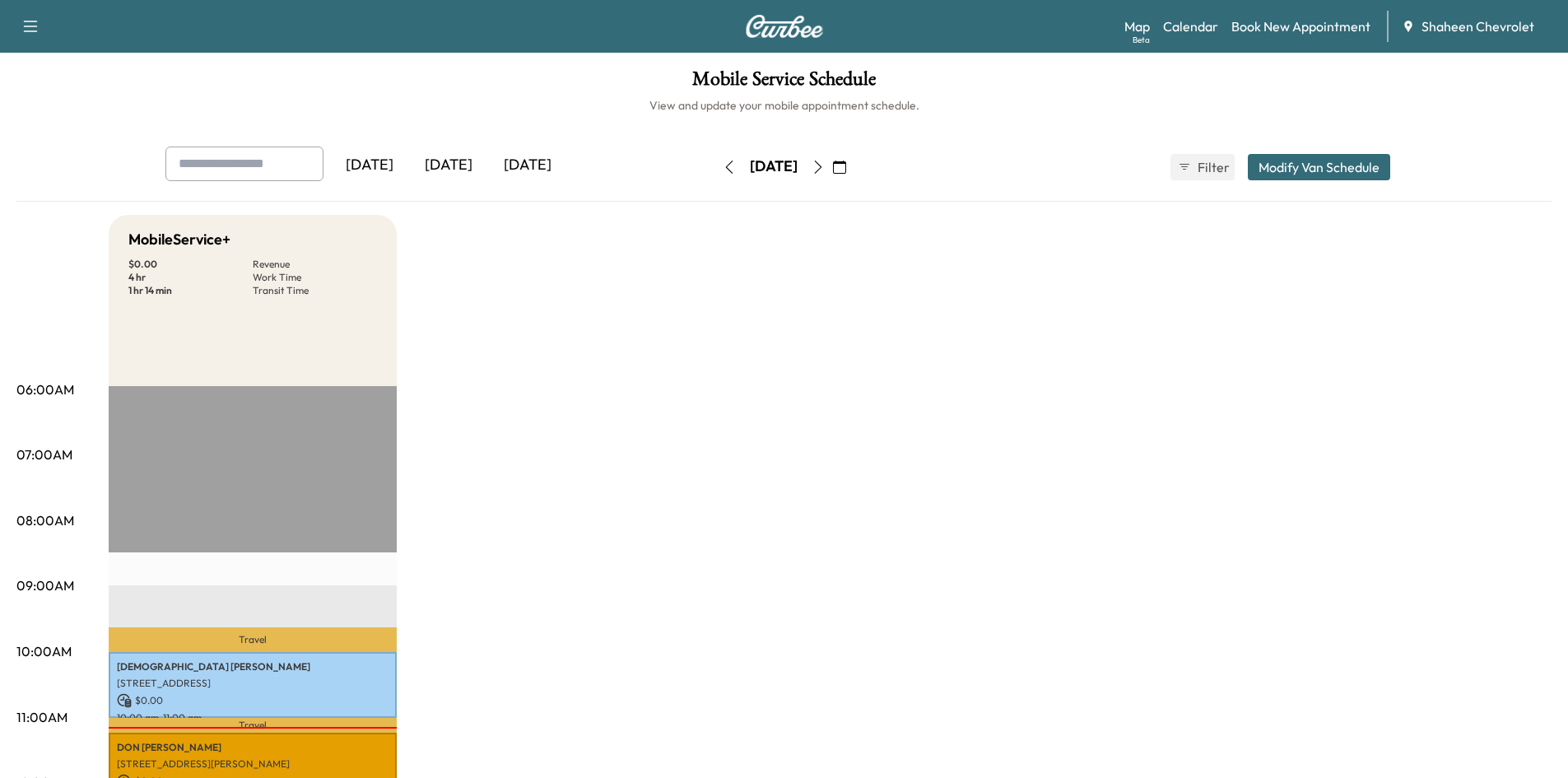
click at [824, 167] on icon "button" at bounding box center [817, 166] width 13 height 13
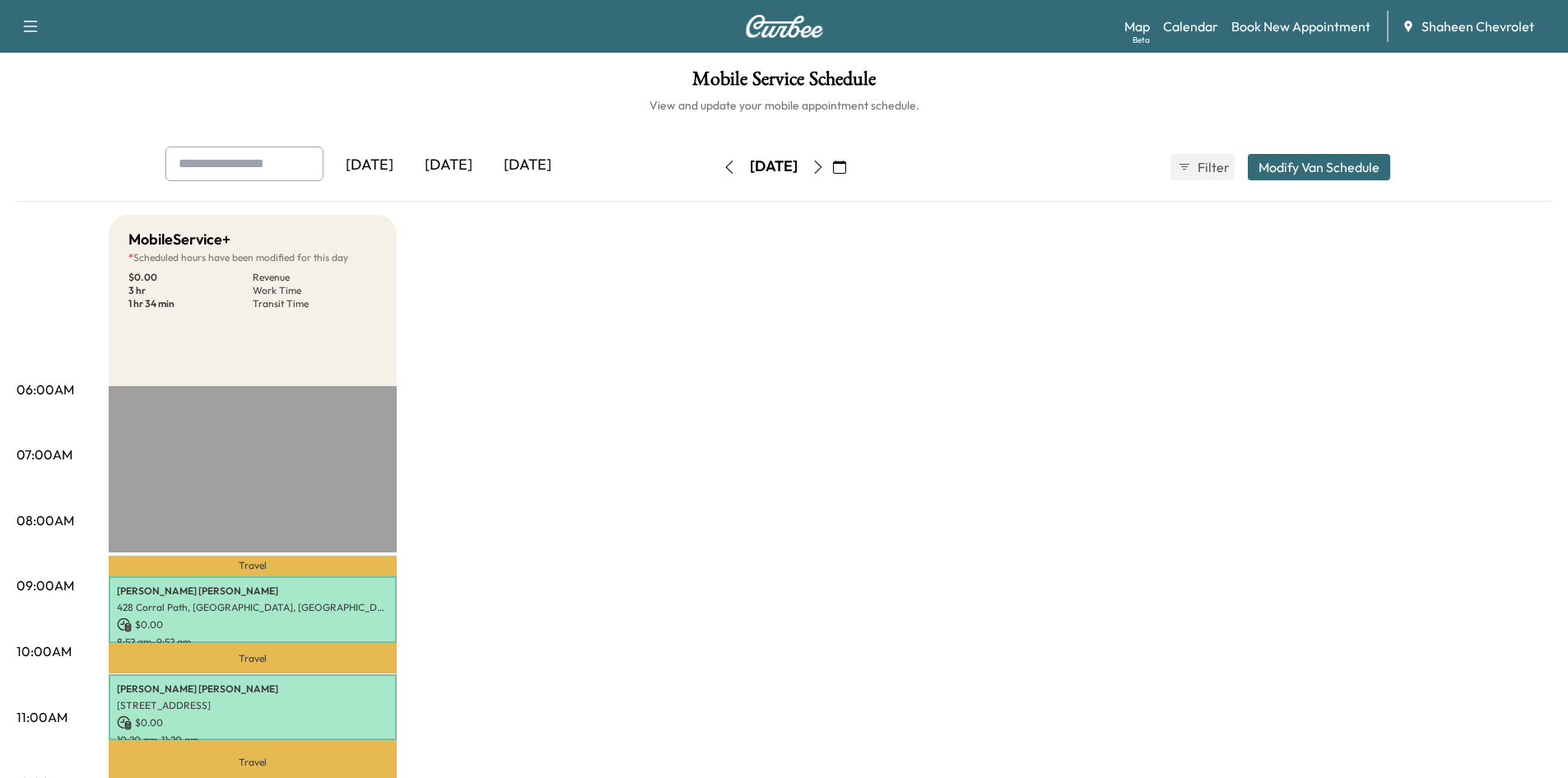
click at [824, 170] on icon "button" at bounding box center [817, 166] width 13 height 13
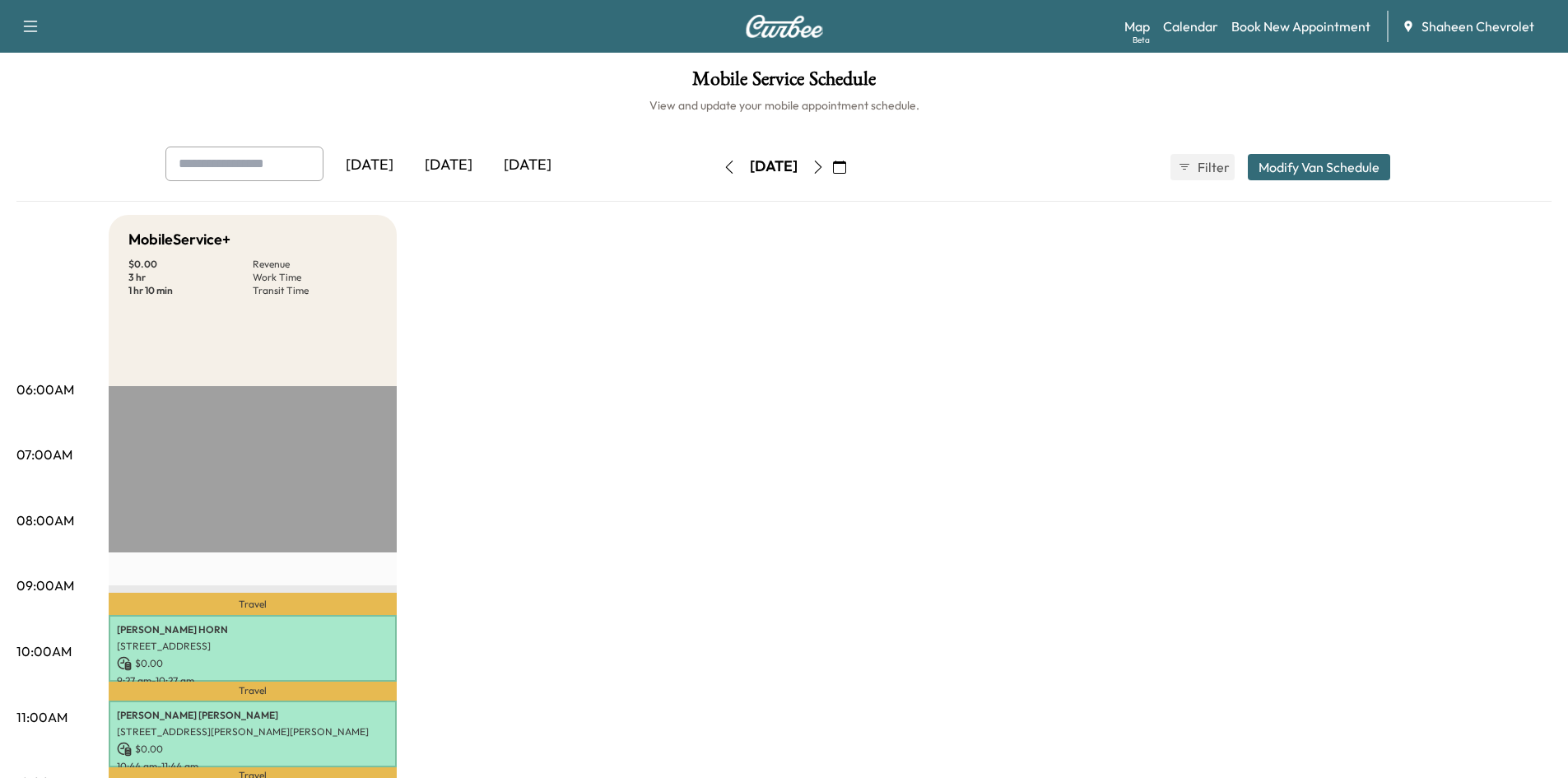
click at [824, 166] on icon "button" at bounding box center [817, 166] width 13 height 13
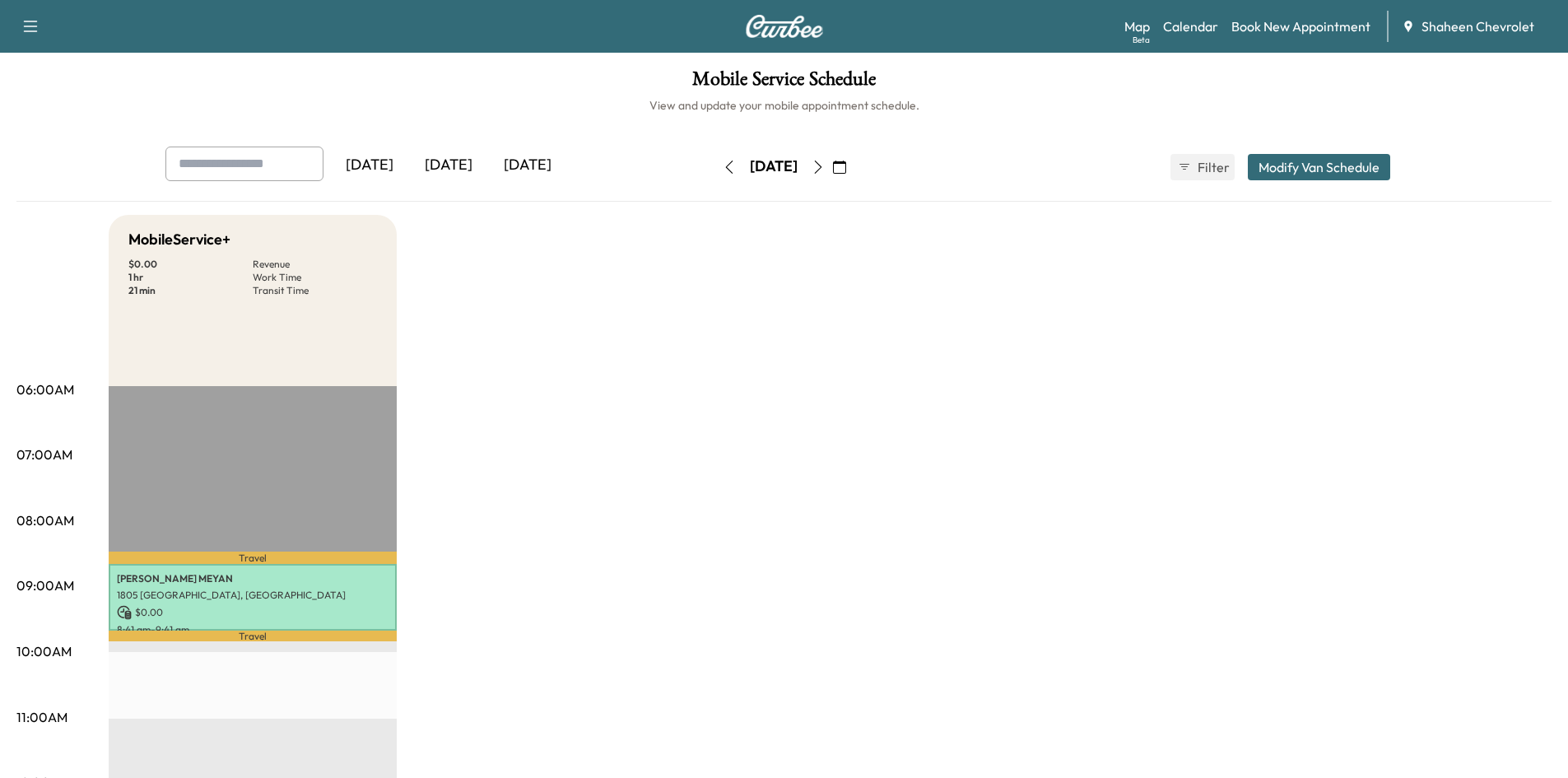
click at [824, 166] on icon "button" at bounding box center [817, 166] width 13 height 13
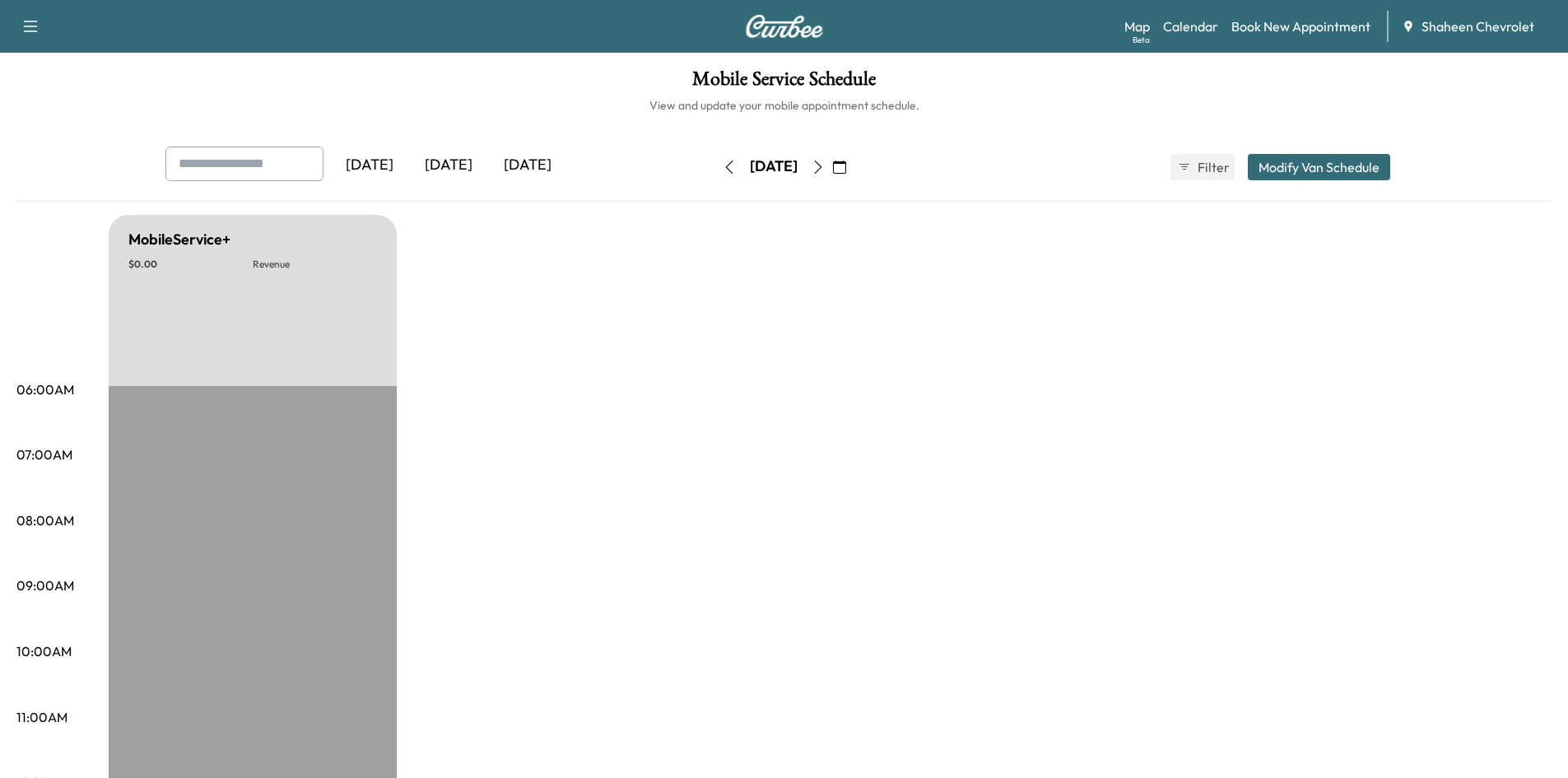
click at [822, 170] on icon "button" at bounding box center [817, 166] width 7 height 13
click at [824, 169] on icon "button" at bounding box center [817, 166] width 13 height 13
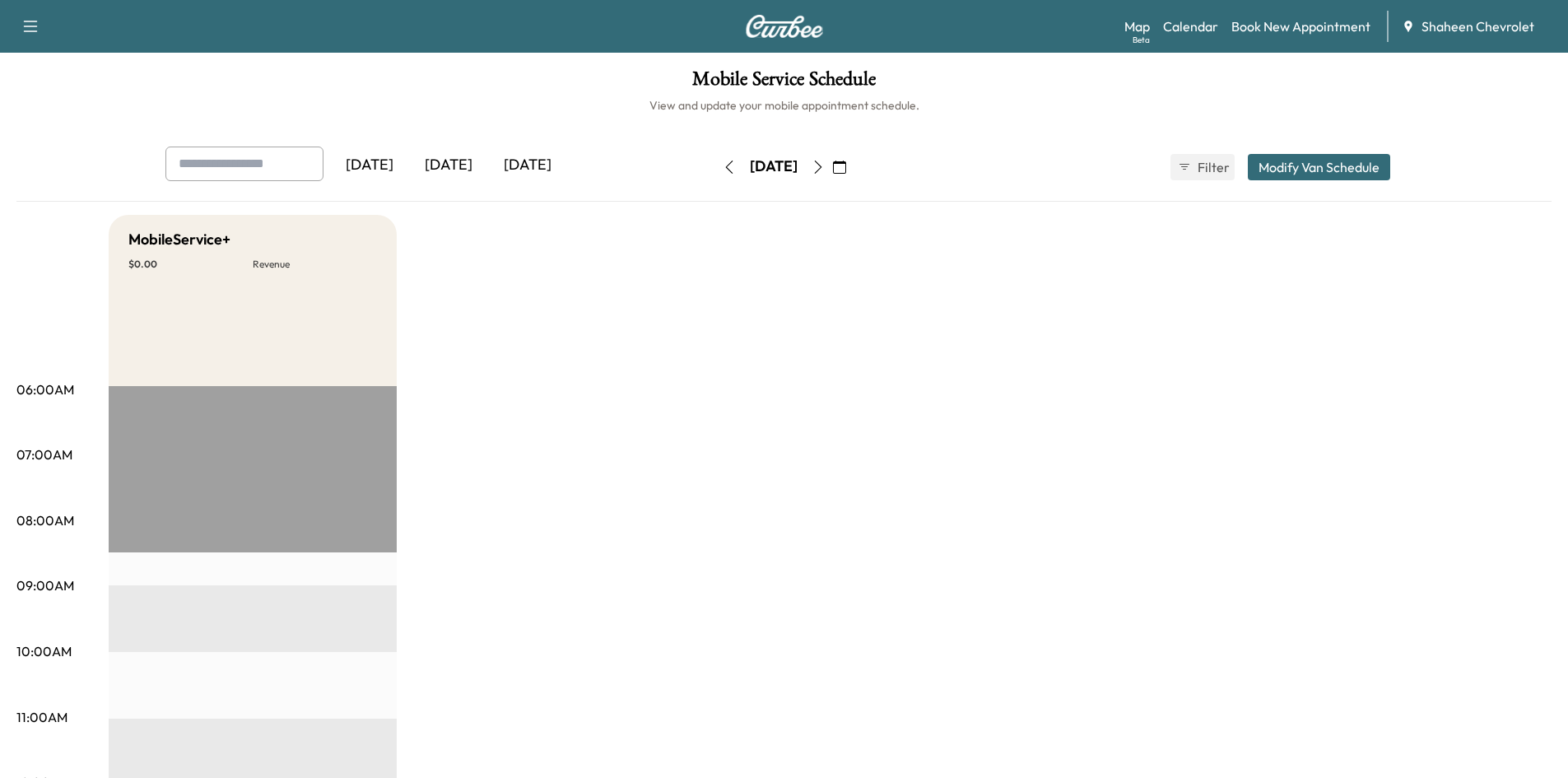
click at [824, 171] on icon "button" at bounding box center [817, 166] width 13 height 13
click at [1358, 163] on button "Modify Van Schedule" at bounding box center [1318, 167] width 143 height 26
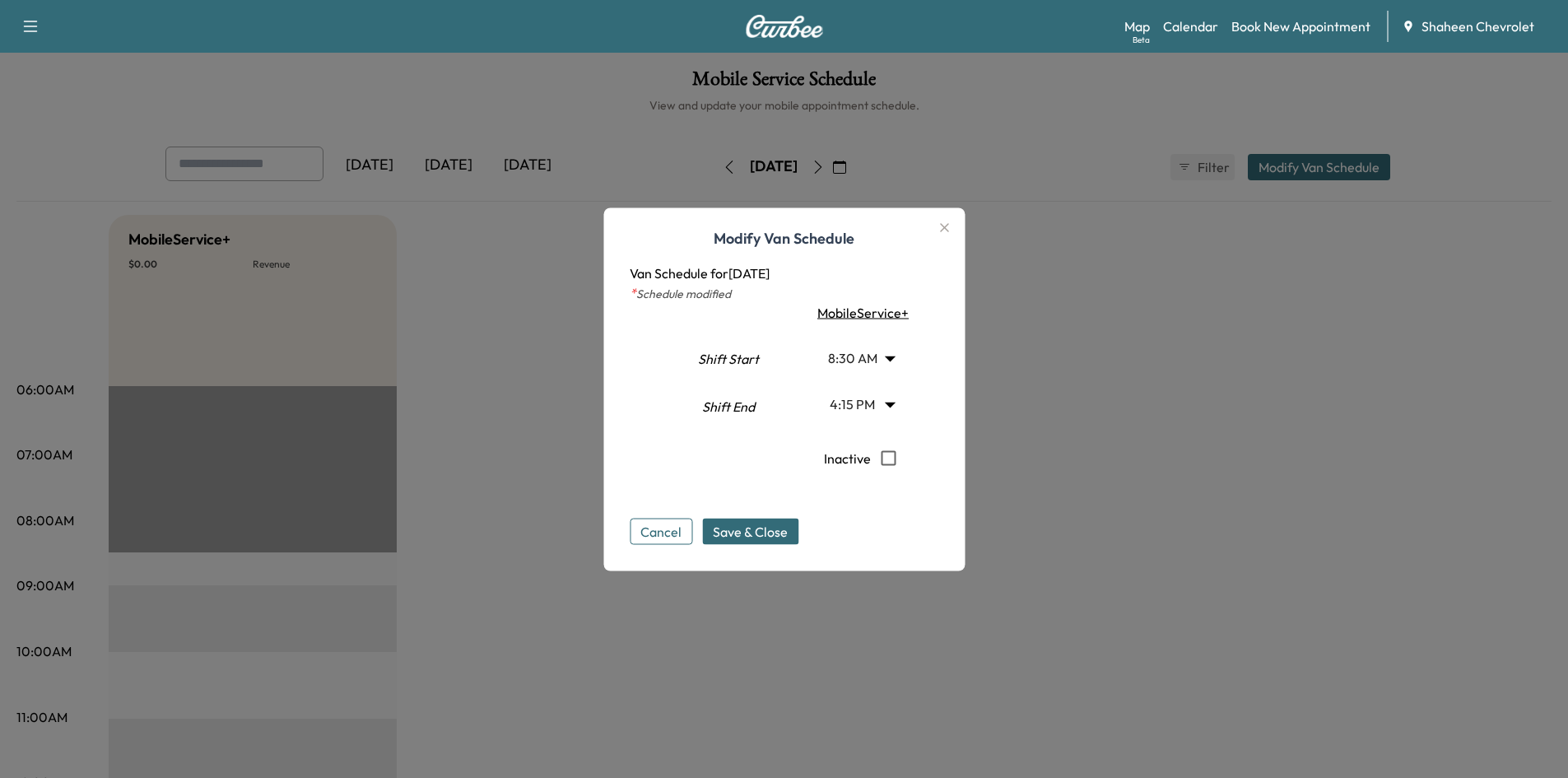
click at [662, 530] on button "Cancel" at bounding box center [660, 531] width 62 height 26
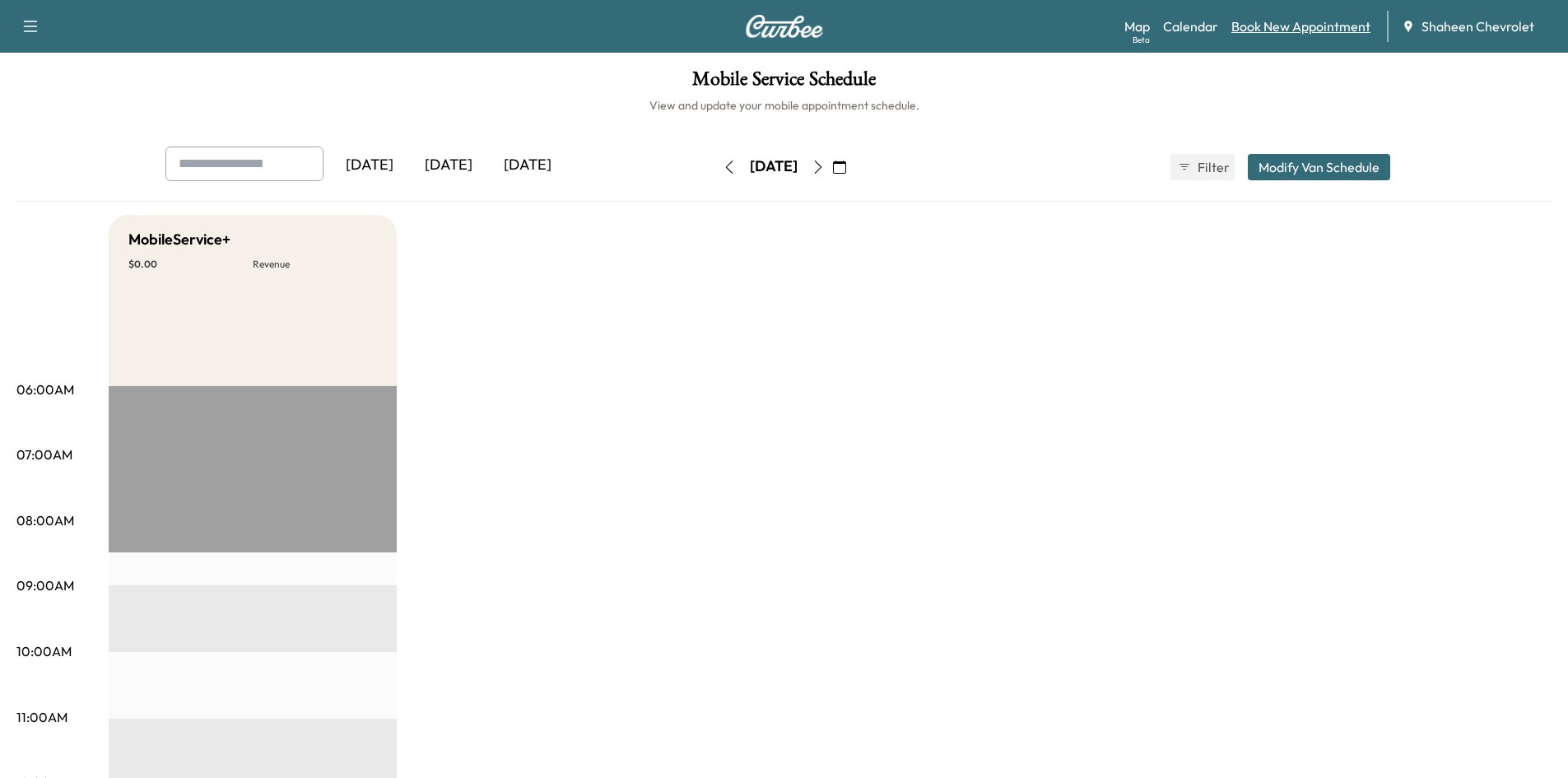
click at [1265, 27] on link "Book New Appointment" at bounding box center [1300, 26] width 139 height 20
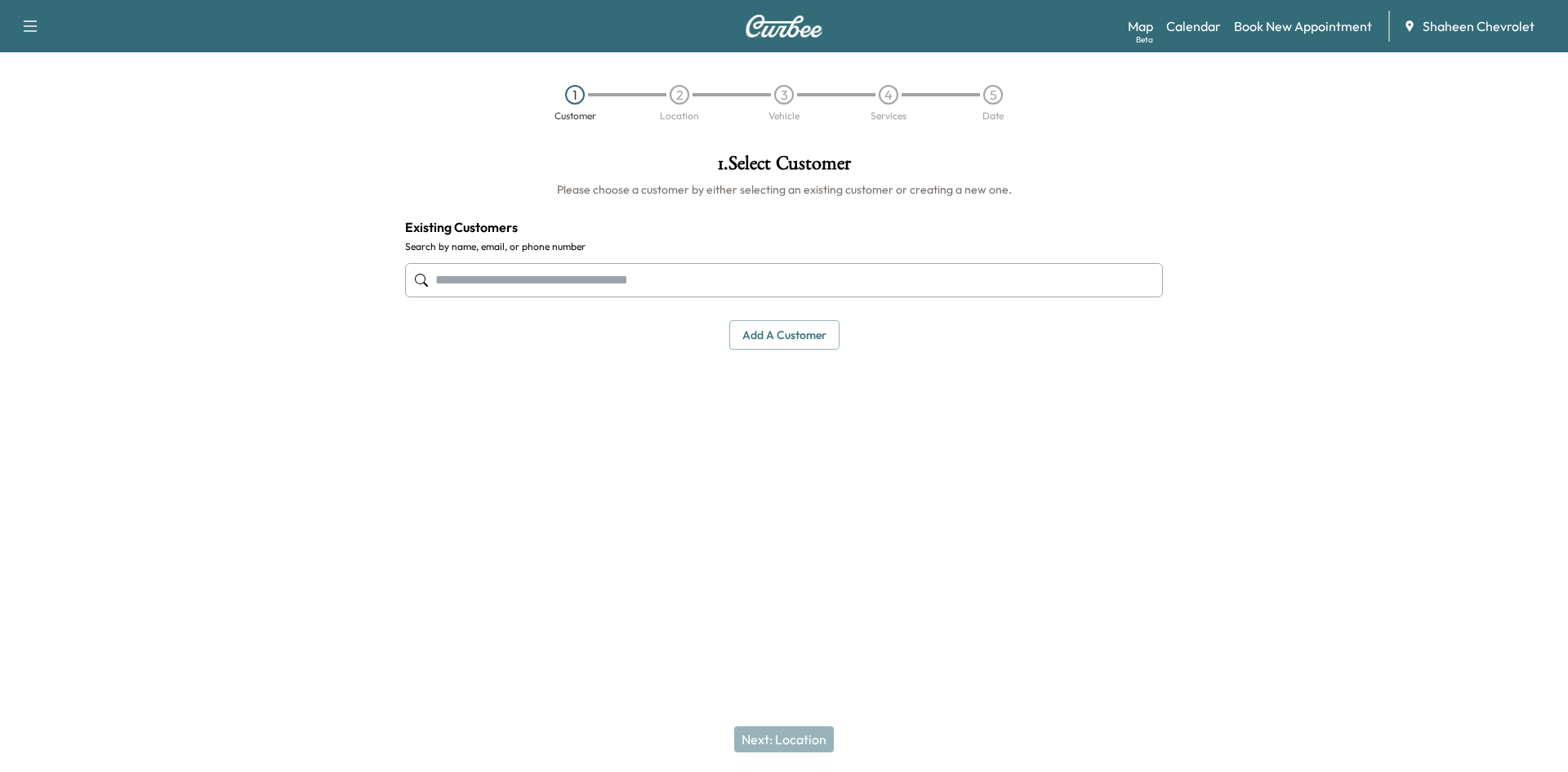
click at [792, 337] on button "Add a customer" at bounding box center [784, 335] width 110 height 30
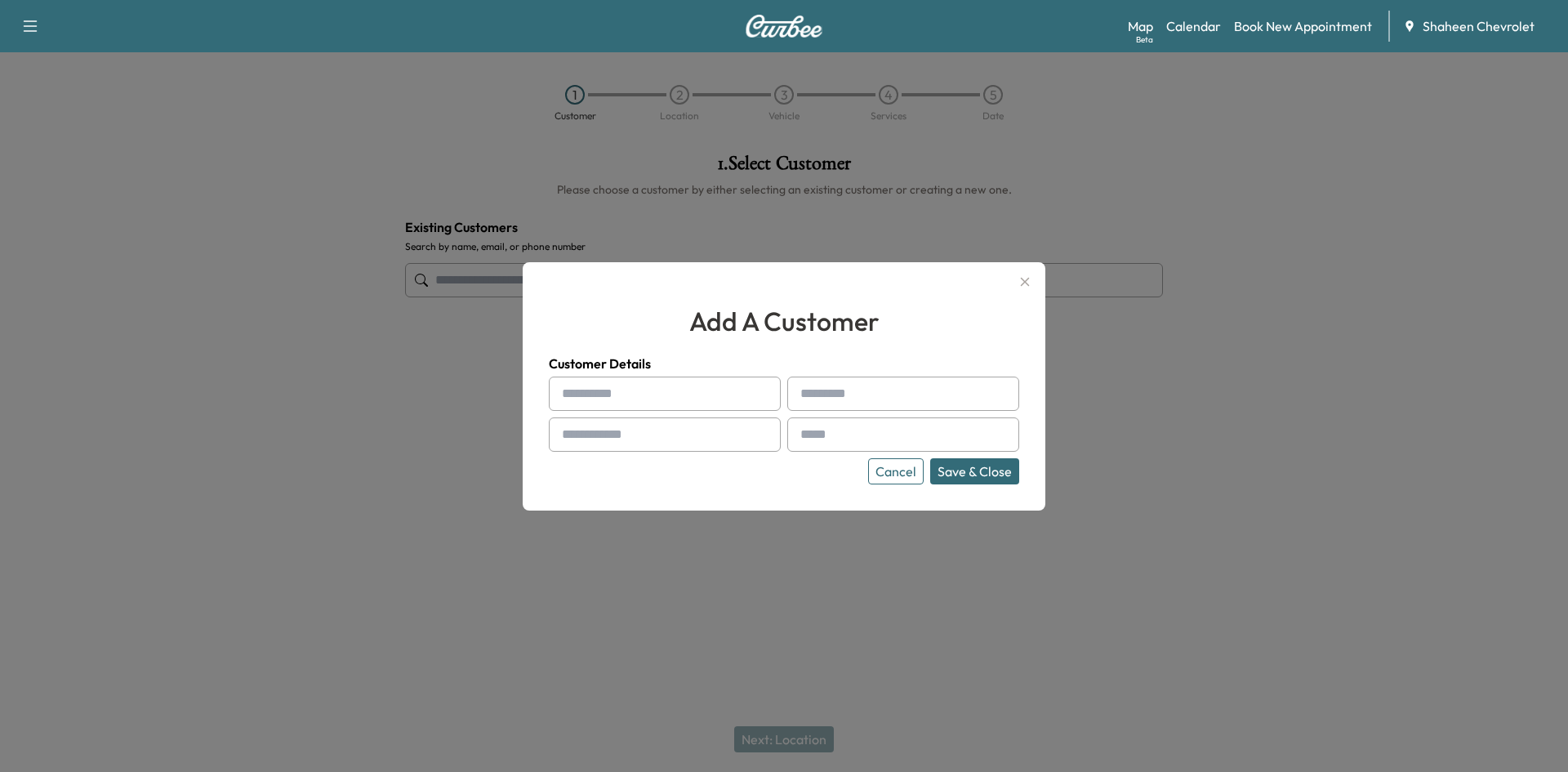
click at [602, 388] on input "text" at bounding box center [664, 393] width 232 height 34
type input "*****"
type input "*******"
click at [604, 433] on input "text" at bounding box center [664, 434] width 232 height 34
type input "**********"
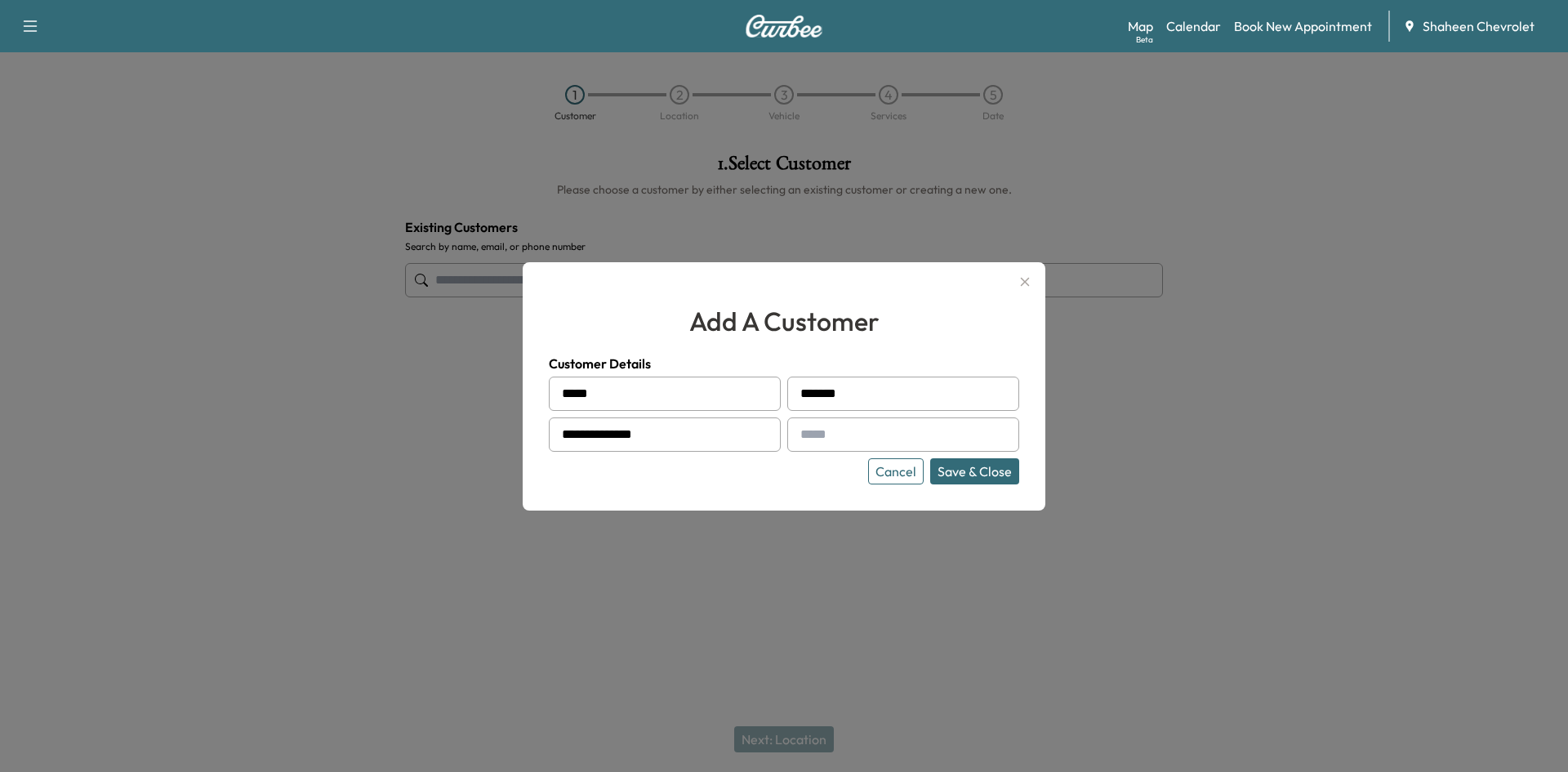
click at [860, 436] on input "text" at bounding box center [903, 434] width 232 height 34
type input "**********"
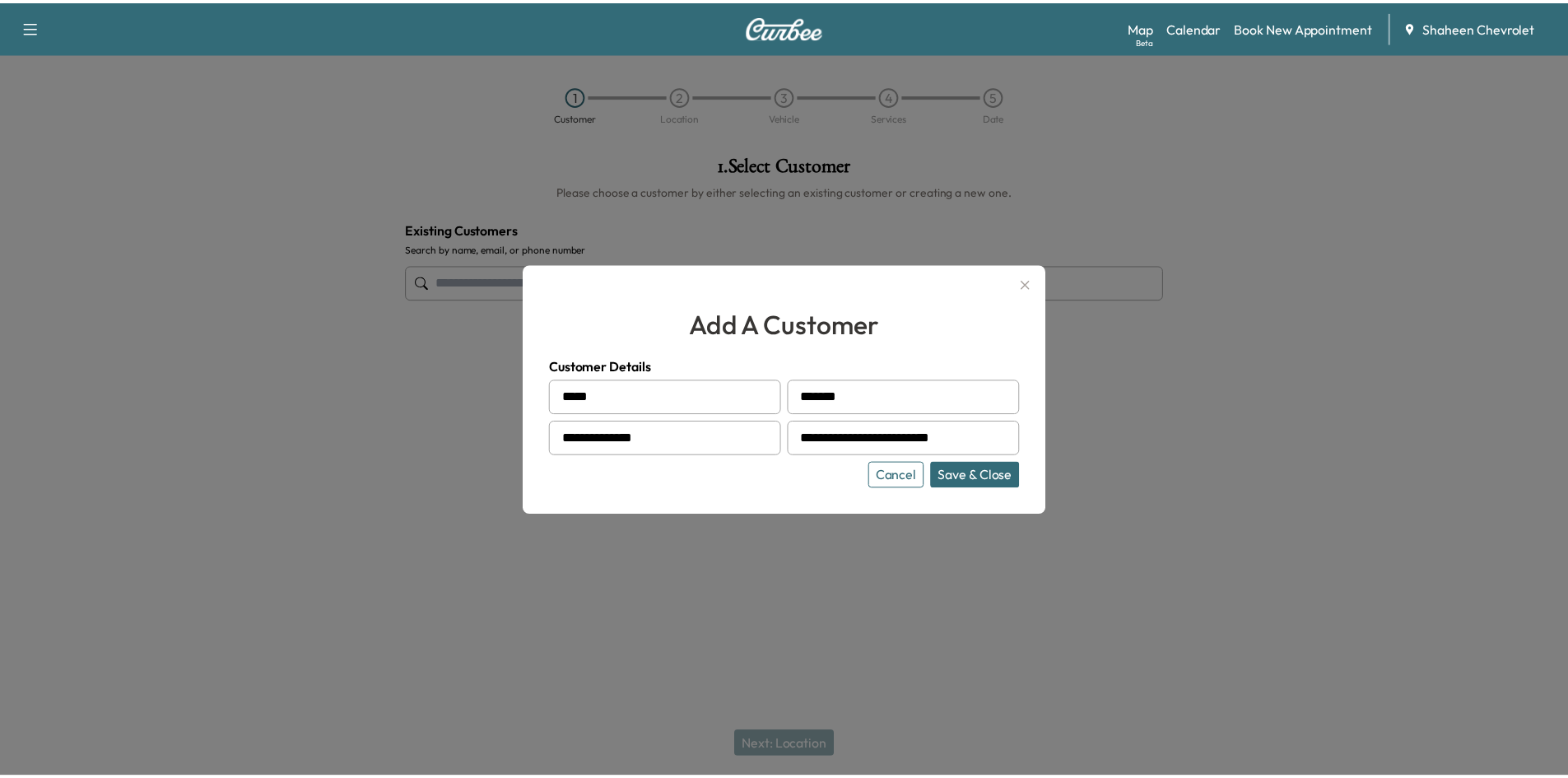
scroll to position [0, 0]
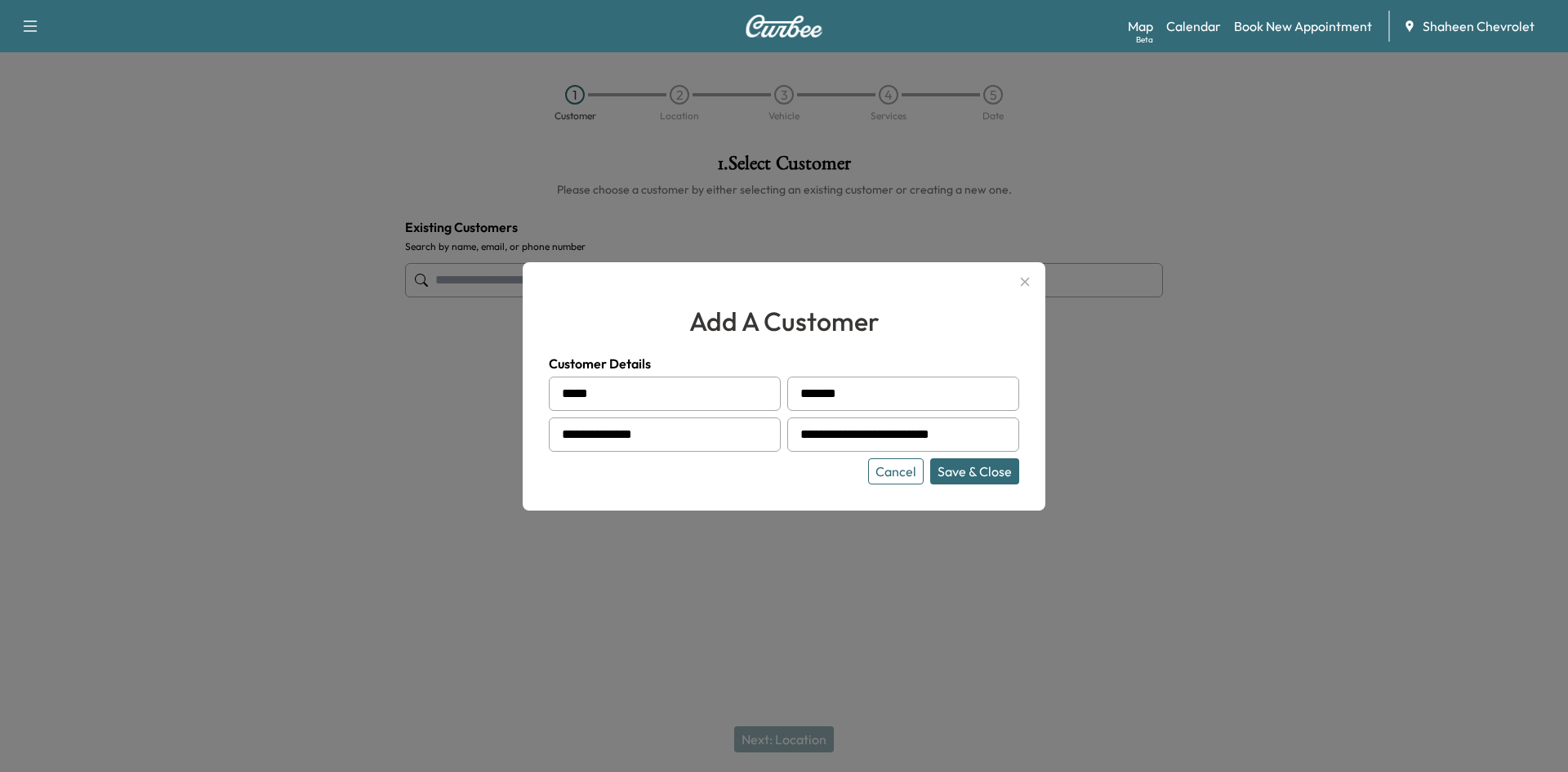
click at [697, 431] on input "**********" at bounding box center [664, 434] width 232 height 34
click at [694, 448] on input "**********" at bounding box center [664, 434] width 232 height 34
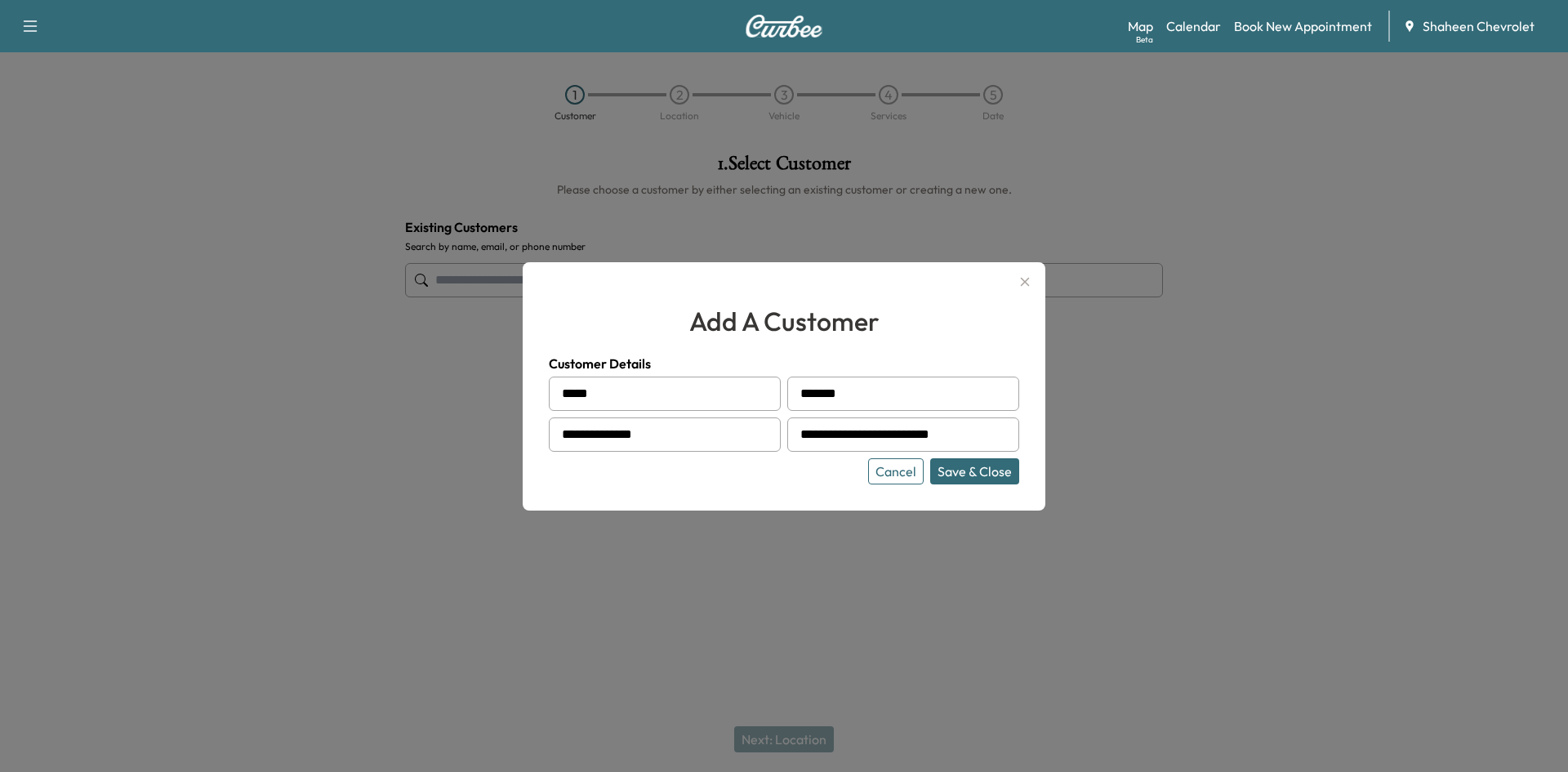
click at [694, 448] on input "**********" at bounding box center [664, 434] width 232 height 34
type input "**********"
click at [1000, 469] on button "Save & Close" at bounding box center [974, 471] width 89 height 26
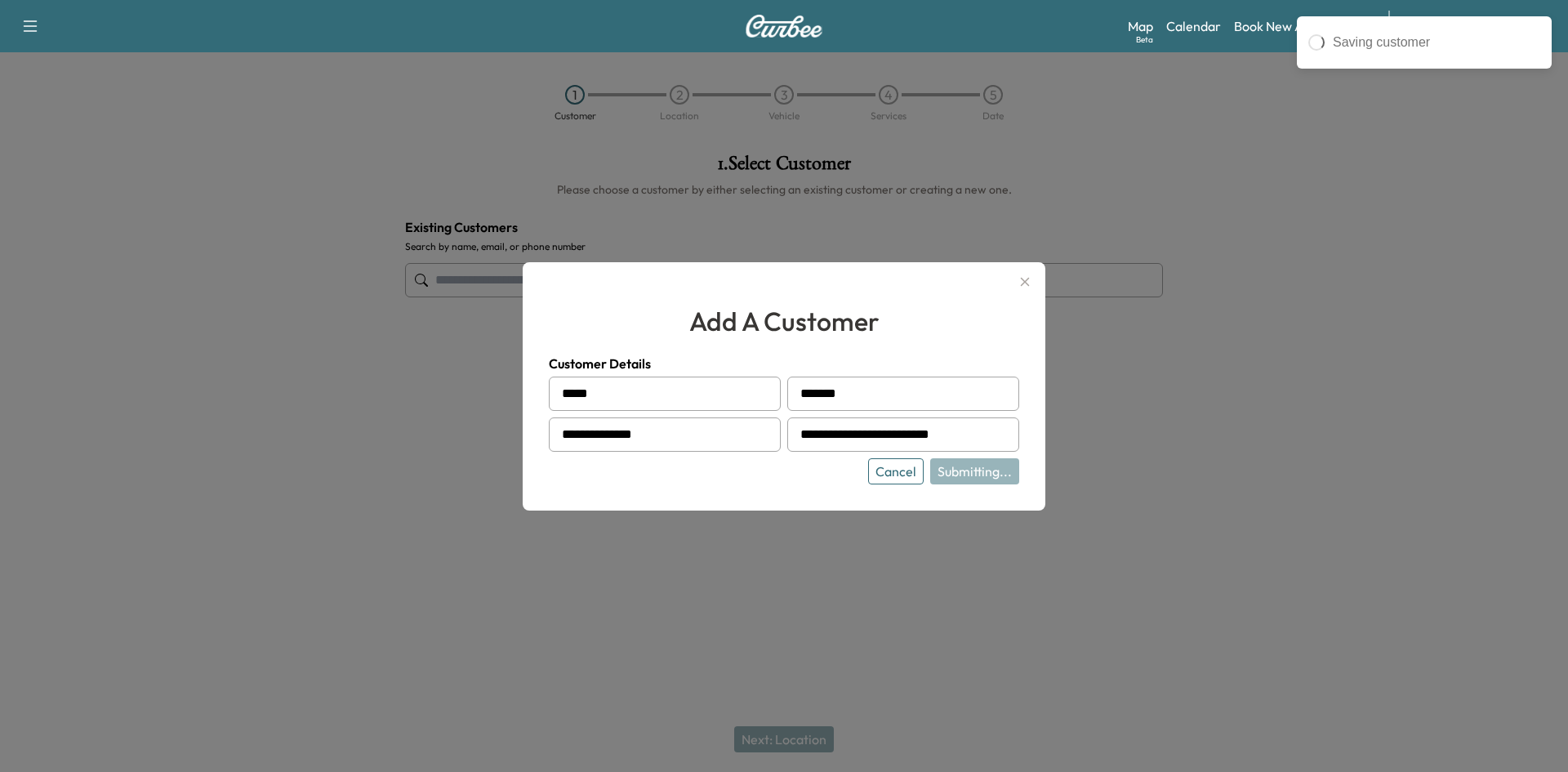
type input "**********"
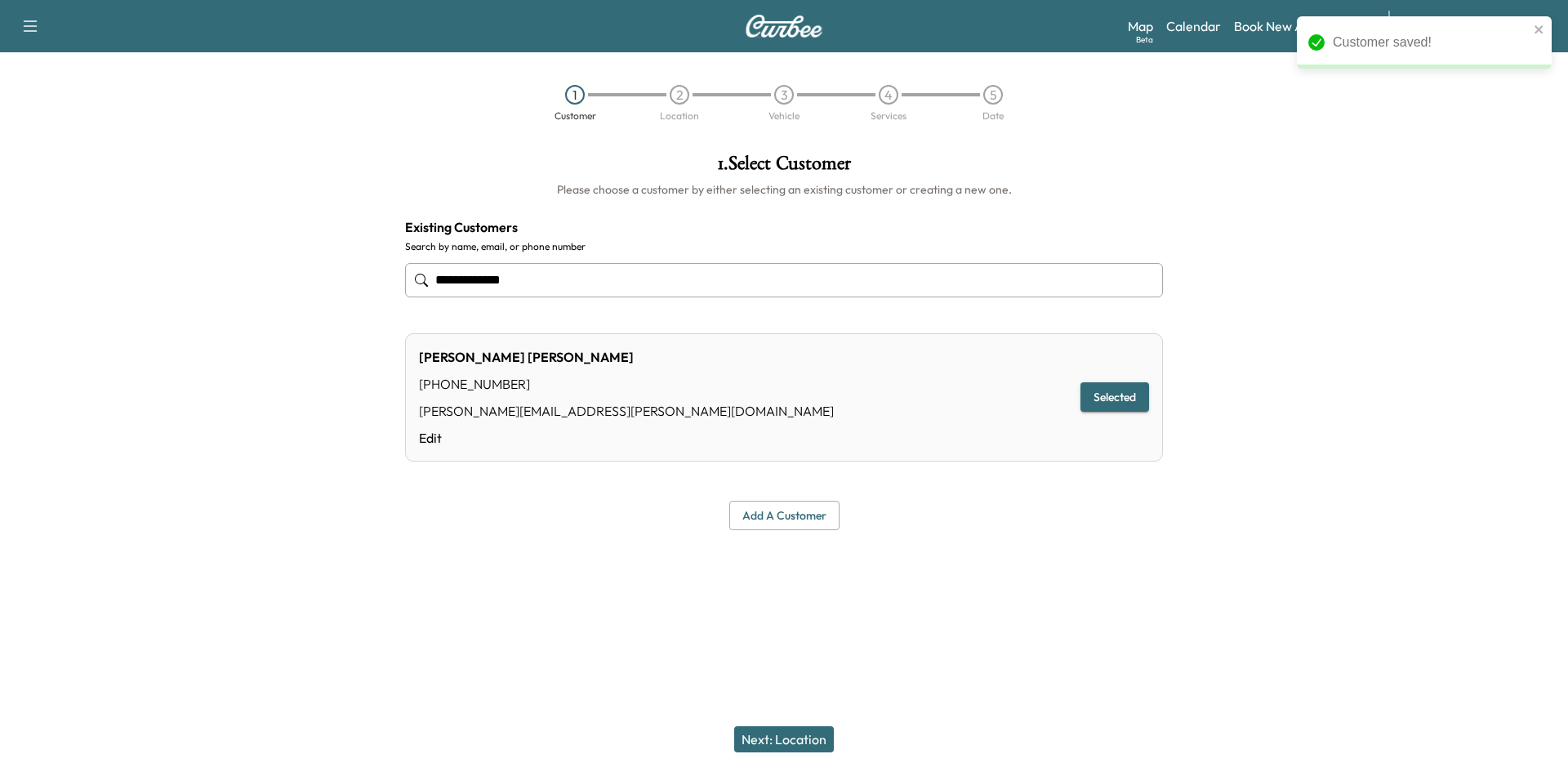
click at [793, 744] on button "Next: Location" at bounding box center [784, 739] width 100 height 26
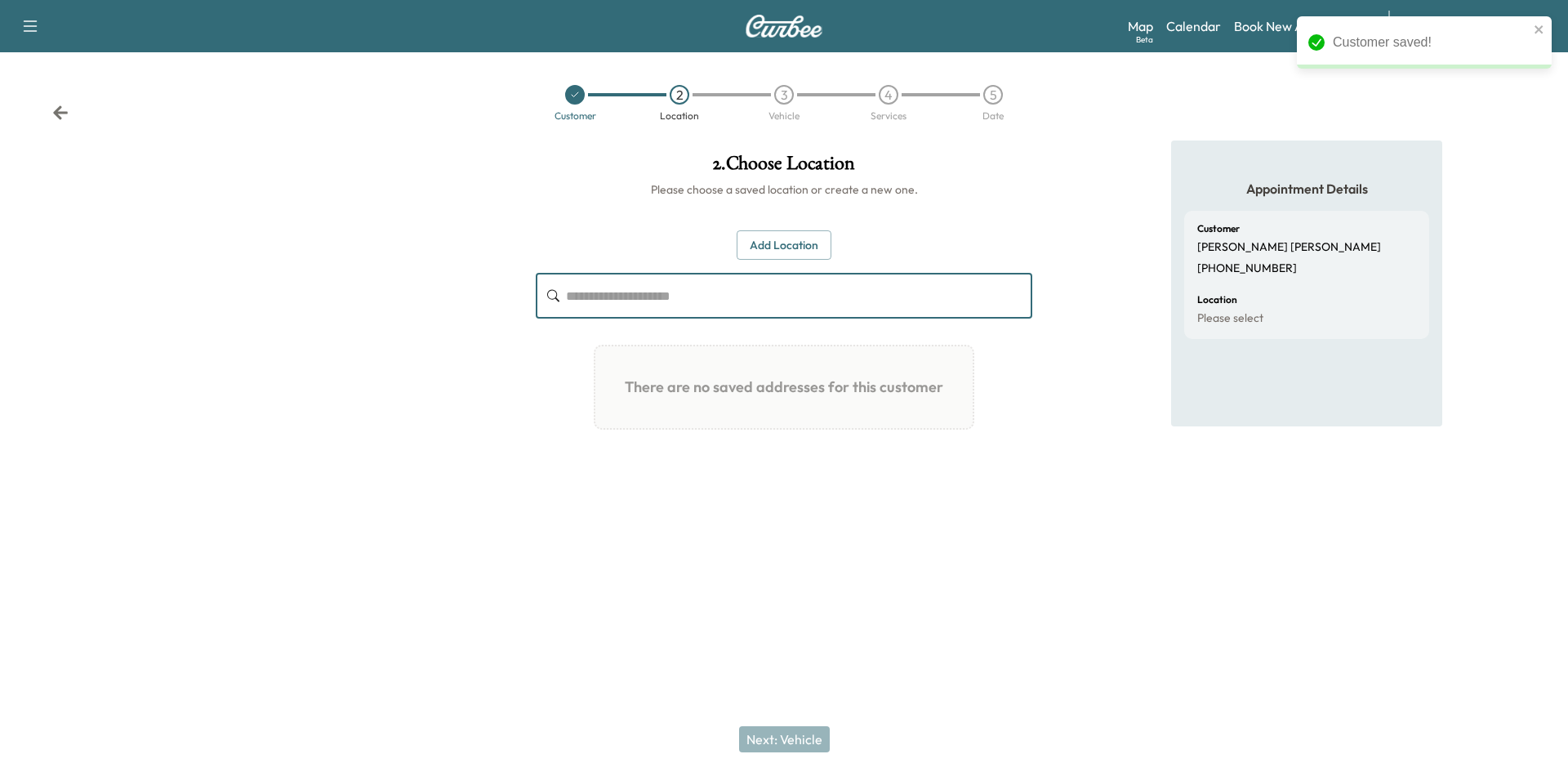
click at [701, 295] on input "text" at bounding box center [799, 296] width 466 height 46
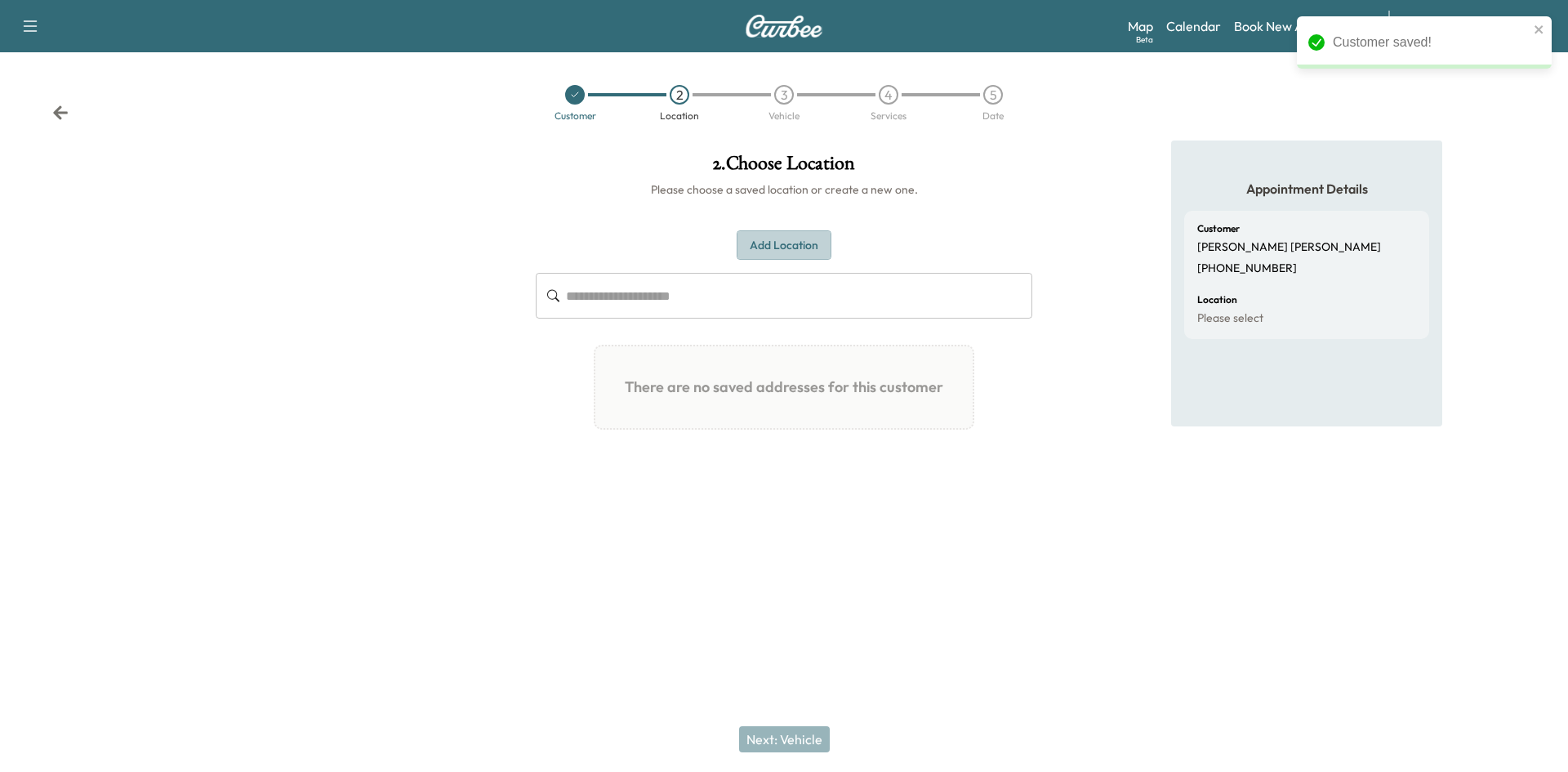
click at [777, 253] on button "Add Location" at bounding box center [783, 245] width 95 height 30
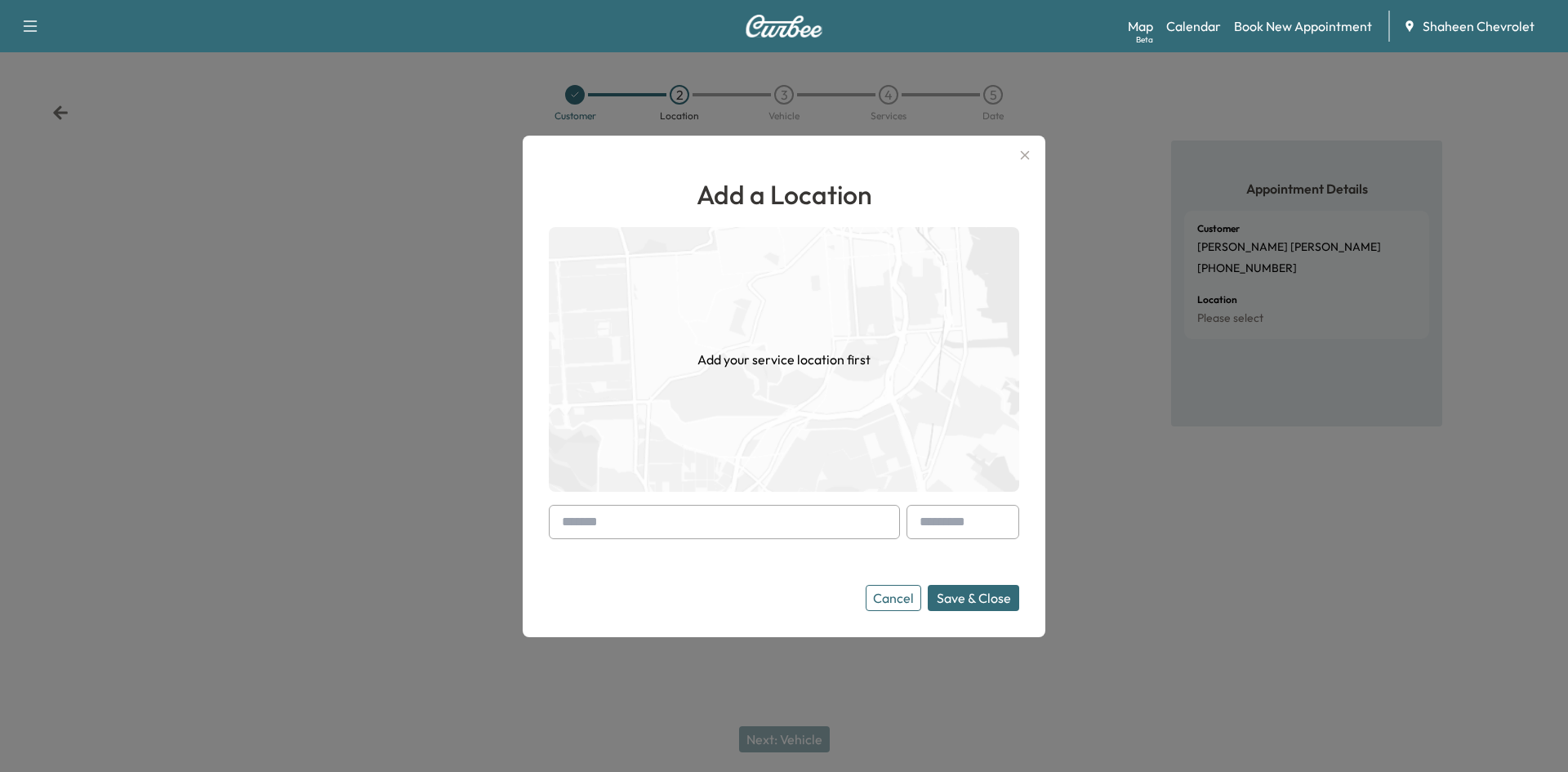
click at [615, 514] on input "text" at bounding box center [724, 522] width 351 height 34
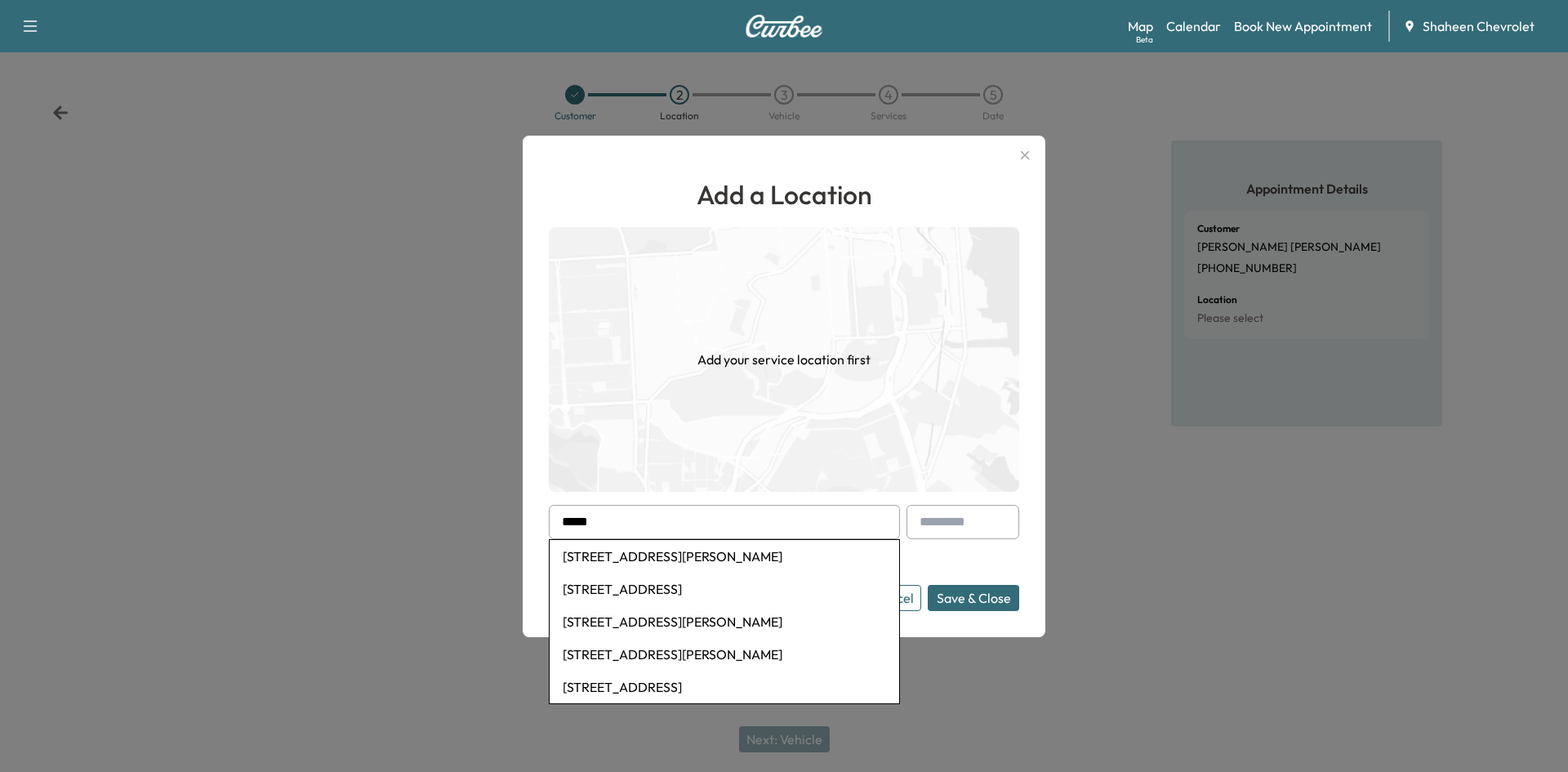
click at [635, 563] on li "[STREET_ADDRESS][PERSON_NAME]" at bounding box center [724, 556] width 349 height 33
type input "**********"
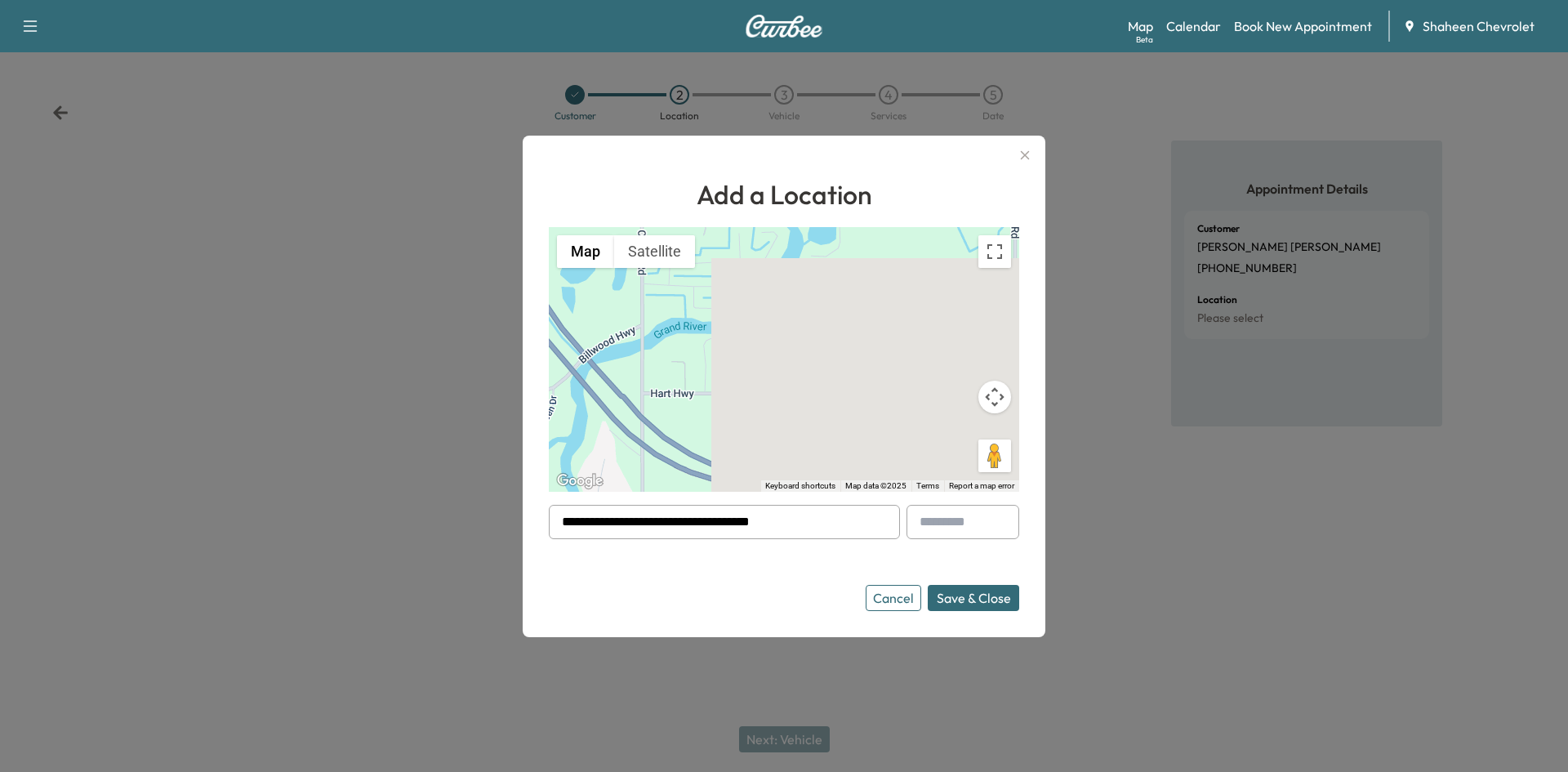
click at [941, 600] on button "Save & Close" at bounding box center [973, 598] width 91 height 26
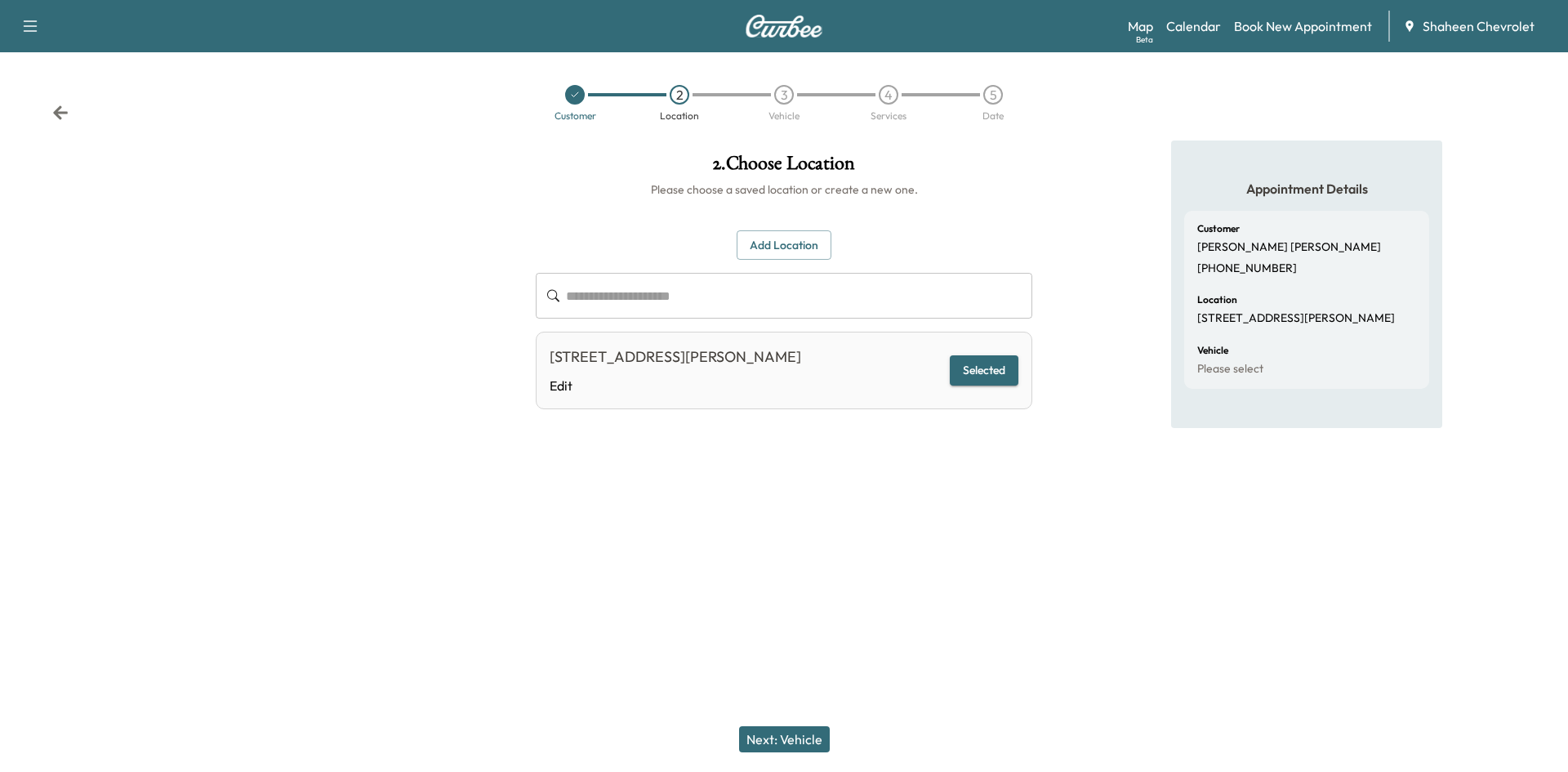
click at [792, 739] on button "Next: Vehicle" at bounding box center [784, 739] width 90 height 26
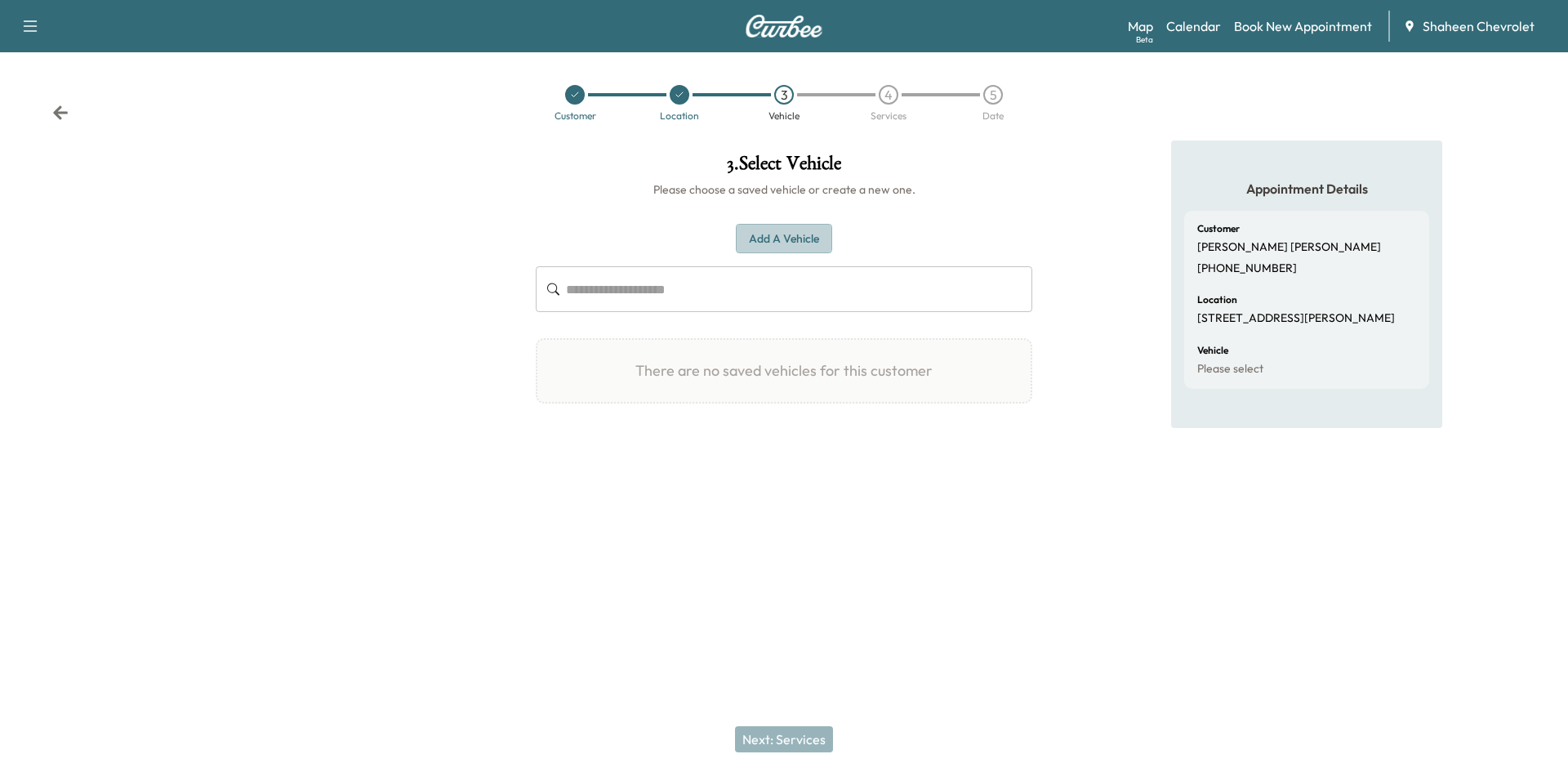
click at [795, 244] on button "Add a Vehicle" at bounding box center [783, 238] width 96 height 30
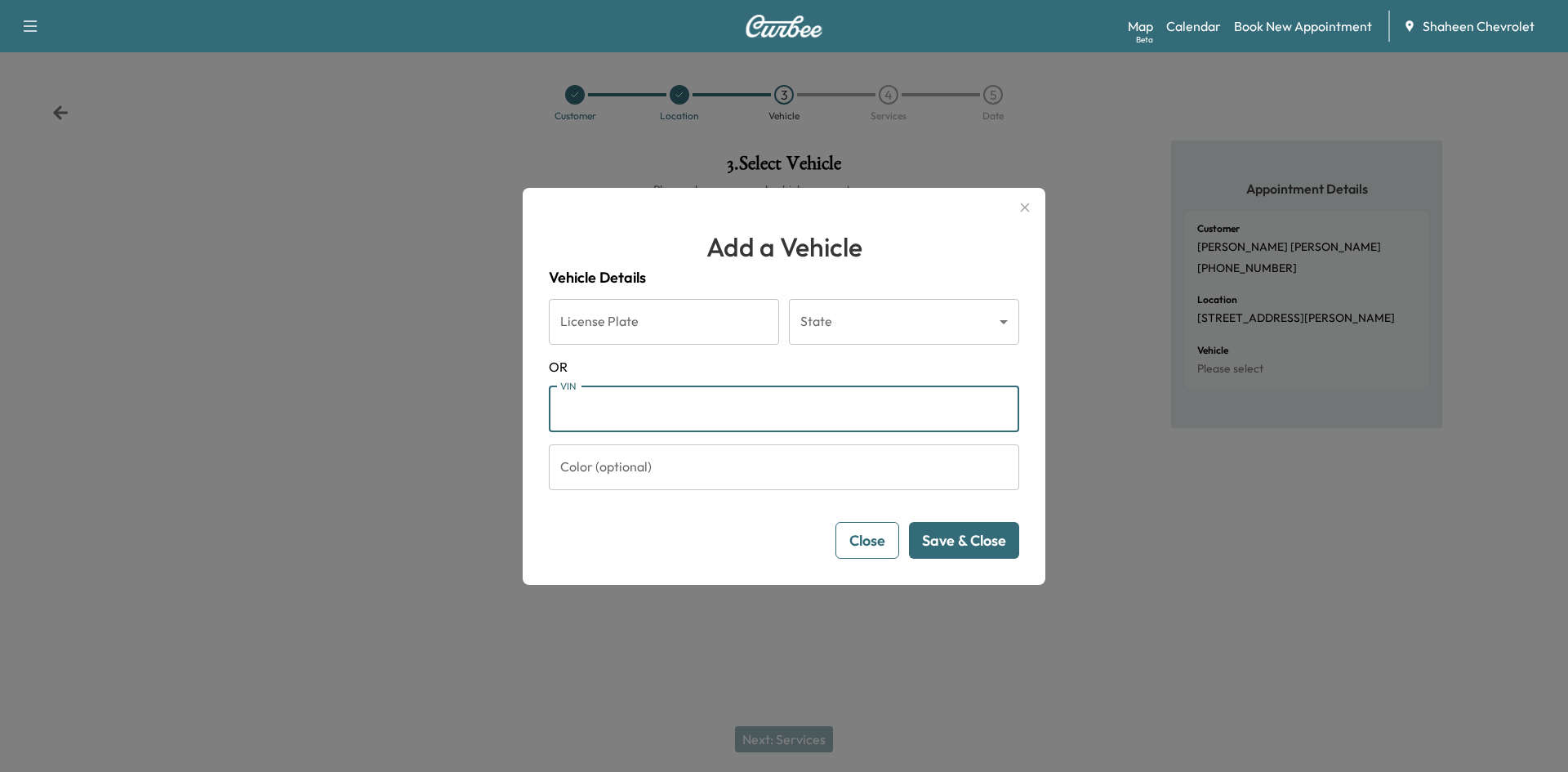
click at [648, 410] on input "VIN" at bounding box center [783, 409] width 470 height 46
paste input "**********"
type input "**********"
click at [958, 539] on button "Save & Close" at bounding box center [964, 540] width 110 height 37
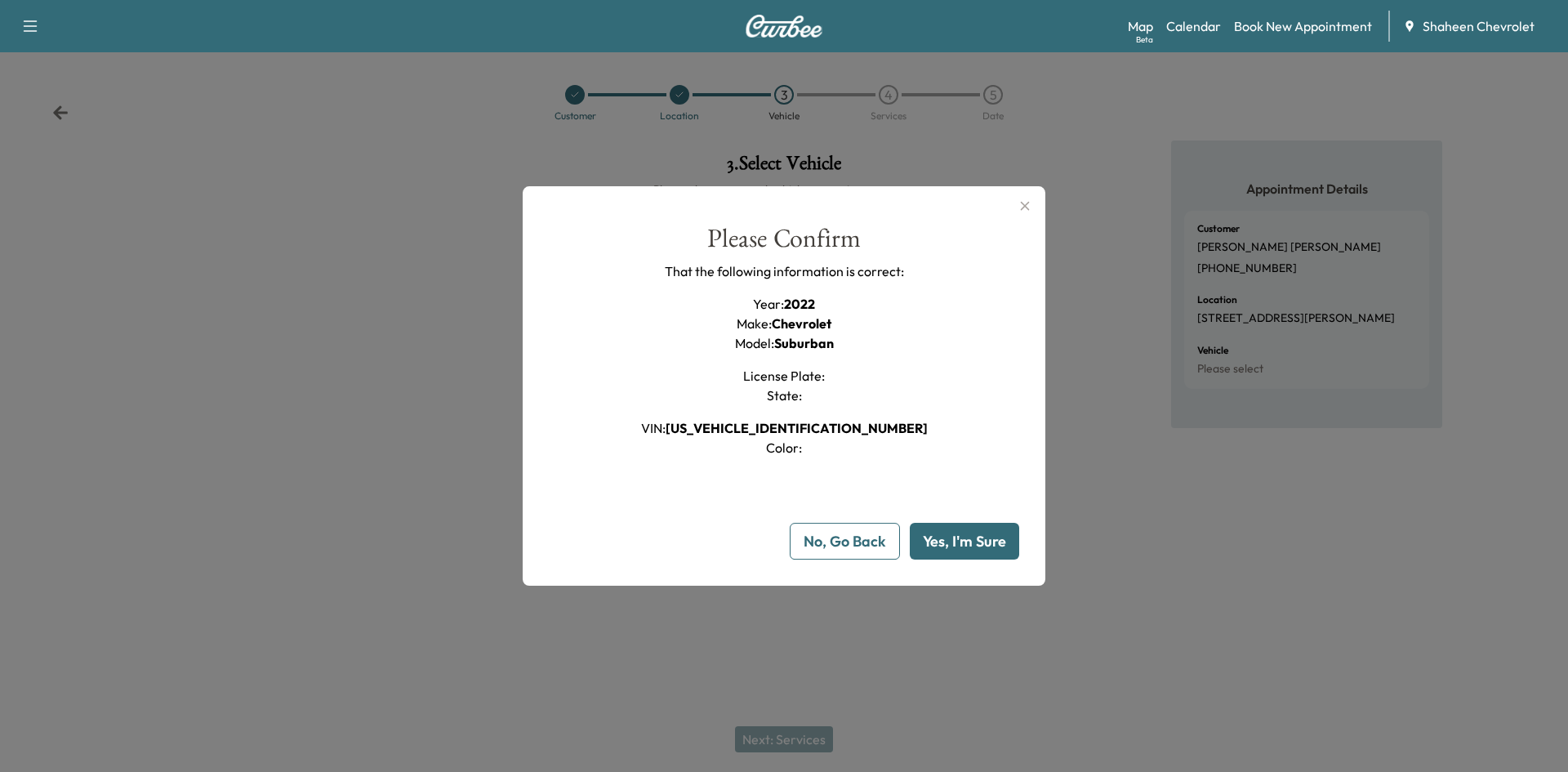
click at [947, 536] on button "Yes, I'm Sure" at bounding box center [964, 541] width 110 height 37
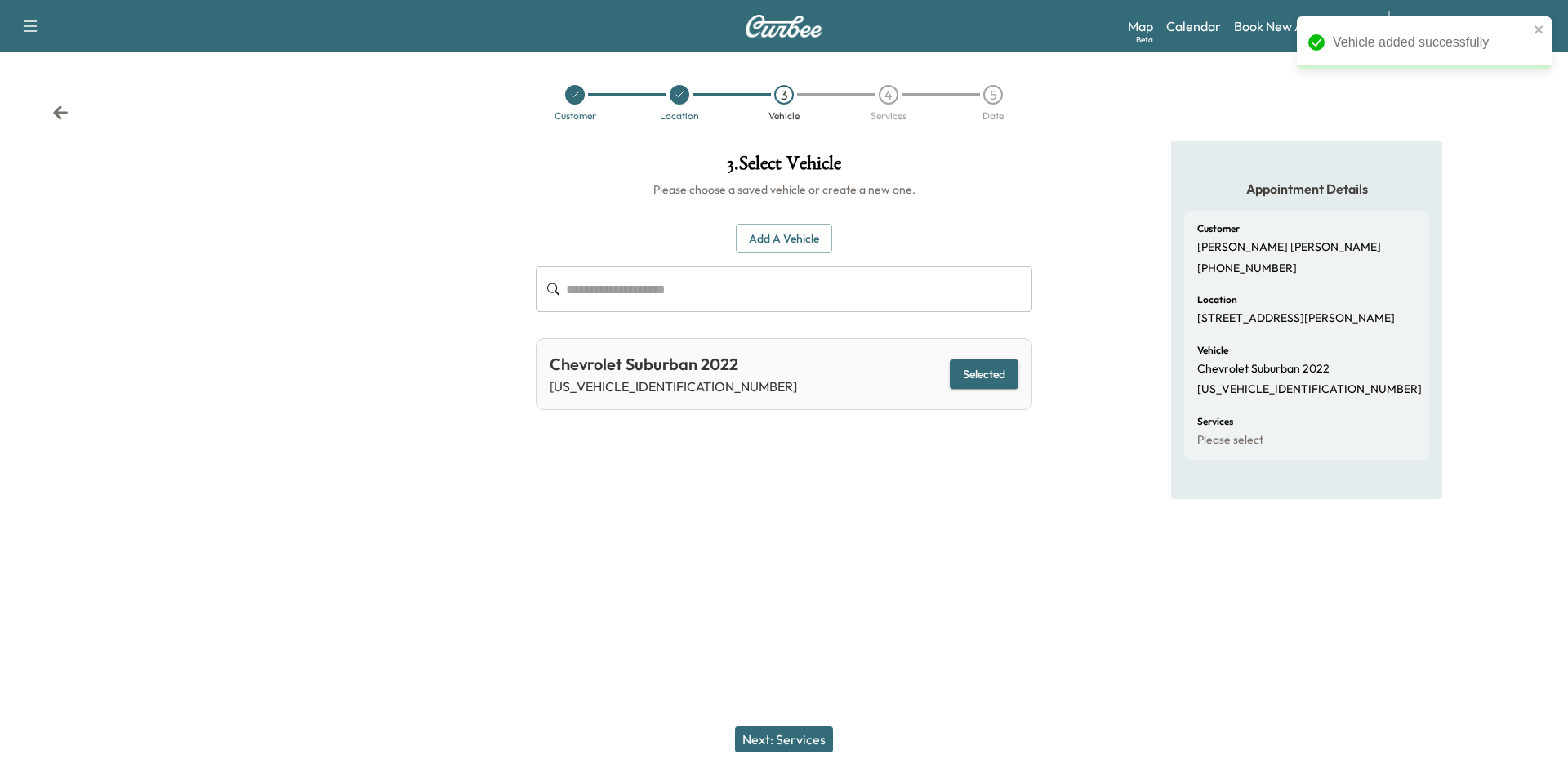
click at [793, 742] on button "Next: Services" at bounding box center [783, 739] width 98 height 26
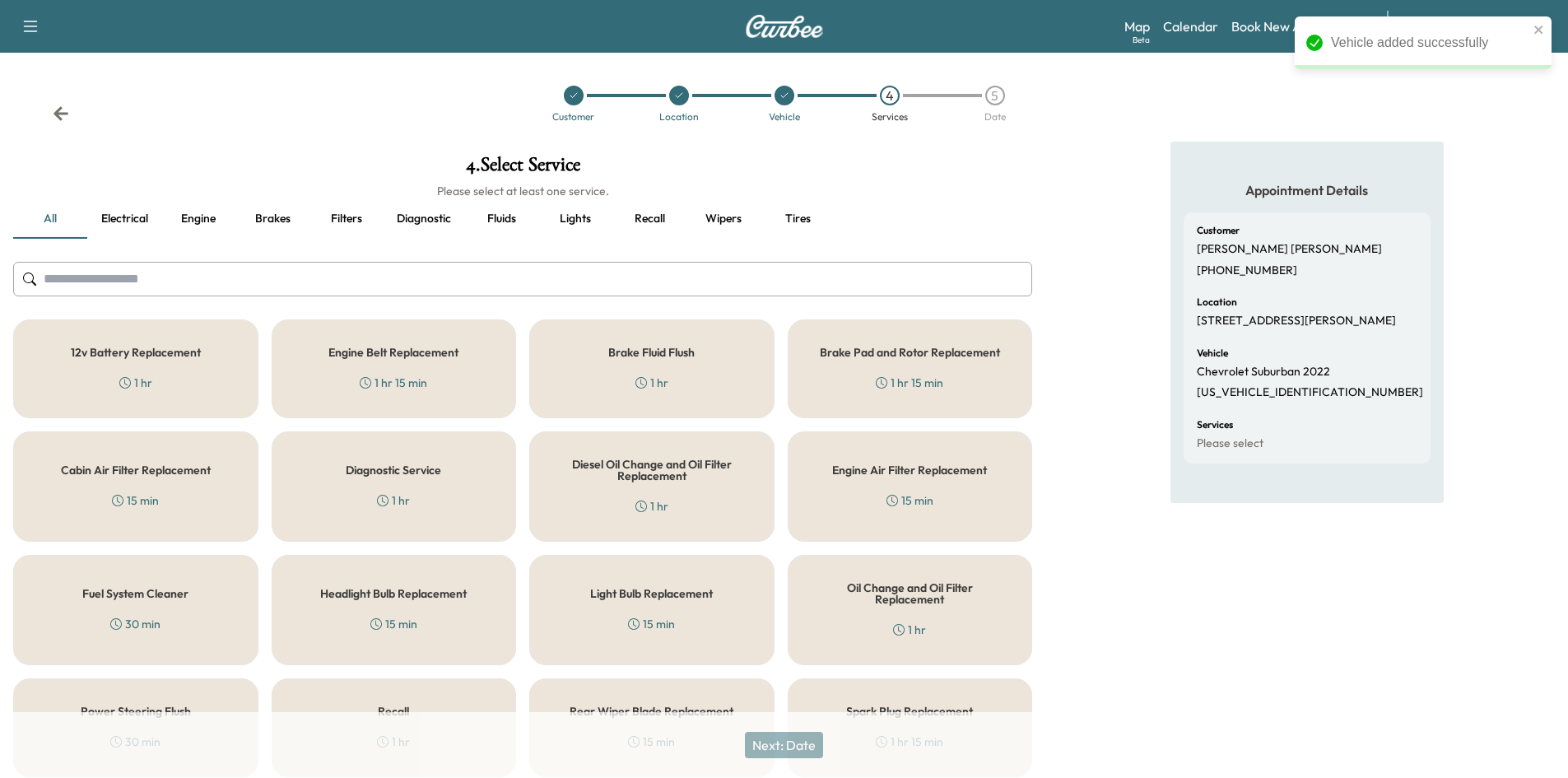
click at [268, 270] on input "text" at bounding box center [522, 279] width 1019 height 34
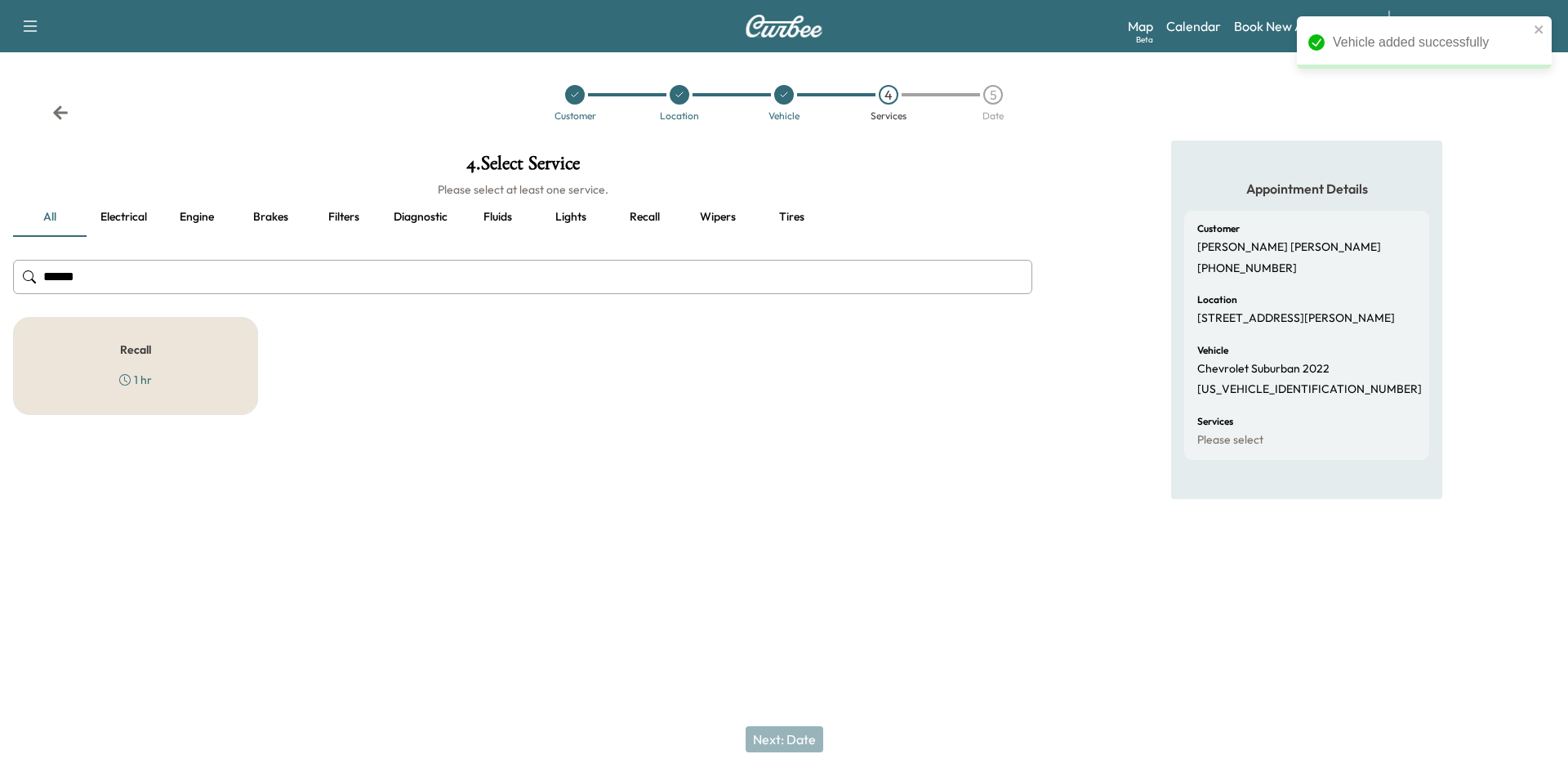
type input "******"
click at [214, 353] on div "Recall 1 hr" at bounding box center [136, 365] width 245 height 98
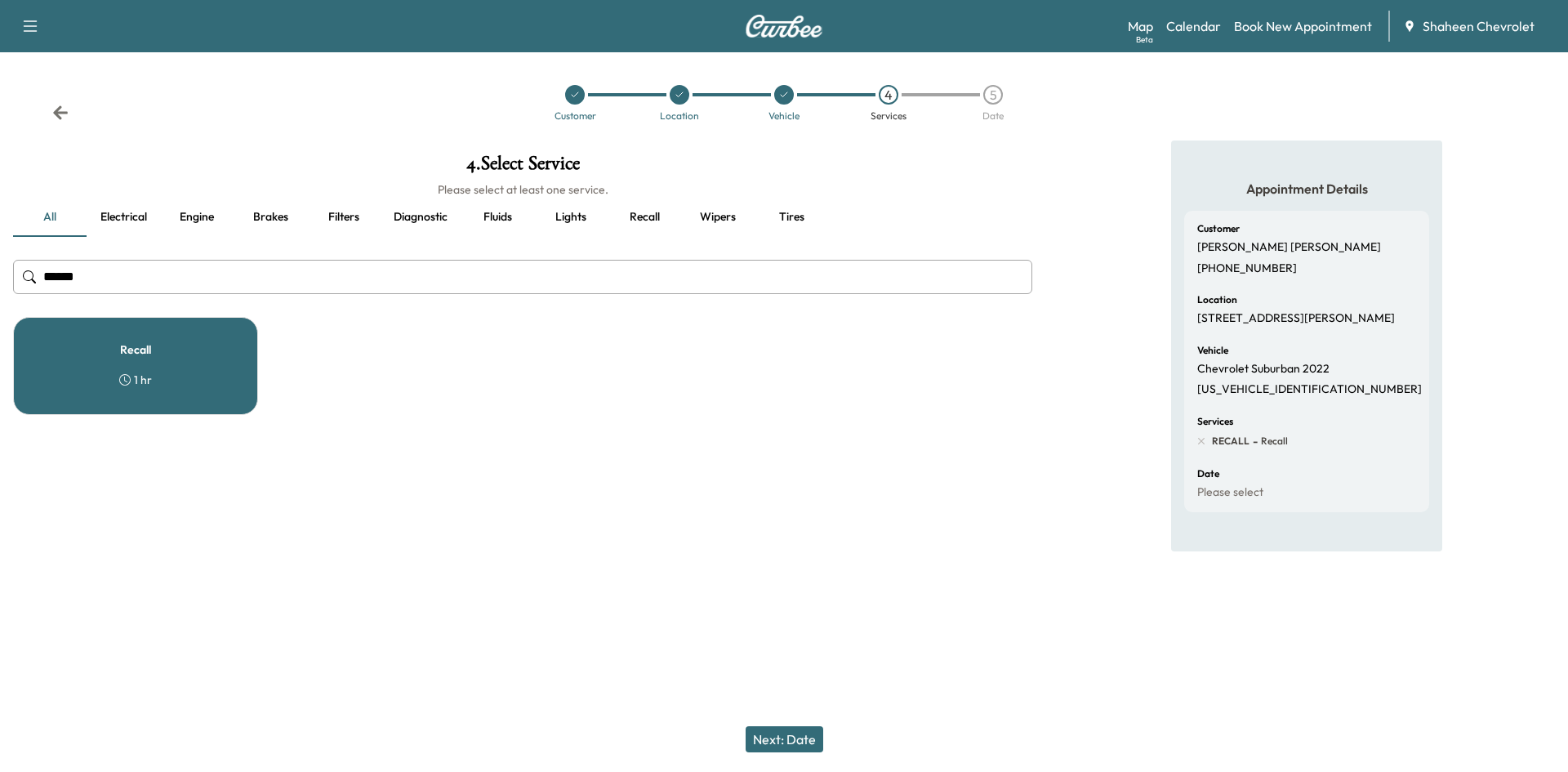
click at [785, 744] on button "Next: Date" at bounding box center [784, 739] width 77 height 26
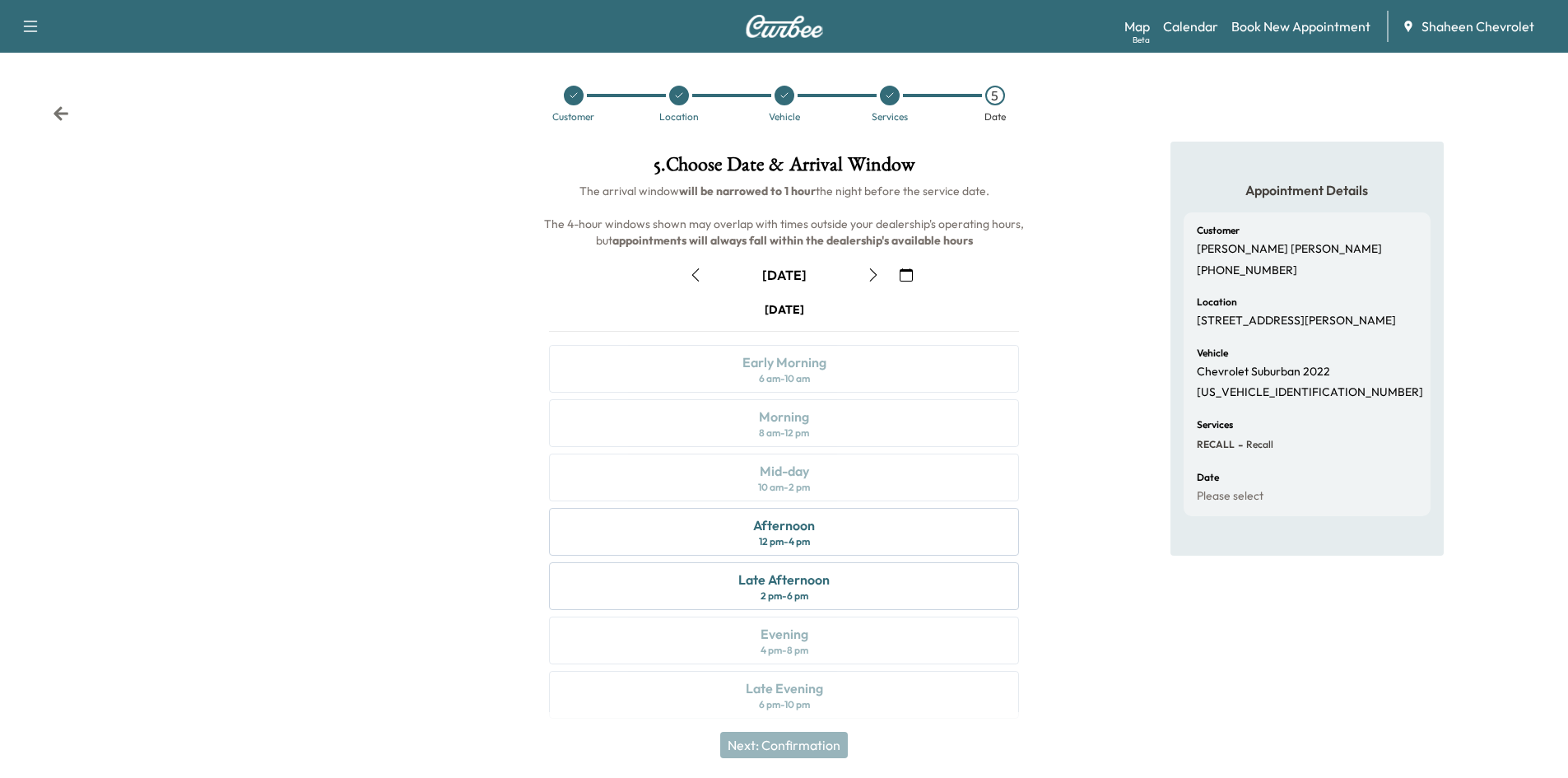
click at [863, 272] on button "button" at bounding box center [873, 275] width 28 height 26
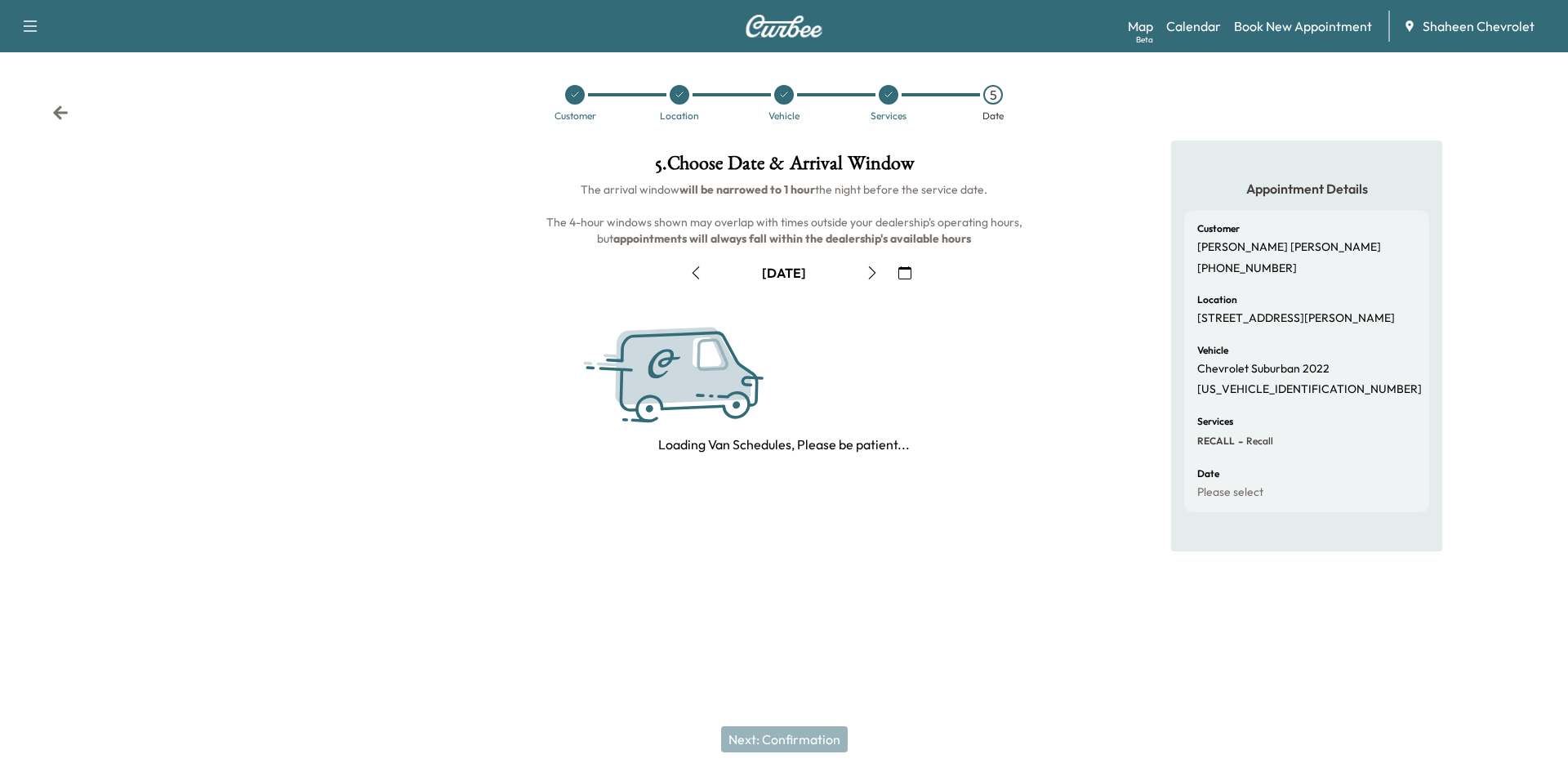
click at [864, 275] on button "button" at bounding box center [872, 273] width 28 height 26
click at [866, 273] on icon "button" at bounding box center [872, 272] width 13 height 13
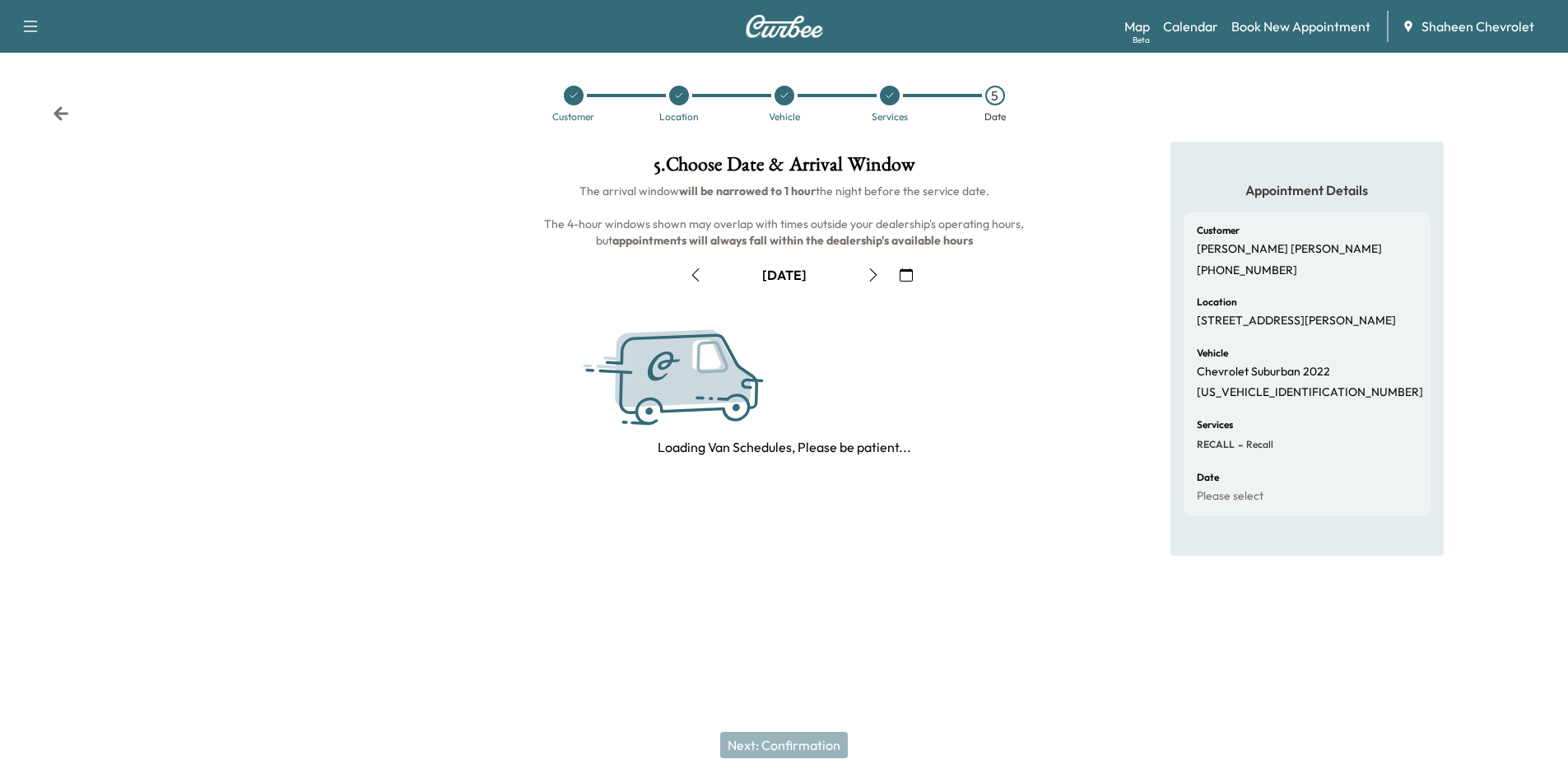
click at [872, 275] on icon "button" at bounding box center [872, 274] width 13 height 13
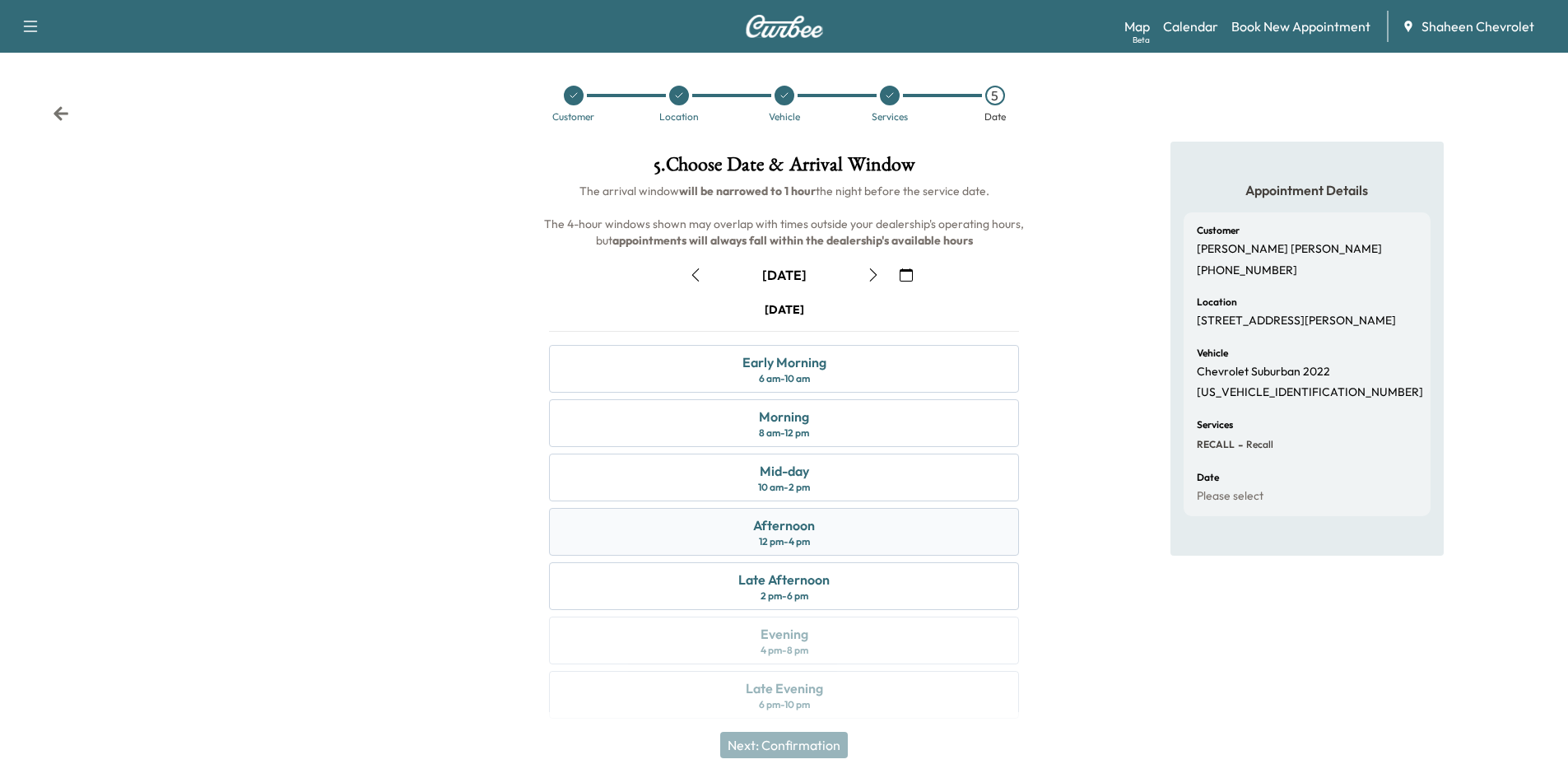
click at [854, 527] on div "Afternoon 12 pm - 4 pm" at bounding box center [784, 532] width 470 height 47
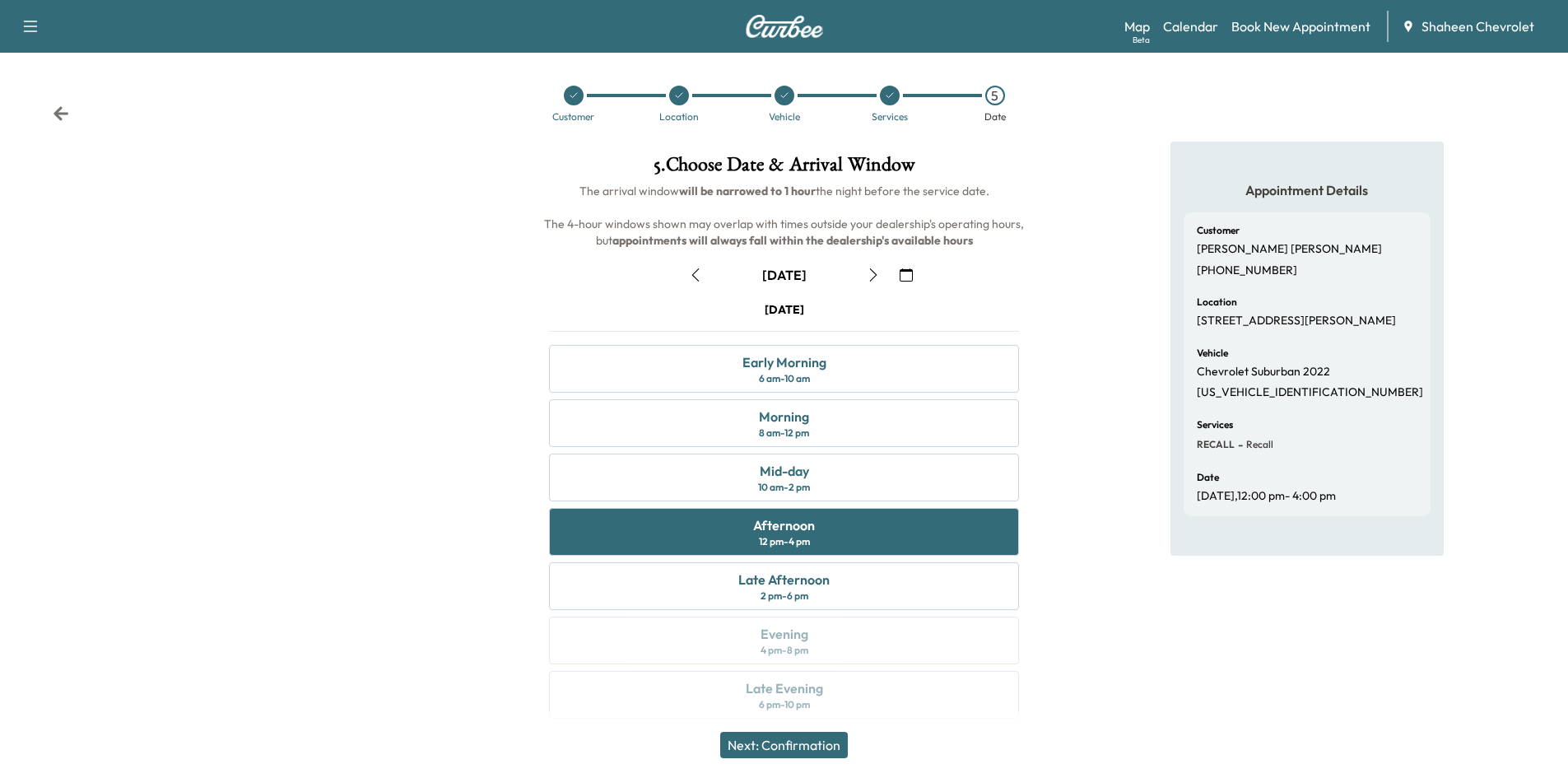
click at [808, 743] on button "Next: Confirmation" at bounding box center [784, 745] width 128 height 26
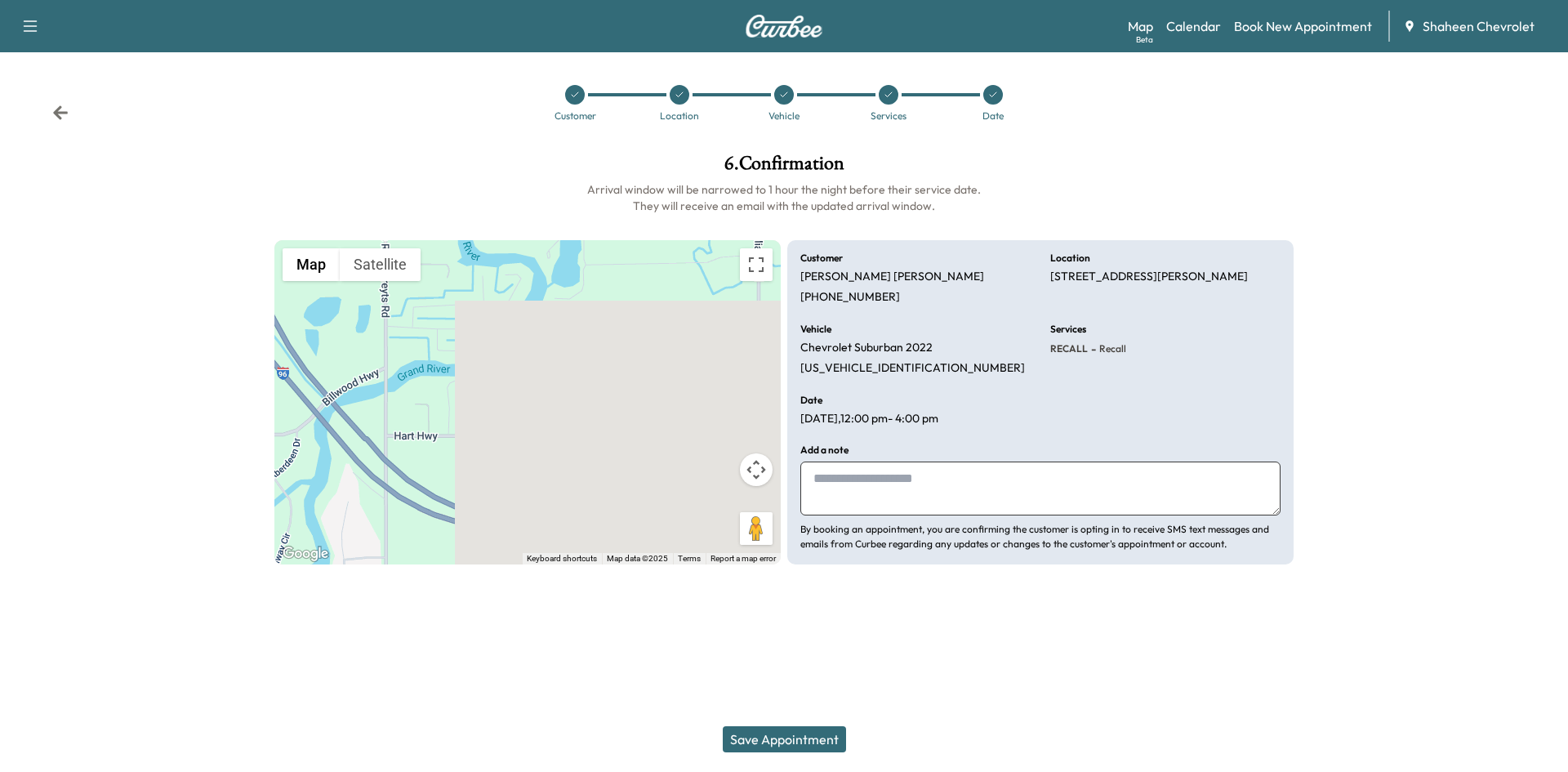
click at [867, 474] on textarea at bounding box center [1040, 489] width 480 height 54
type textarea "********"
click at [787, 745] on button "Save Appointment" at bounding box center [784, 739] width 123 height 26
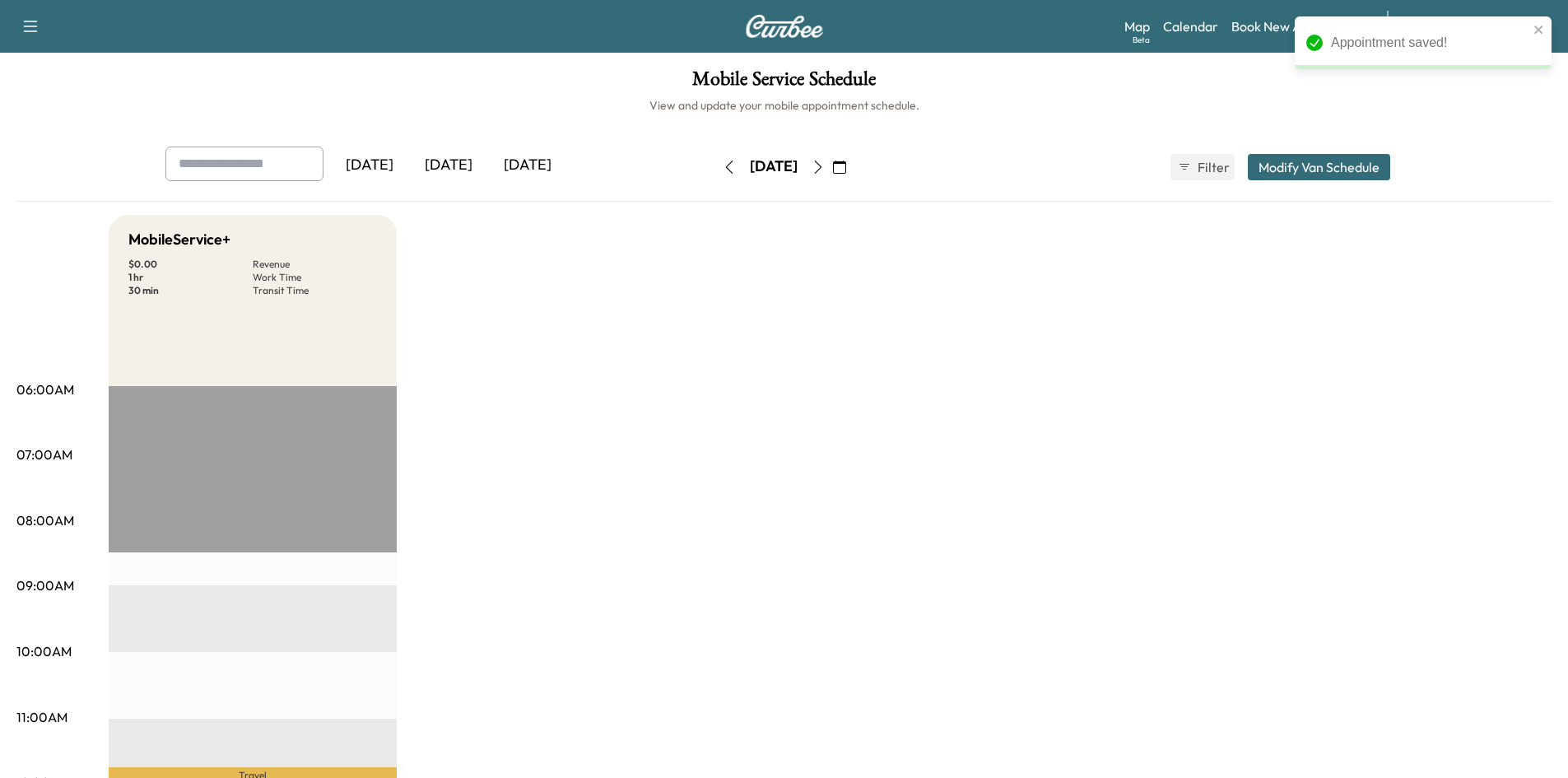
scroll to position [329, 0]
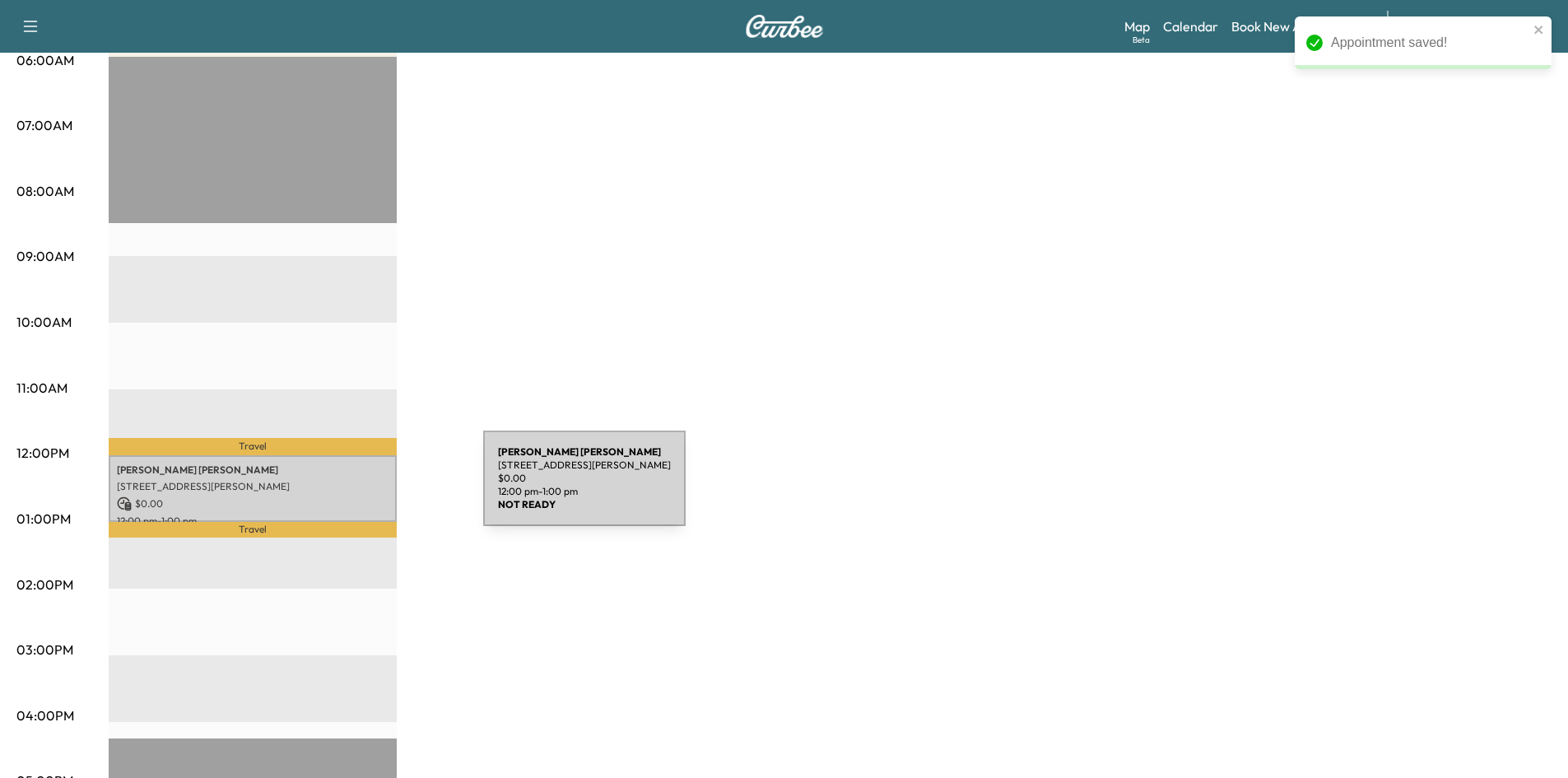
click at [360, 488] on p "[STREET_ADDRESS][PERSON_NAME]" at bounding box center [252, 486] width 272 height 13
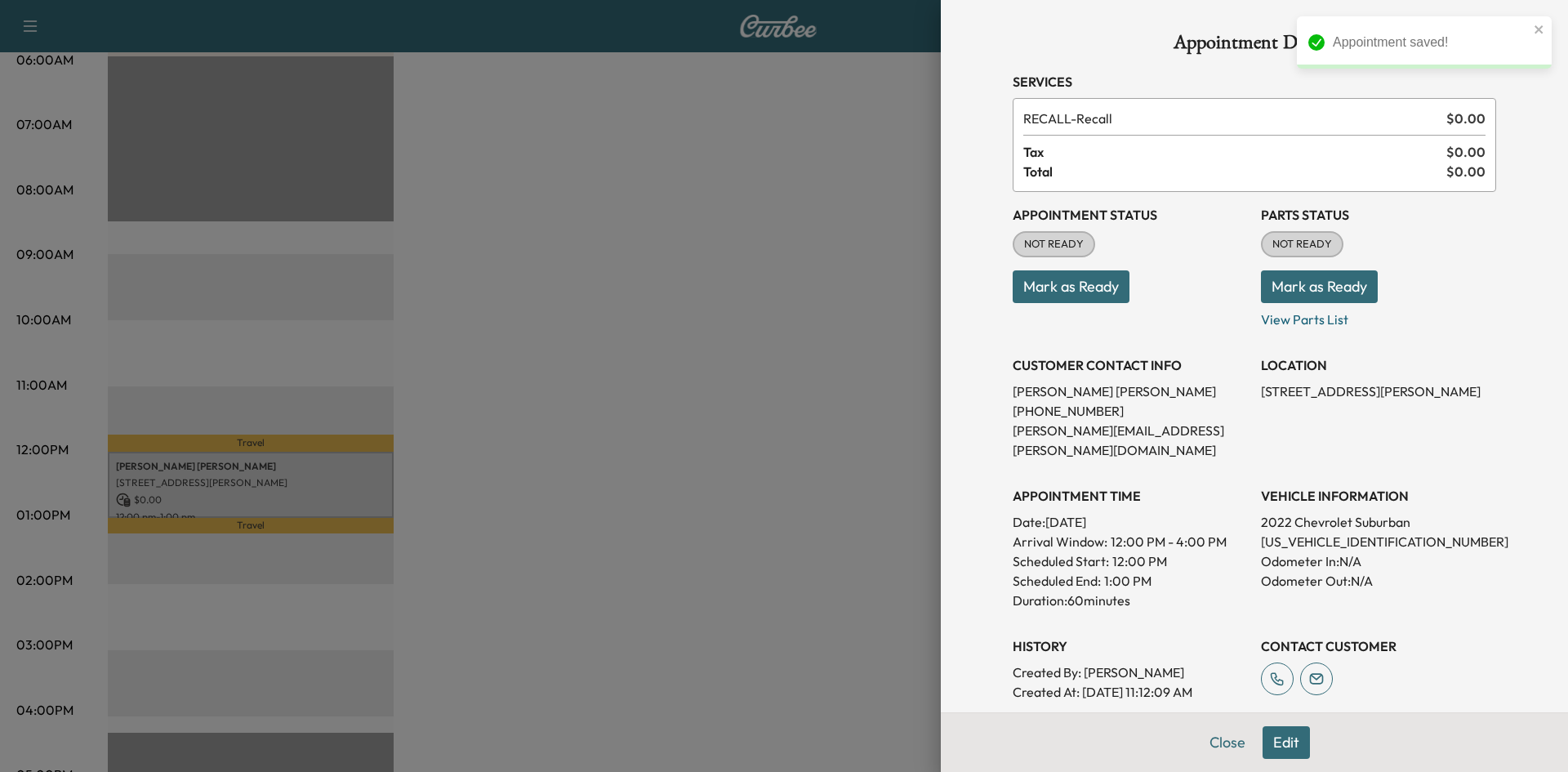
click at [1102, 278] on button "Mark as Ready" at bounding box center [1071, 287] width 116 height 33
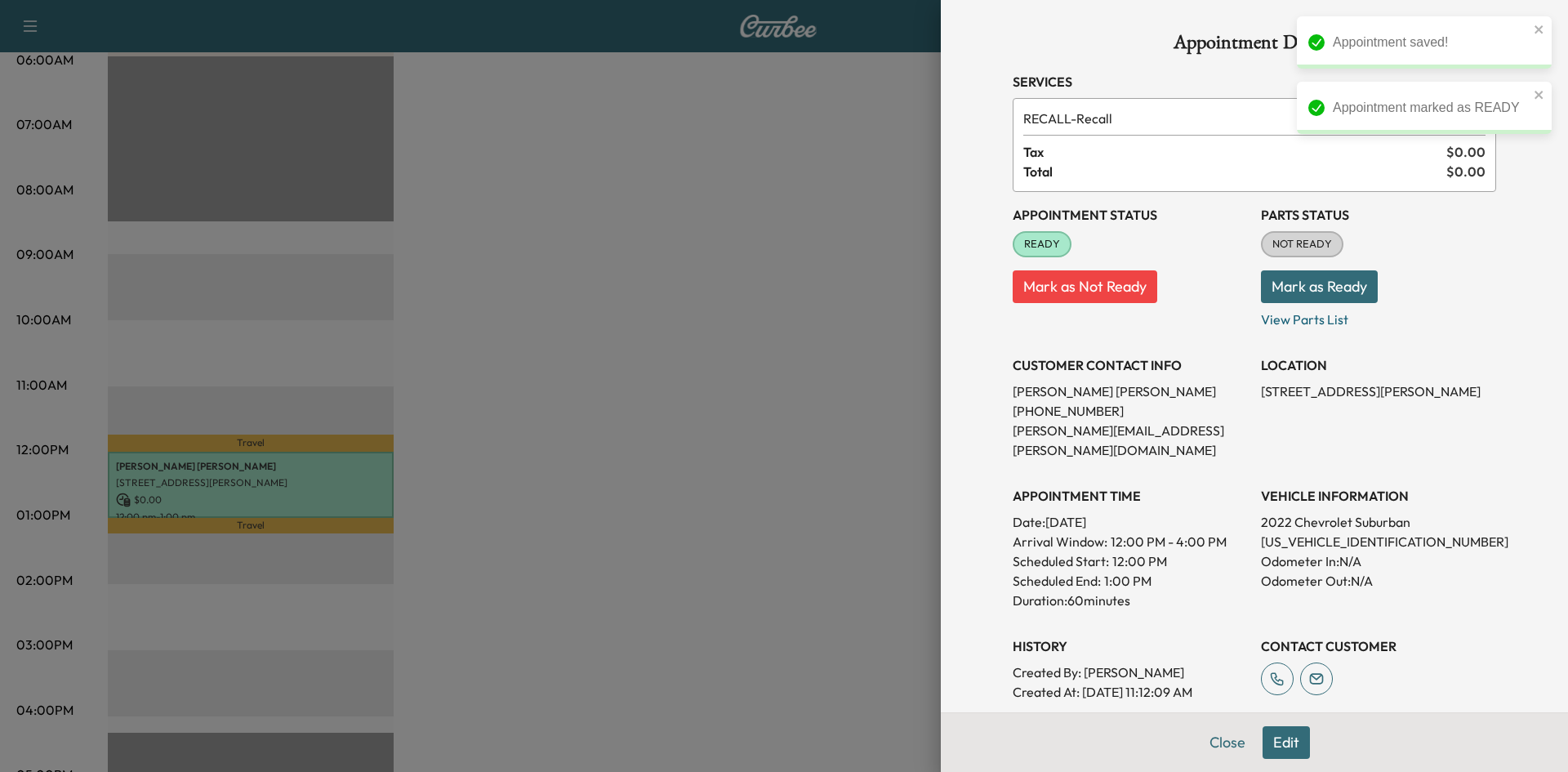
click at [1306, 278] on button "Mark as Ready" at bounding box center [1319, 287] width 116 height 33
click at [856, 304] on div at bounding box center [784, 386] width 1568 height 772
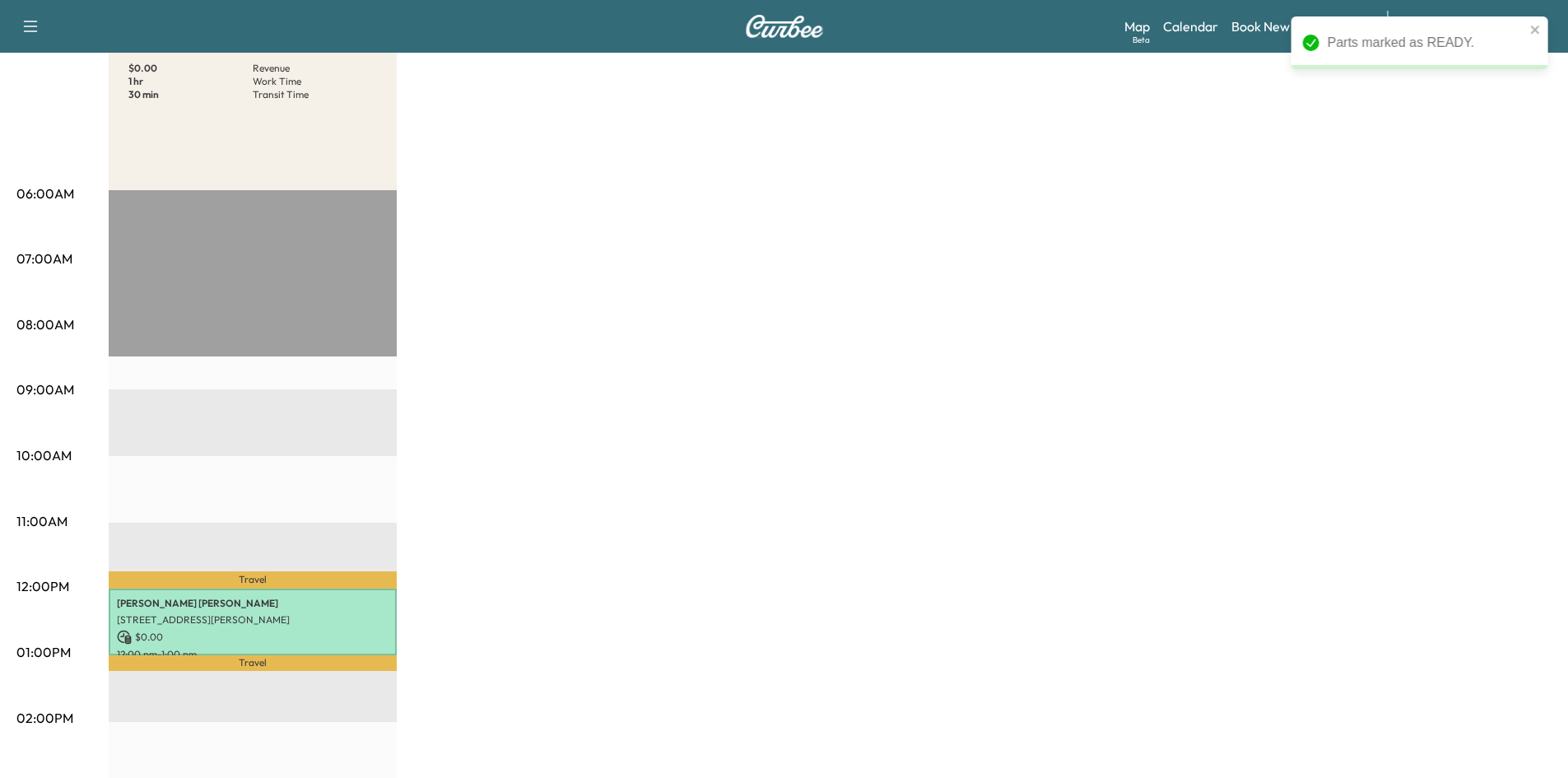
scroll to position [412, 0]
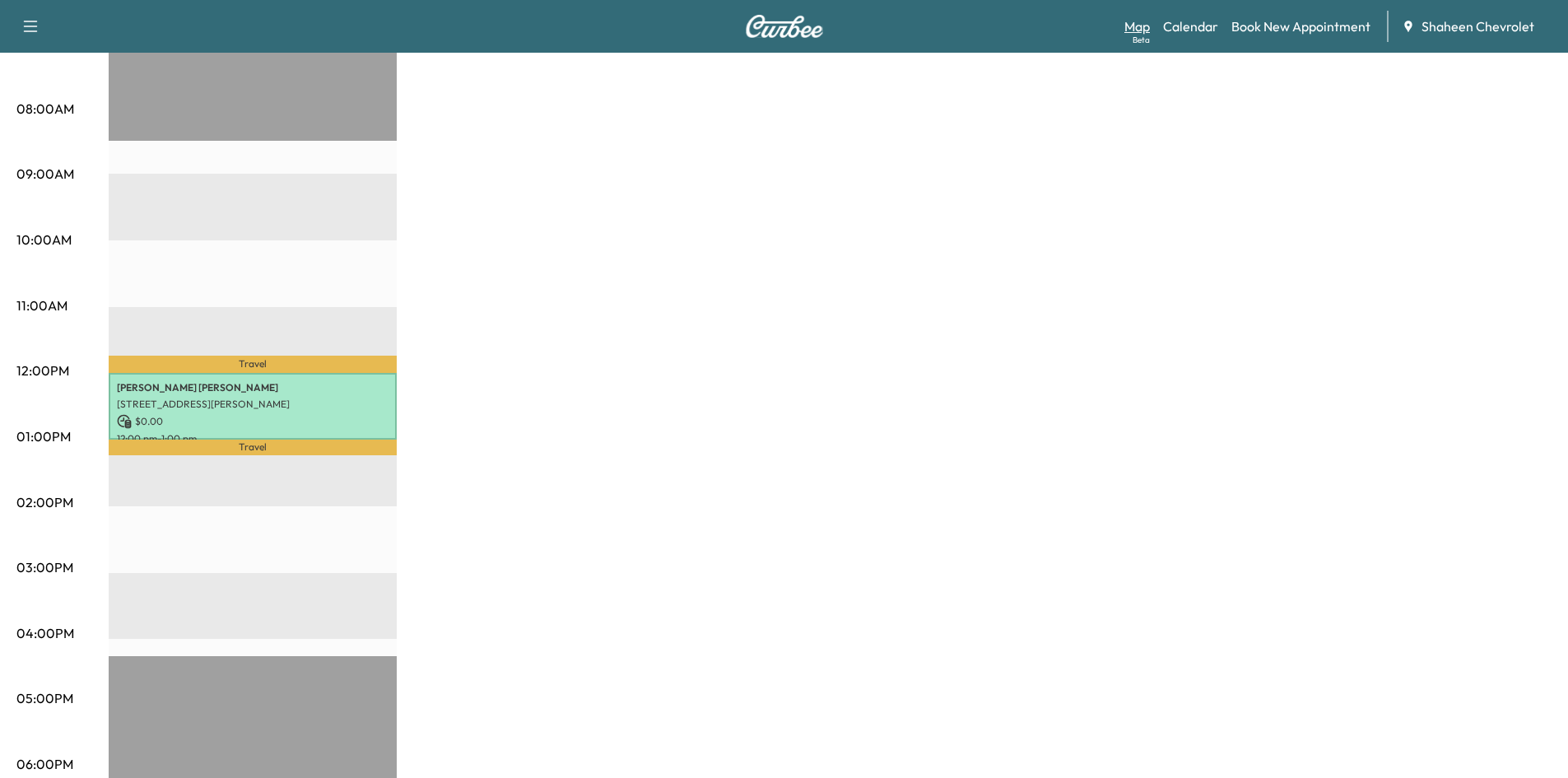
click at [1139, 27] on link "Map Beta" at bounding box center [1136, 26] width 25 height 20
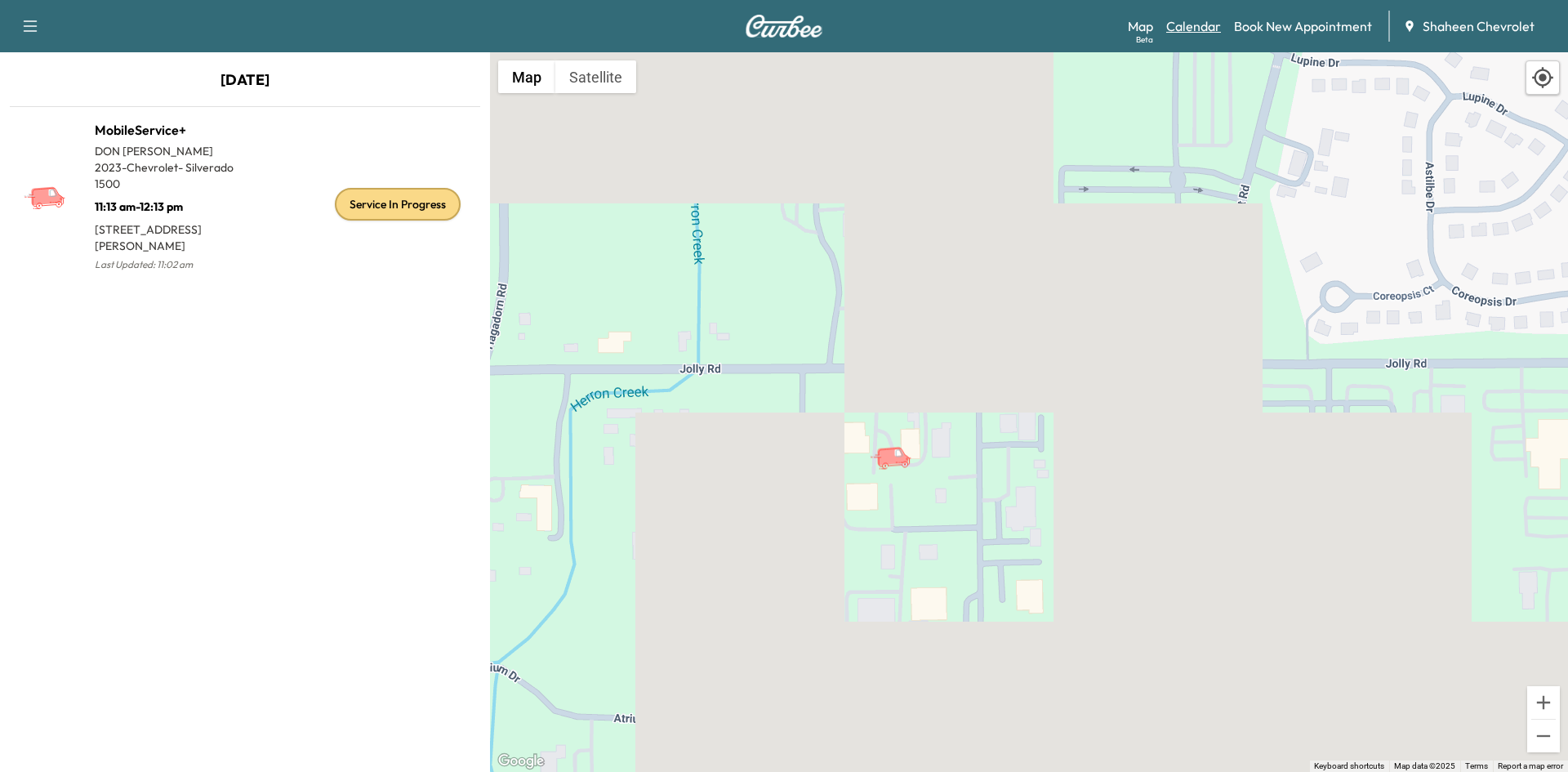
click at [1205, 24] on link "Calendar" at bounding box center [1193, 26] width 55 height 20
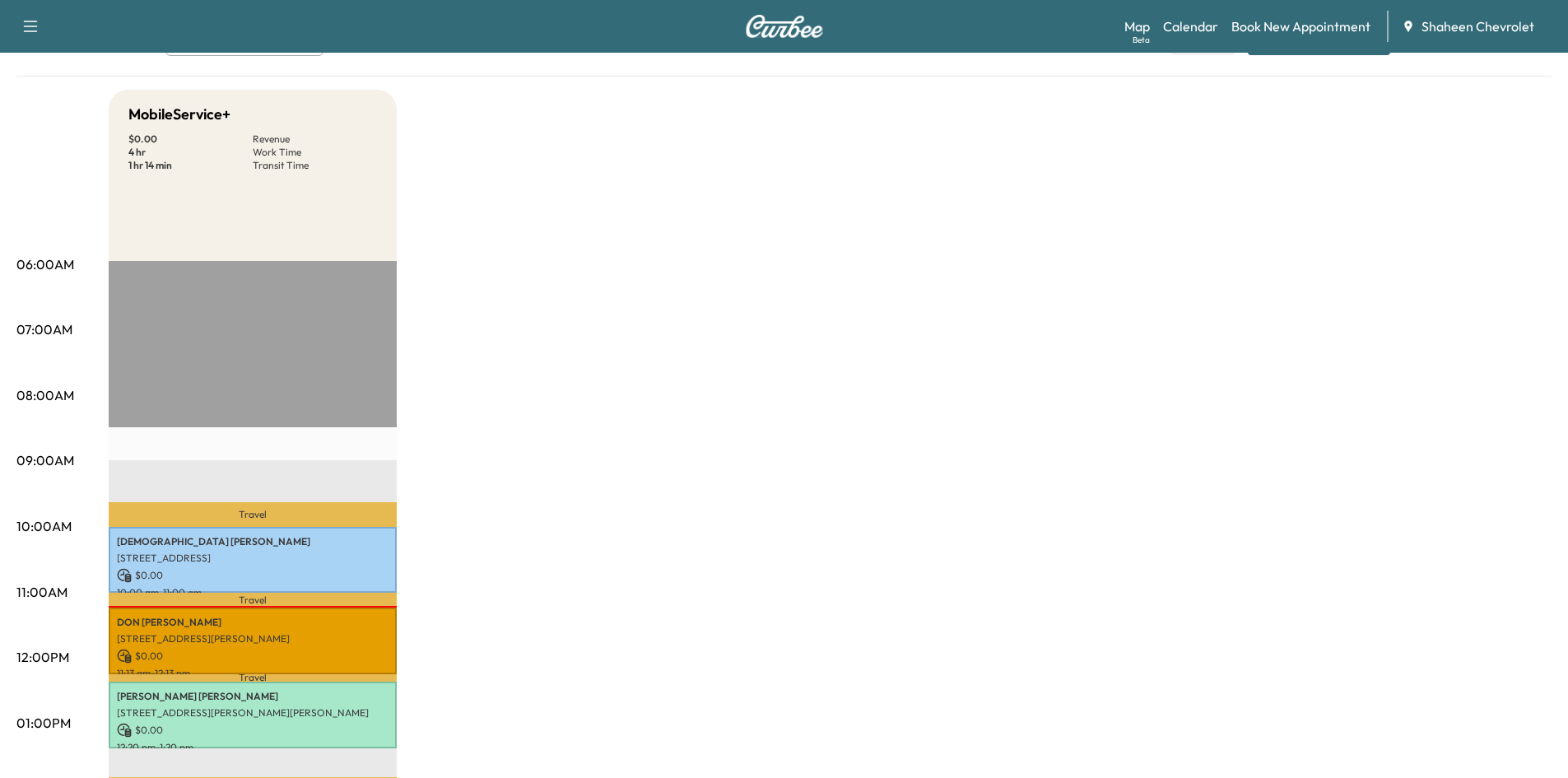
scroll to position [329, 0]
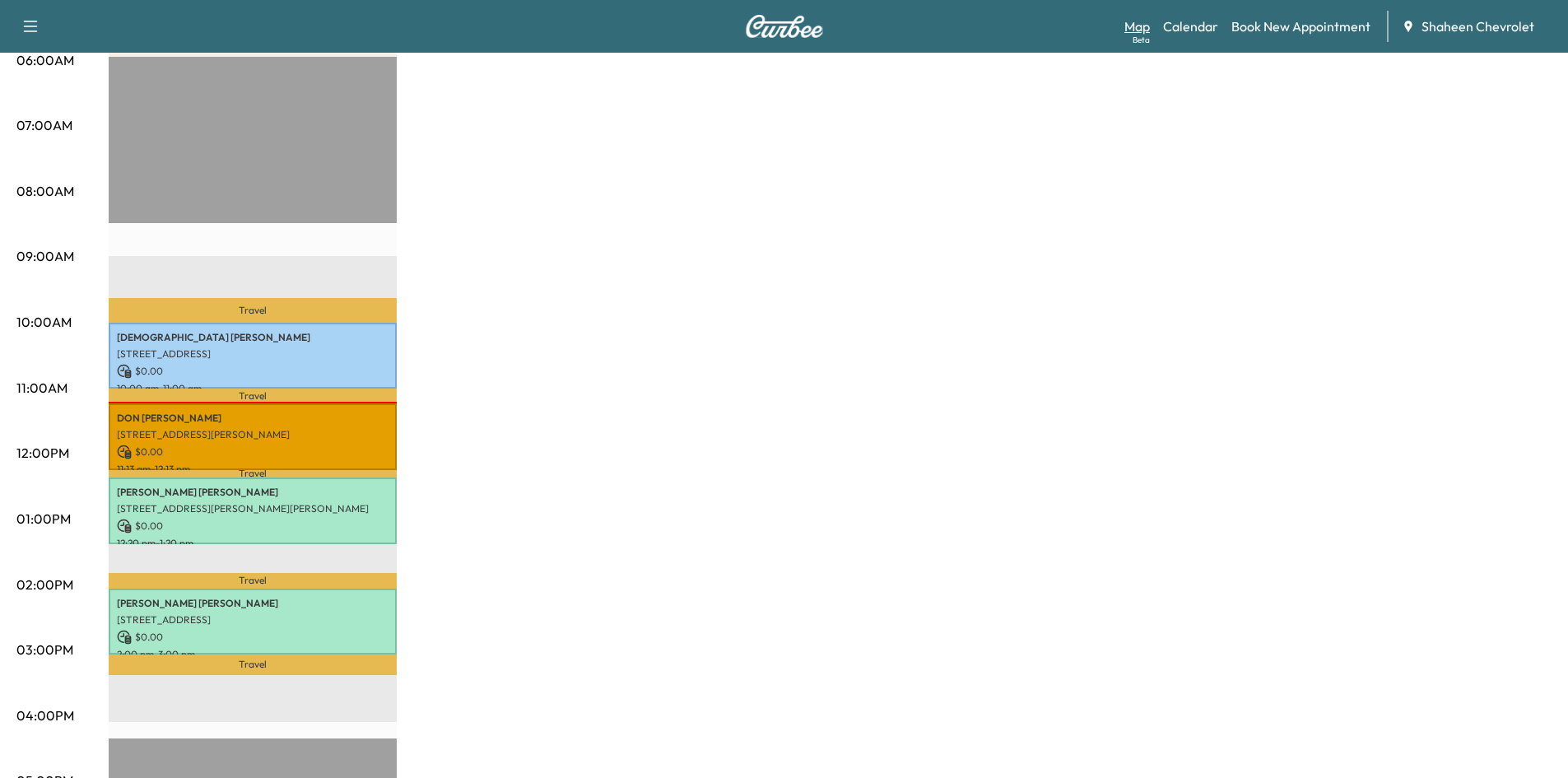
click at [1137, 23] on link "Map Beta" at bounding box center [1136, 26] width 25 height 20
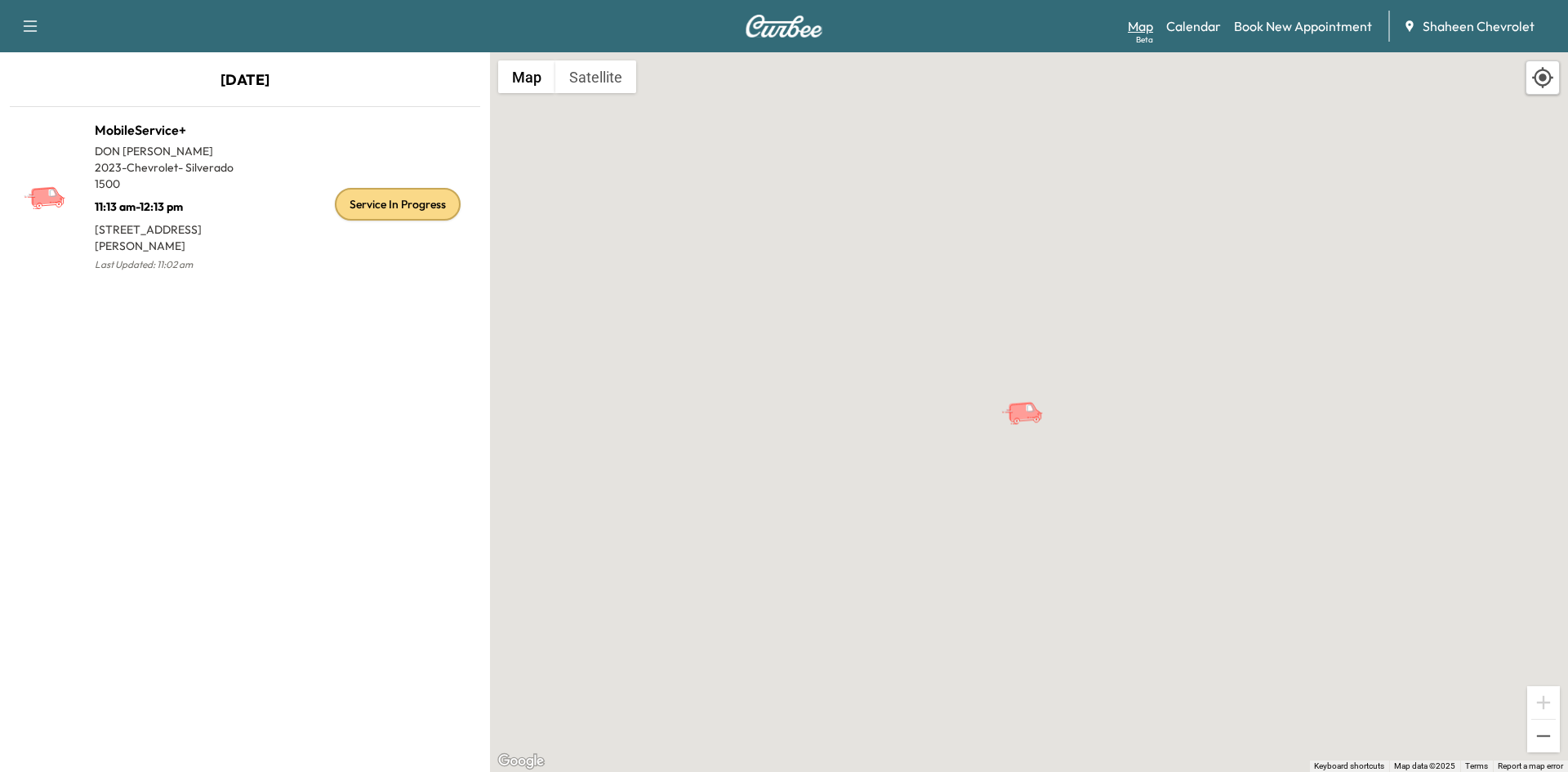
click at [1140, 42] on div "Beta" at bounding box center [1145, 40] width 17 height 12
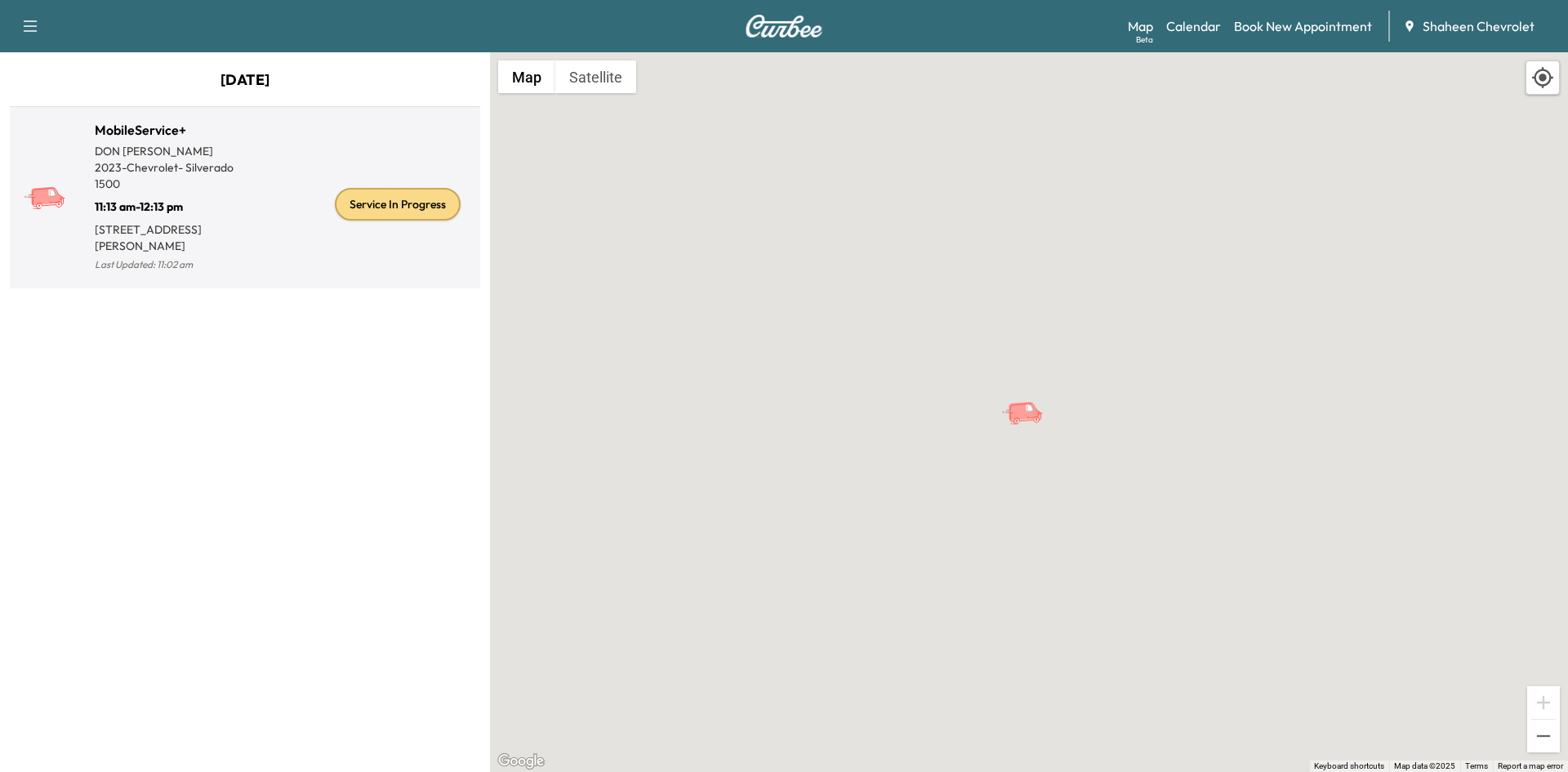
click at [391, 201] on div "Service In Progress" at bounding box center [397, 204] width 126 height 33
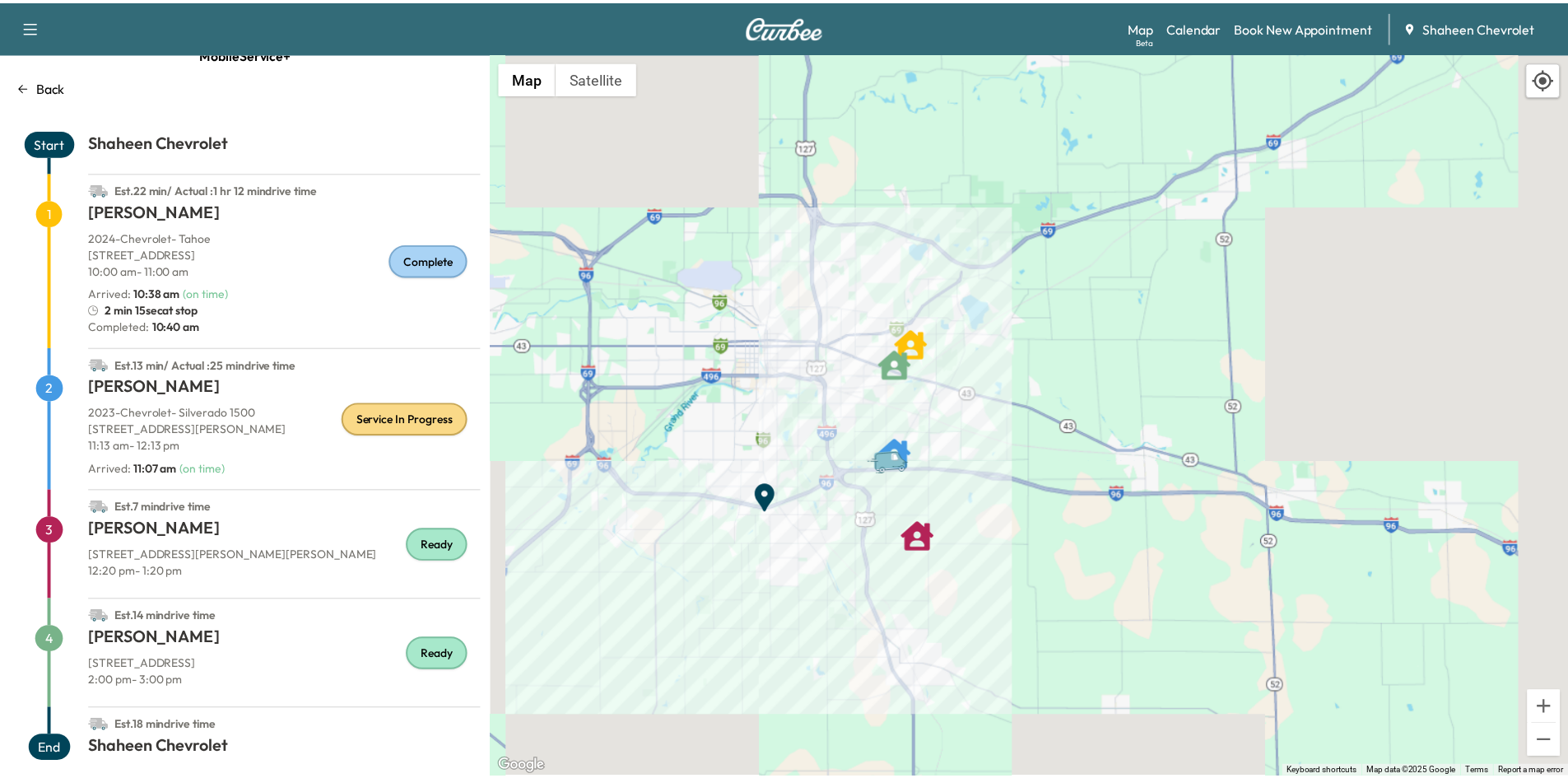
scroll to position [49, 0]
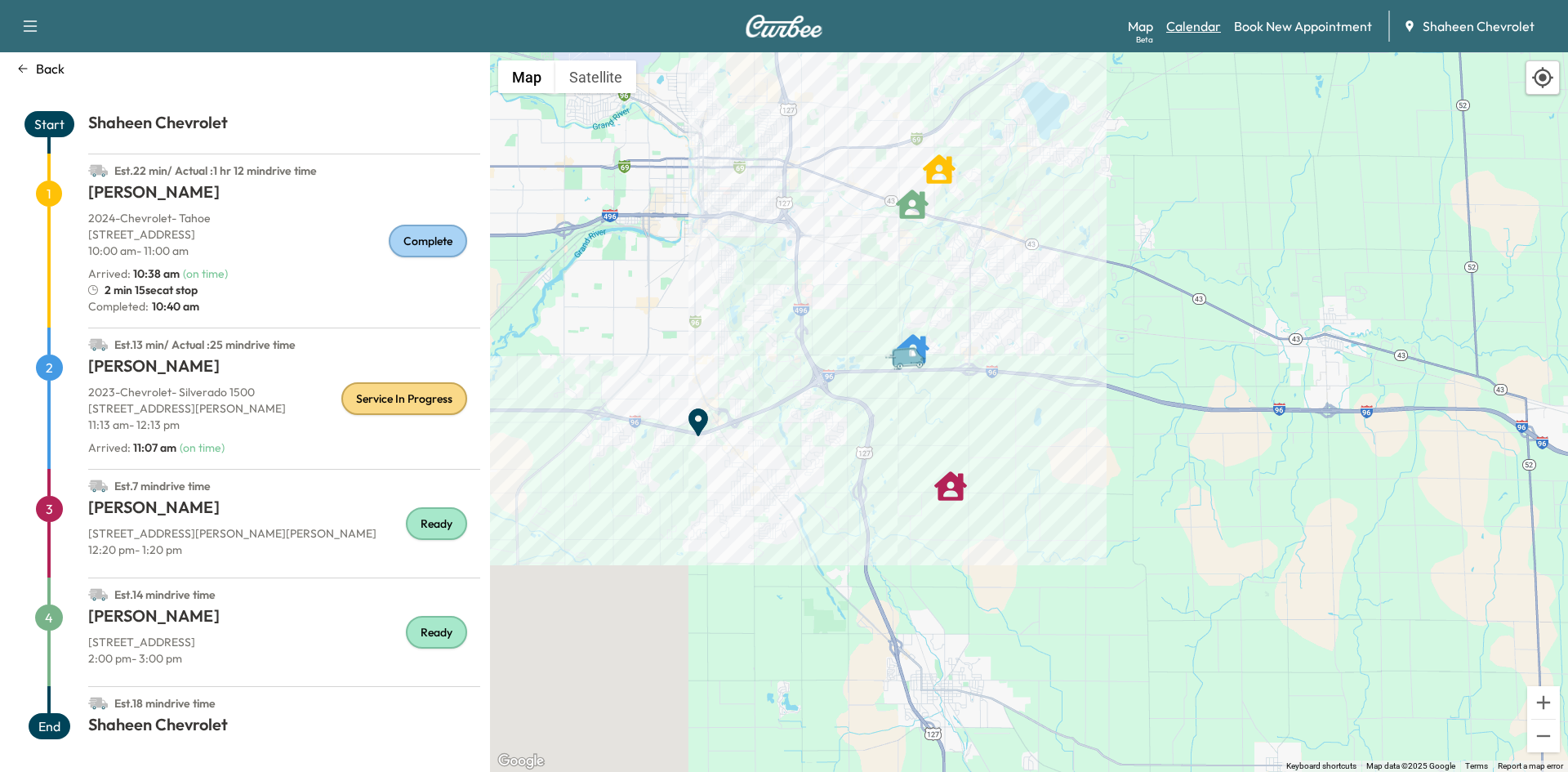
click at [1206, 25] on link "Calendar" at bounding box center [1193, 26] width 55 height 20
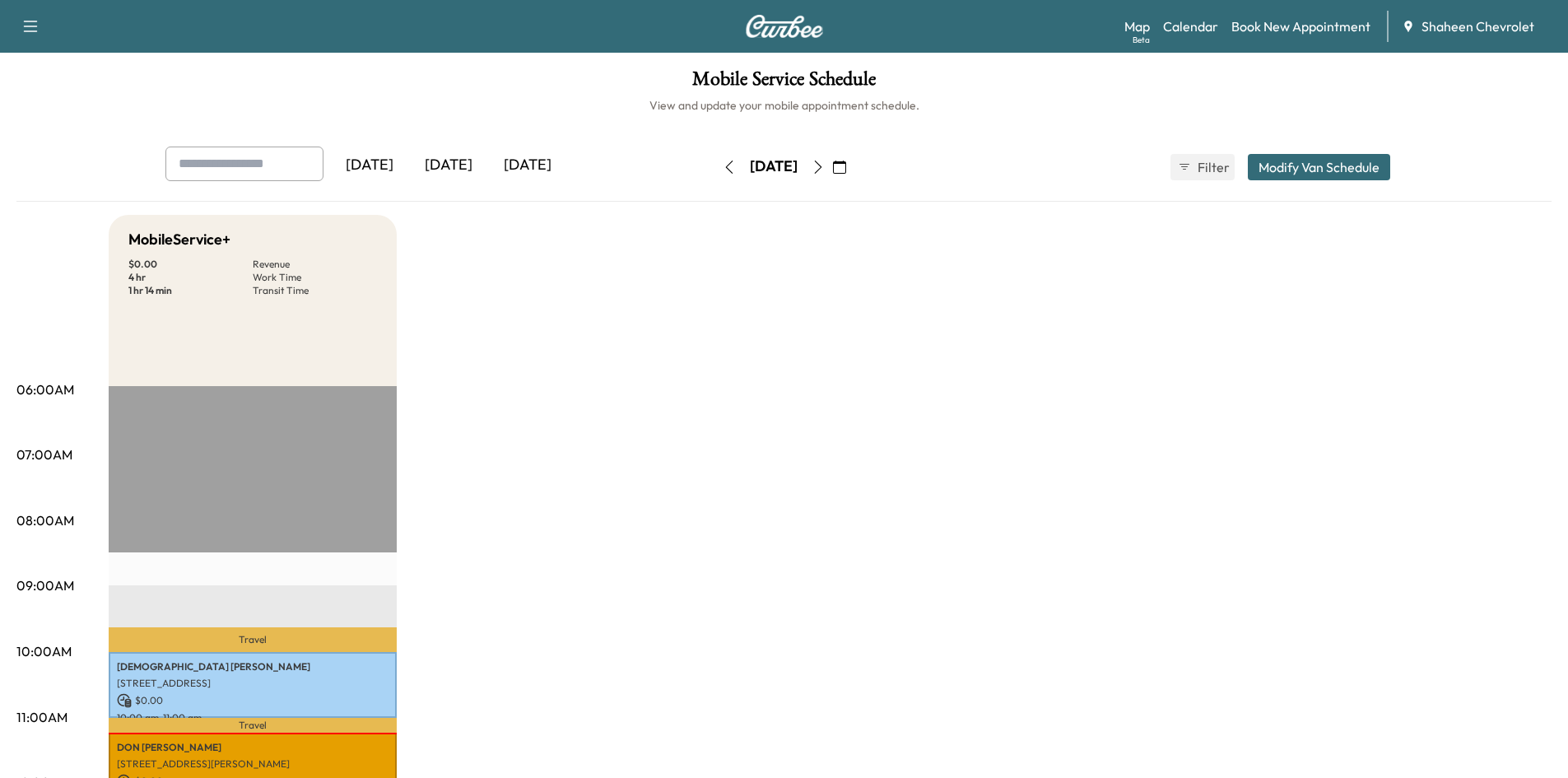
click at [822, 168] on icon "button" at bounding box center [817, 166] width 7 height 13
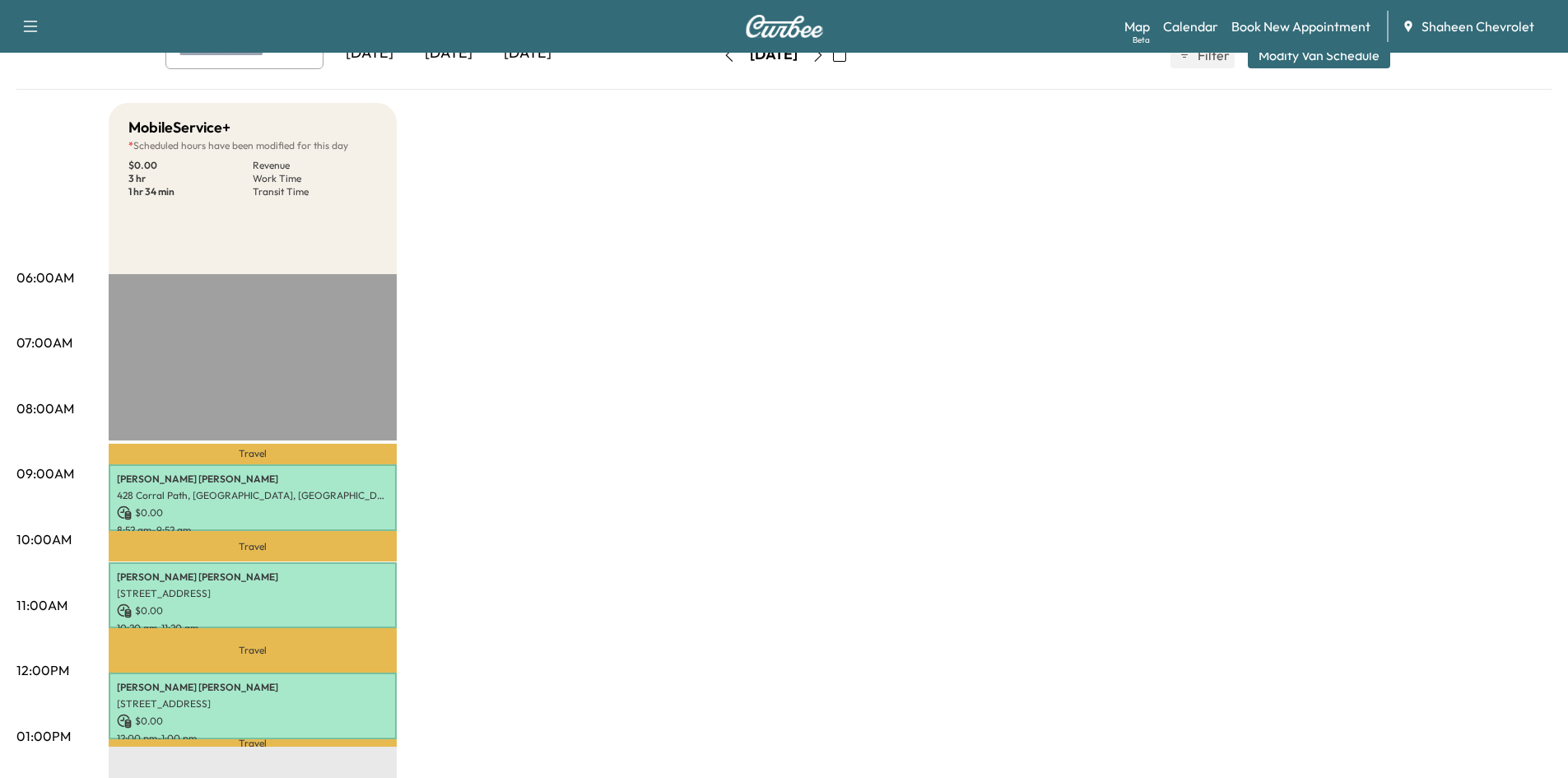
scroll to position [82, 0]
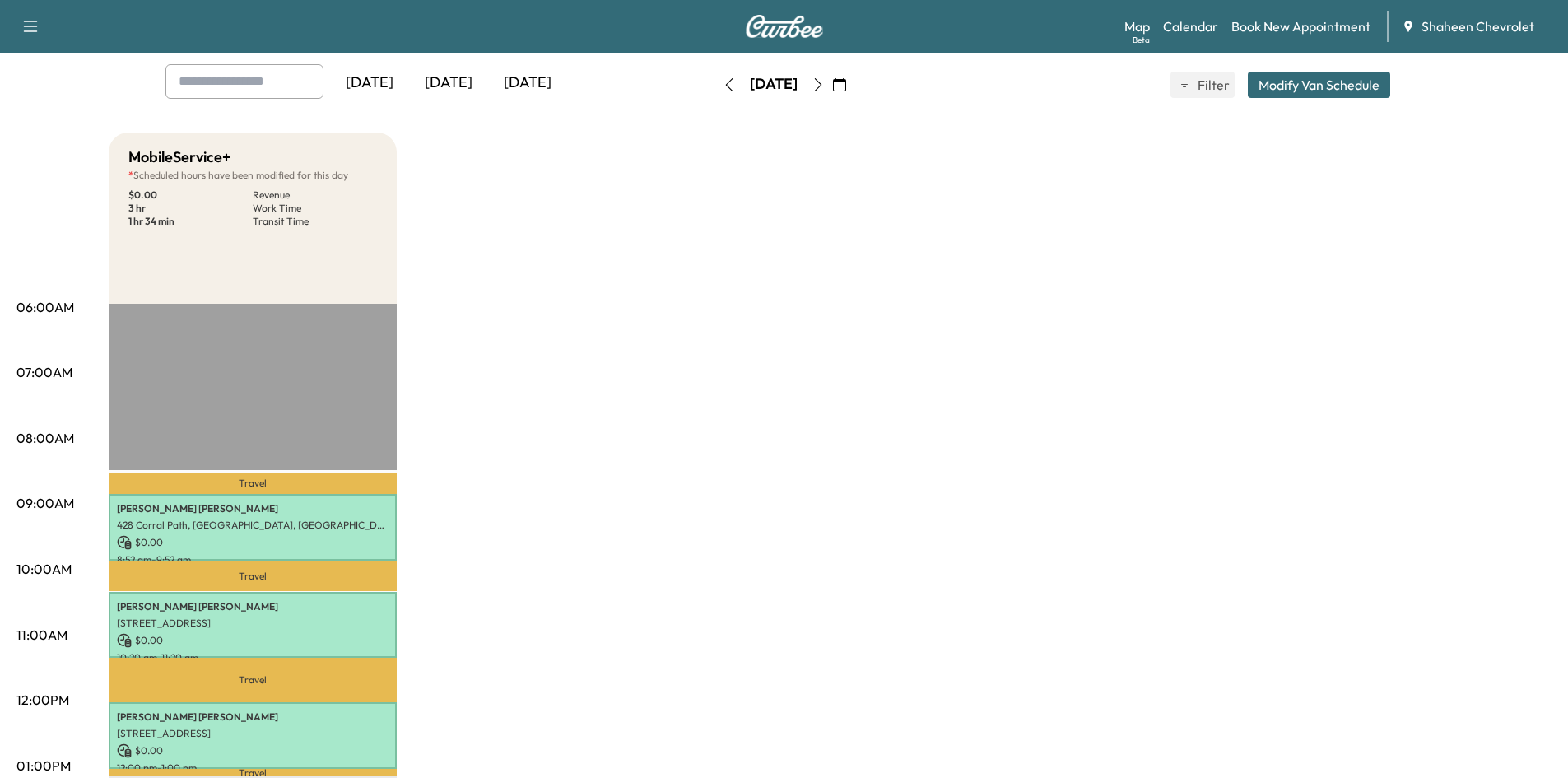
click at [824, 83] on icon "button" at bounding box center [817, 84] width 13 height 13
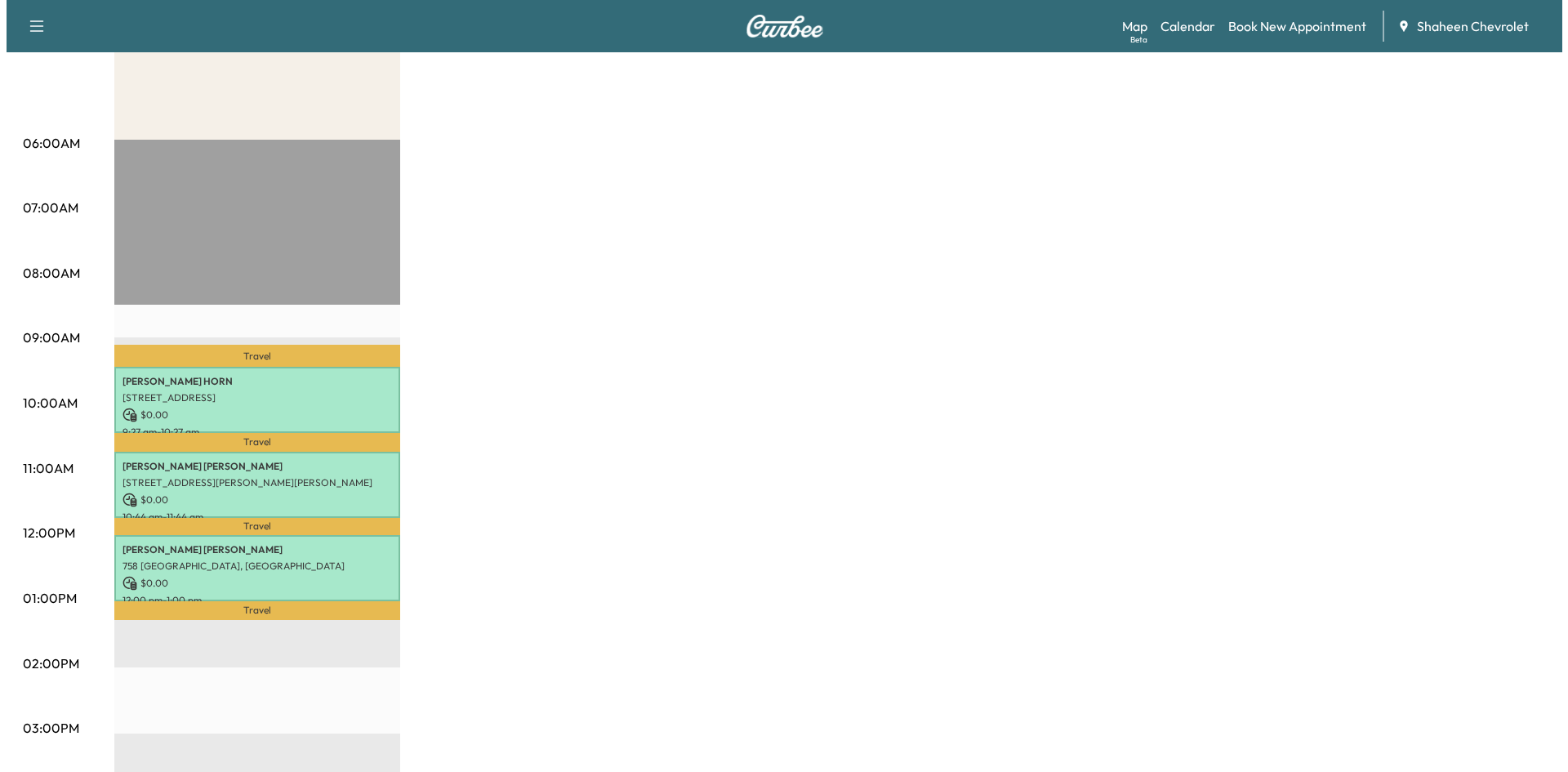
scroll to position [245, 0]
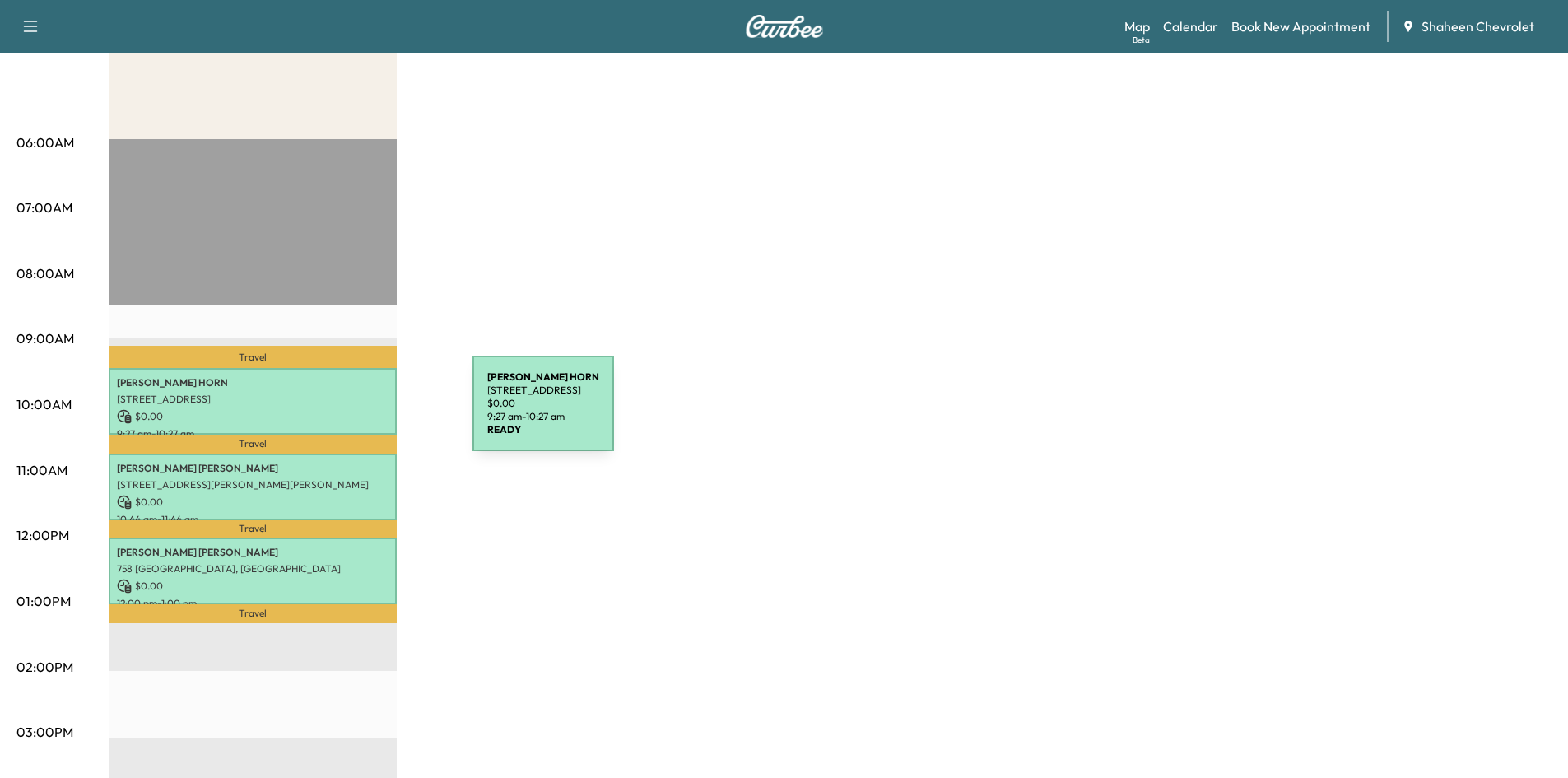
click at [347, 411] on p "$ 0.00" at bounding box center [252, 416] width 272 height 15
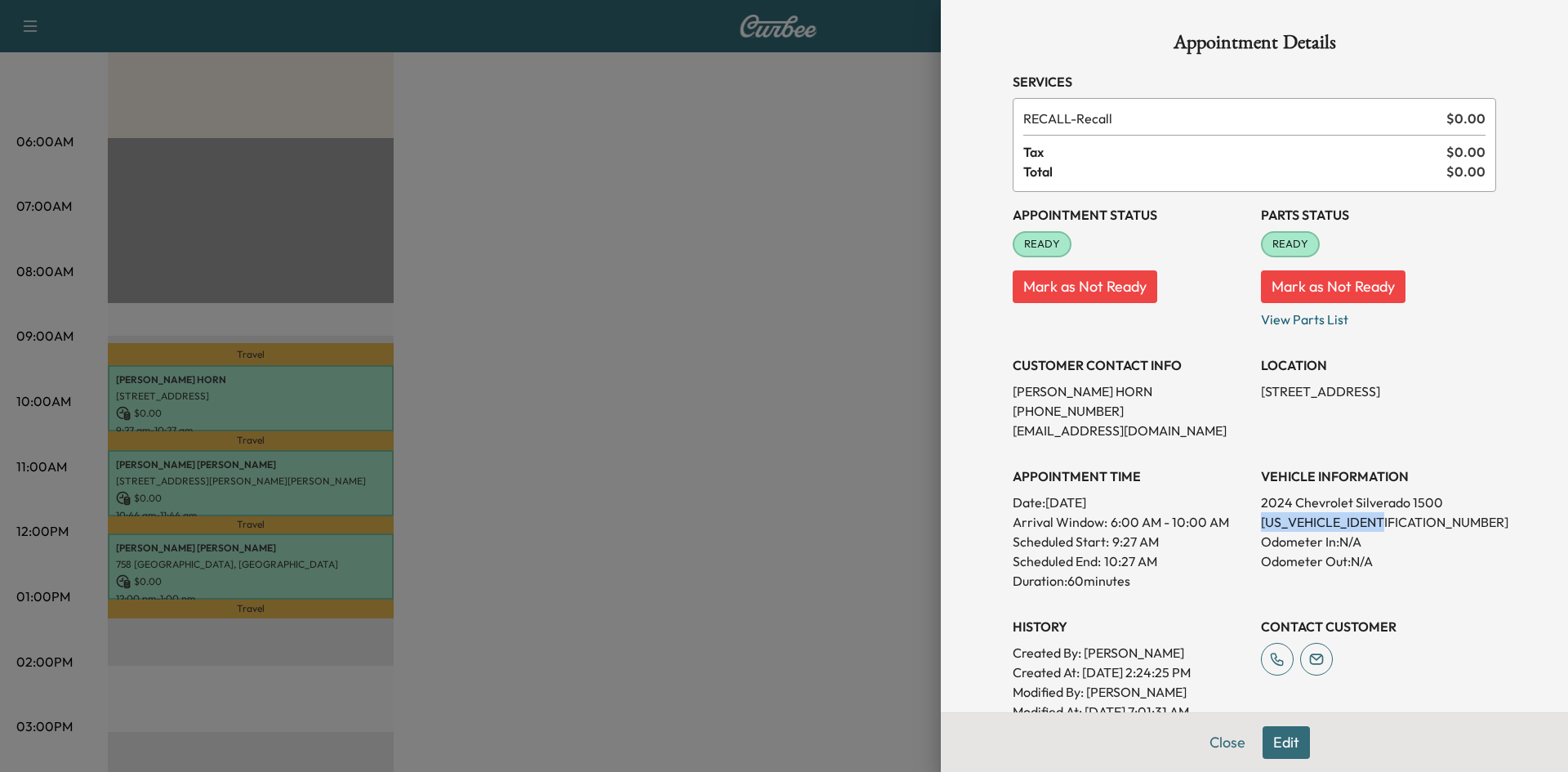
drag, startPoint x: 1387, startPoint y: 519, endPoint x: 1252, endPoint y: 519, distance: 135.0
click at [1260, 519] on p "[US_VEHICLE_IDENTIFICATION_NUMBER]" at bounding box center [1378, 522] width 236 height 20
copy p "[US_VEHICLE_IDENTIFICATION_NUMBER]"
click at [334, 473] on div at bounding box center [784, 386] width 1568 height 772
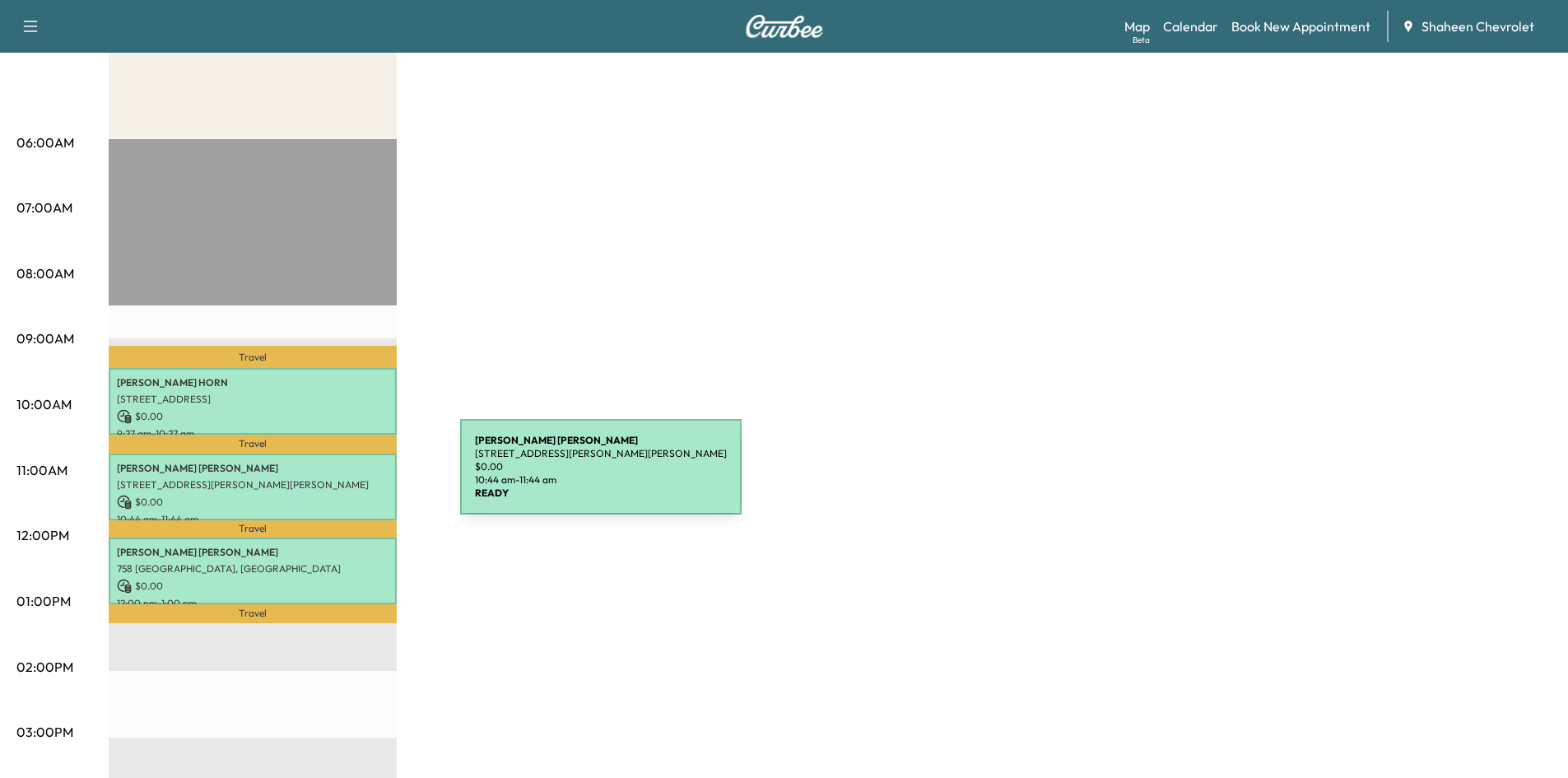
click at [336, 478] on p "[STREET_ADDRESS][PERSON_NAME][PERSON_NAME]" at bounding box center [252, 484] width 272 height 13
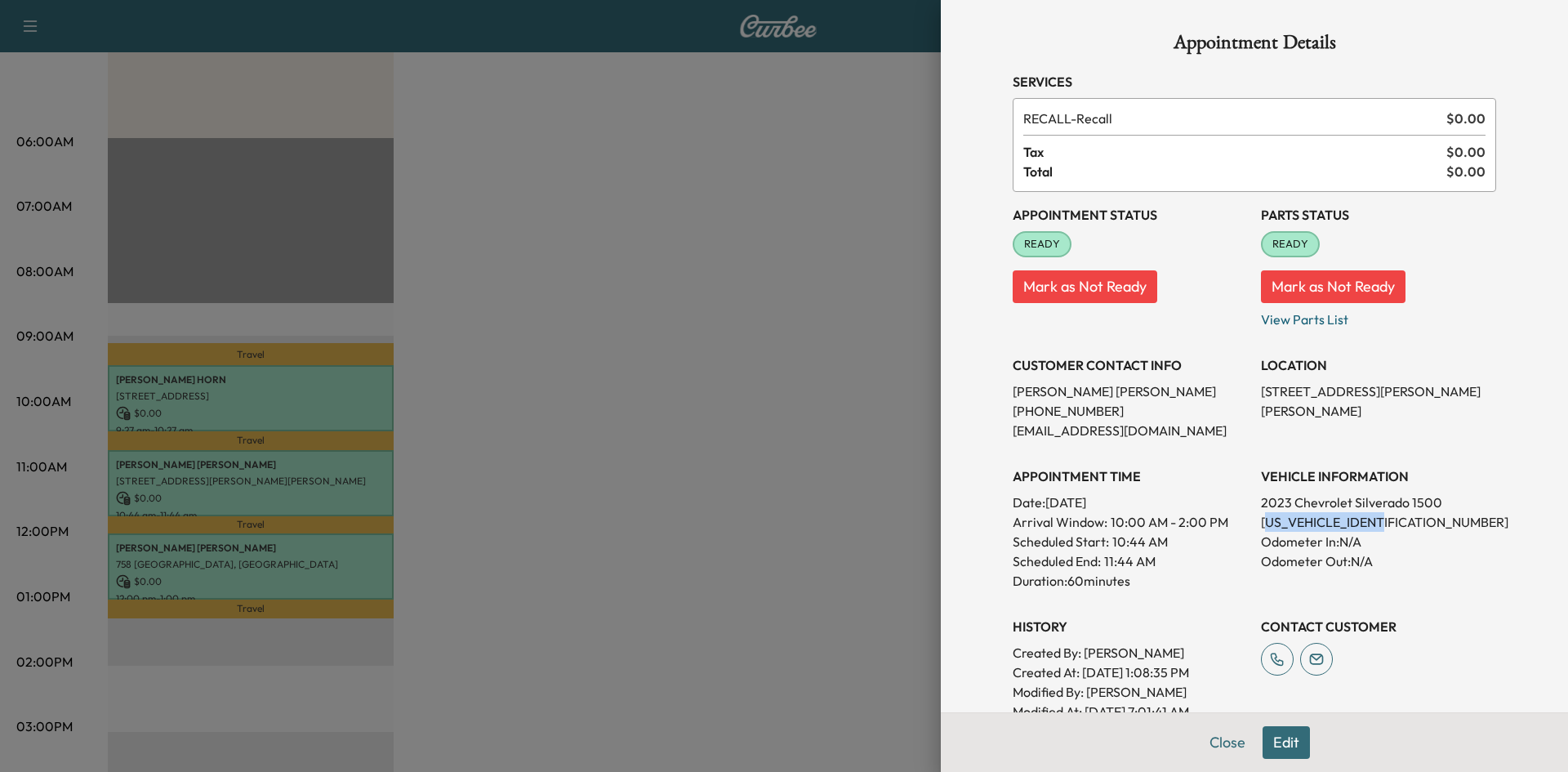
drag, startPoint x: 1388, startPoint y: 522, endPoint x: 1251, endPoint y: 519, distance: 137.0
click at [1260, 519] on p "[US_VEHICLE_IDENTIFICATION_NUMBER]" at bounding box center [1378, 522] width 236 height 20
drag, startPoint x: 1248, startPoint y: 519, endPoint x: 1381, endPoint y: 523, distance: 133.1
click at [1381, 523] on p "[US_VEHICLE_IDENTIFICATION_NUMBER]" at bounding box center [1378, 522] width 236 height 20
copy p "[US_VEHICLE_IDENTIFICATION_NUMBER]"
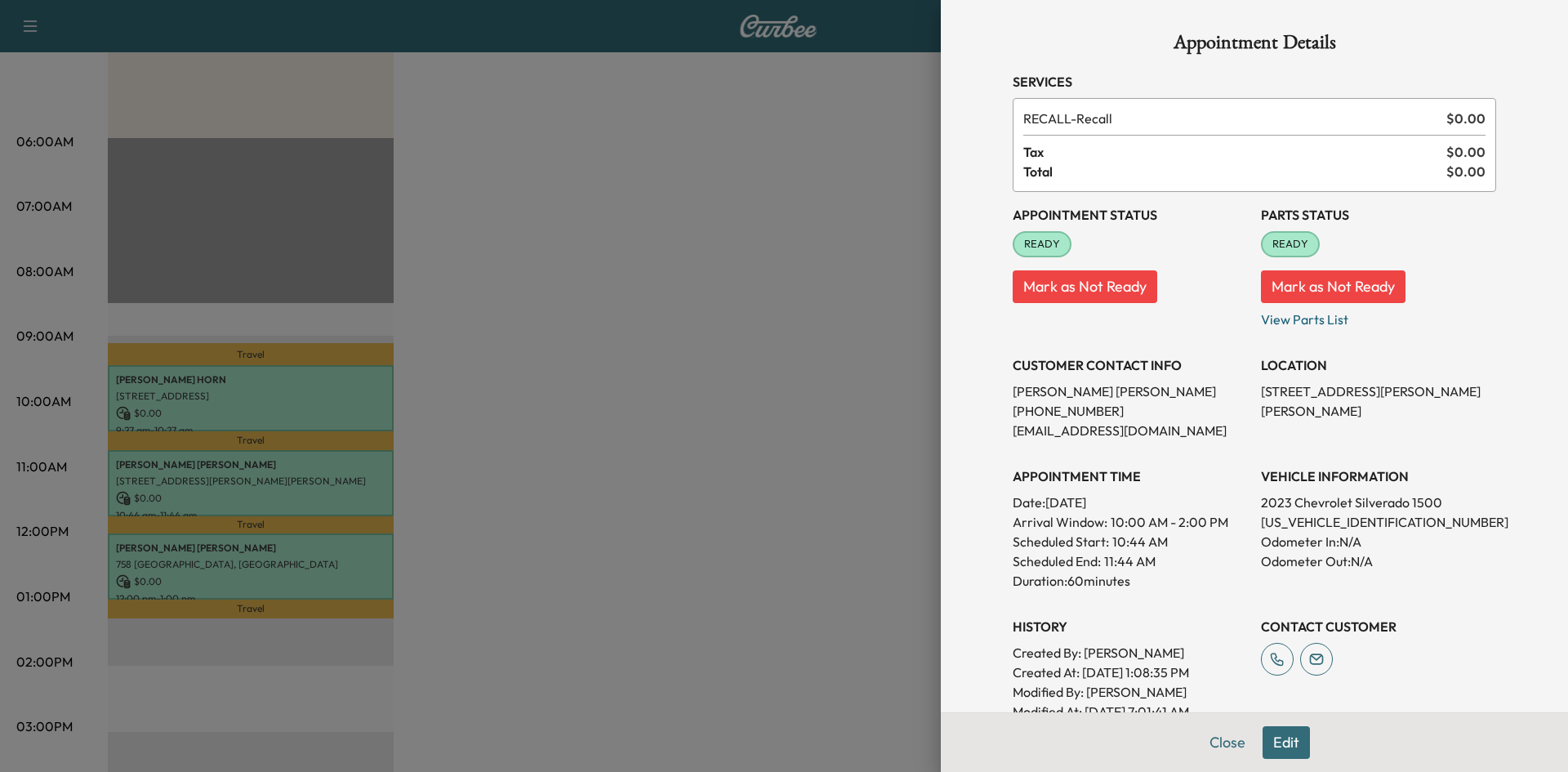
click at [363, 558] on div at bounding box center [784, 386] width 1568 height 772
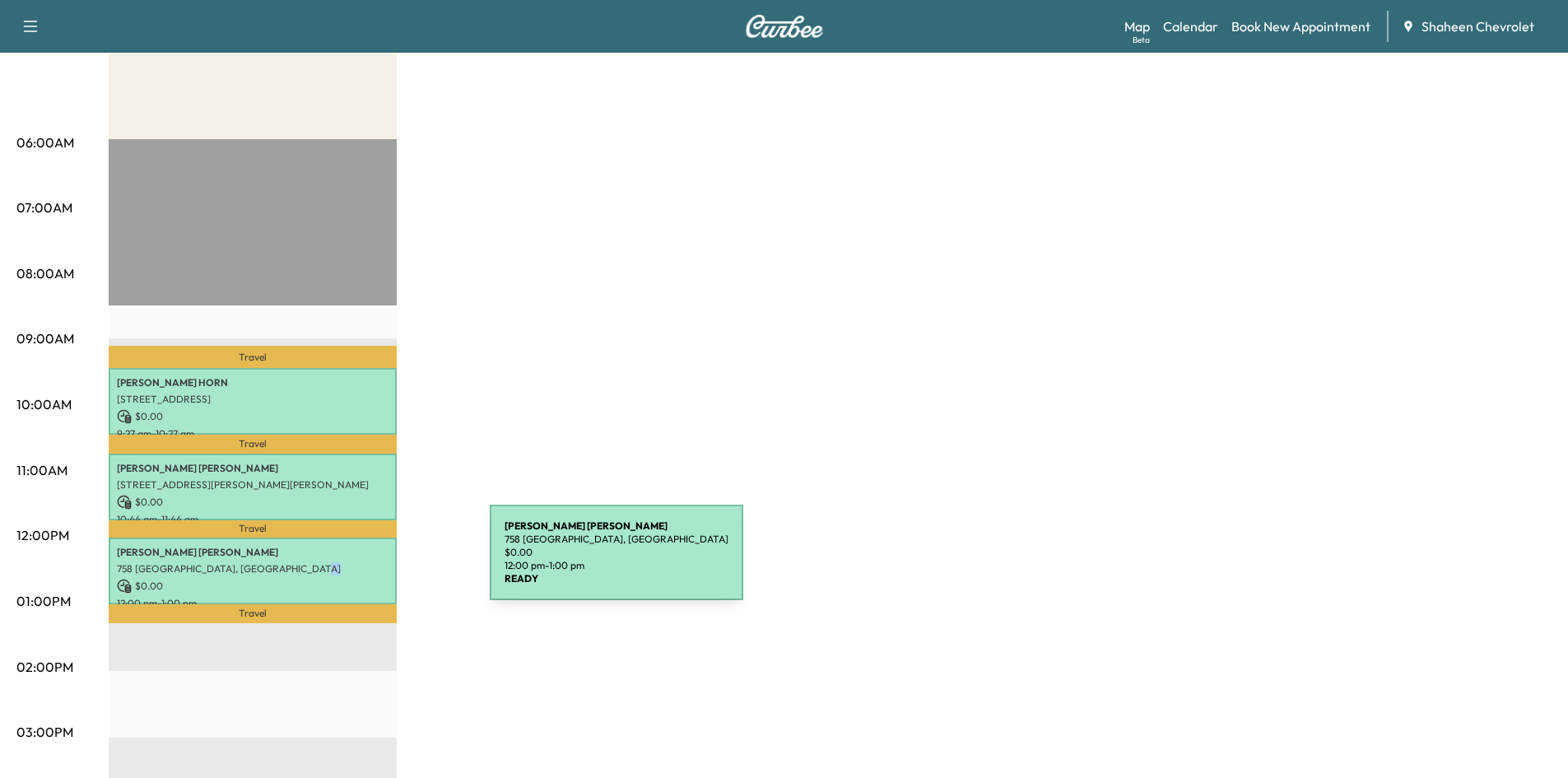
click at [366, 562] on p "758 [GEOGRAPHIC_DATA], [GEOGRAPHIC_DATA]" at bounding box center [252, 569] width 272 height 13
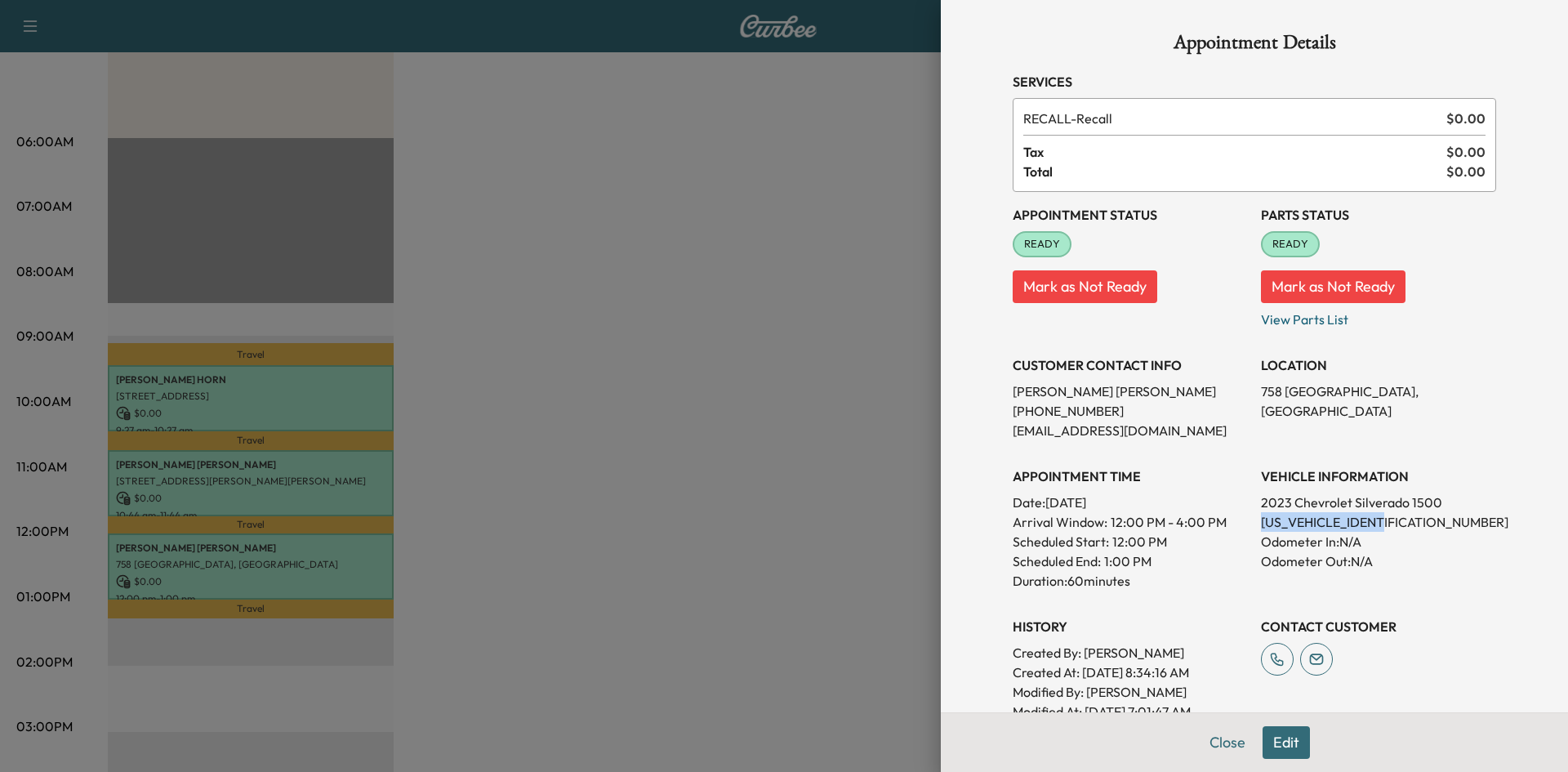
drag, startPoint x: 1377, startPoint y: 524, endPoint x: 1247, endPoint y: 526, distance: 130.0
click at [1247, 526] on div "Appointment Status READY Mark as Not Ready Parts Status READY Mark as Not Ready…" at bounding box center [1254, 456] width 483 height 529
copy p "[US_VEHICLE_IDENTIFICATION_NUMBER]"
